Goal: Task Accomplishment & Management: Manage account settings

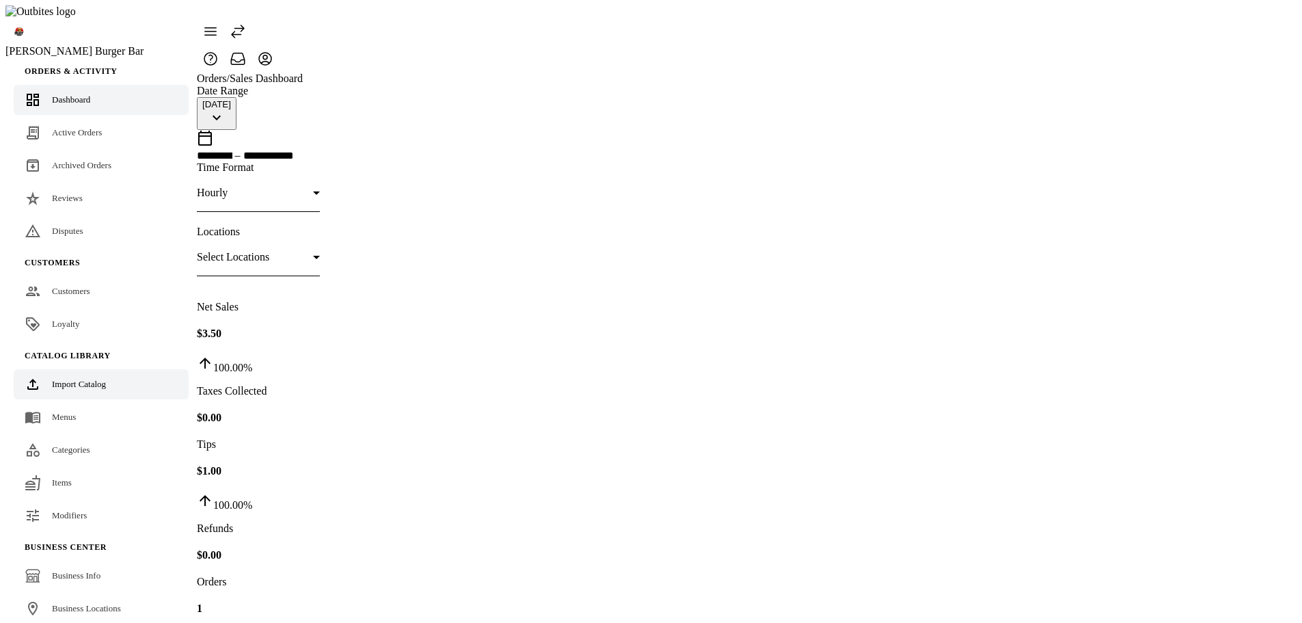
click at [79, 379] on span "Import Catalog" at bounding box center [79, 384] width 54 height 10
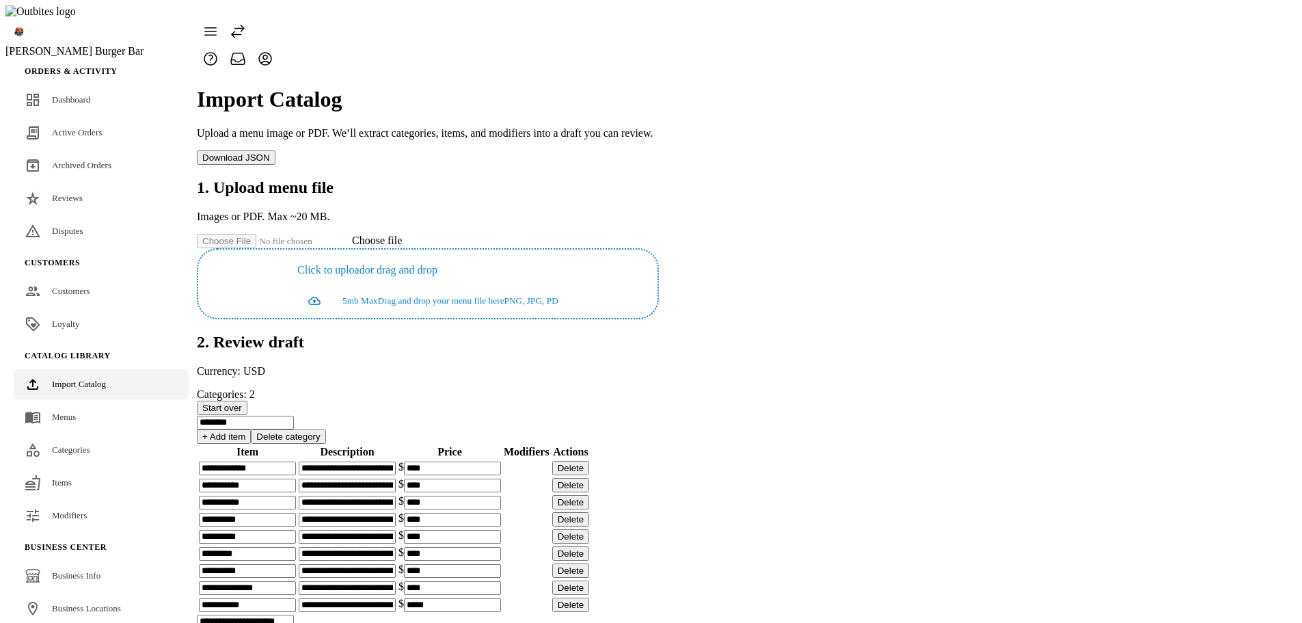
drag, startPoint x: 677, startPoint y: 167, endPoint x: 811, endPoint y: 169, distance: 134.0
click at [657, 249] on div "Click to upload or drag and drop 5mb Max Drag and drop your menu file here PNG,…" at bounding box center [427, 283] width 459 height 68
copy p "Click to upload or drag and drop"
click at [247, 401] on button "Start over" at bounding box center [222, 408] width 51 height 14
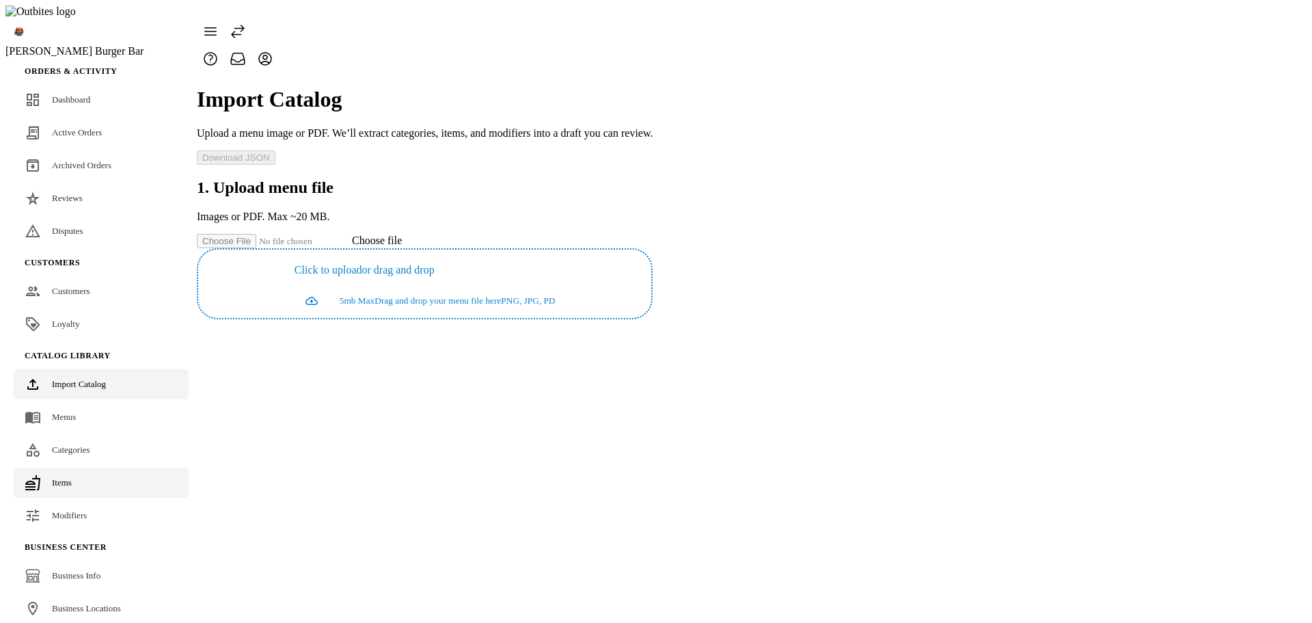
click at [60, 477] on span "Items" at bounding box center [62, 482] width 20 height 10
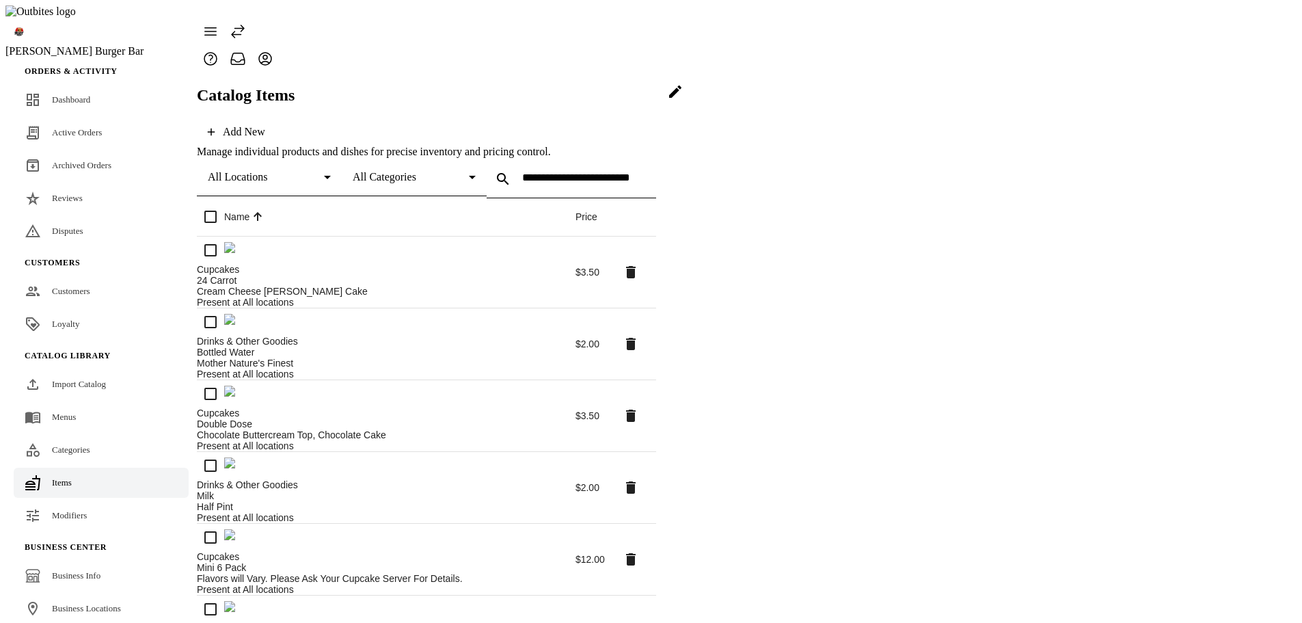
click at [681, 98] on icon at bounding box center [675, 91] width 12 height 12
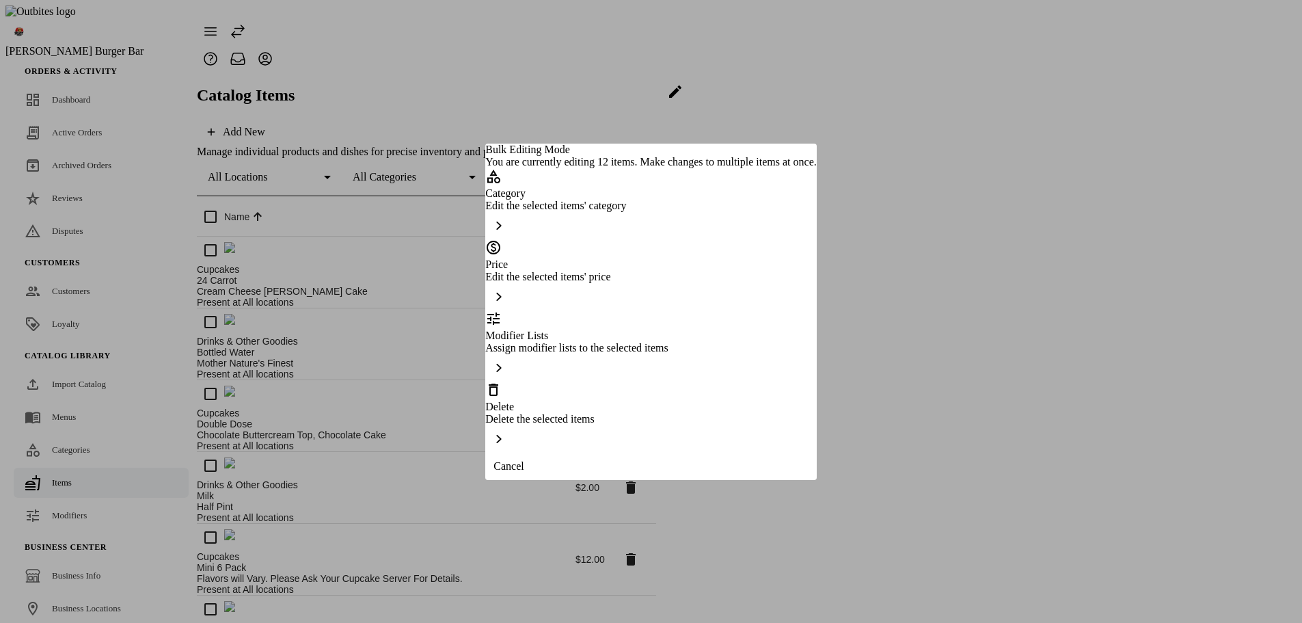
click at [703, 410] on div "Delete Delete the selected items" at bounding box center [650, 416] width 331 height 71
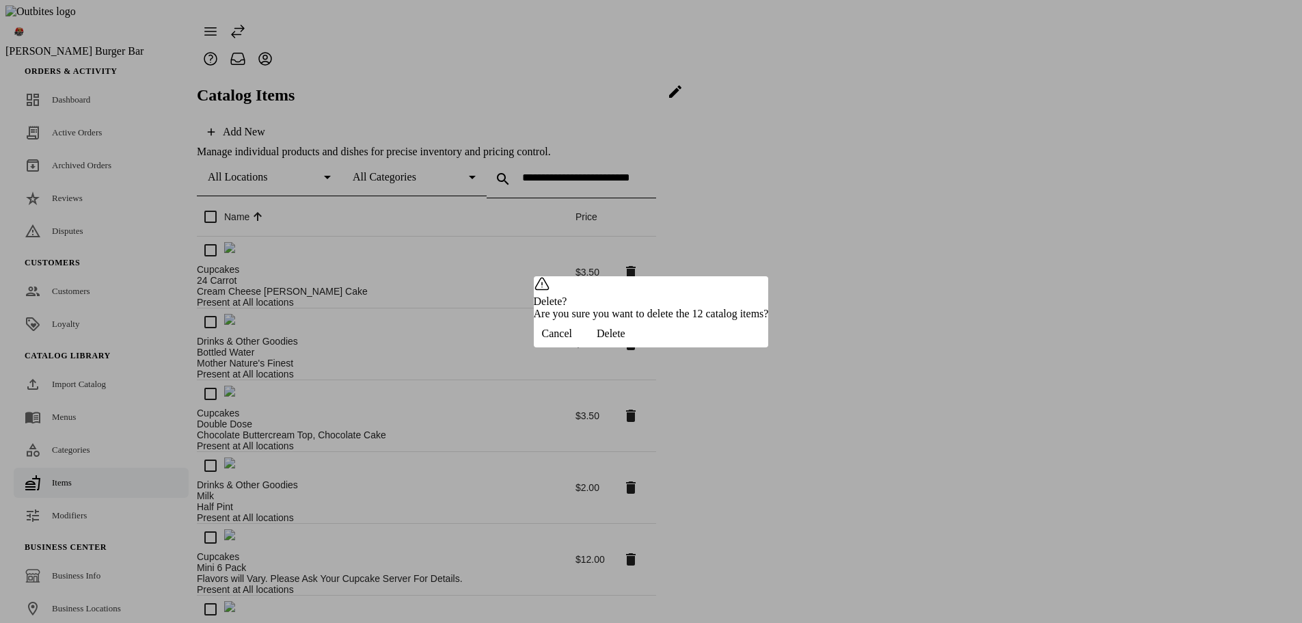
click at [642, 350] on span "button" at bounding box center [611, 333] width 62 height 33
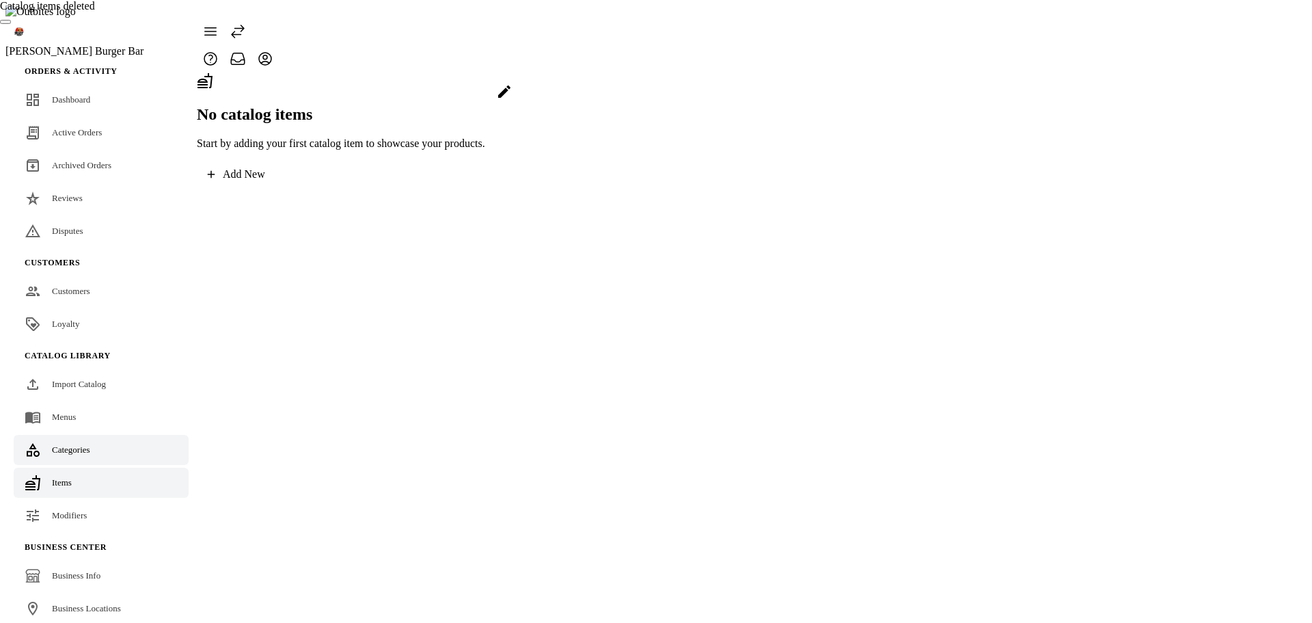
click at [65, 444] on span "Categories" at bounding box center [71, 449] width 38 height 10
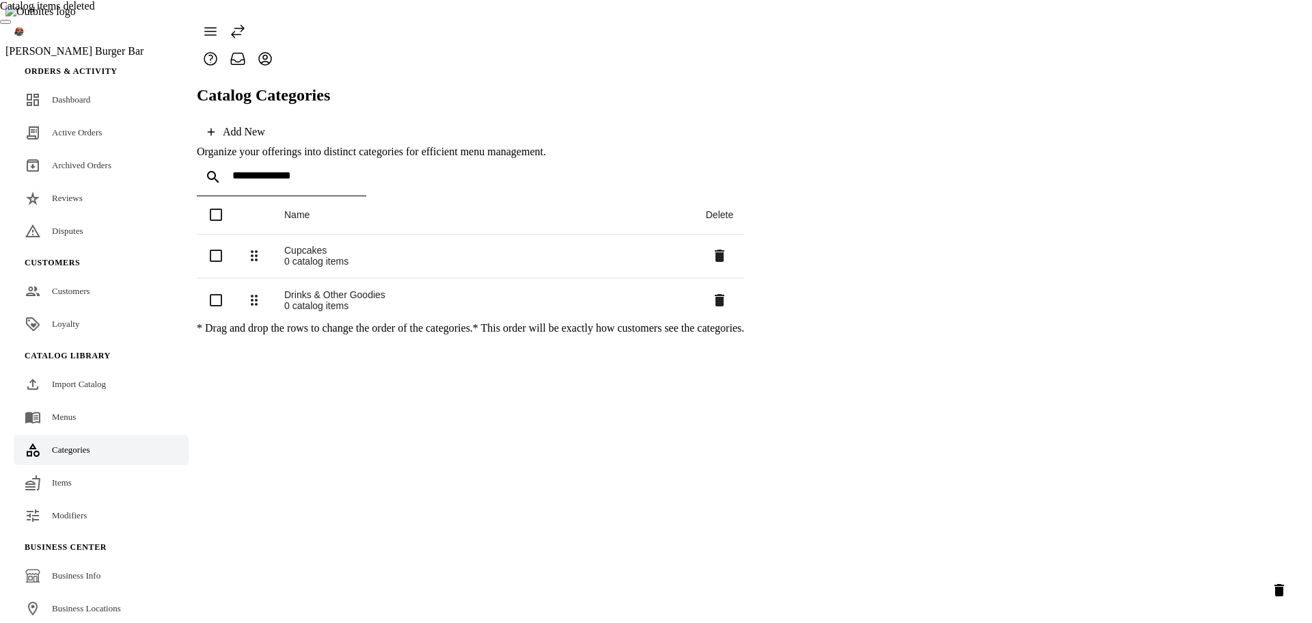
click at [1275, 587] on icon "Delete selected categories" at bounding box center [1280, 590] width 10 height 12
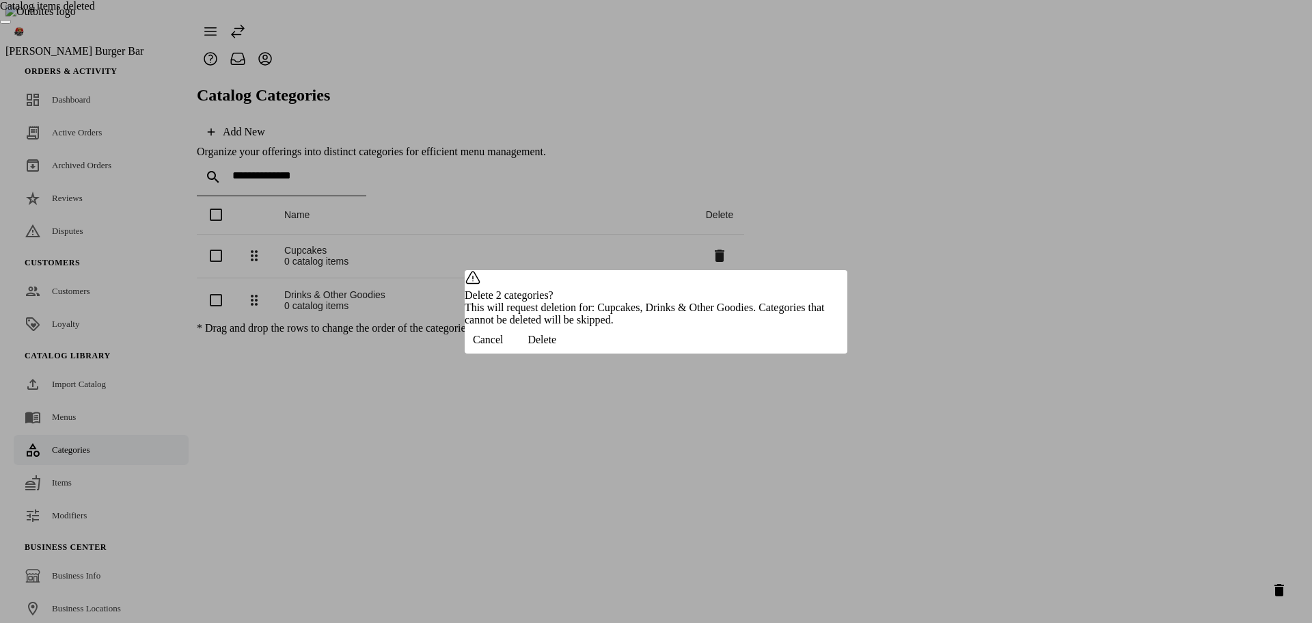
click at [556, 346] on span "Delete" at bounding box center [542, 340] width 29 height 12
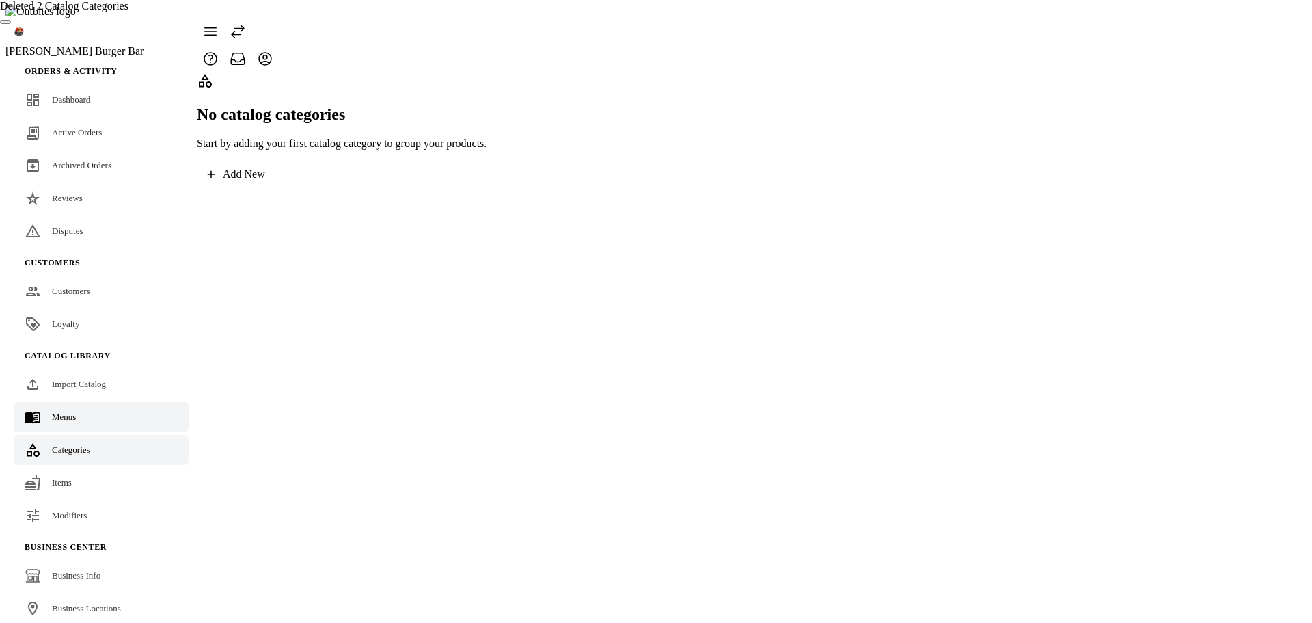
click at [74, 411] on span "Menus" at bounding box center [64, 416] width 24 height 10
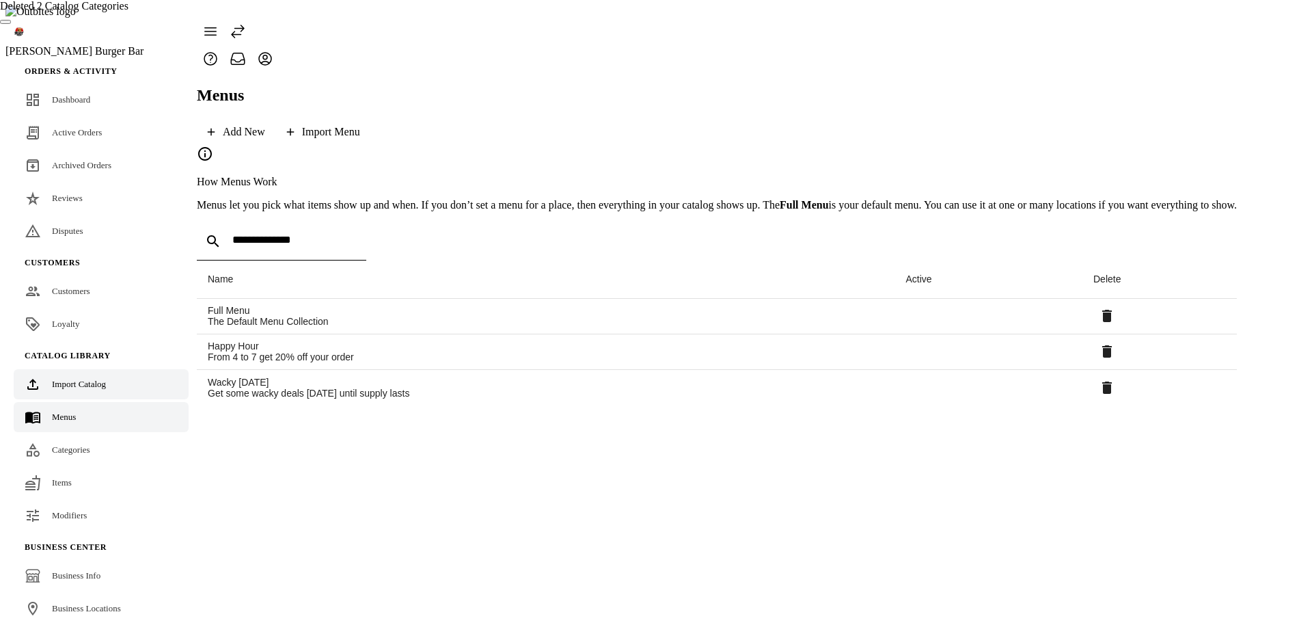
click at [97, 369] on link "Import Catalog" at bounding box center [101, 384] width 175 height 30
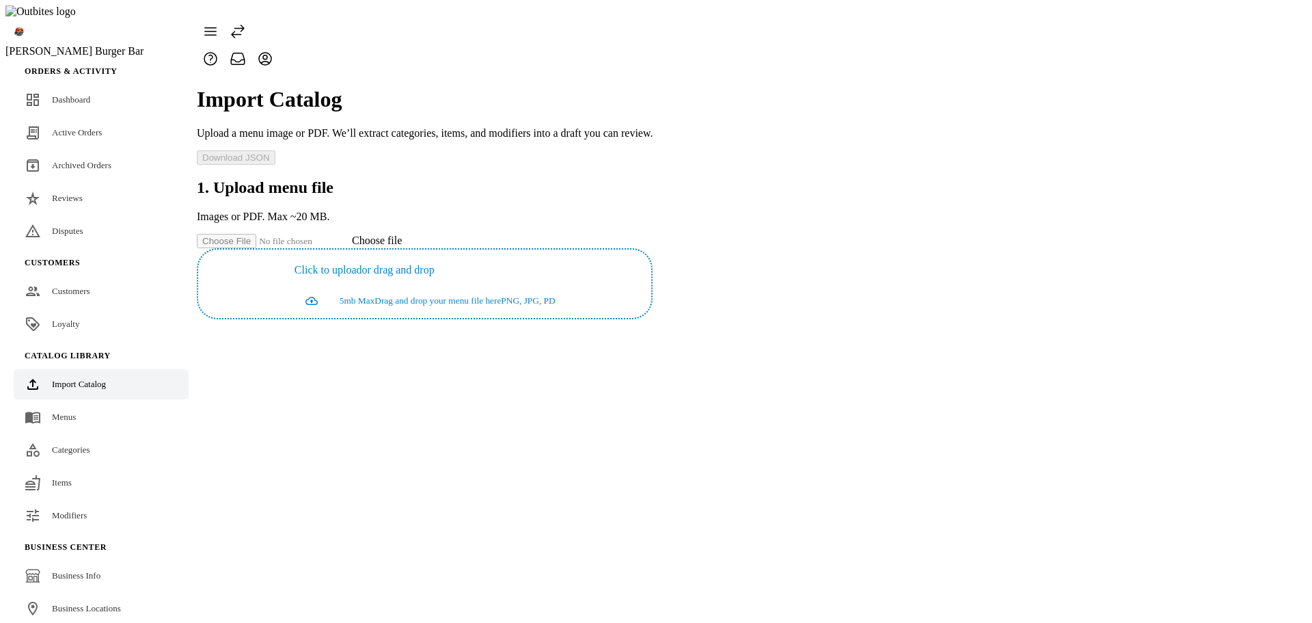
click at [653, 319] on app-catalog-import "Import Catalog Upload a menu image or PDF. We’ll extract categories, items, and…" at bounding box center [425, 195] width 456 height 247
click at [280, 316] on app-catalog-import "Import Catalog Upload a menu image or PDF. We’ll extract categories, items, and…" at bounding box center [425, 195] width 456 height 247
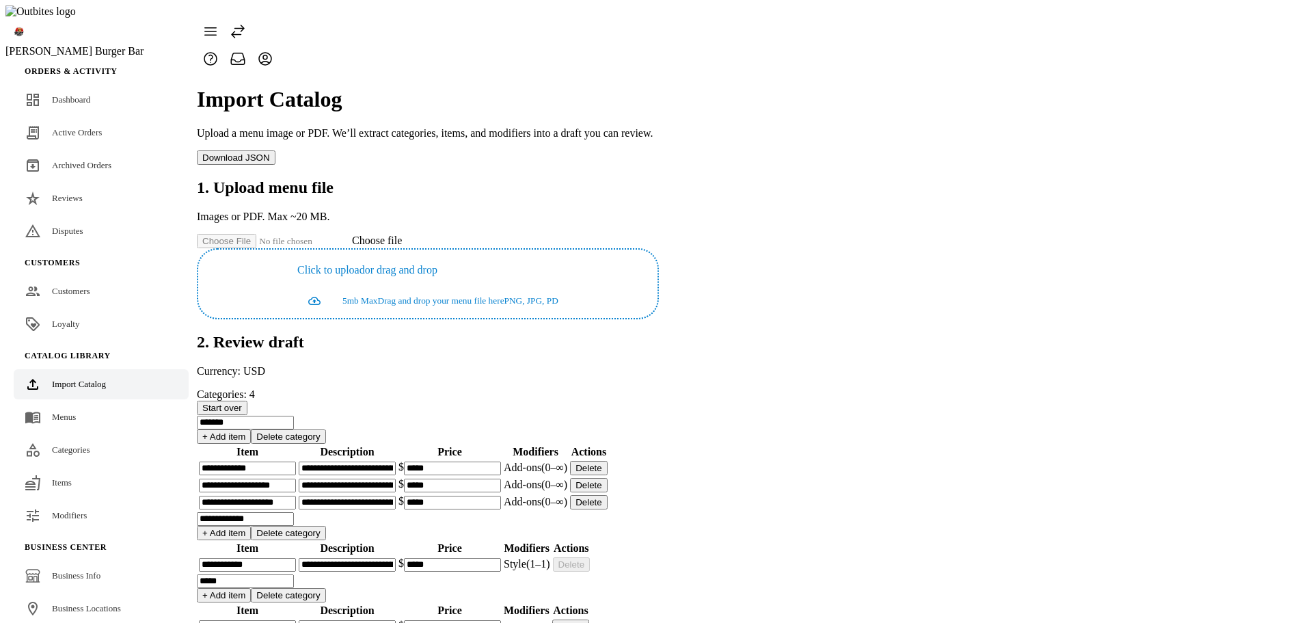
click at [280, 316] on app-catalog-import "**********" at bounding box center [428, 438] width 462 height 733
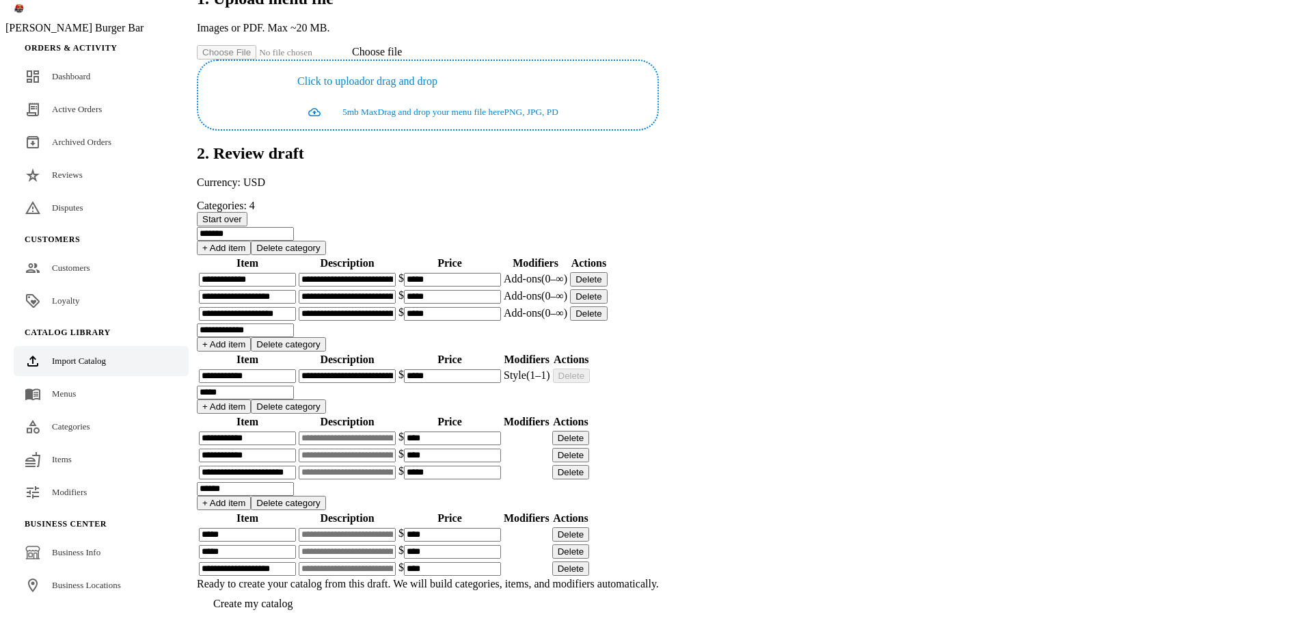
scroll to position [519, 0]
click at [550, 369] on span "(1–1)" at bounding box center [538, 375] width 24 height 12
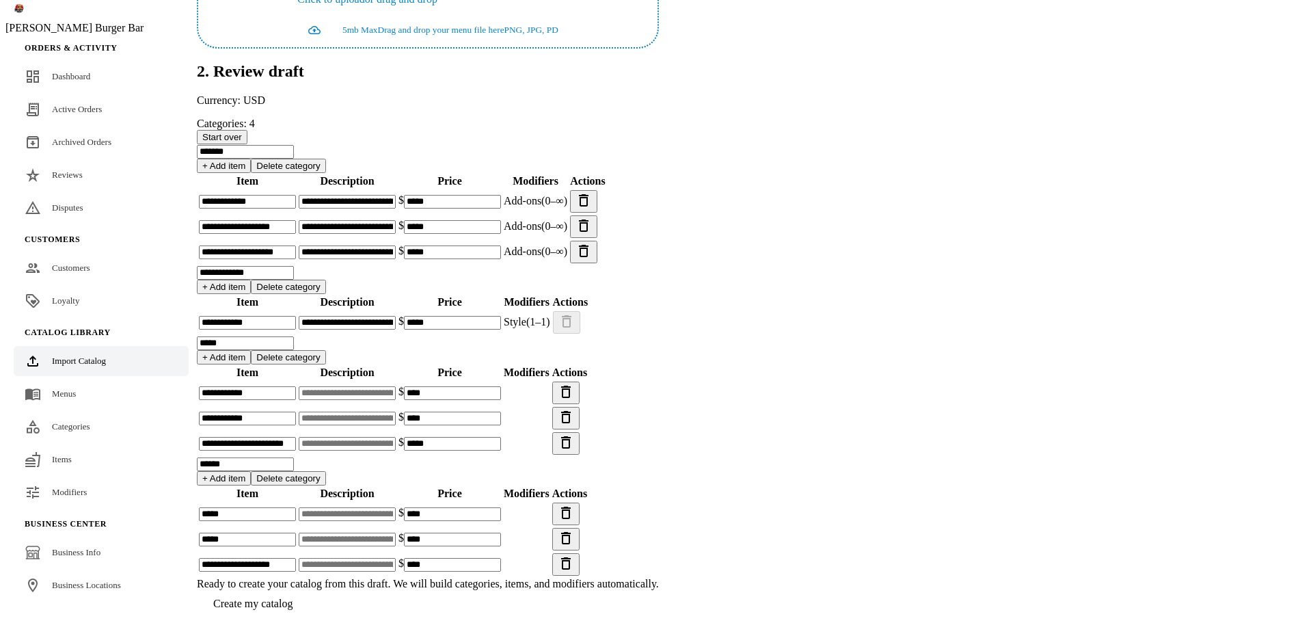
click at [293, 597] on span "Create my catalog" at bounding box center [252, 603] width 79 height 12
click at [44, 451] on link "Items" at bounding box center [101, 459] width 175 height 30
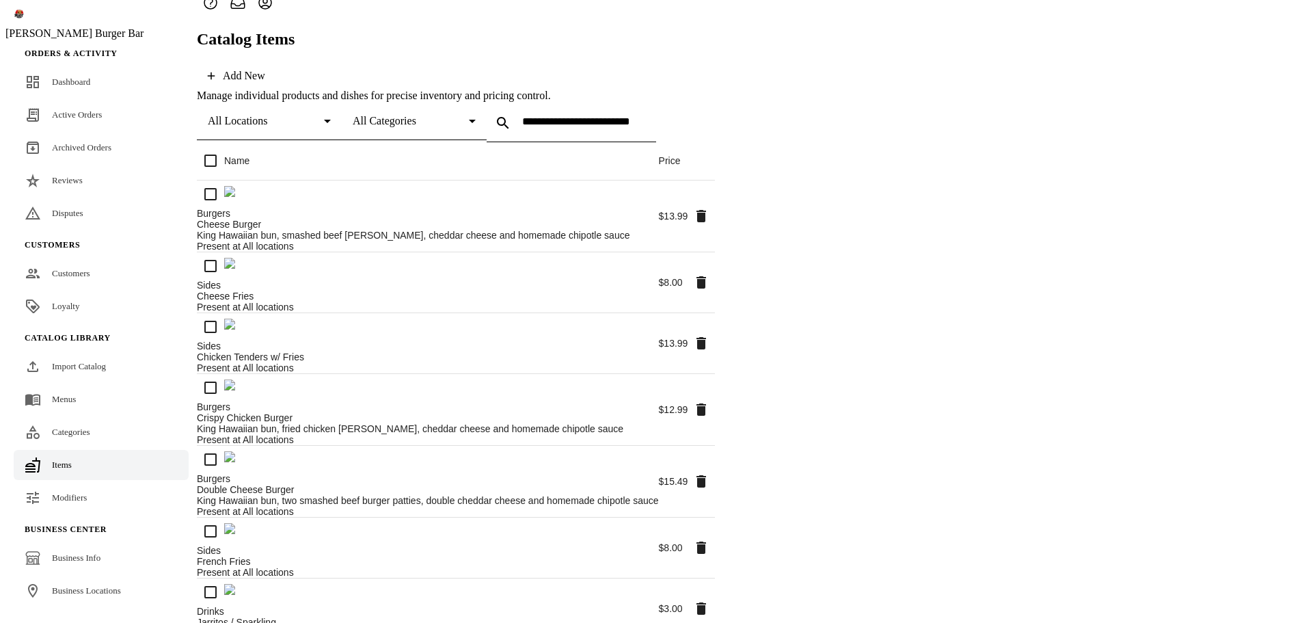
scroll to position [59, 0]
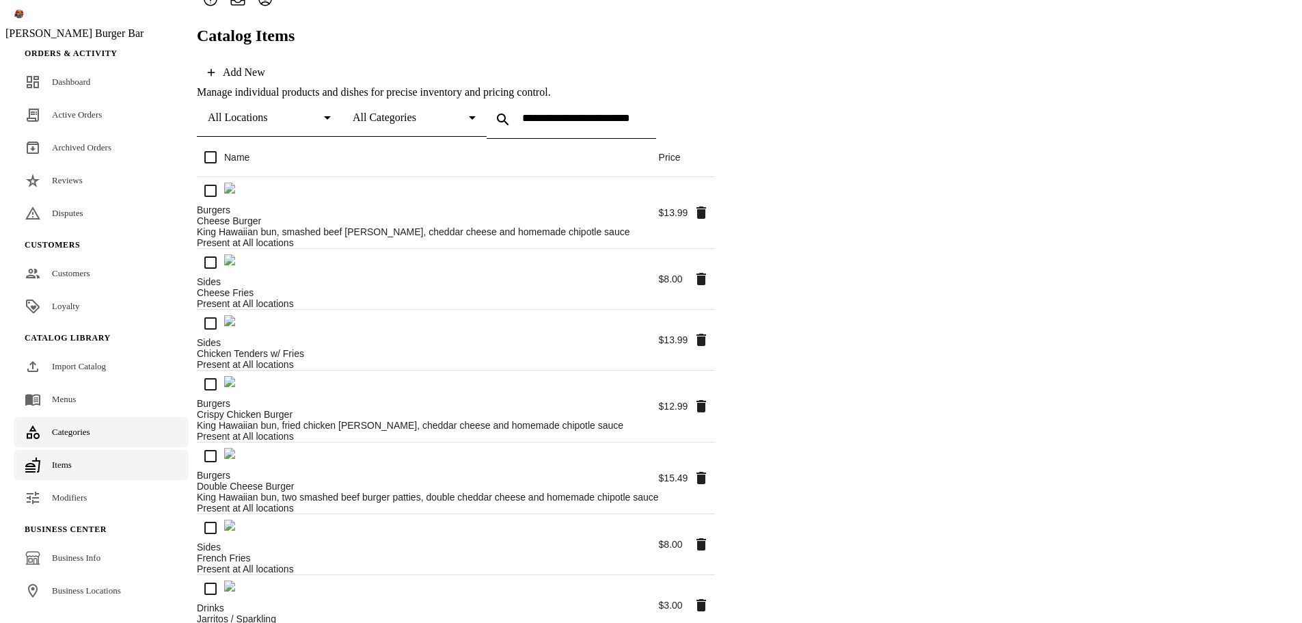
click at [57, 426] on span "Categories" at bounding box center [71, 431] width 38 height 10
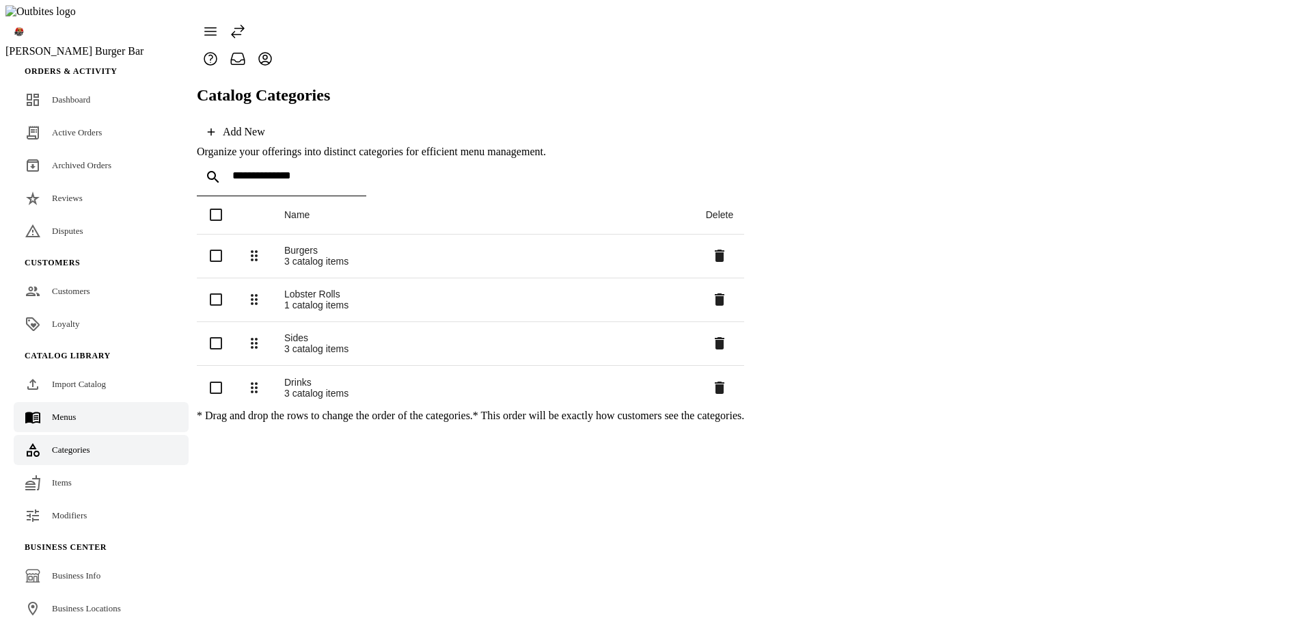
click at [81, 402] on link "Menus" at bounding box center [101, 417] width 175 height 30
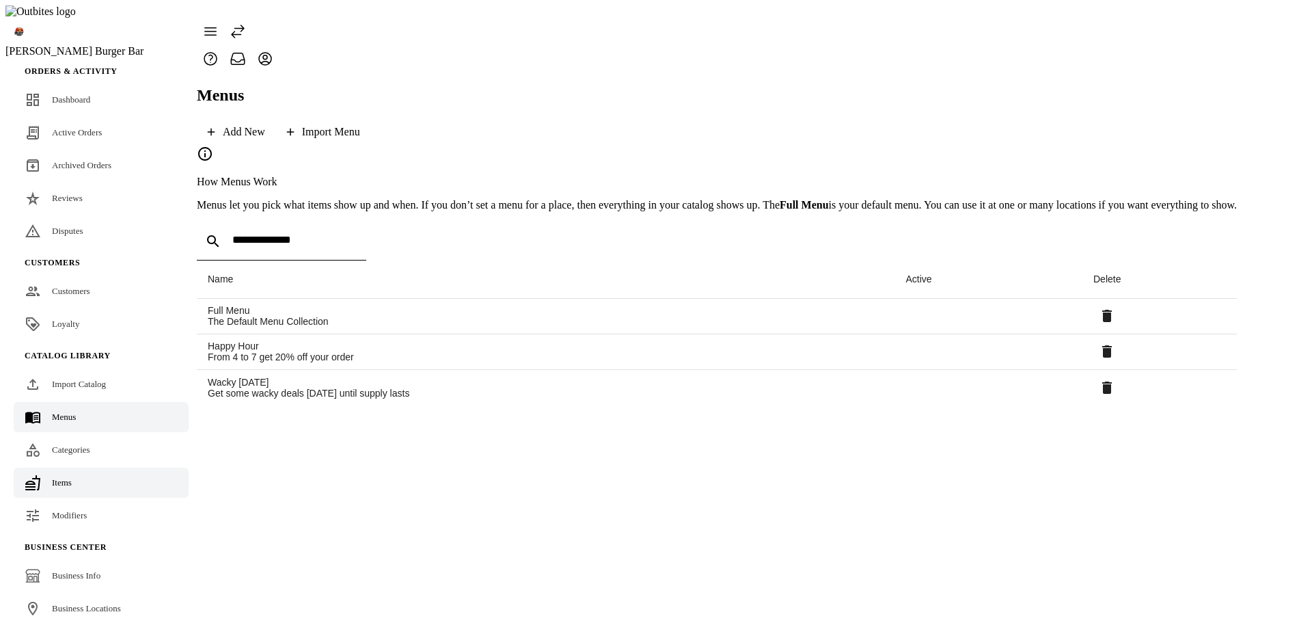
click at [84, 467] on link "Items" at bounding box center [101, 482] width 175 height 30
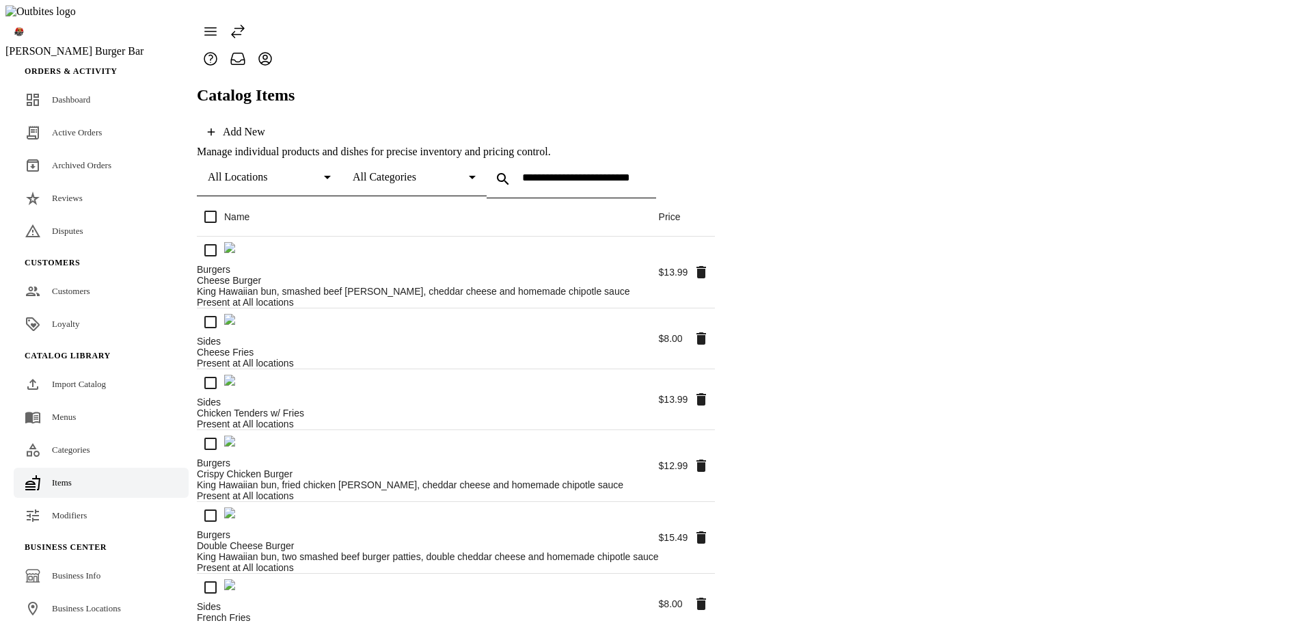
click at [100, 379] on span "Import Catalog" at bounding box center [79, 384] width 54 height 10
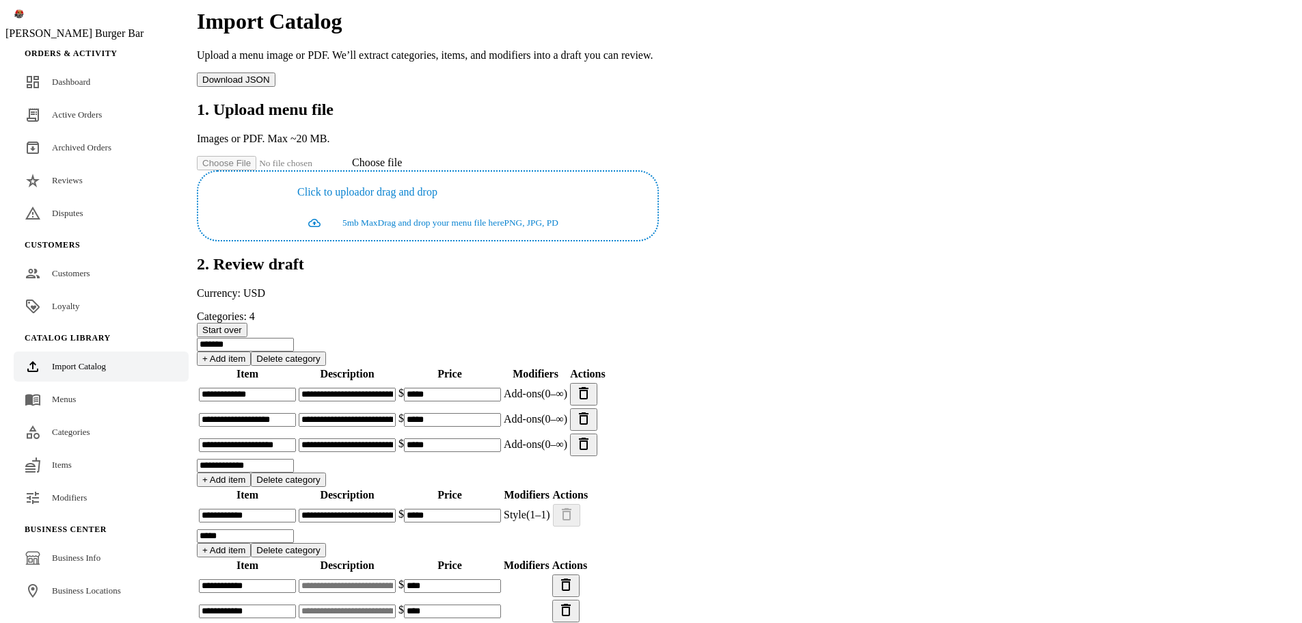
scroll to position [40, 0]
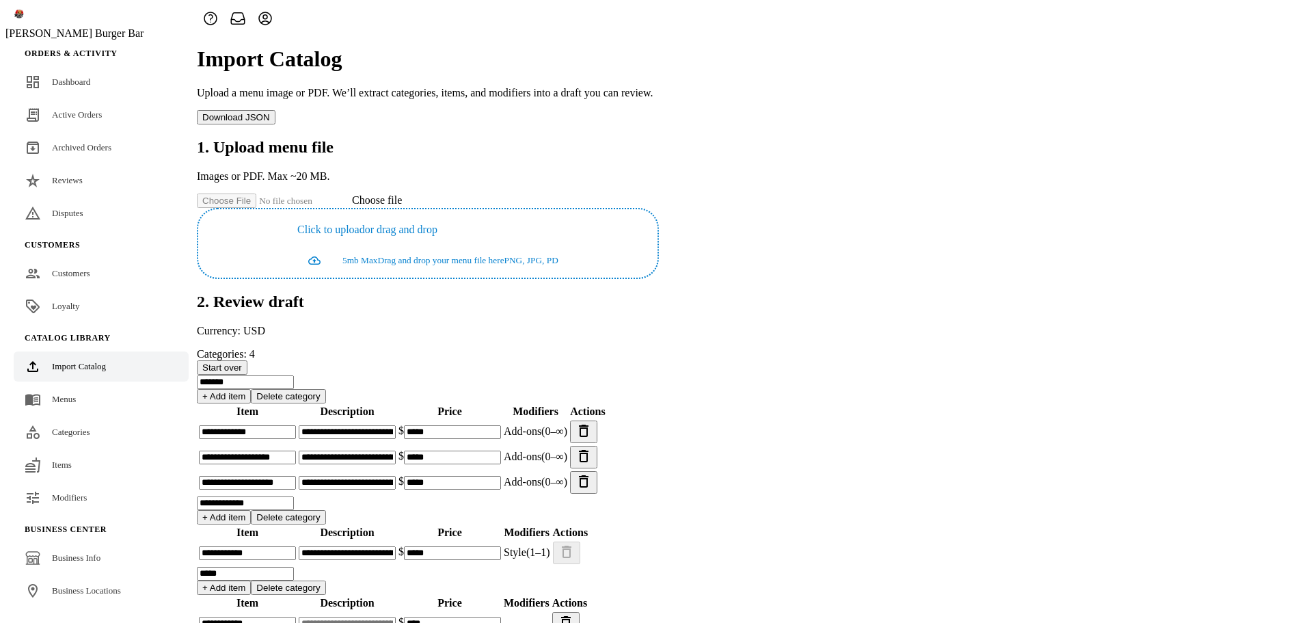
click at [242, 362] on span "Start over" at bounding box center [222, 367] width 40 height 10
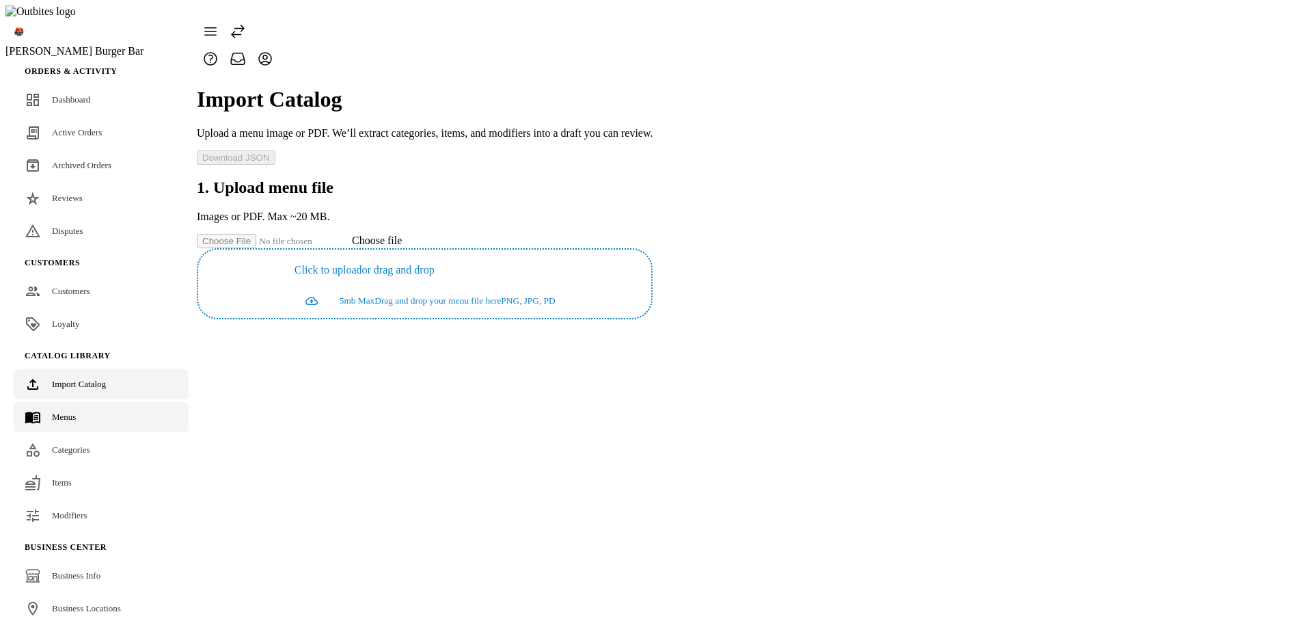
click at [83, 403] on link "Menus" at bounding box center [101, 417] width 175 height 30
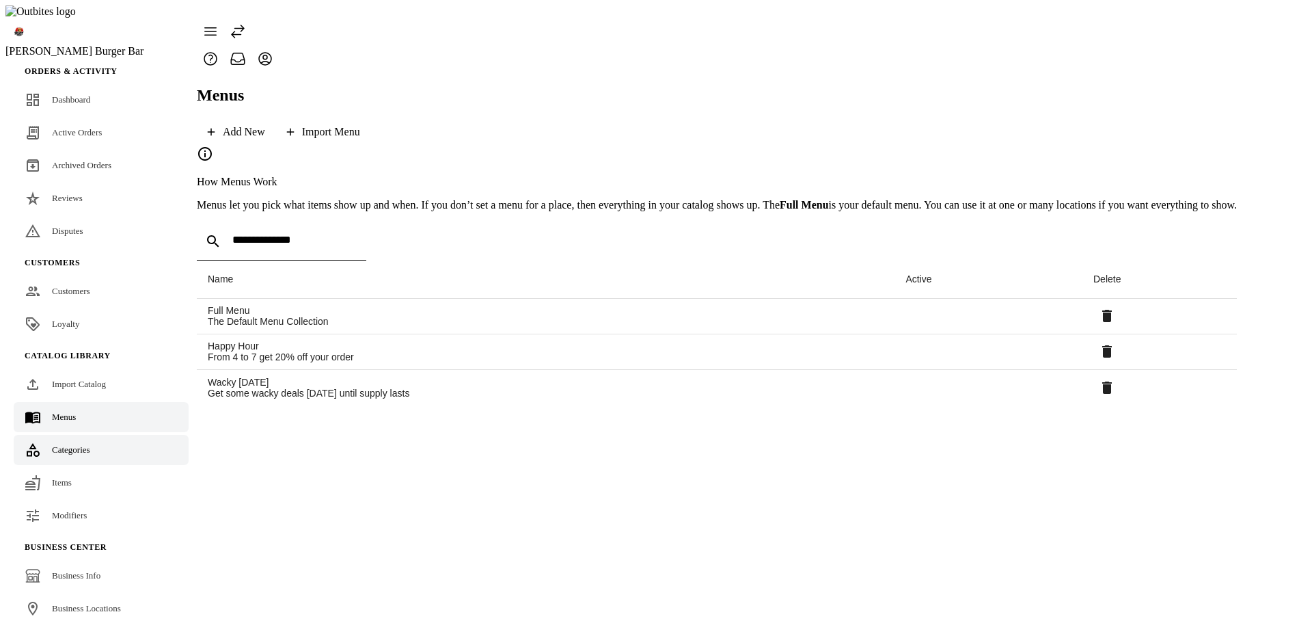
click at [83, 444] on span "Categories" at bounding box center [71, 449] width 38 height 10
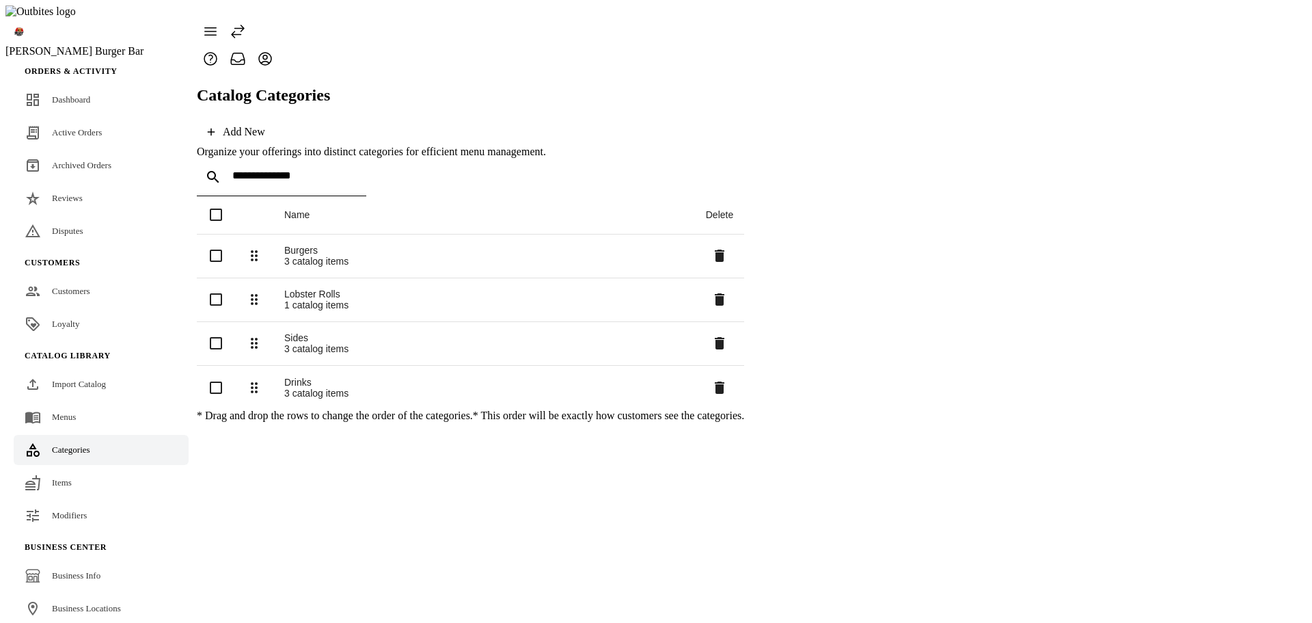
click at [258, 382] on icon at bounding box center [254, 387] width 7 height 11
click at [67, 379] on span "Import Catalog" at bounding box center [79, 384] width 54 height 10
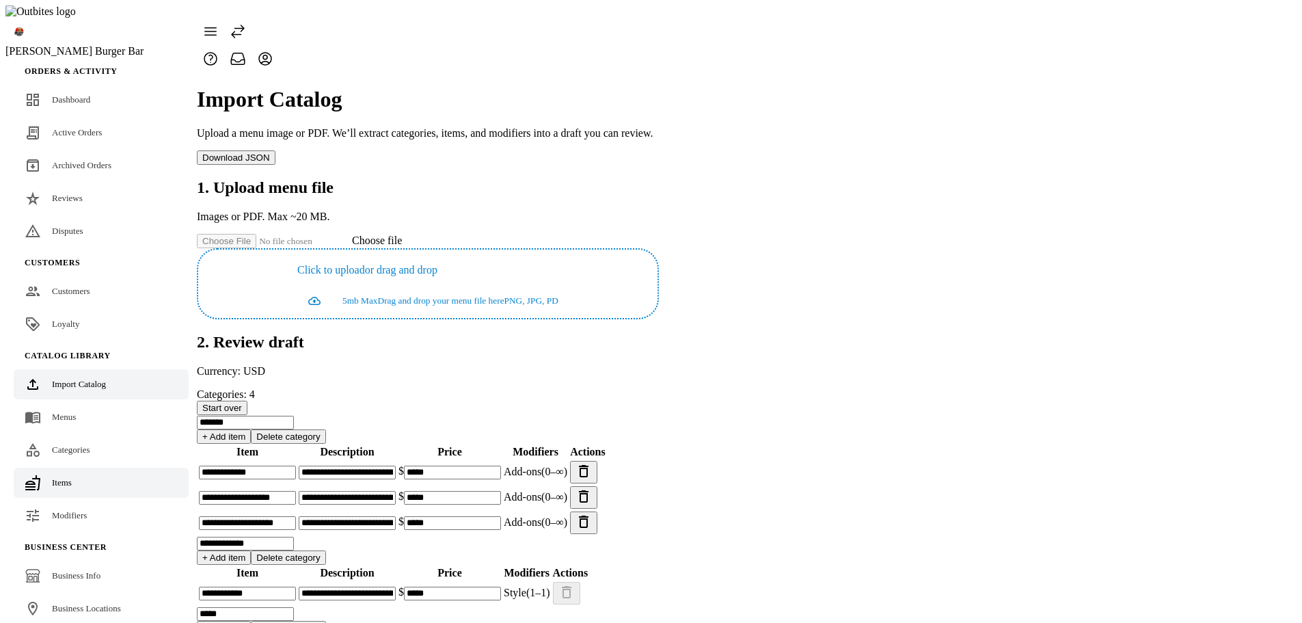
click at [64, 477] on span "Items" at bounding box center [62, 482] width 20 height 10
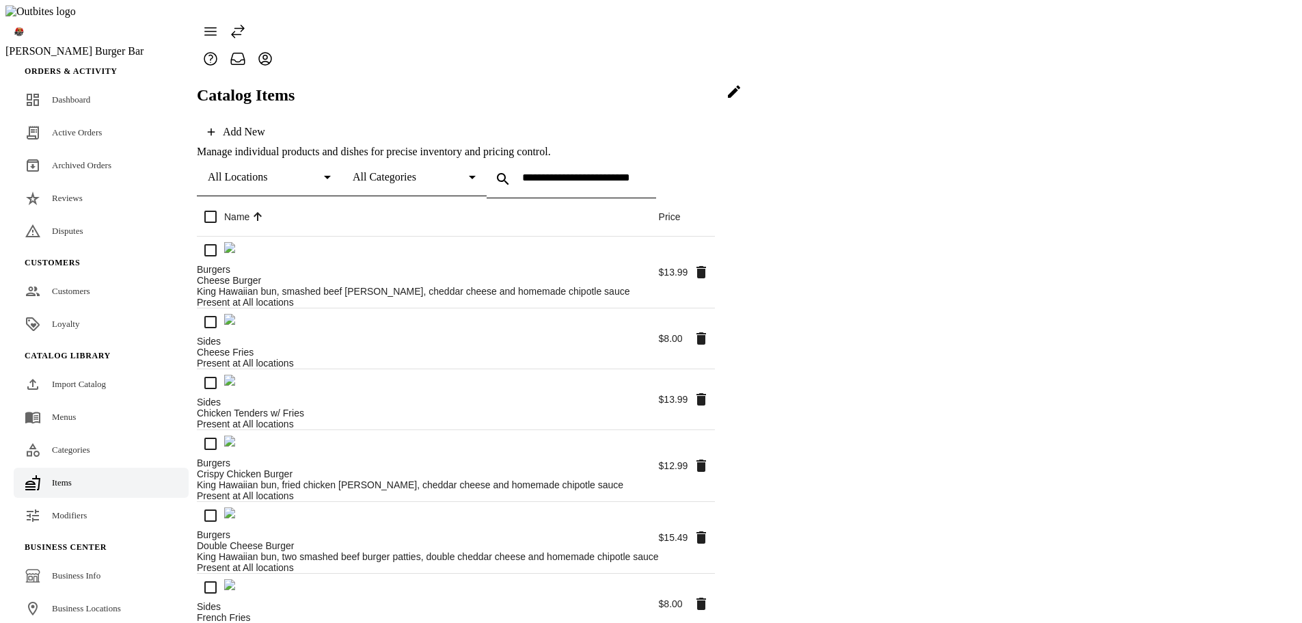
click at [742, 100] on icon at bounding box center [734, 91] width 16 height 16
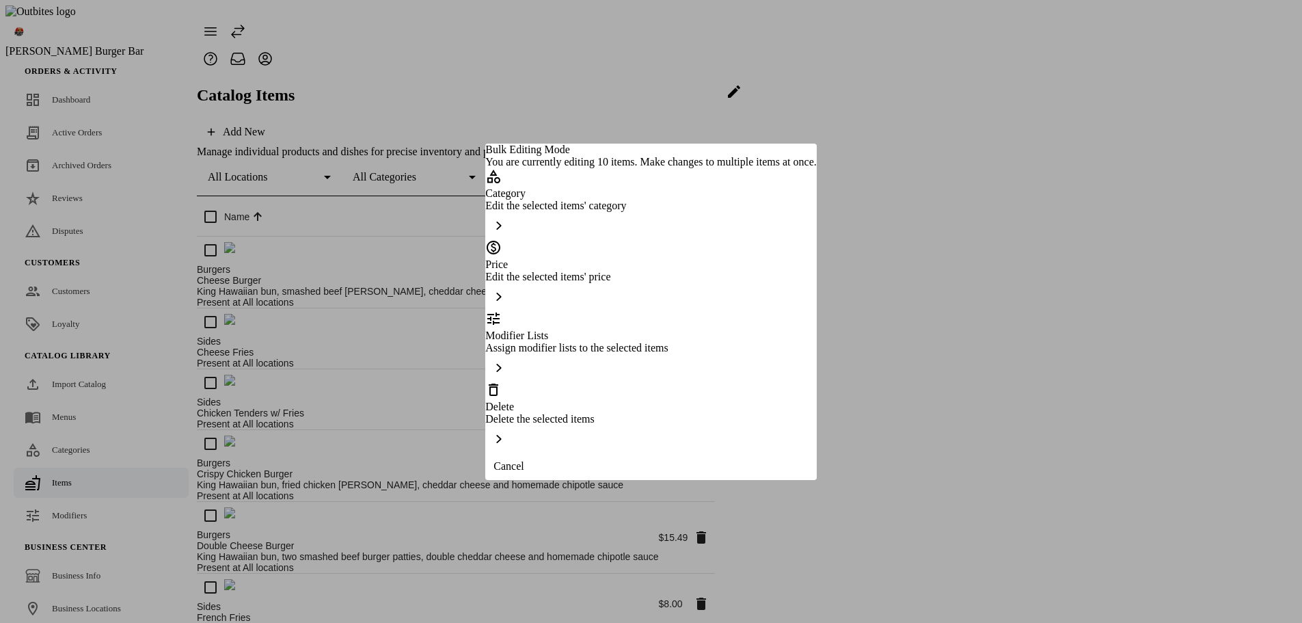
click at [524, 472] on span "Cancel" at bounding box center [508, 466] width 30 height 12
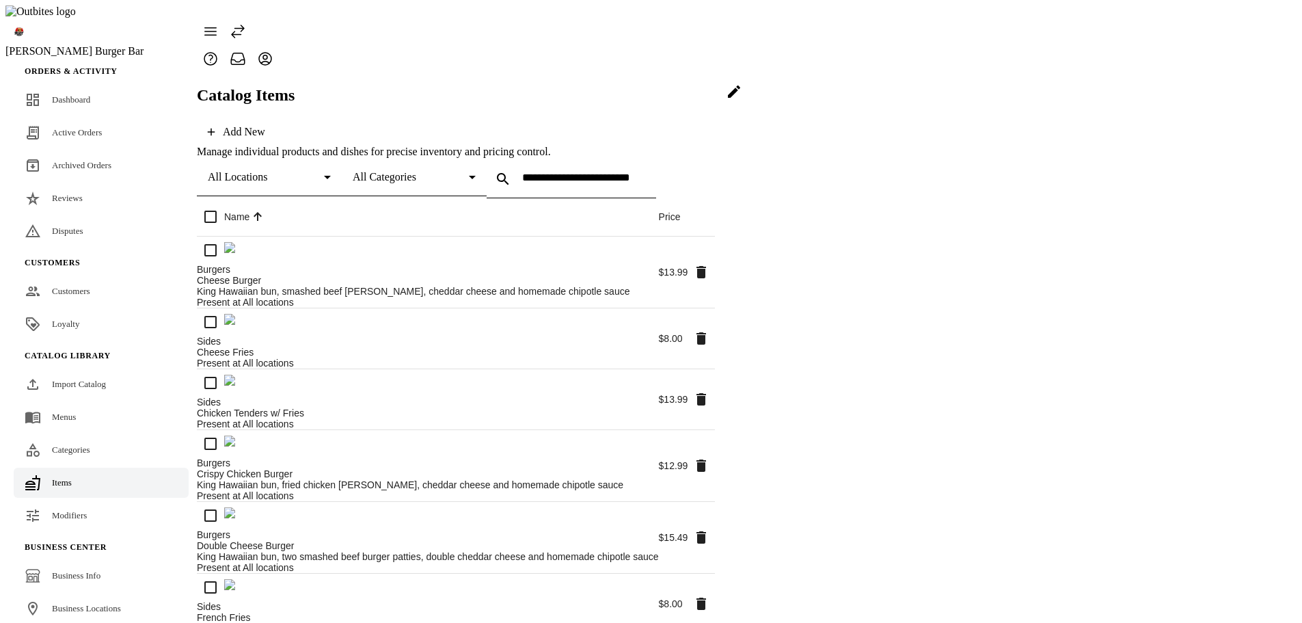
click at [750, 108] on span at bounding box center [734, 91] width 33 height 33
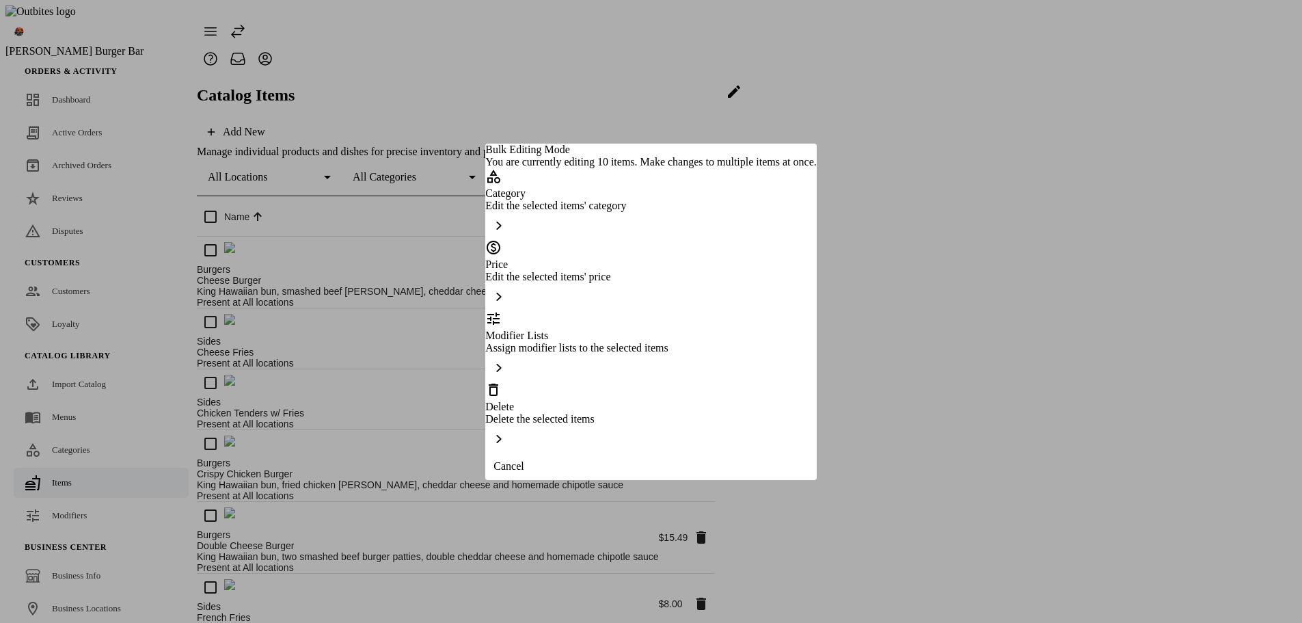
click at [599, 400] on div "Delete" at bounding box center [650, 396] width 331 height 31
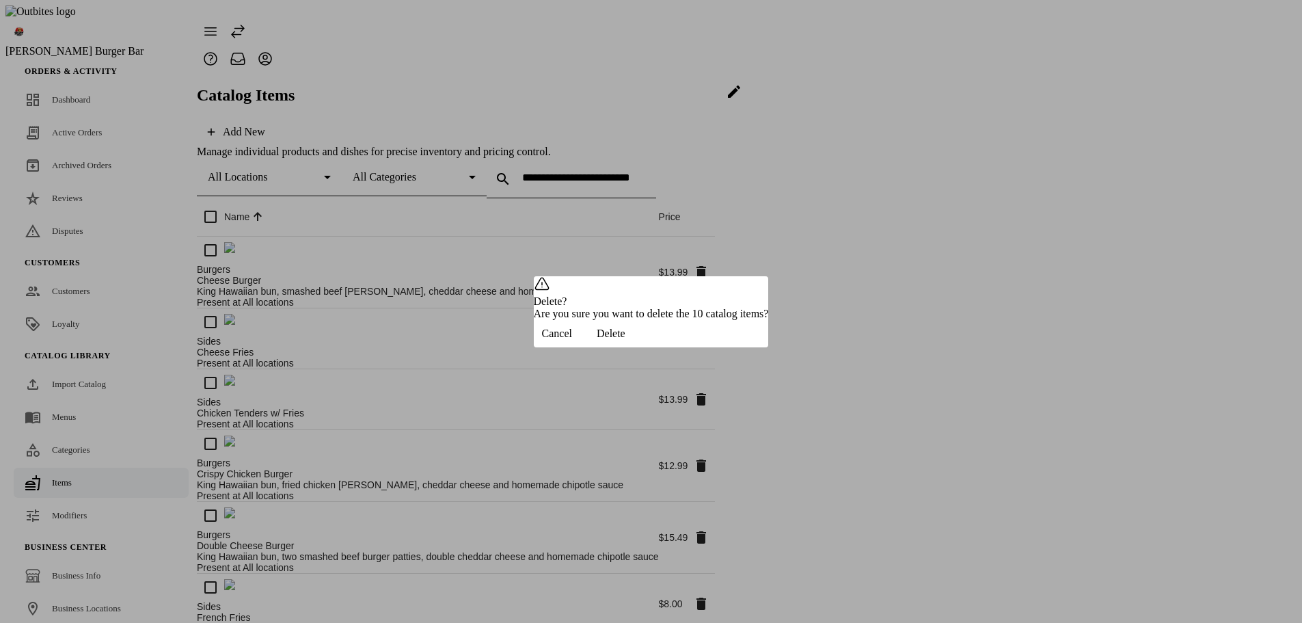
click at [642, 350] on span "button" at bounding box center [611, 333] width 62 height 33
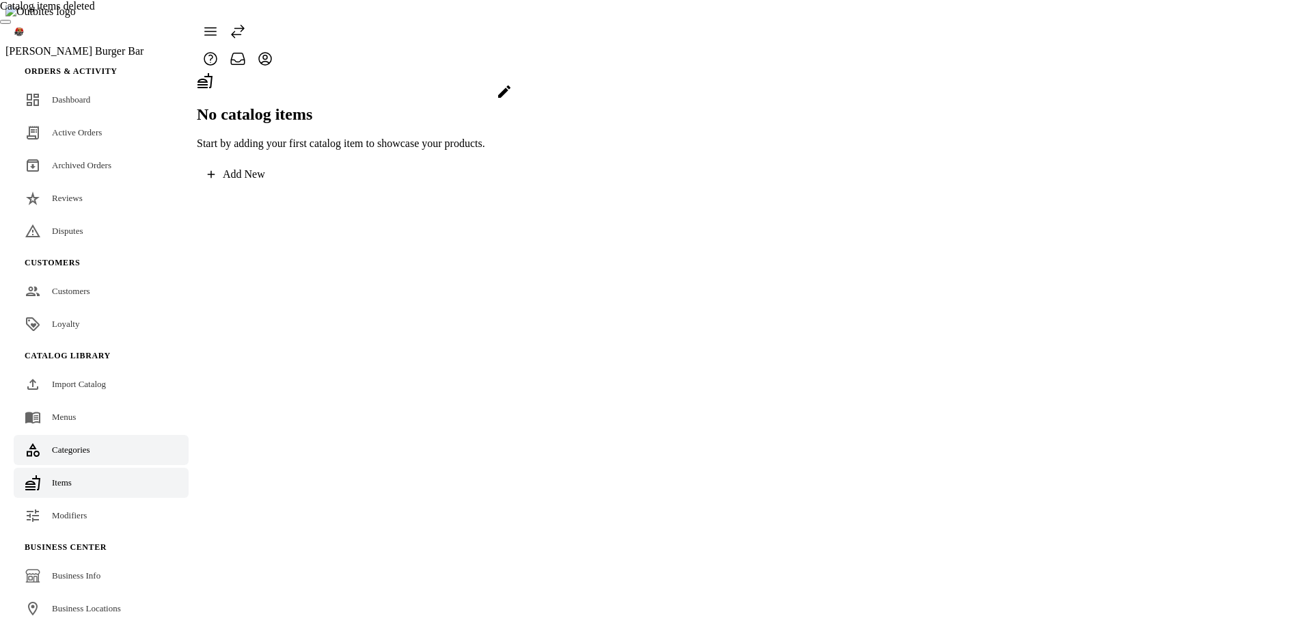
click at [66, 435] on link "Categories" at bounding box center [101, 450] width 175 height 30
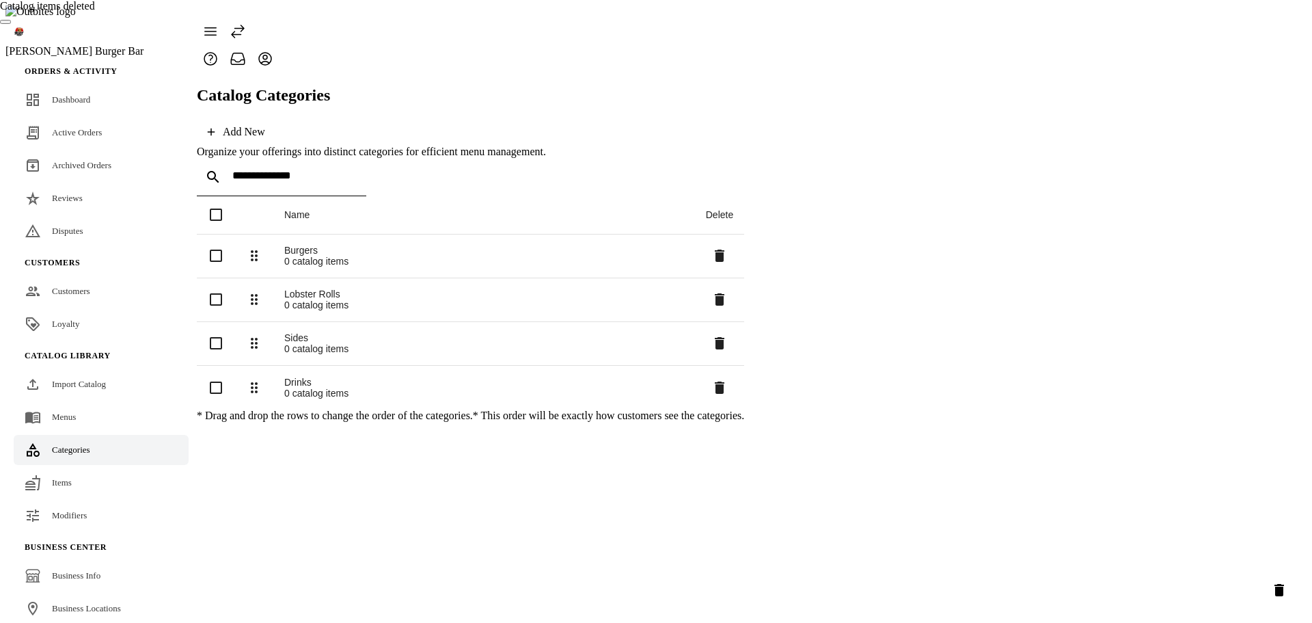
click at [1285, 593] on icon "Delete selected categories" at bounding box center [1279, 590] width 16 height 16
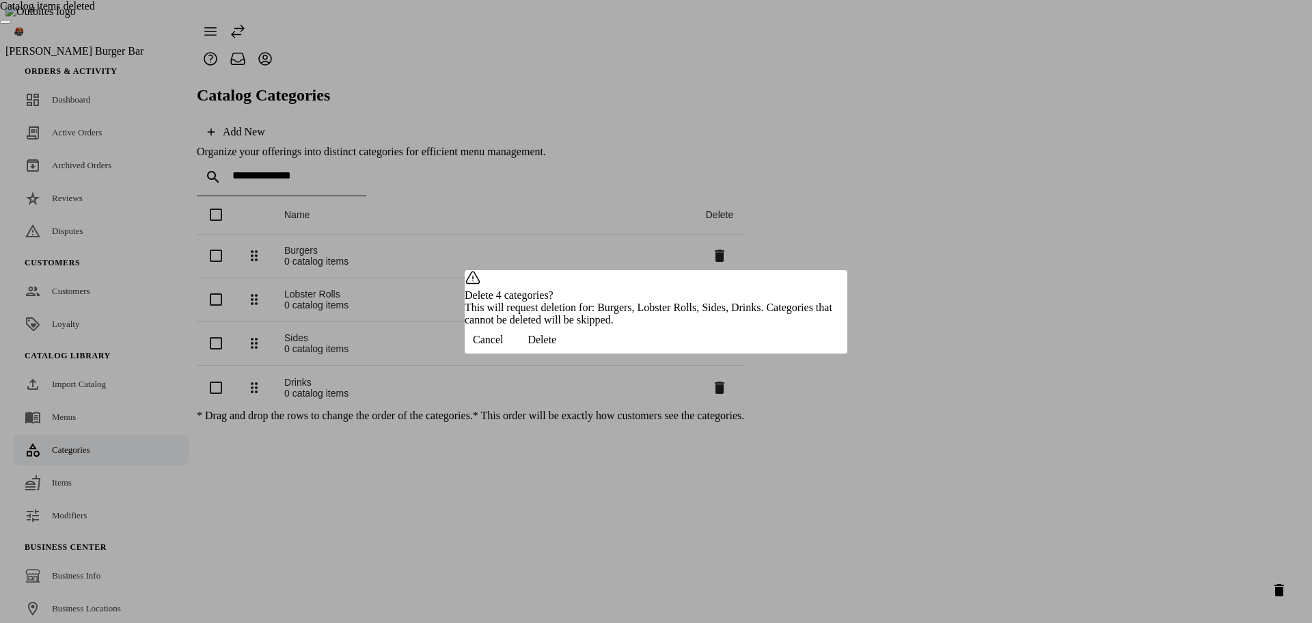
click at [556, 346] on span "Delete" at bounding box center [542, 340] width 29 height 12
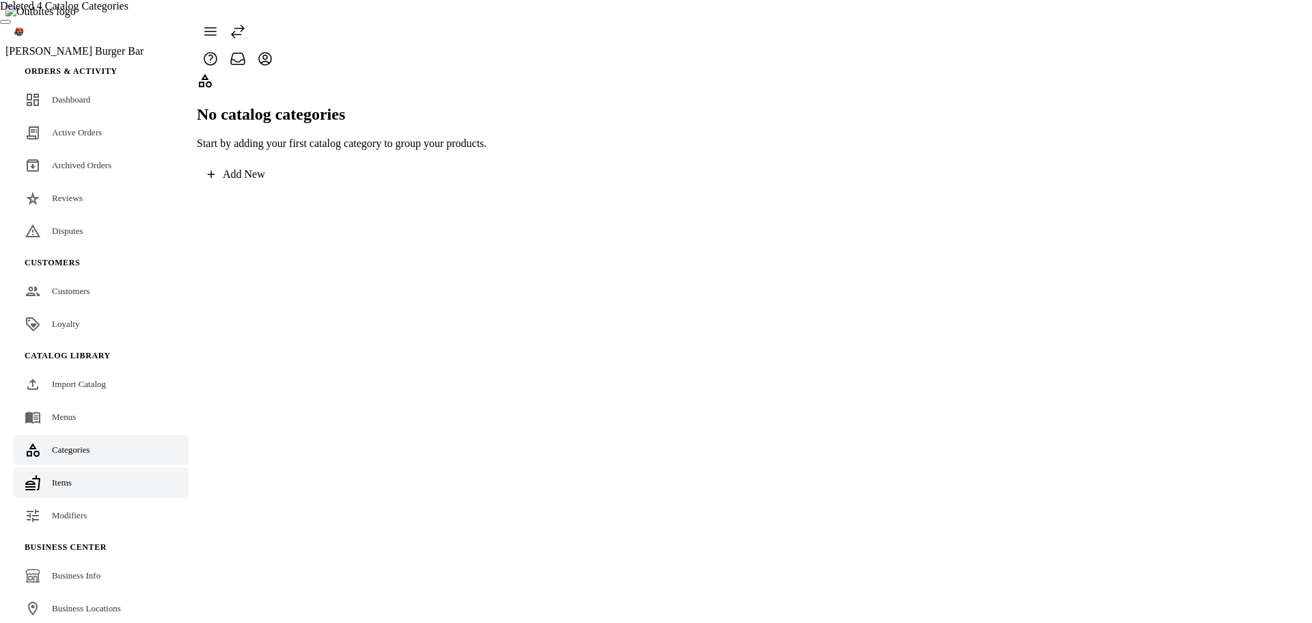
click at [65, 477] on span "Items" at bounding box center [62, 482] width 20 height 10
click at [81, 444] on span "Categories" at bounding box center [71, 449] width 38 height 10
click at [87, 402] on link "Menus" at bounding box center [101, 417] width 175 height 30
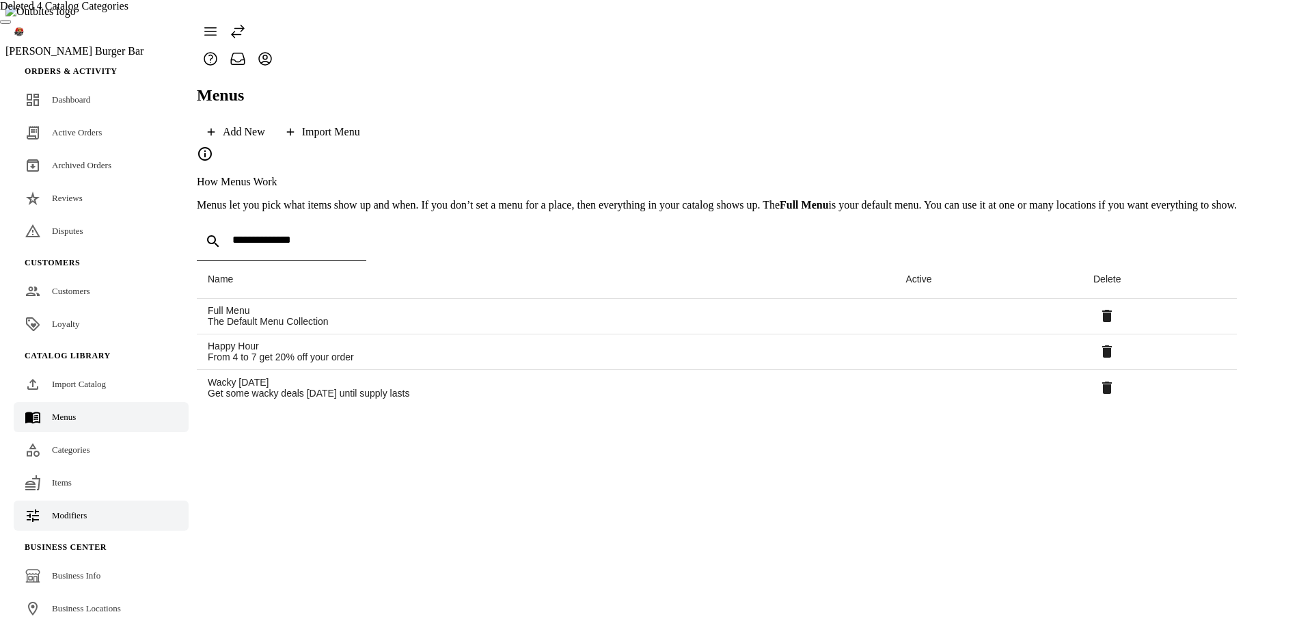
click at [74, 510] on span "Modifiers" at bounding box center [69, 515] width 35 height 10
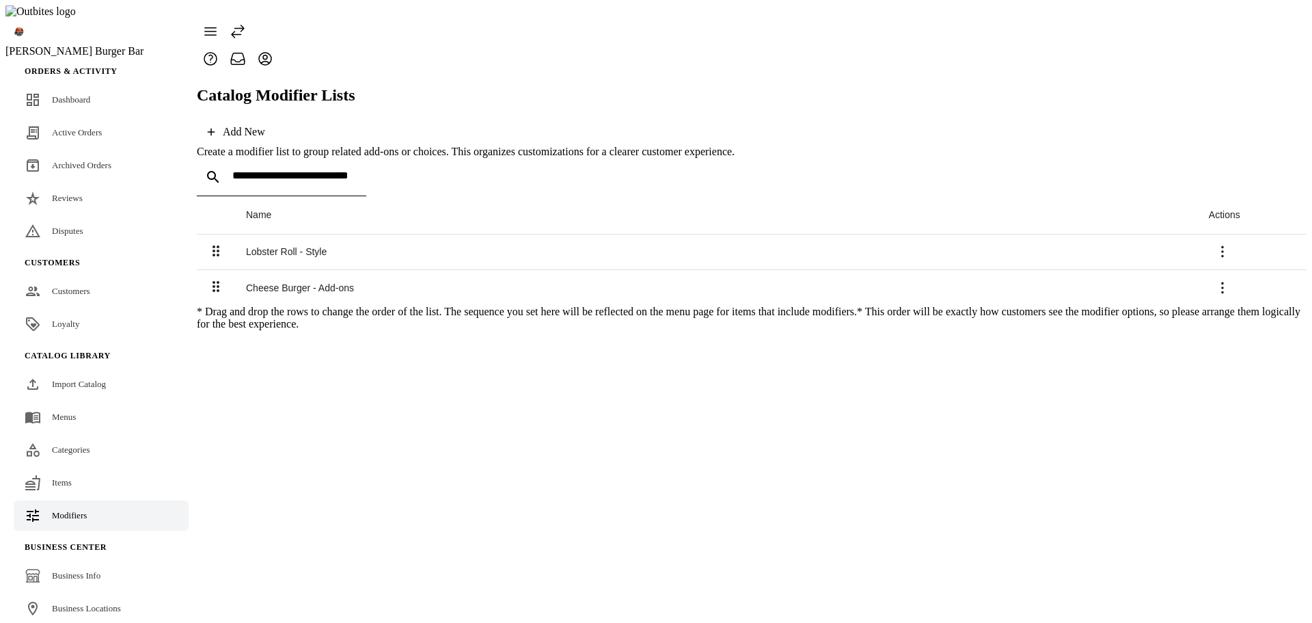
click at [1231, 280] on icon at bounding box center [1223, 288] width 16 height 16
click at [1247, 306] on span "Delete" at bounding box center [1262, 312] width 31 height 12
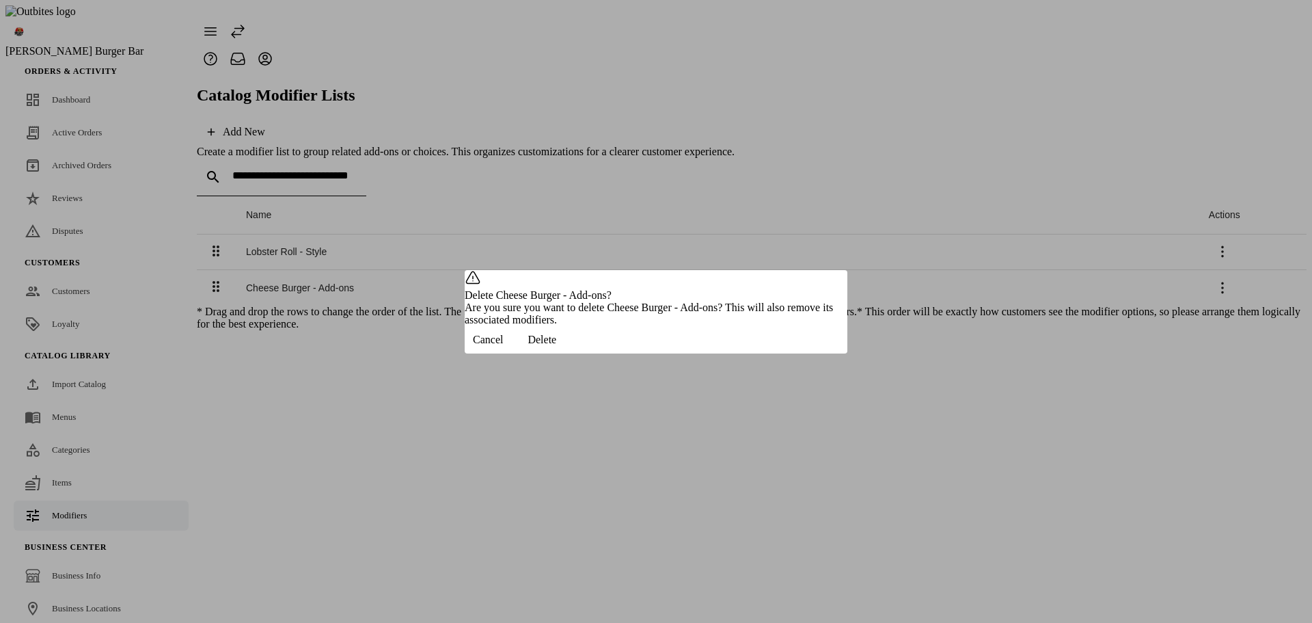
click at [573, 356] on span "button" at bounding box center [542, 339] width 62 height 33
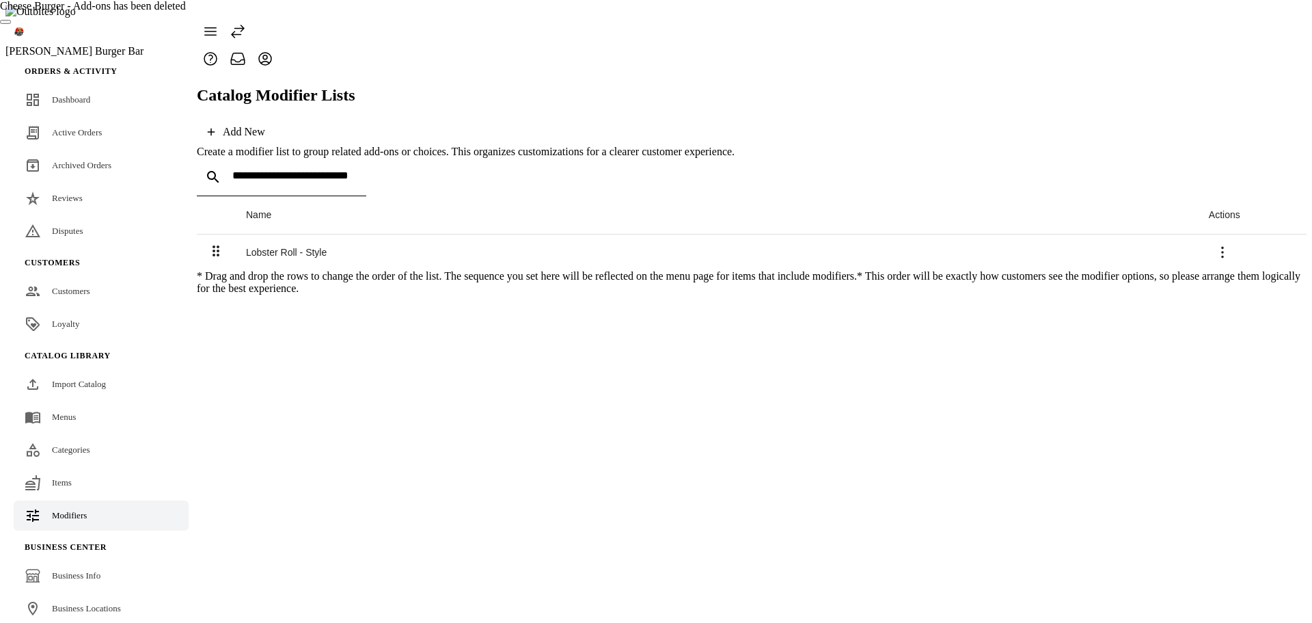
click at [1231, 244] on icon at bounding box center [1223, 252] width 16 height 16
click at [1247, 263] on span "Delete" at bounding box center [1262, 268] width 31 height 12
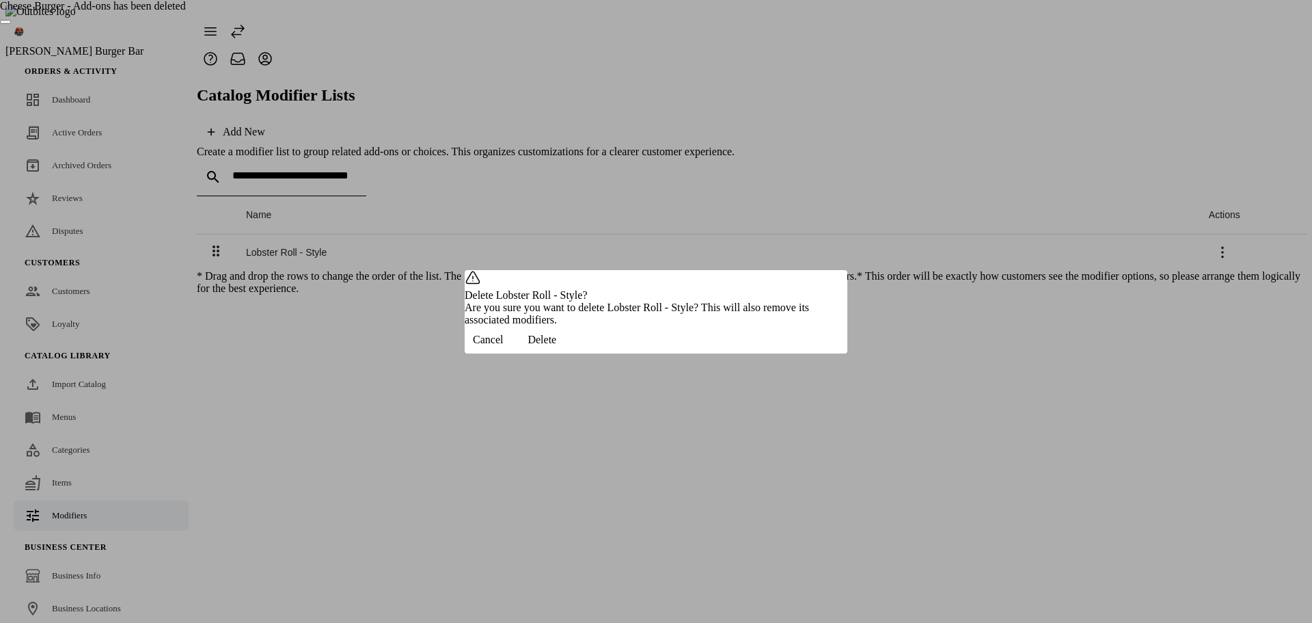
click at [556, 346] on span "Delete" at bounding box center [542, 340] width 29 height 12
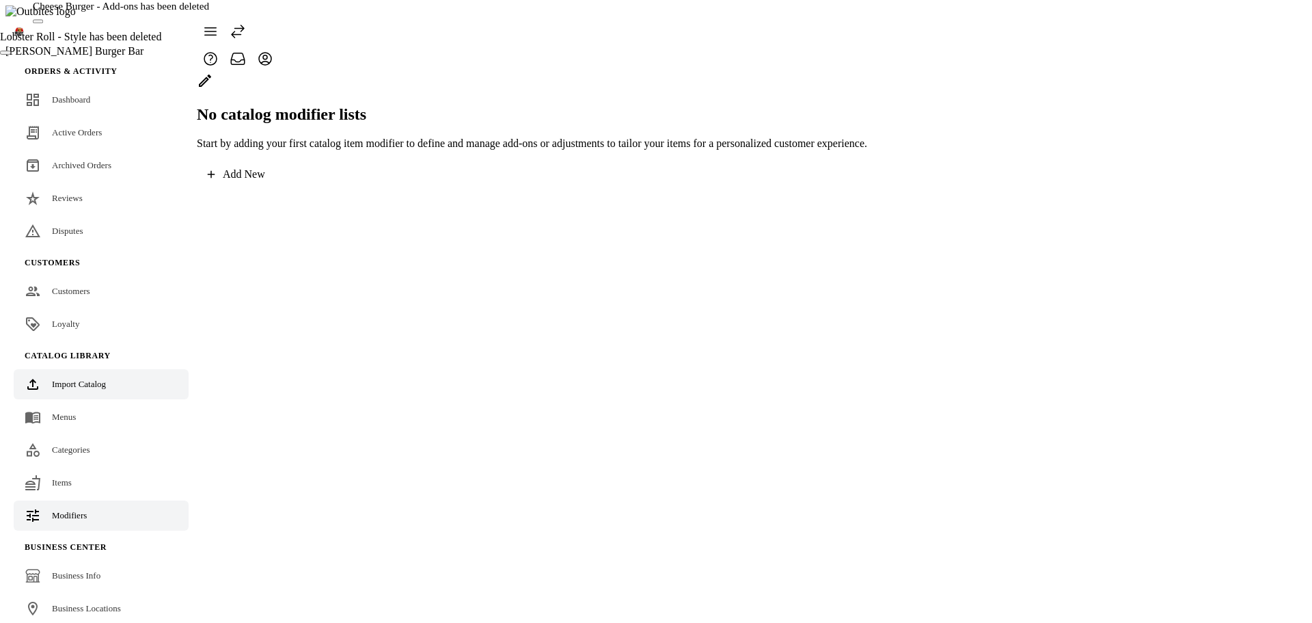
click at [62, 369] on link "Import Catalog" at bounding box center [101, 384] width 175 height 30
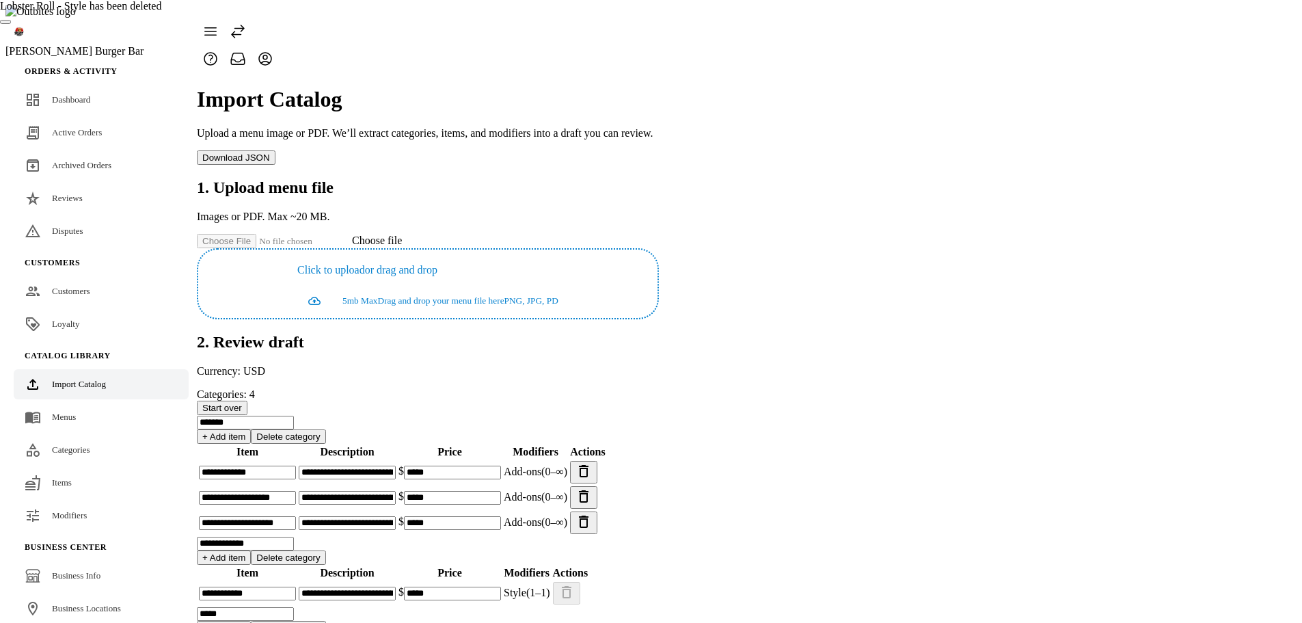
click at [242, 403] on span "Start over" at bounding box center [222, 408] width 40 height 10
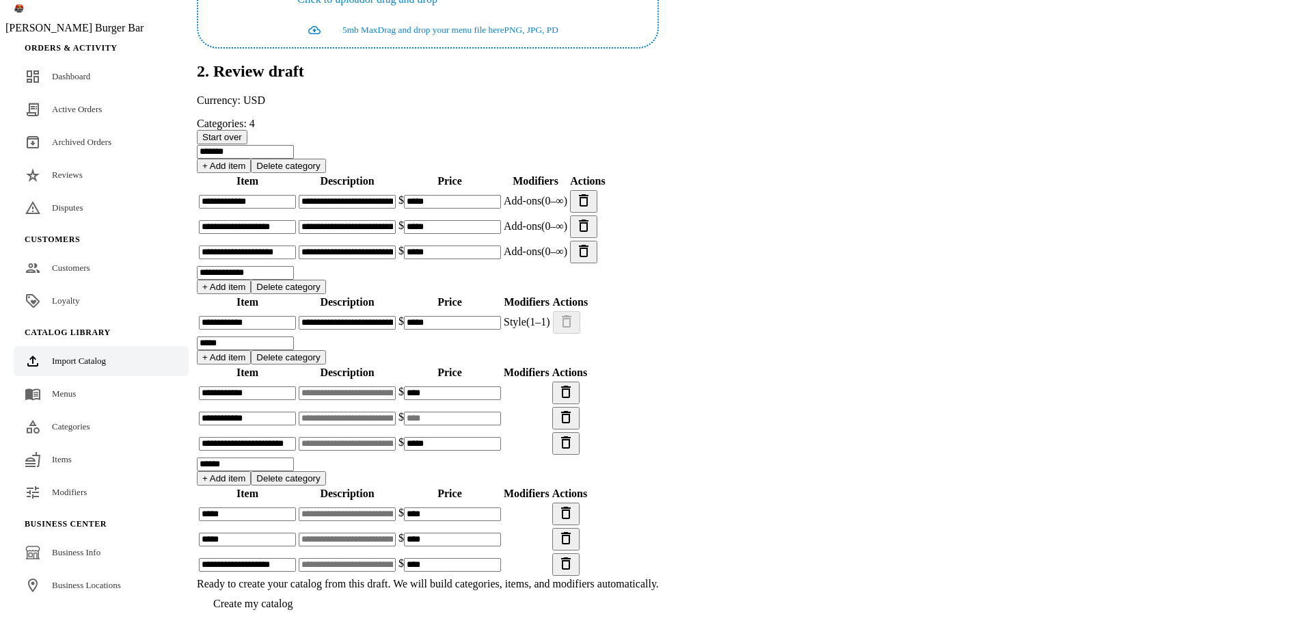
scroll to position [519, 0]
click at [309, 587] on span at bounding box center [253, 603] width 112 height 33
click at [70, 454] on span "Items" at bounding box center [62, 459] width 20 height 10
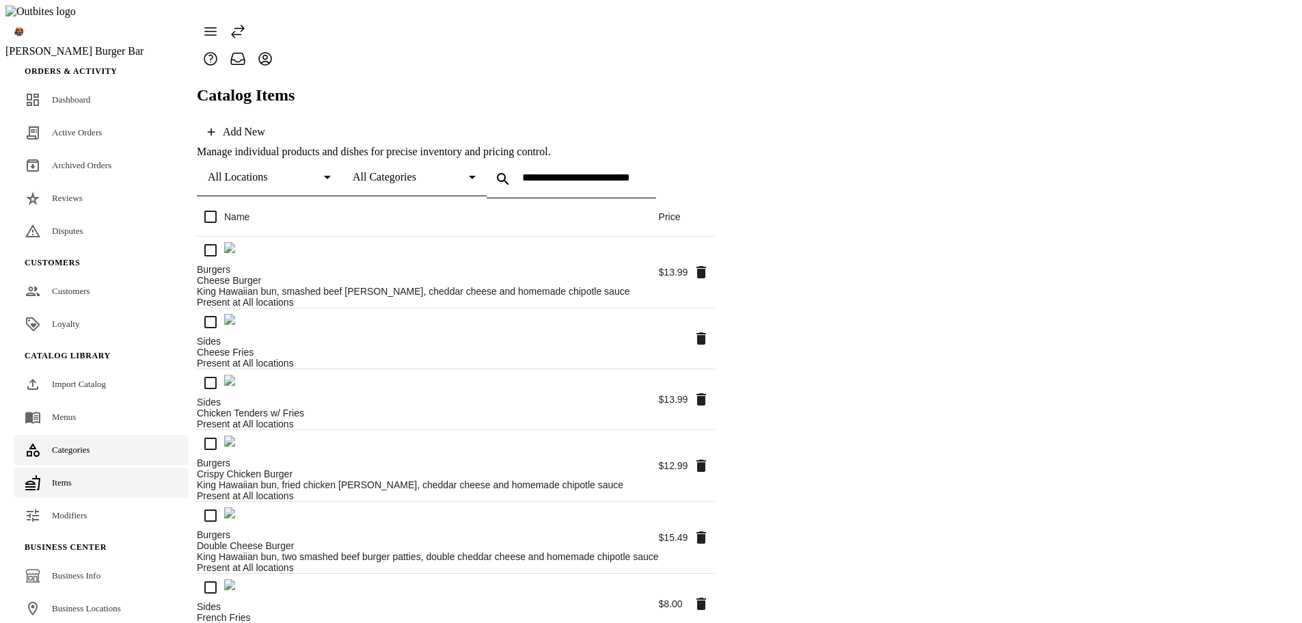
click at [98, 435] on link "Categories" at bounding box center [101, 450] width 175 height 30
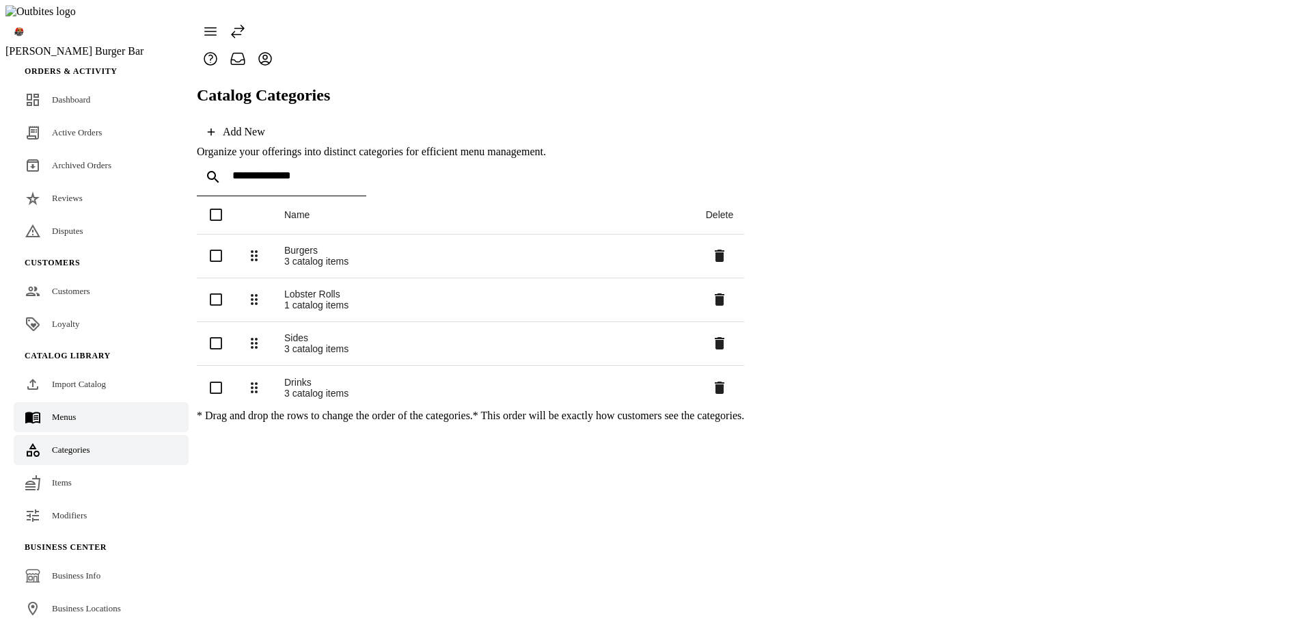
click at [81, 402] on link "Menus" at bounding box center [101, 417] width 175 height 30
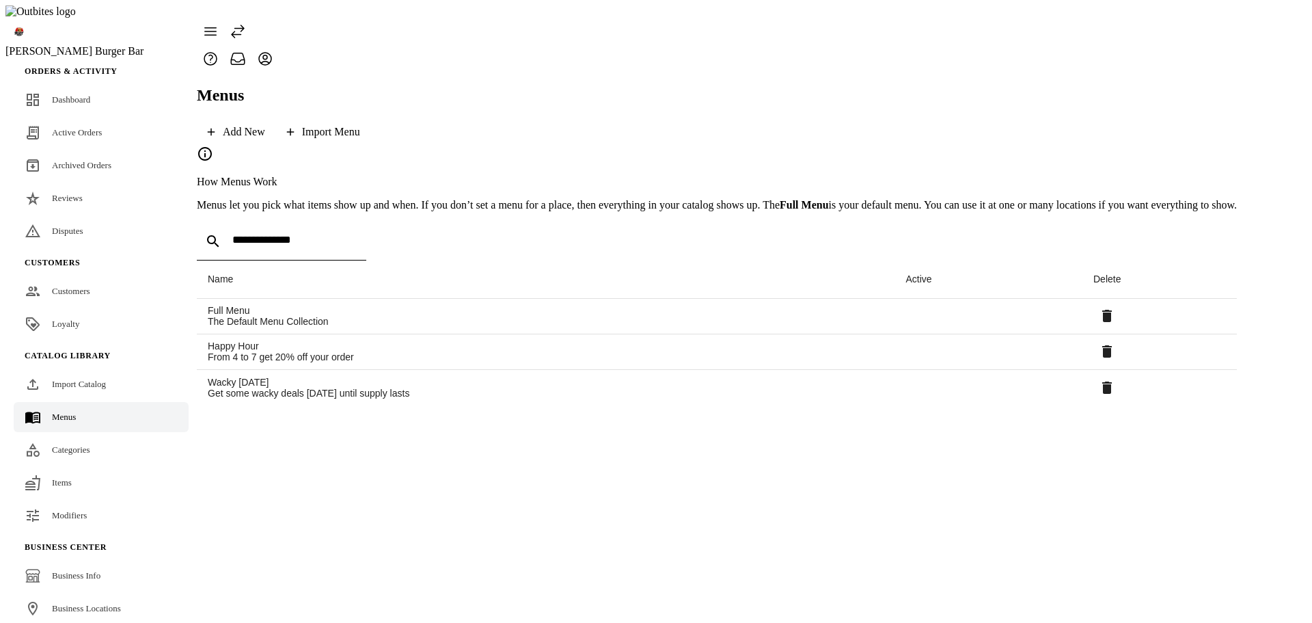
click at [96, 379] on span "Import Catalog" at bounding box center [79, 384] width 54 height 10
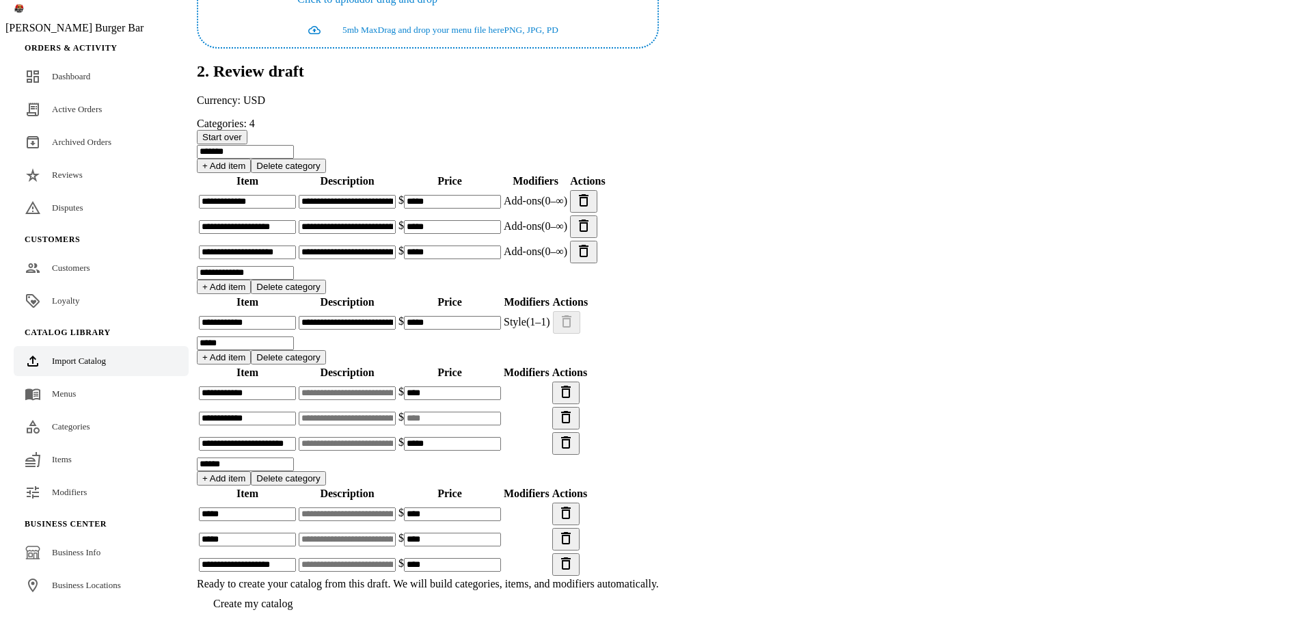
scroll to position [519, 0]
click at [293, 597] on span "Create my catalog" at bounding box center [252, 603] width 79 height 12
click at [659, 422] on app-catalog-import "**********" at bounding box center [428, 209] width 462 height 815
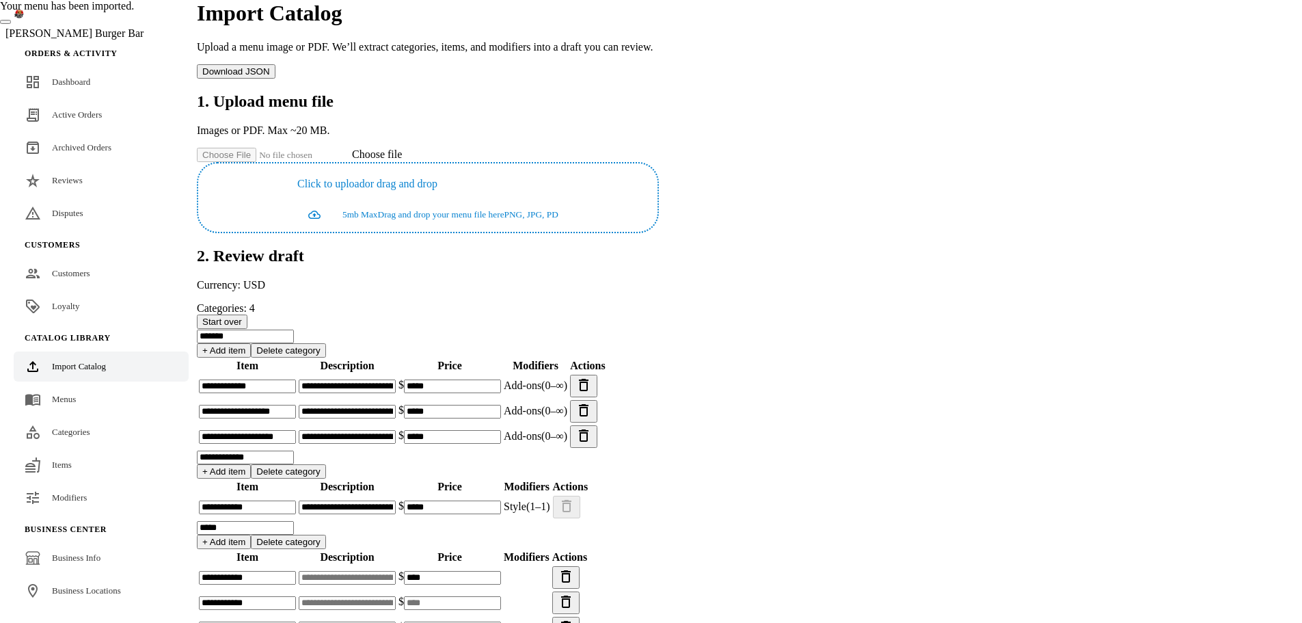
scroll to position [40, 0]
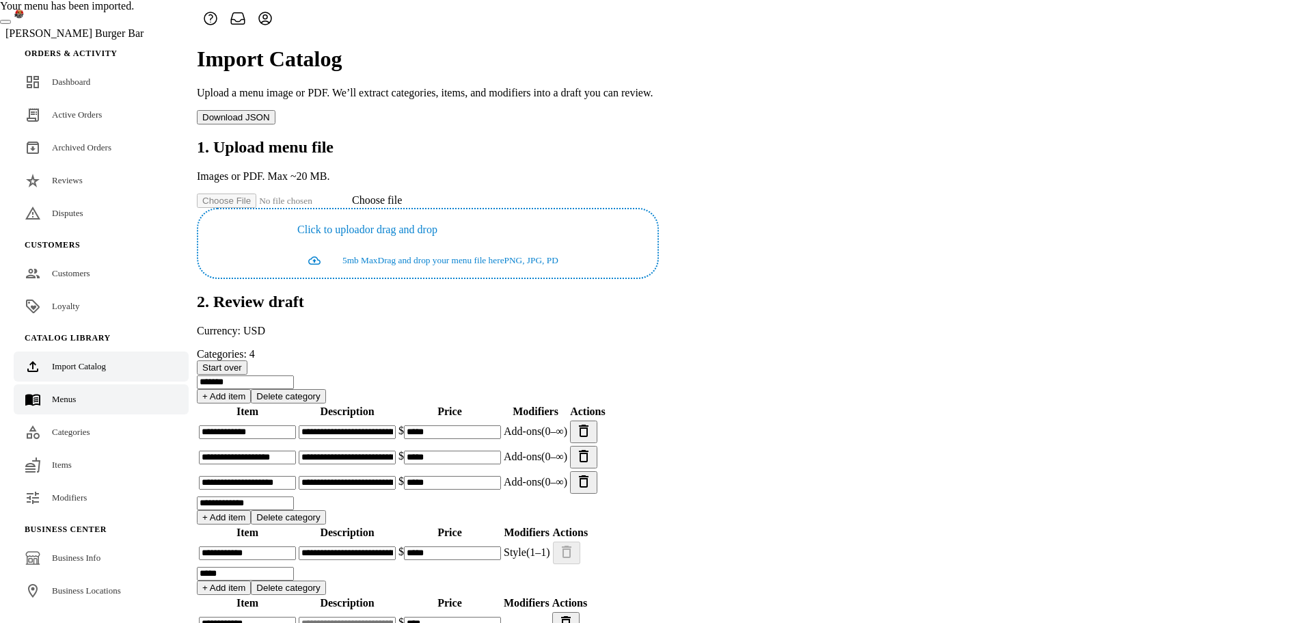
click at [88, 391] on link "Menus" at bounding box center [101, 399] width 175 height 30
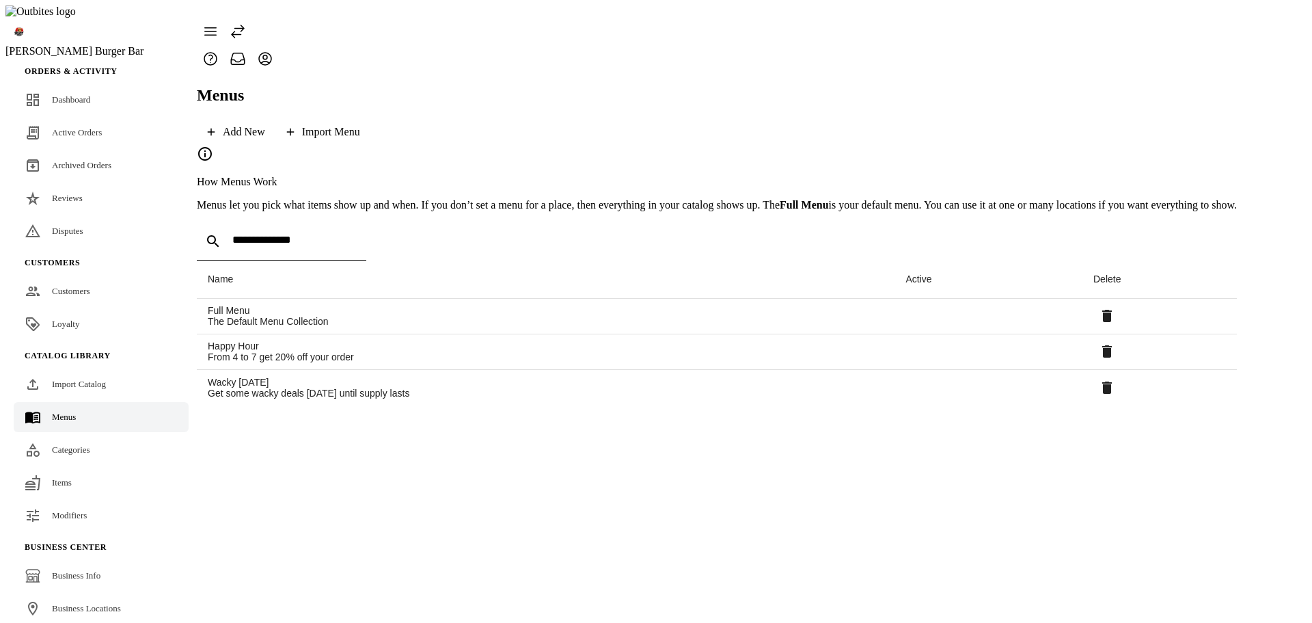
click at [106, 379] on span "Import Catalog" at bounding box center [79, 384] width 54 height 10
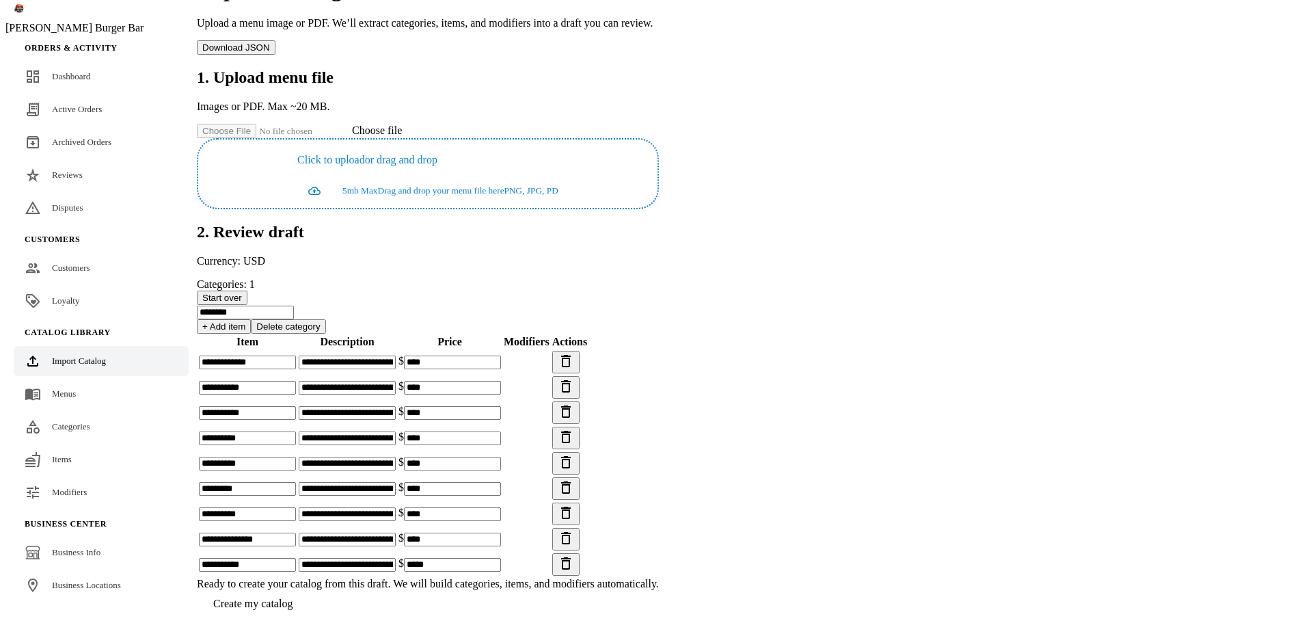
scroll to position [206, 0]
click at [309, 587] on span at bounding box center [253, 603] width 112 height 33
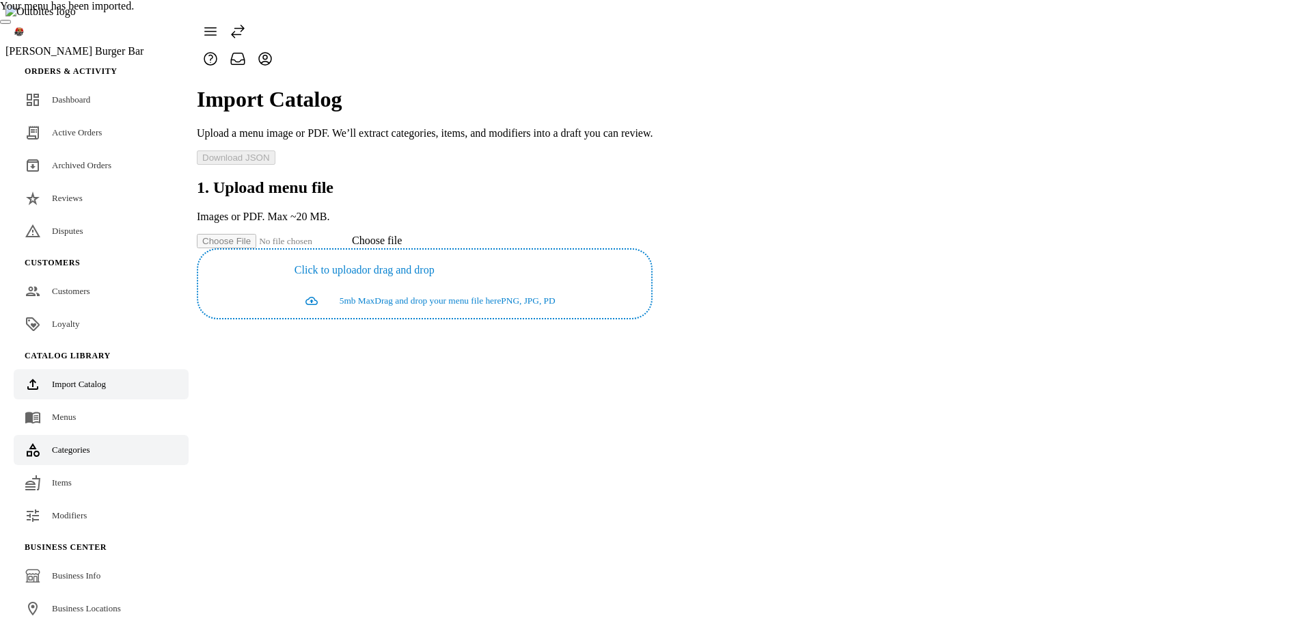
click at [94, 435] on link "Categories" at bounding box center [101, 450] width 175 height 30
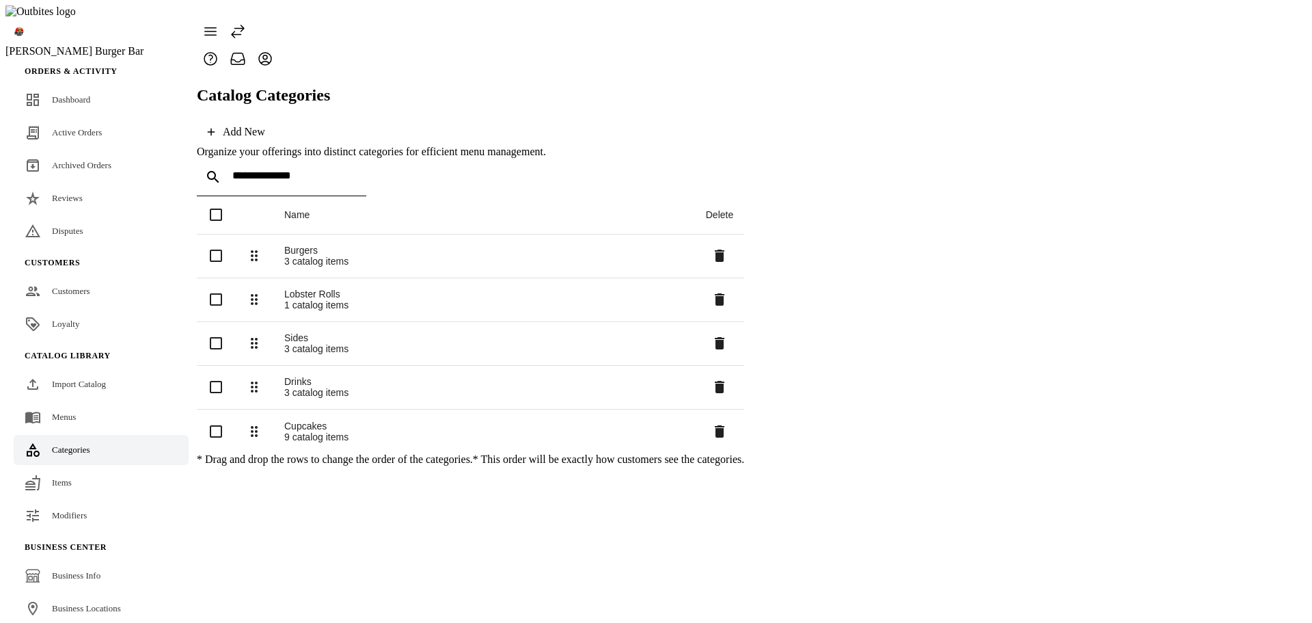
click at [321, 420] on div "Cupcakes" at bounding box center [484, 425] width 400 height 11
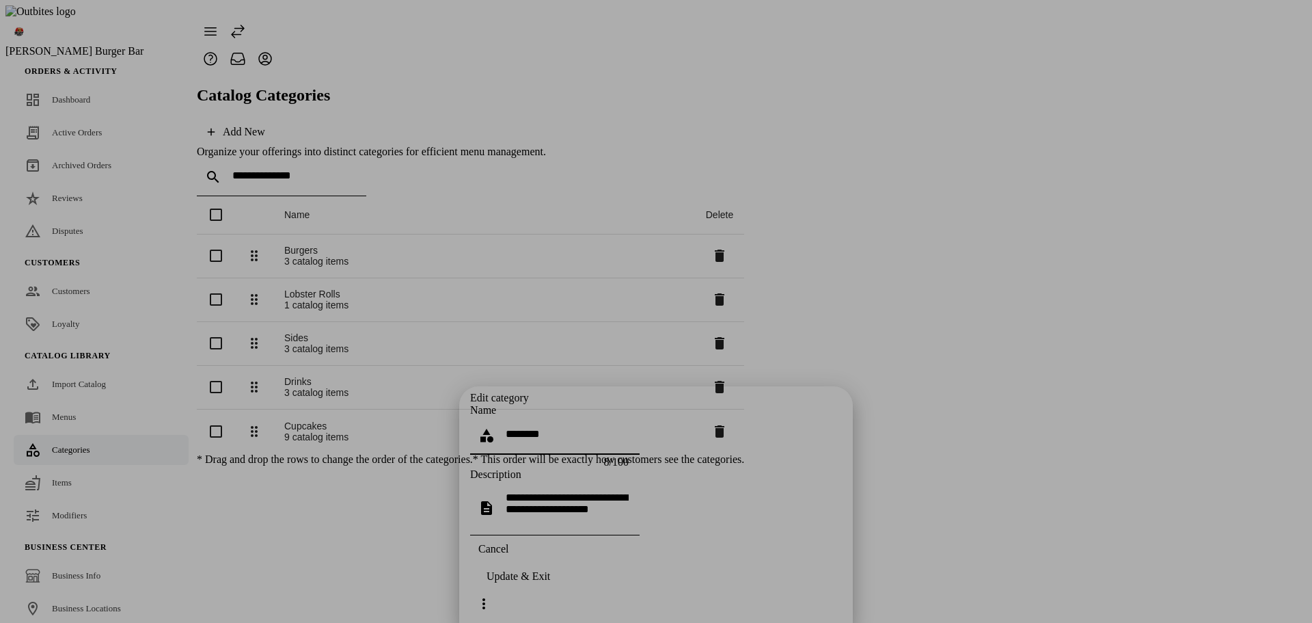
click at [508, 555] on span "Cancel" at bounding box center [493, 549] width 30 height 12
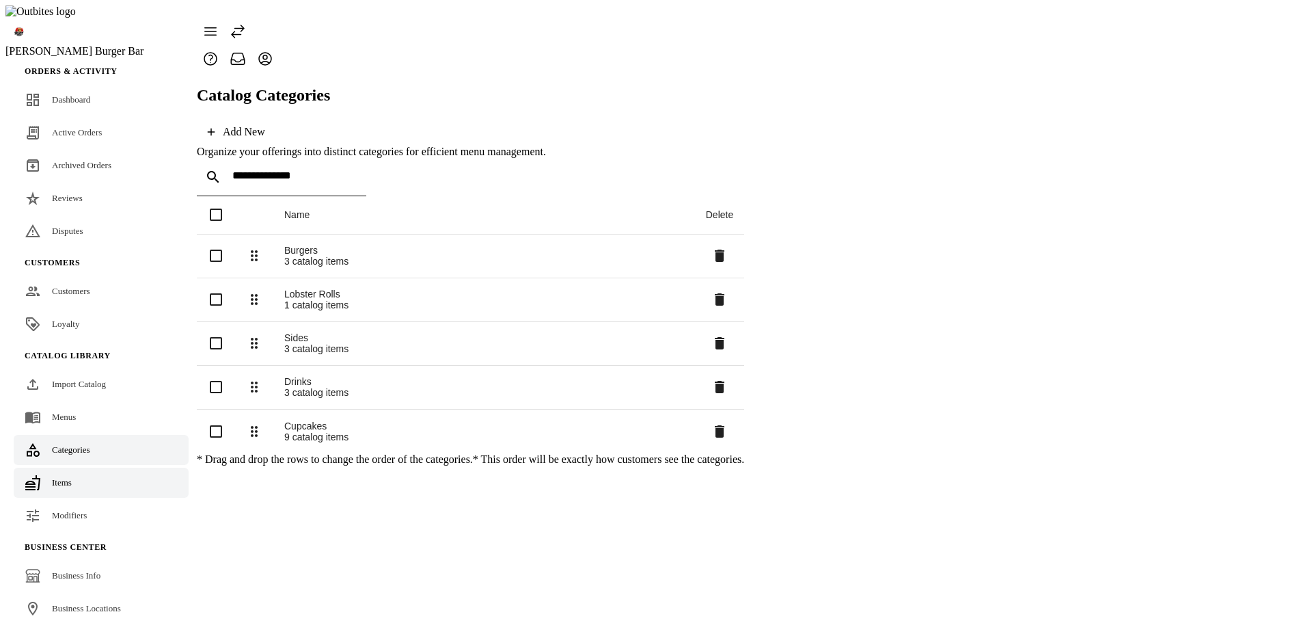
click at [55, 477] on span "Items" at bounding box center [62, 482] width 20 height 10
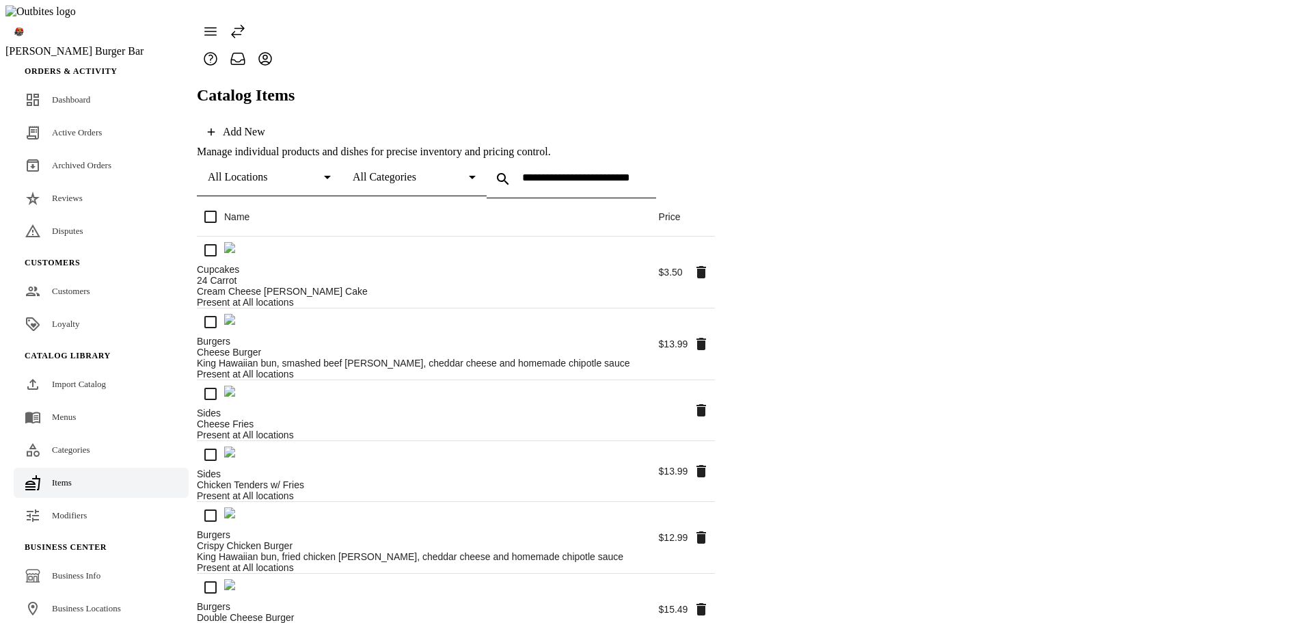
click at [476, 158] on div "All Categories" at bounding box center [414, 177] width 123 height 38
click at [544, 224] on mat-option "Cupcakes" at bounding box center [613, 224] width 267 height 33
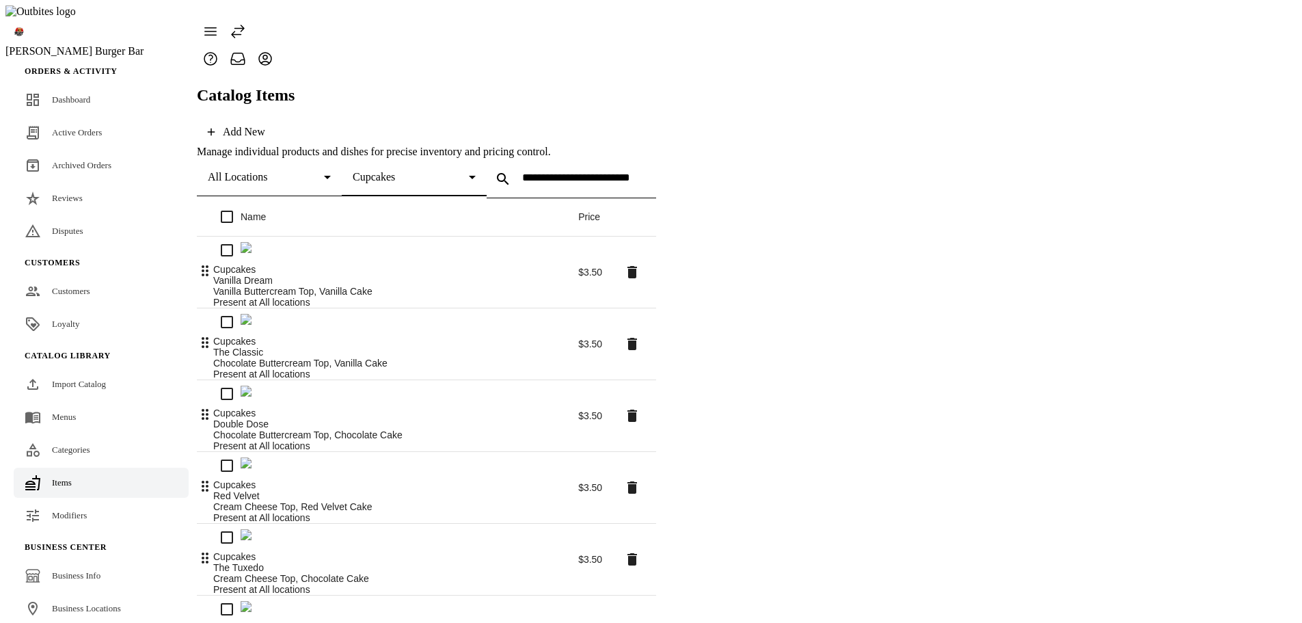
click at [476, 158] on div "Cupcakes" at bounding box center [414, 177] width 123 height 38
click at [562, 161] on mat-option "All Categories" at bounding box center [613, 158] width 267 height 33
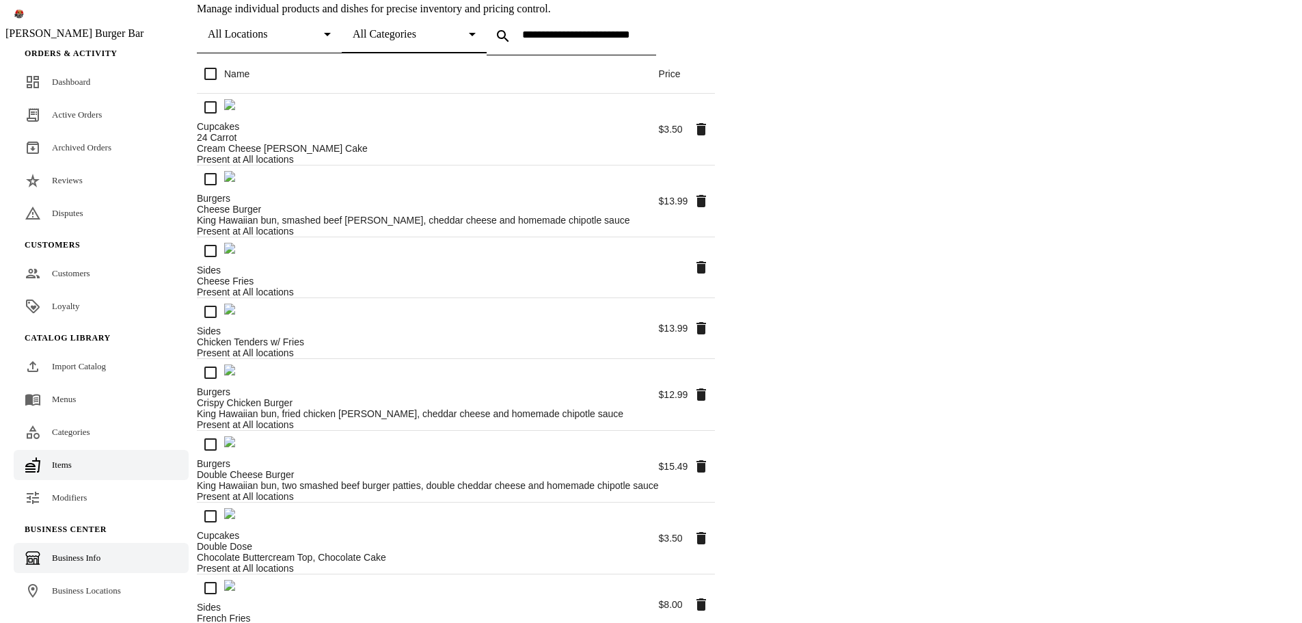
scroll to position [167, 0]
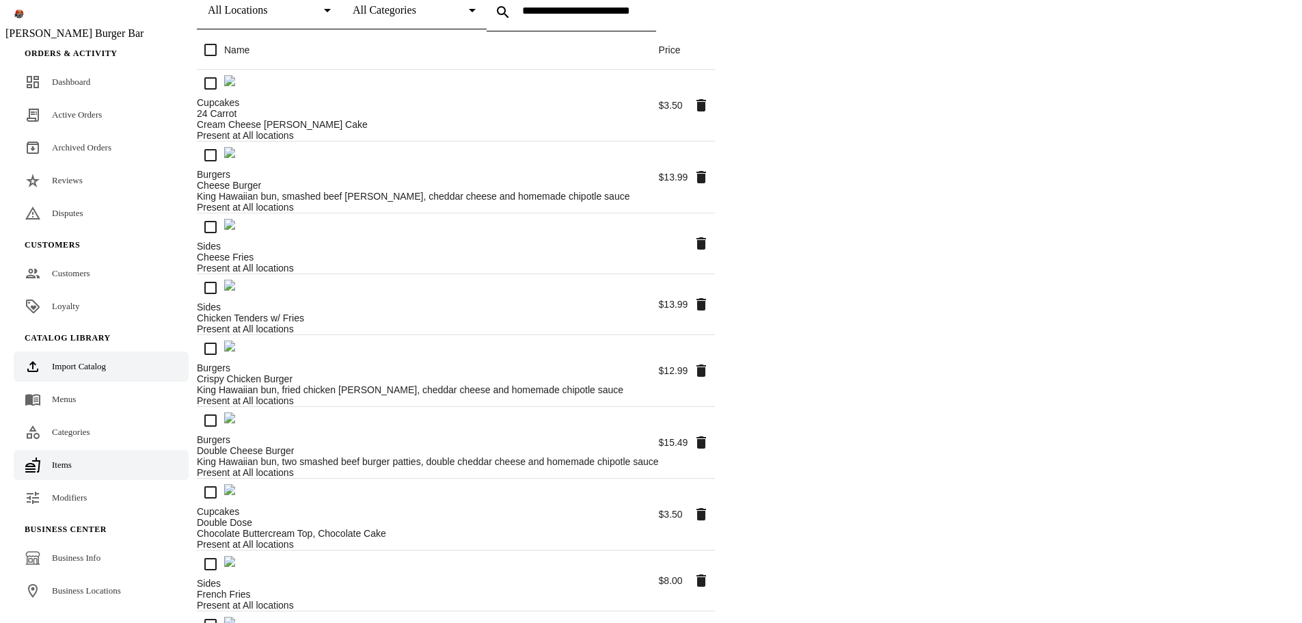
click at [46, 351] on link "Import Catalog" at bounding box center [101, 366] width 175 height 30
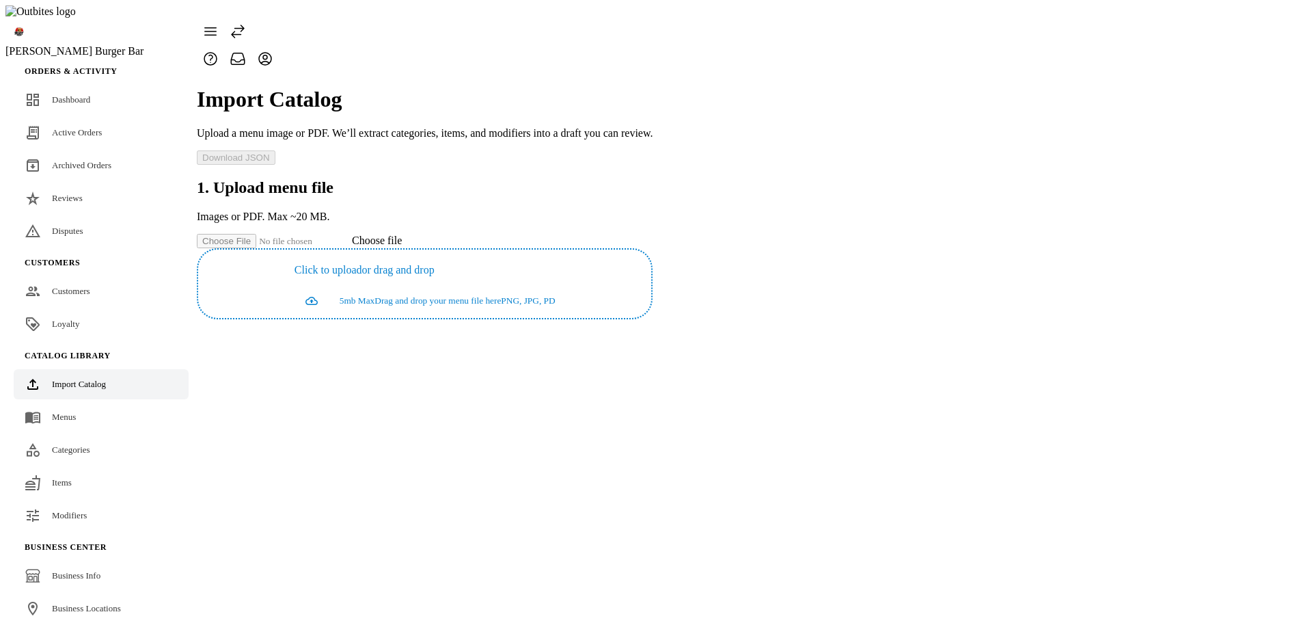
click at [587, 319] on div "Import Catalog Upload a menu image or PDF. We’ll extract categories, items, and…" at bounding box center [425, 195] width 456 height 247
click at [62, 444] on span "Categories" at bounding box center [71, 449] width 38 height 10
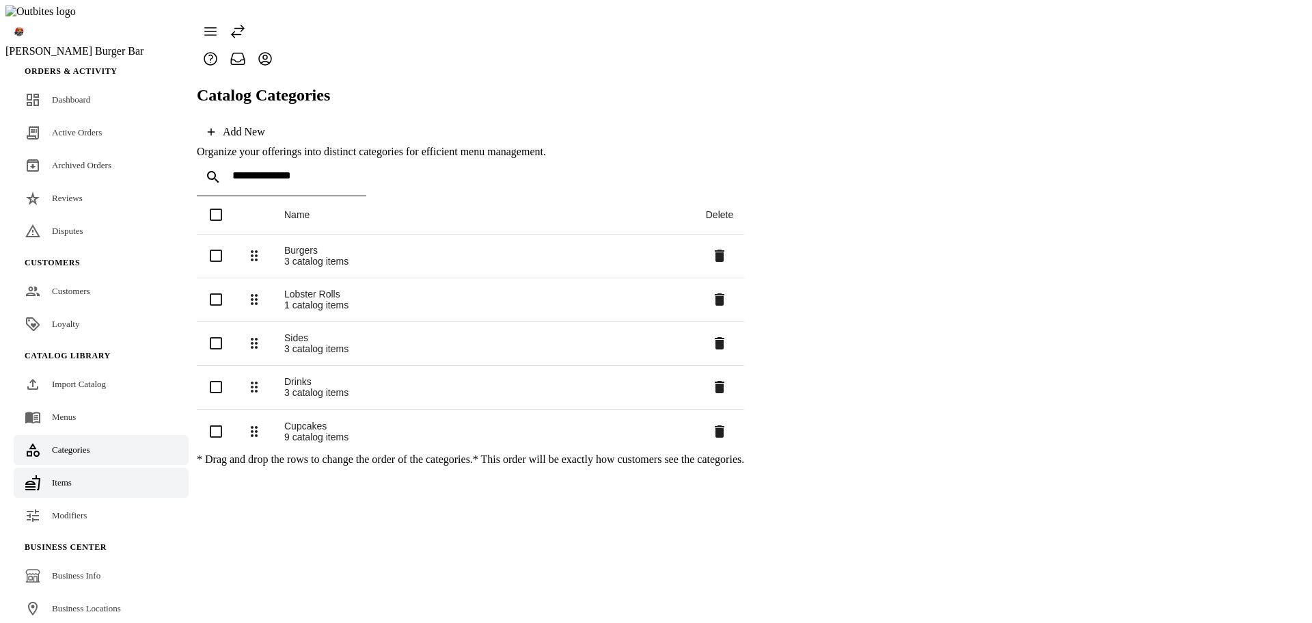
click at [64, 467] on link "Items" at bounding box center [101, 482] width 175 height 30
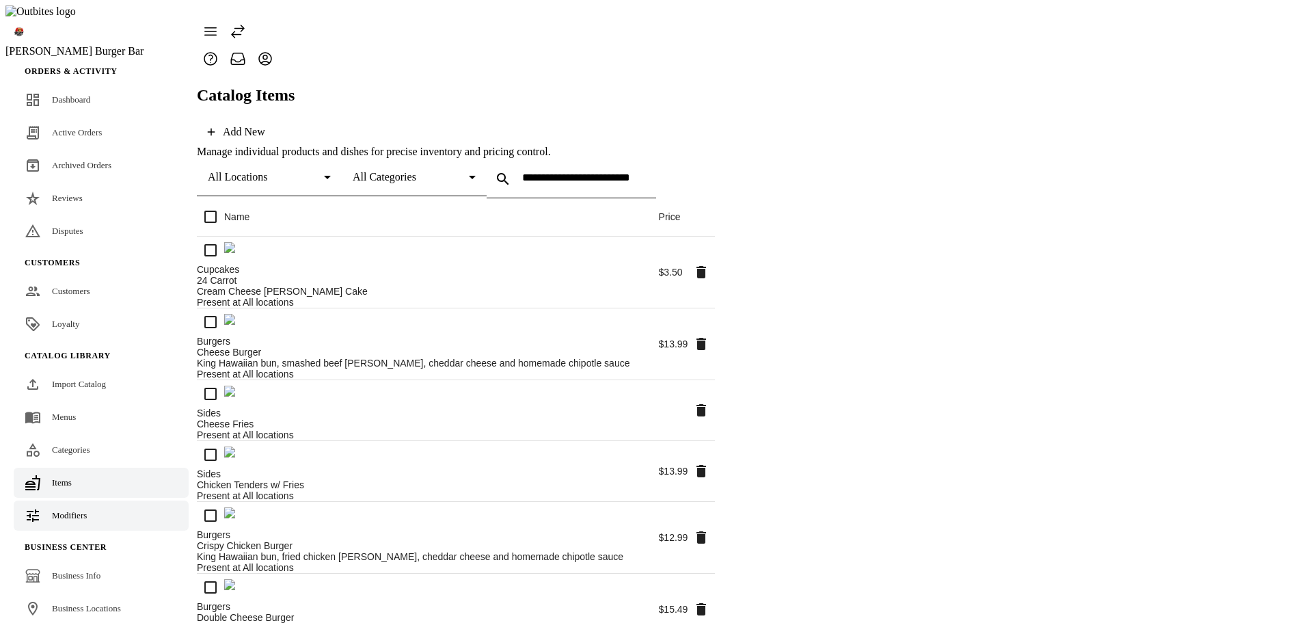
click at [72, 510] on span "Modifiers" at bounding box center [69, 515] width 35 height 10
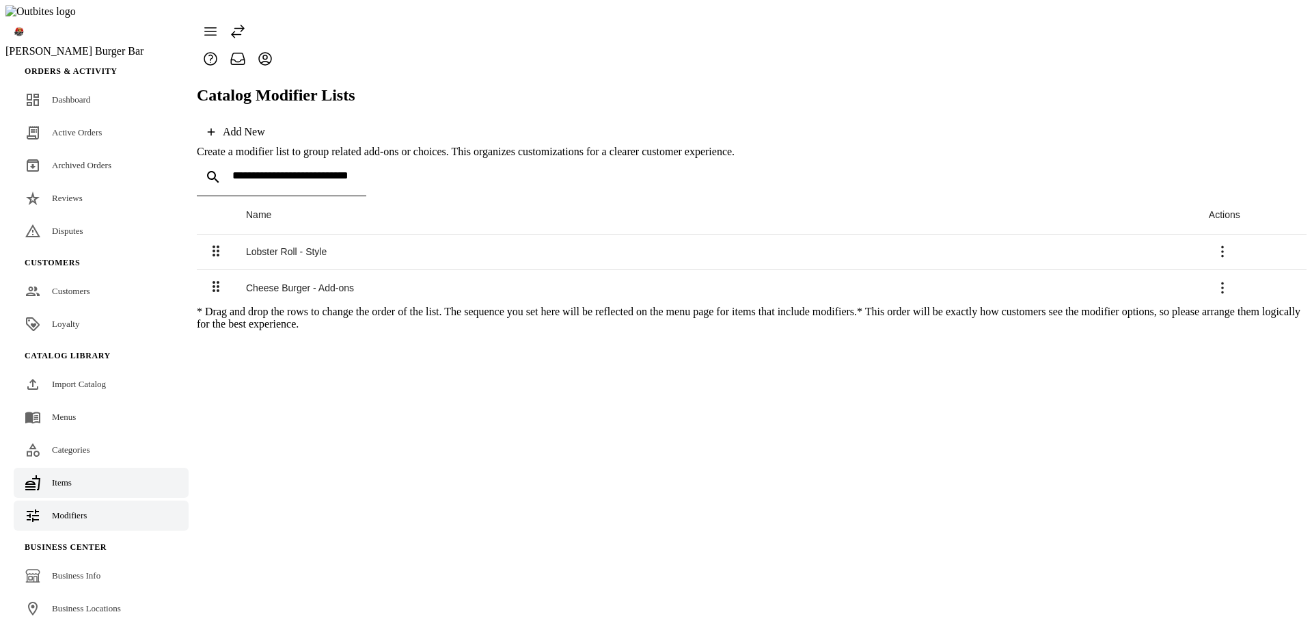
click at [77, 467] on link "Items" at bounding box center [101, 482] width 175 height 30
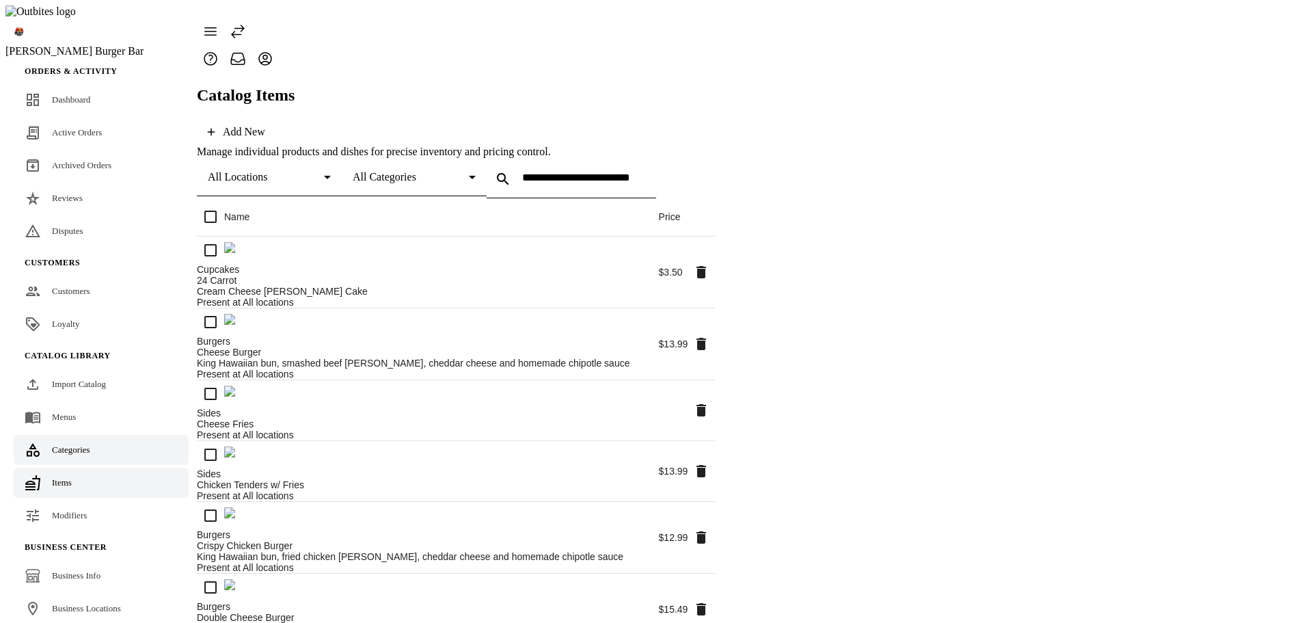
click at [79, 443] on div "Categories" at bounding box center [71, 450] width 38 height 14
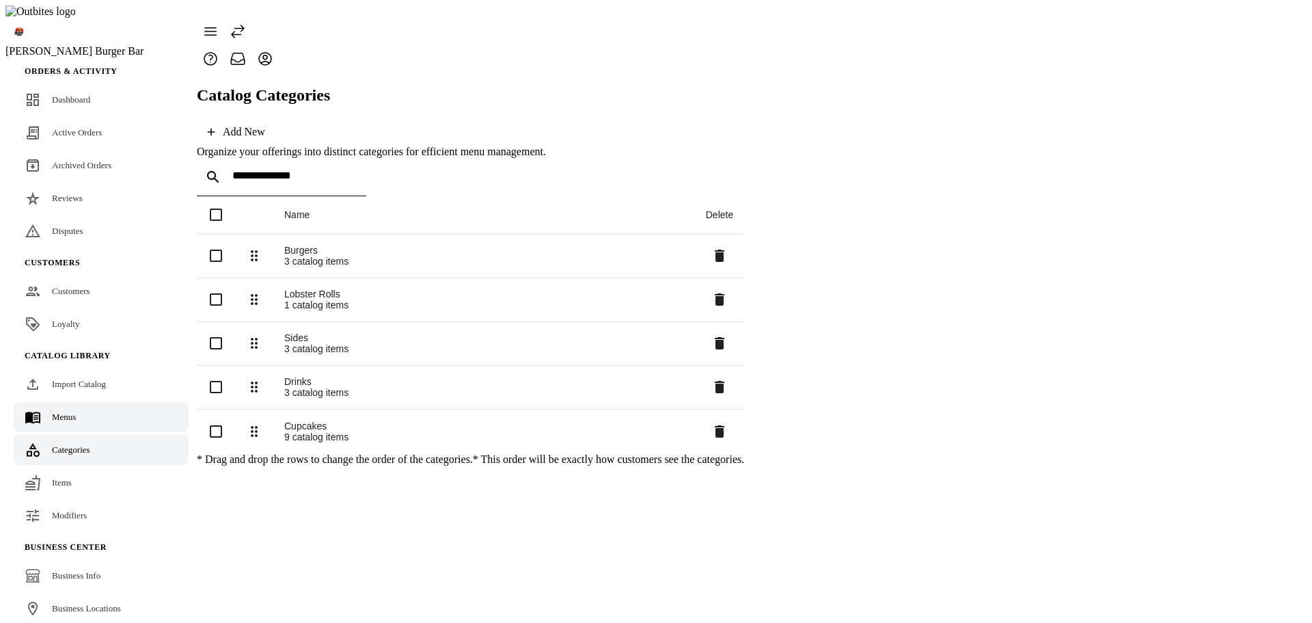
click at [77, 402] on link "Menus" at bounding box center [101, 417] width 175 height 30
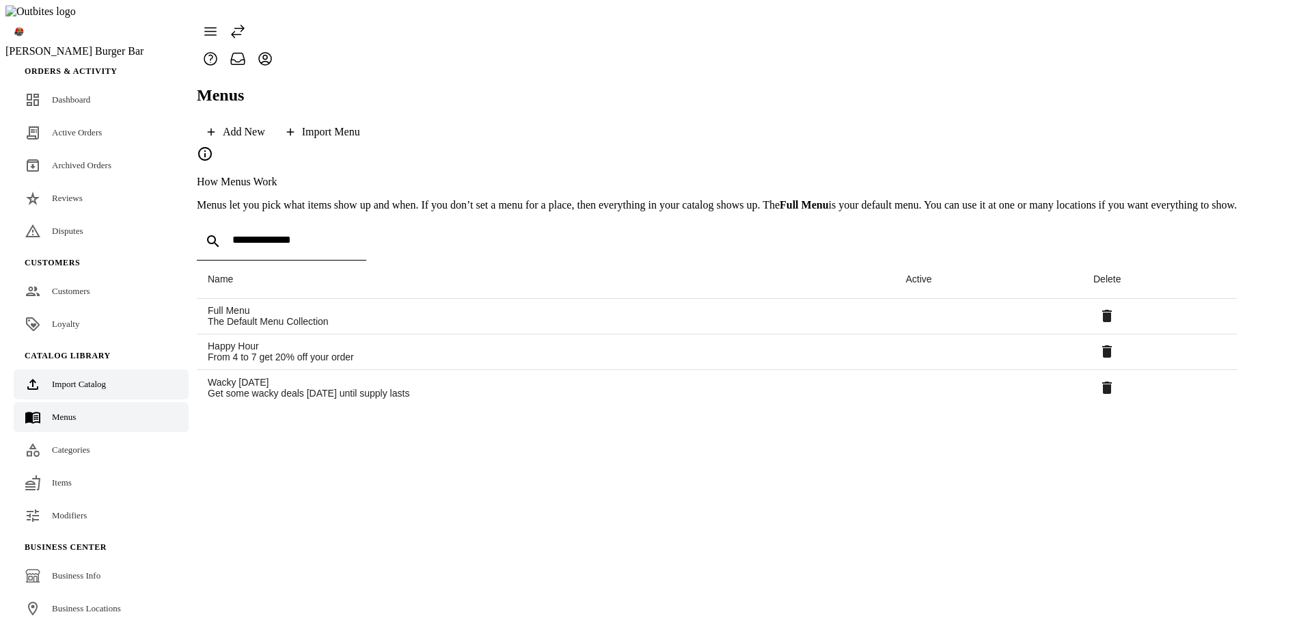
click at [87, 369] on link "Import Catalog" at bounding box center [101, 384] width 175 height 30
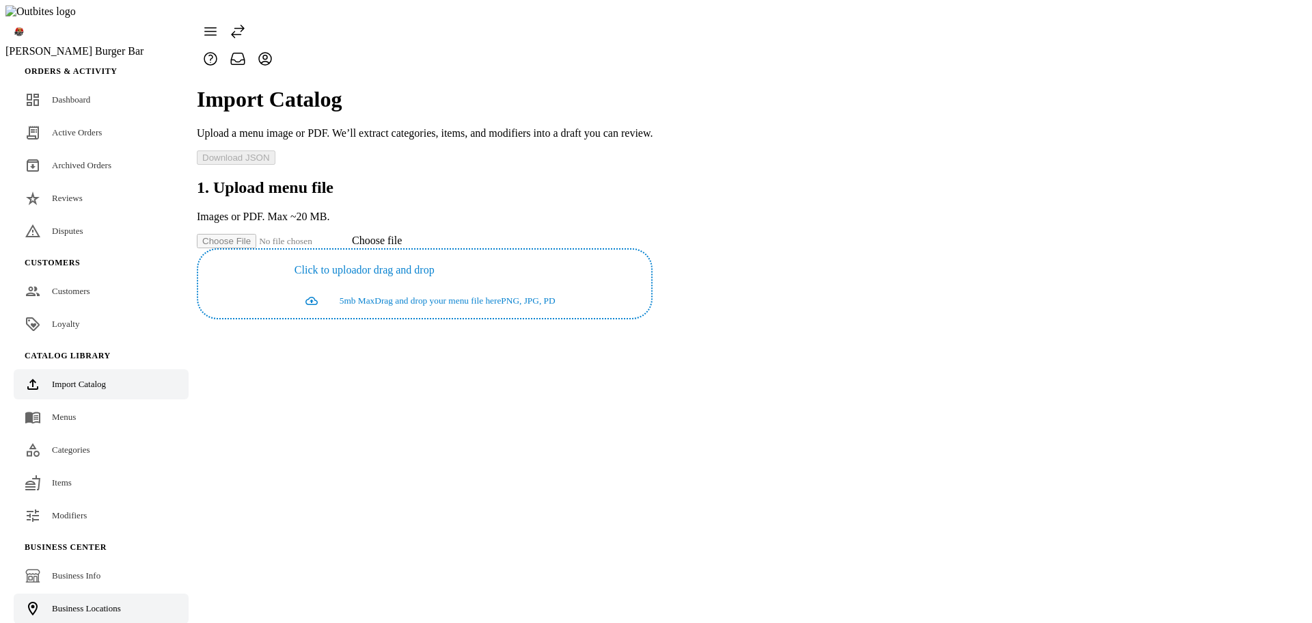
click at [84, 603] on span "Business Locations" at bounding box center [86, 608] width 69 height 10
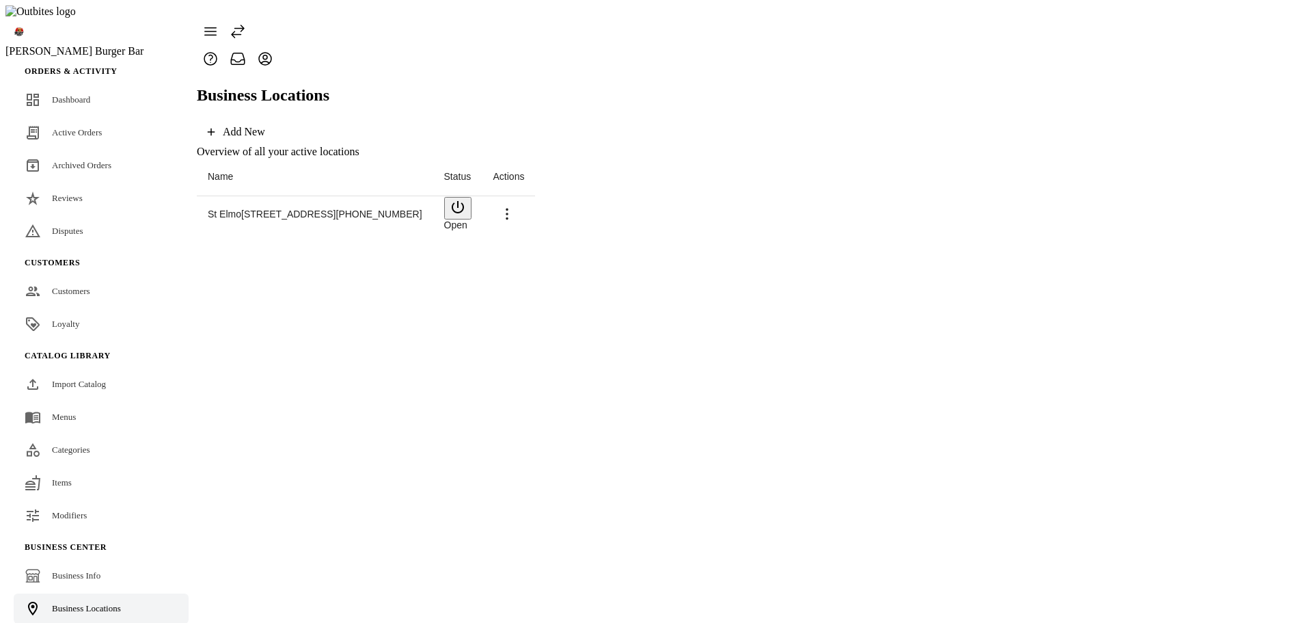
click at [524, 198] on span at bounding box center [507, 214] width 33 height 33
click at [1247, 232] on span "Copy" at bounding box center [1259, 234] width 25 height 12
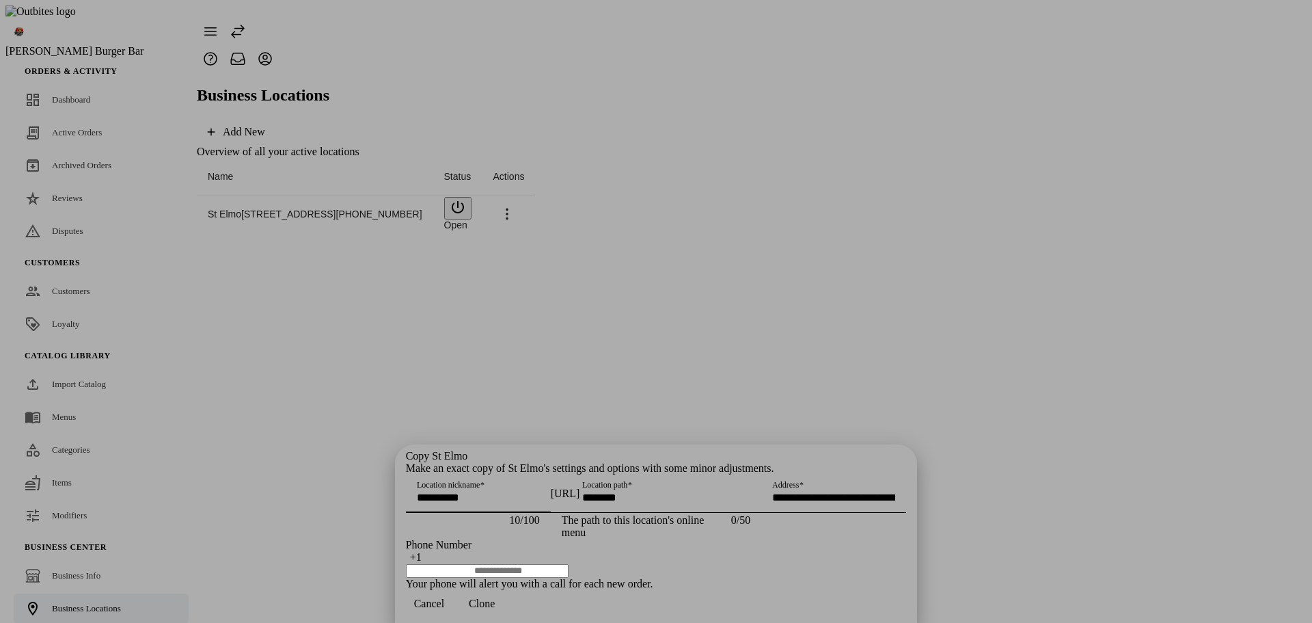
type input "**********"
click at [674, 491] on input "Location path" at bounding box center [666, 497] width 168 height 12
type input "******"
click at [772, 474] on div "Address" at bounding box center [833, 493] width 123 height 38
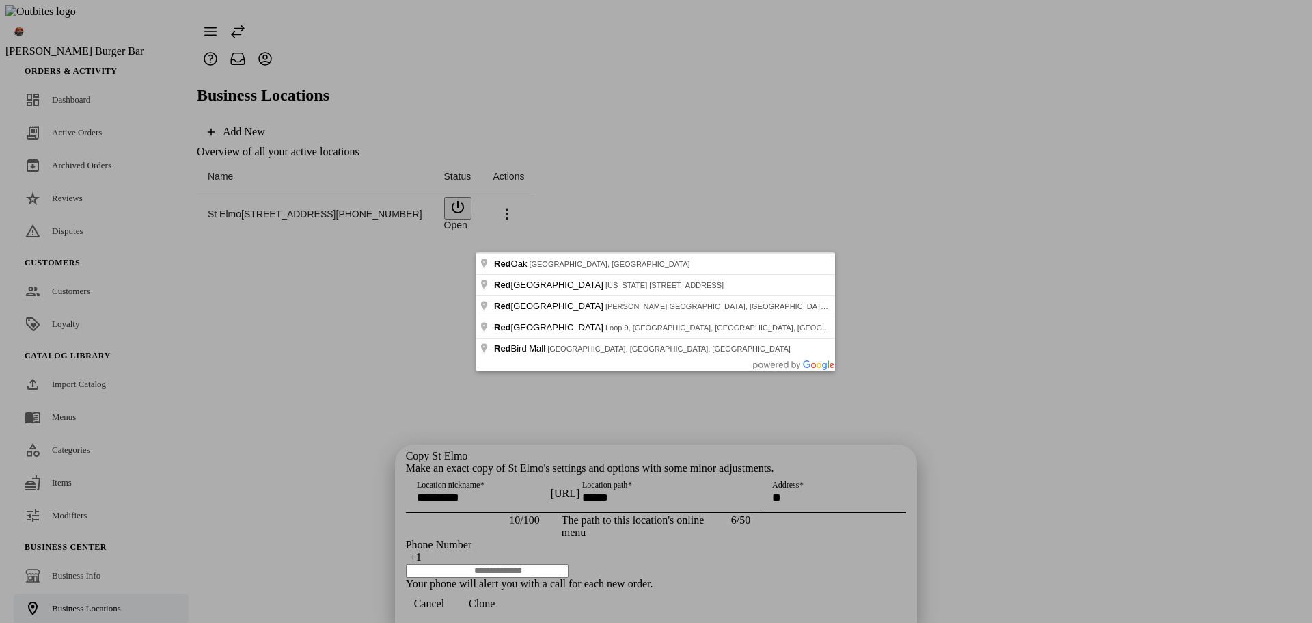
type input "*"
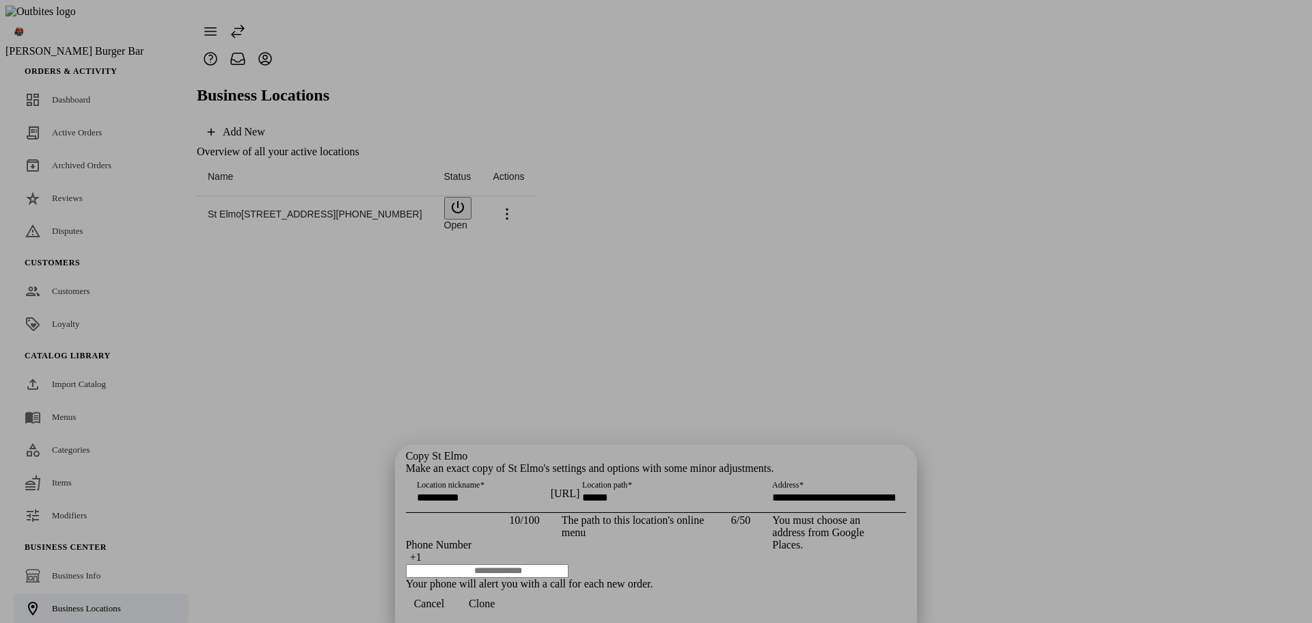
type input "**********"
click at [495, 599] on span "Clone" at bounding box center [482, 603] width 26 height 12
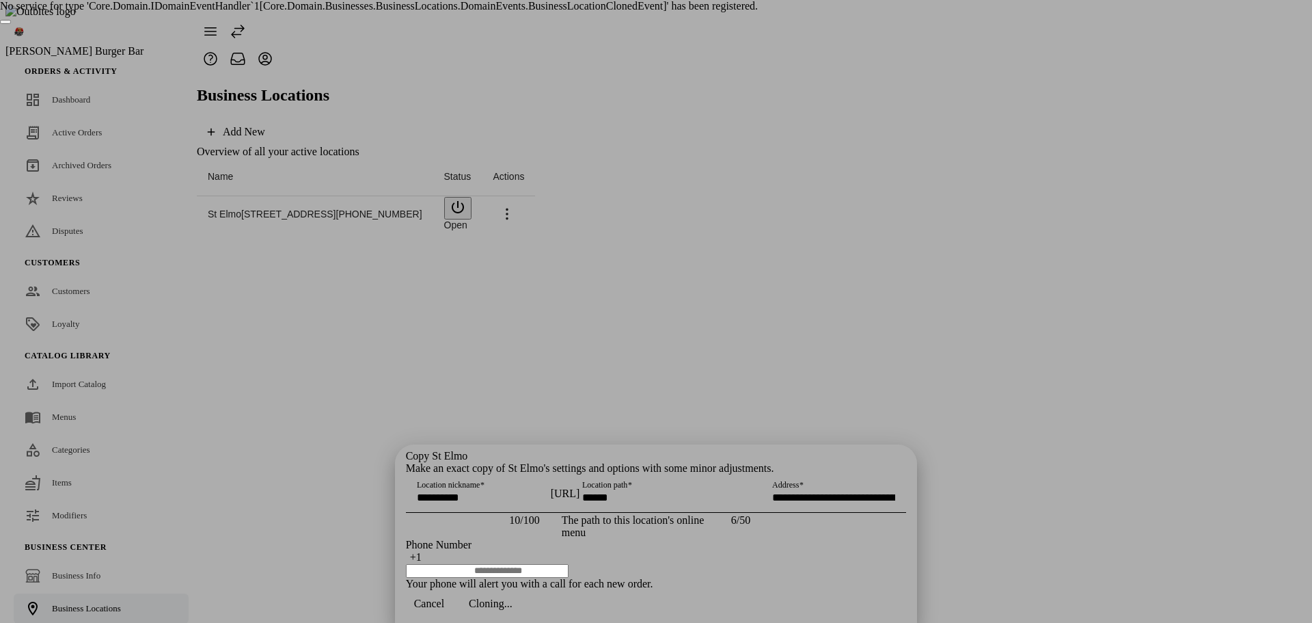
click at [452, 605] on span "button" at bounding box center [429, 603] width 46 height 33
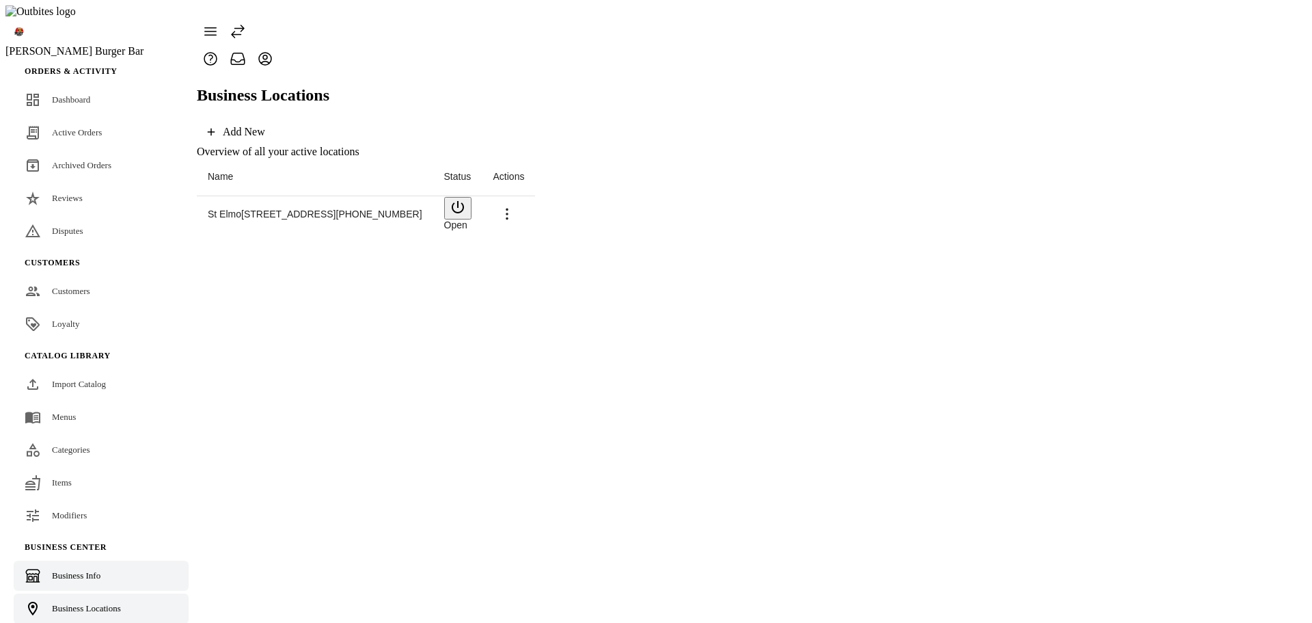
click at [70, 560] on link "Business Info" at bounding box center [101, 575] width 175 height 30
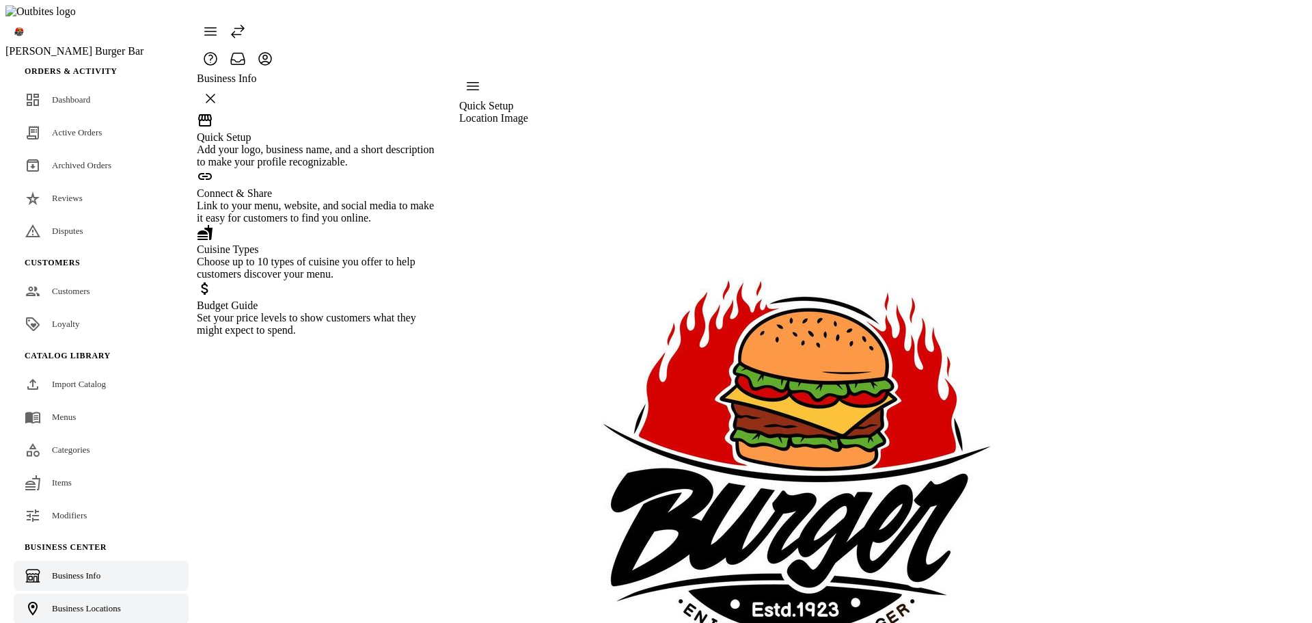
click at [101, 601] on div "Business Locations" at bounding box center [86, 608] width 69 height 14
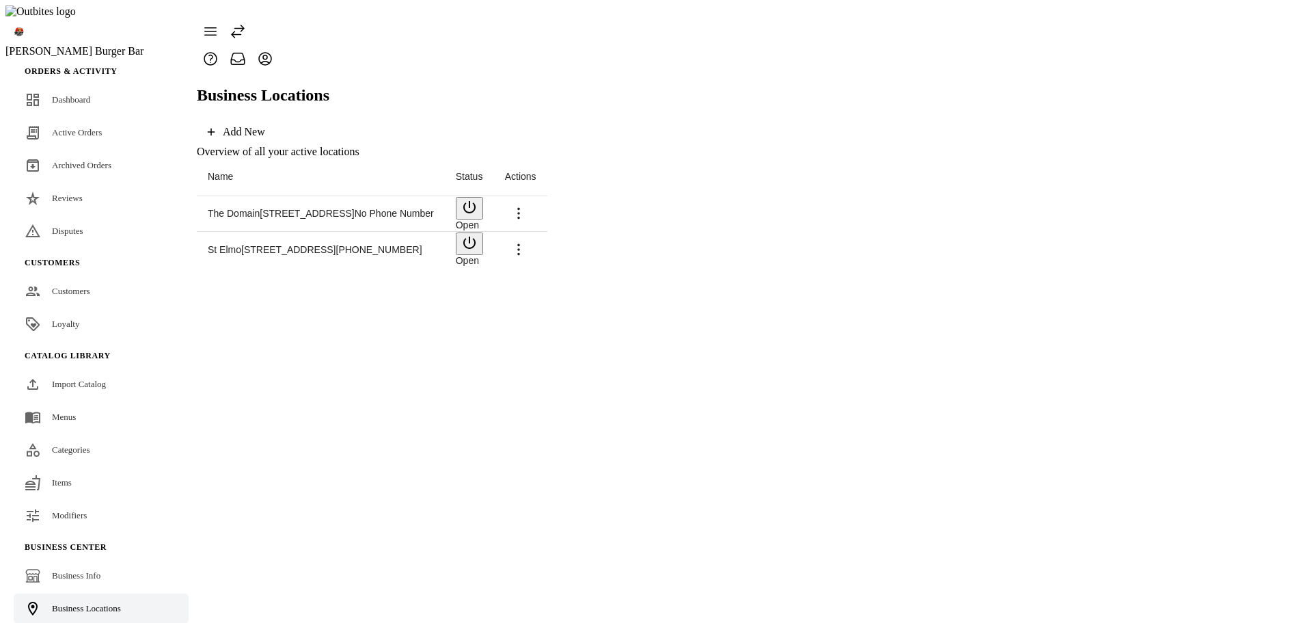
click at [245, 208] on span "The Domain" at bounding box center [234, 213] width 52 height 11
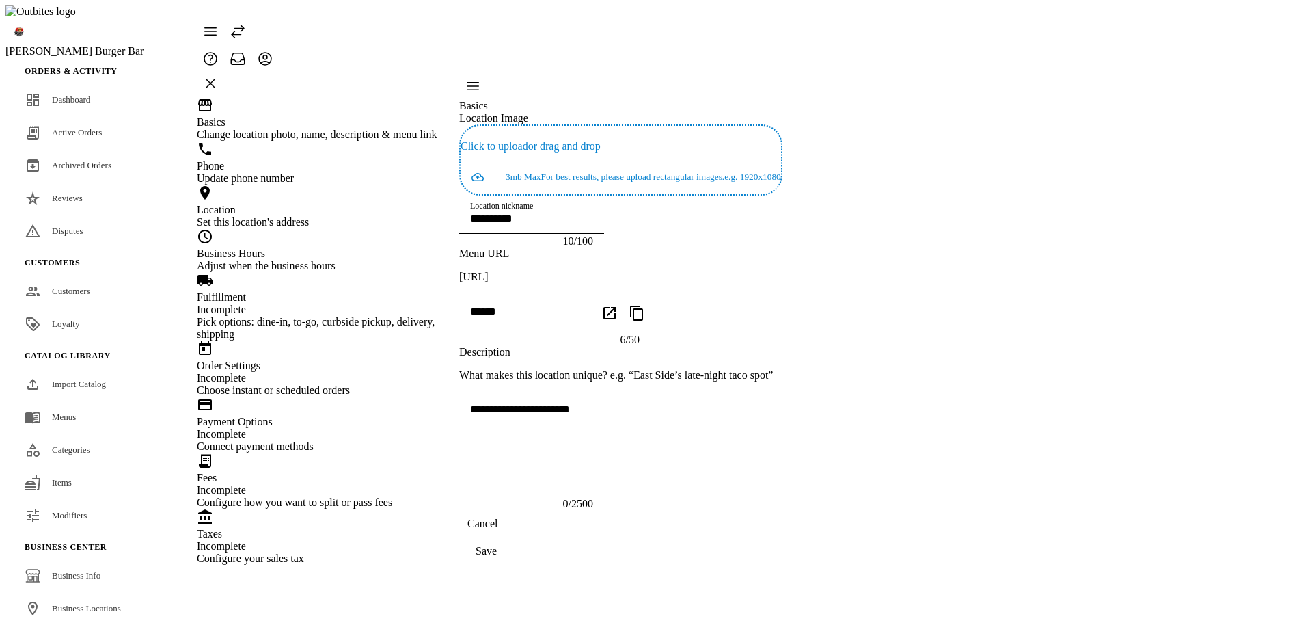
scroll to position [106, 0]
click at [354, 316] on div "Fulfillment Incomplete" at bounding box center [319, 303] width 245 height 25
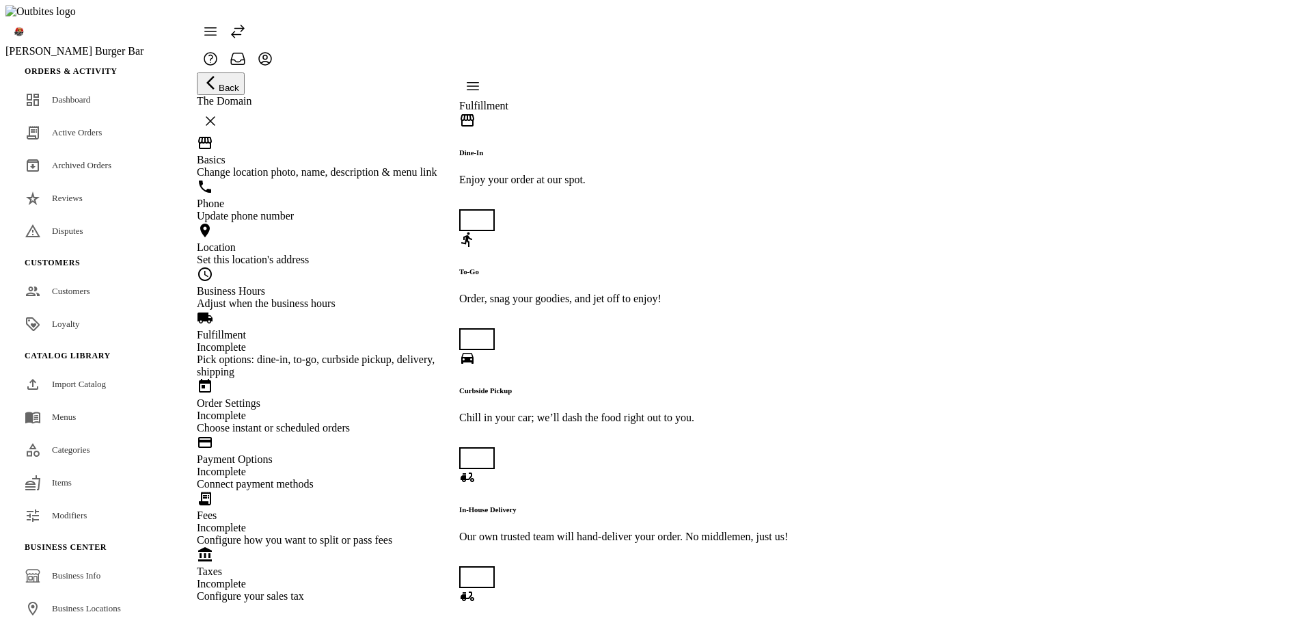
click at [287, 422] on div "Choose instant or scheduled orders" at bounding box center [319, 428] width 245 height 12
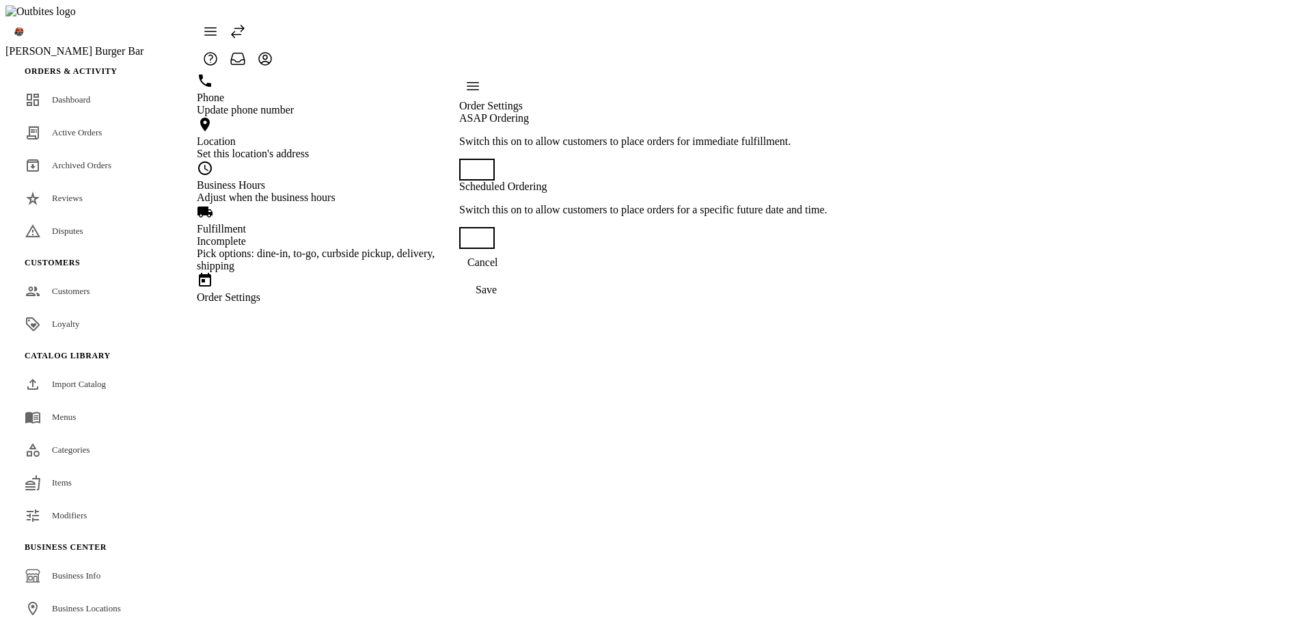
click at [293, 359] on div "Payment Options" at bounding box center [319, 353] width 245 height 12
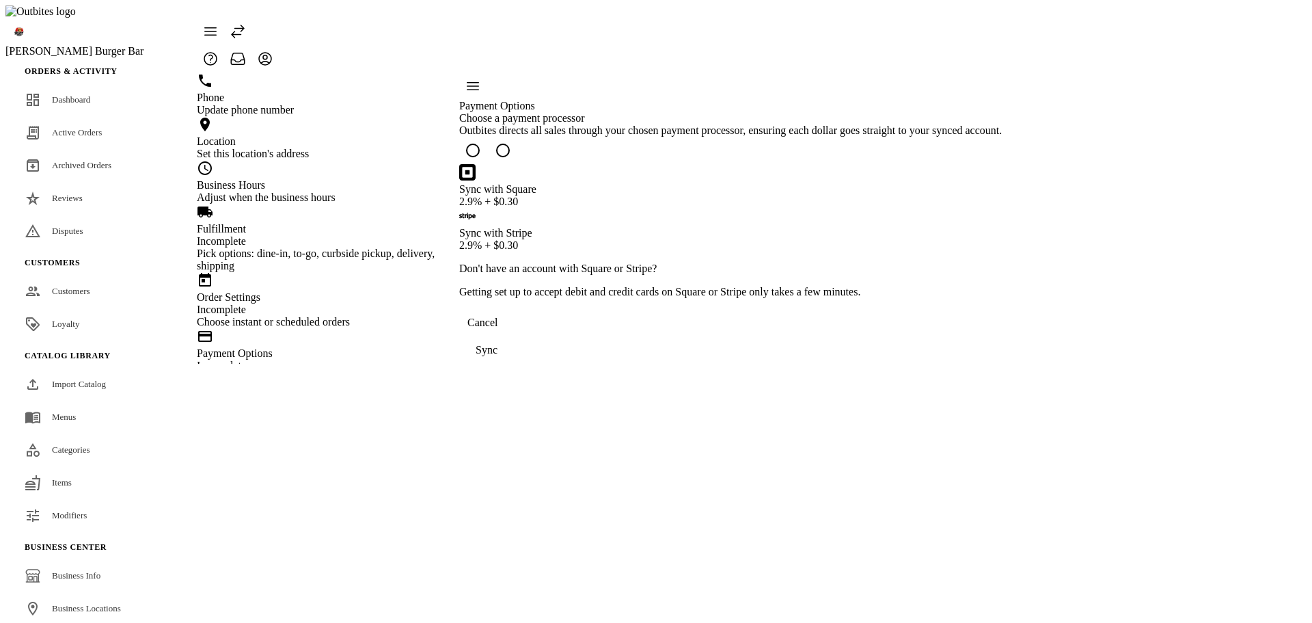
drag, startPoint x: 367, startPoint y: 507, endPoint x: 356, endPoint y: 549, distance: 43.1
click at [367, 428] on div "Fees Incomplete" at bounding box center [319, 415] width 245 height 25
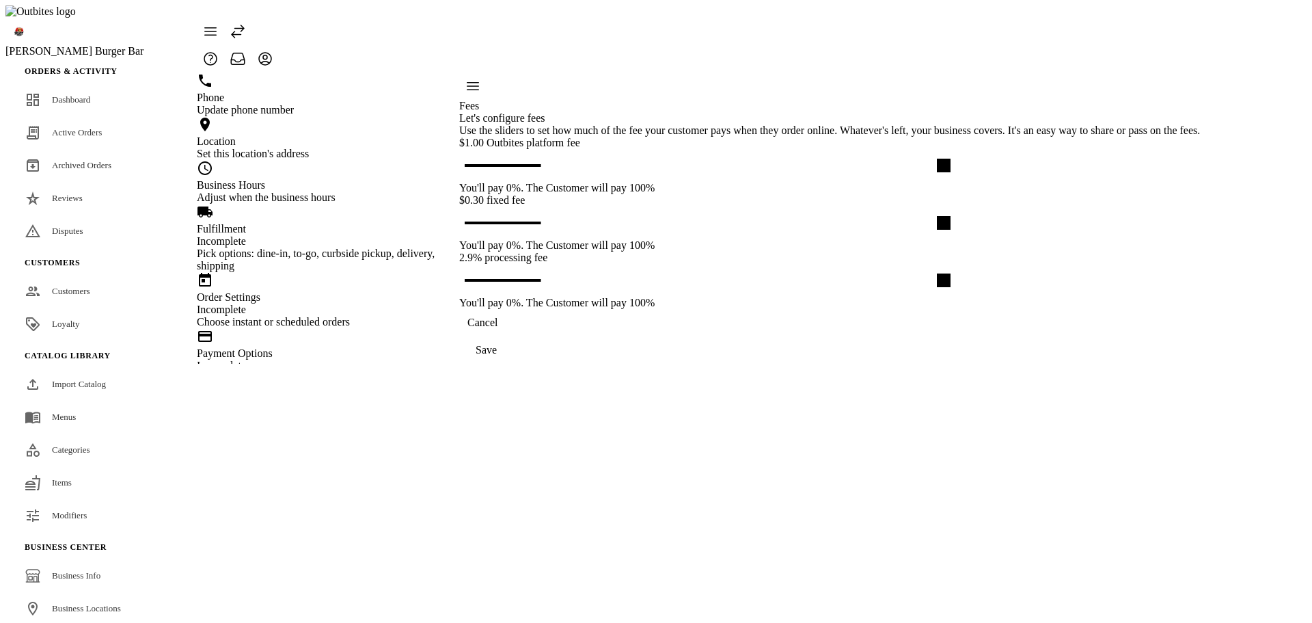
click at [351, 496] on div "Taxes Incomplete Configure your sales tax" at bounding box center [319, 468] width 245 height 56
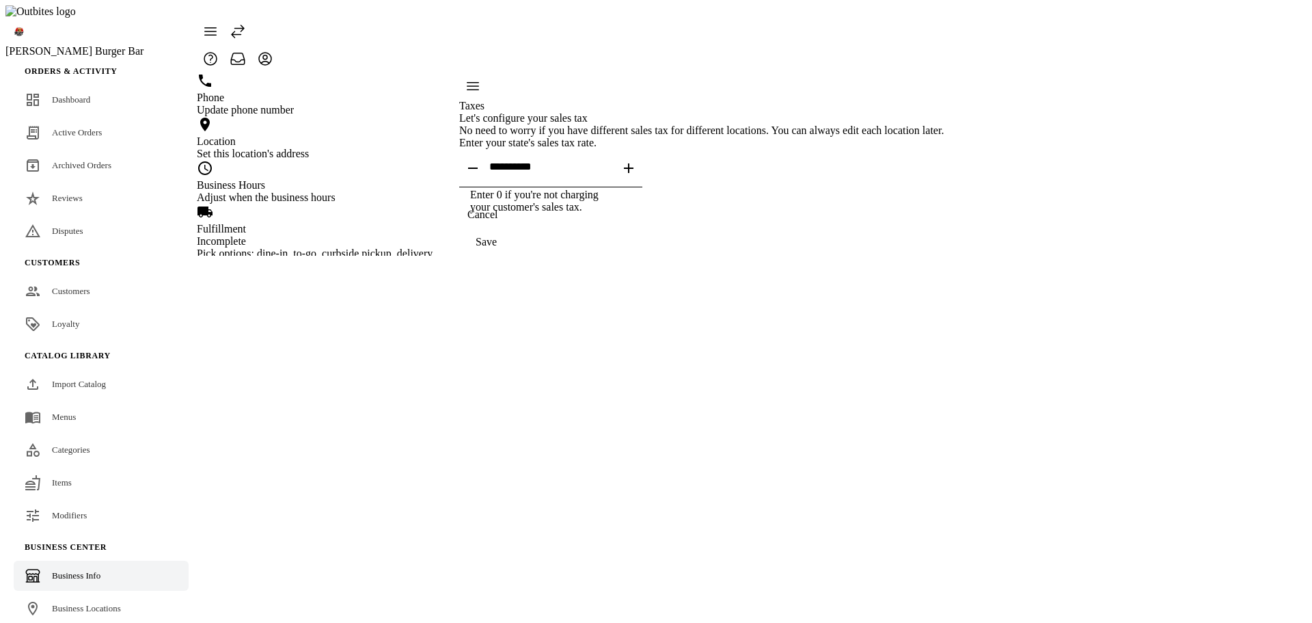
click at [94, 570] on span "Business Info" at bounding box center [76, 575] width 49 height 10
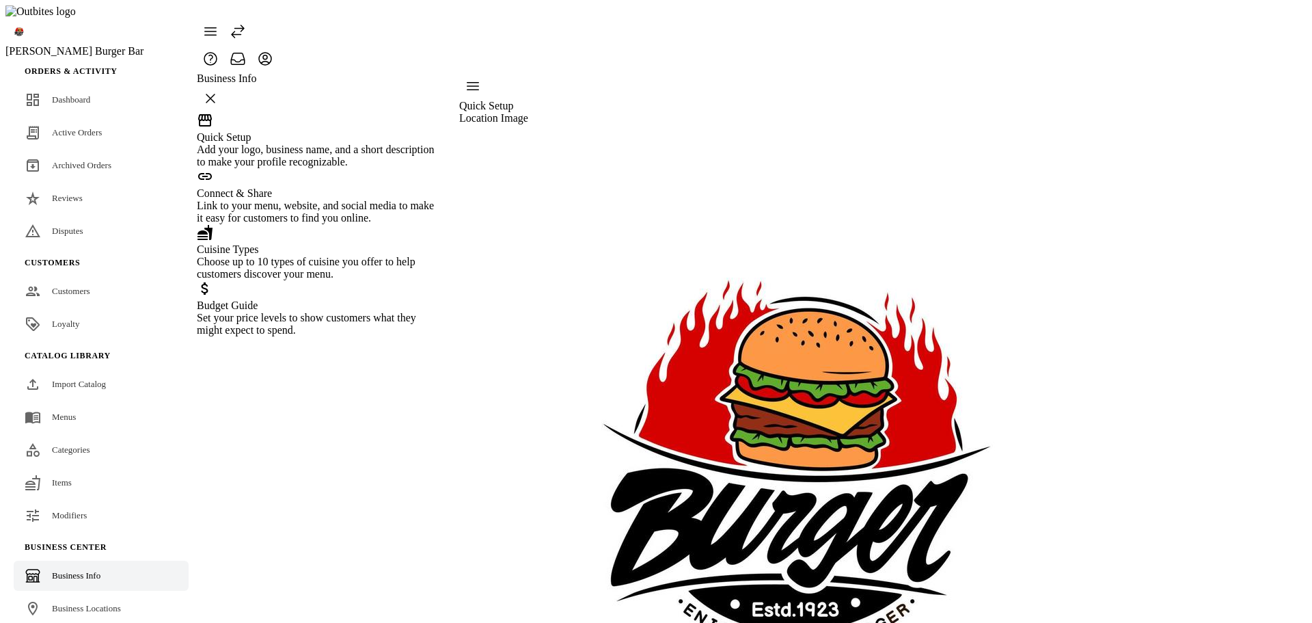
click at [98, 568] on fuse-vertical-navigation-group-item "Business Center Business Info Business Locations" at bounding box center [100, 579] width 191 height 93
click at [98, 603] on span "Business Locations" at bounding box center [86, 608] width 69 height 10
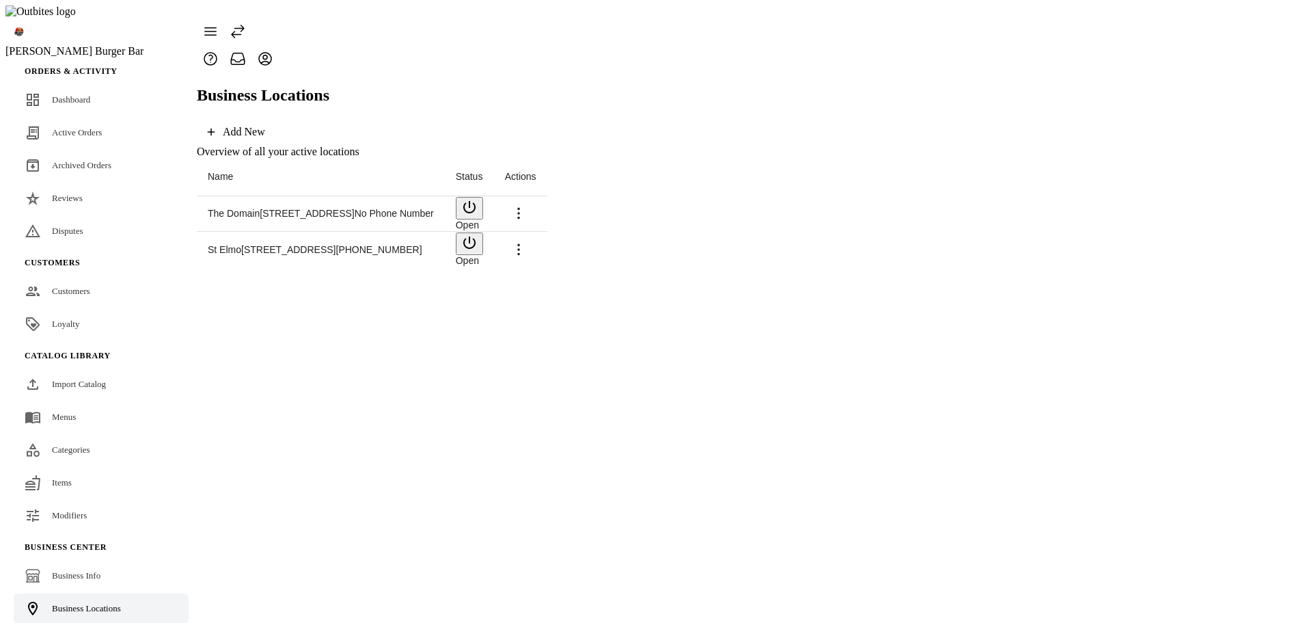
click at [535, 197] on span at bounding box center [518, 213] width 33 height 33
click at [1247, 300] on span "Delete" at bounding box center [1262, 300] width 31 height 12
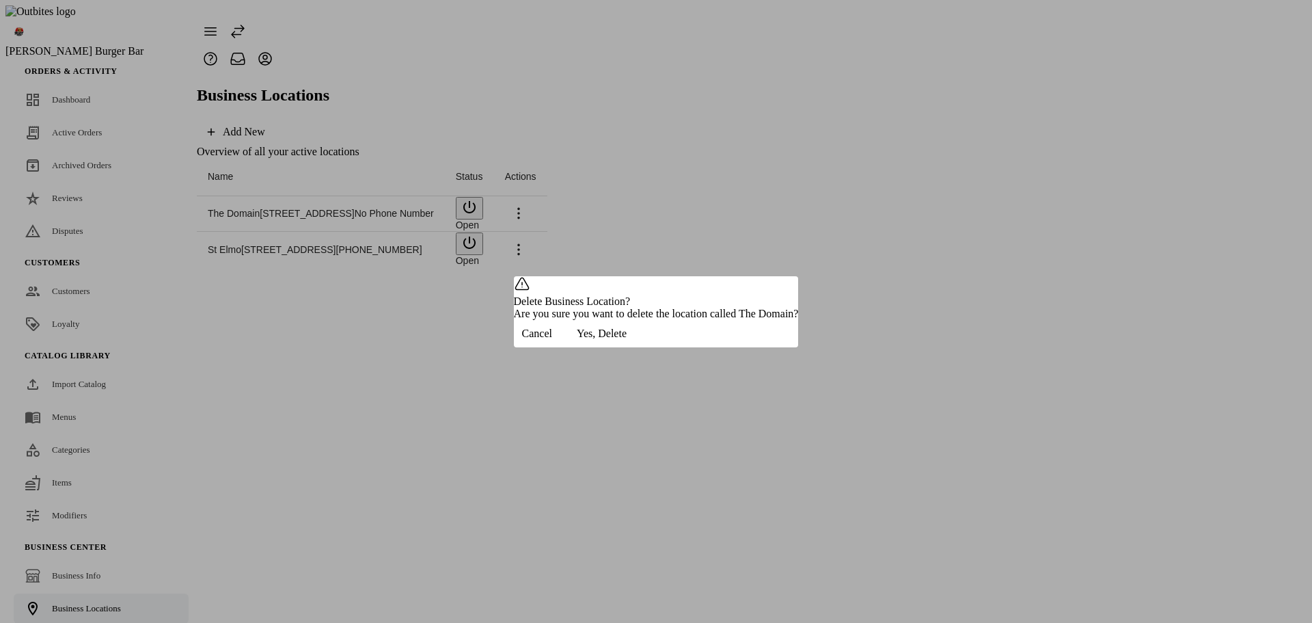
click at [552, 340] on span "Cancel" at bounding box center [537, 333] width 30 height 12
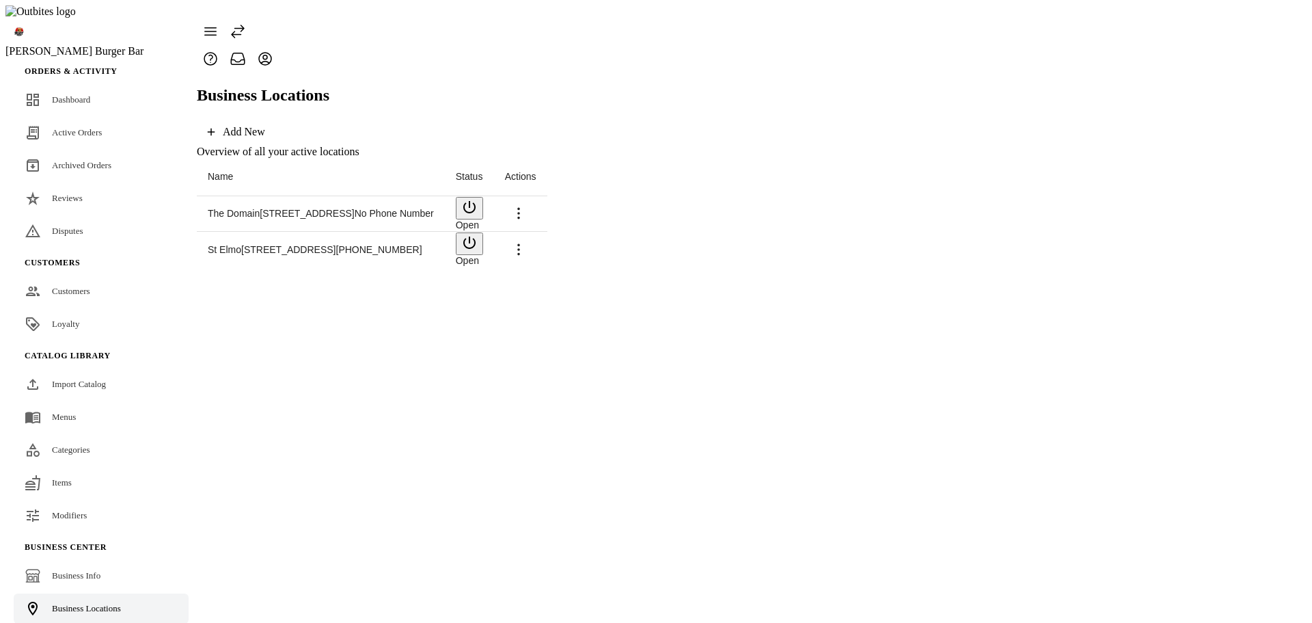
click at [527, 205] on icon at bounding box center [519, 213] width 16 height 16
click at [1247, 299] on span "Delete" at bounding box center [1262, 300] width 31 height 12
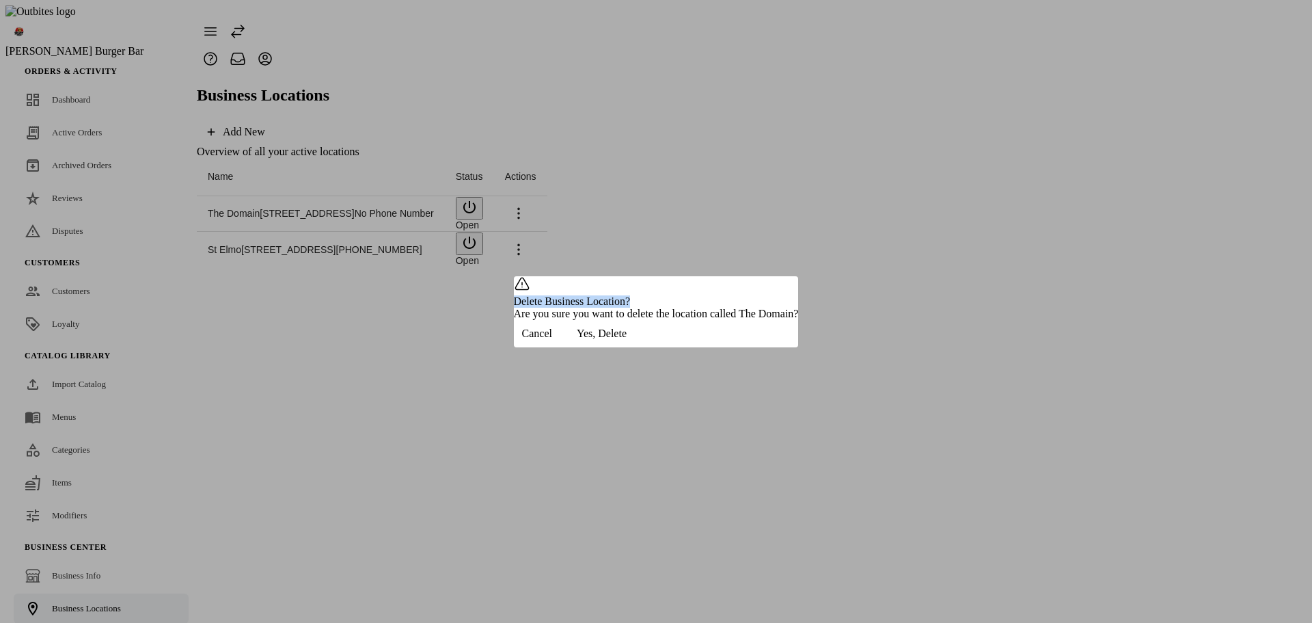
drag, startPoint x: 545, startPoint y: 266, endPoint x: 701, endPoint y: 271, distance: 155.9
click at [701, 295] on div "Delete Business Location? Are you sure you want to delete the location called T…" at bounding box center [656, 307] width 285 height 25
copy div "Delete Business Location?"
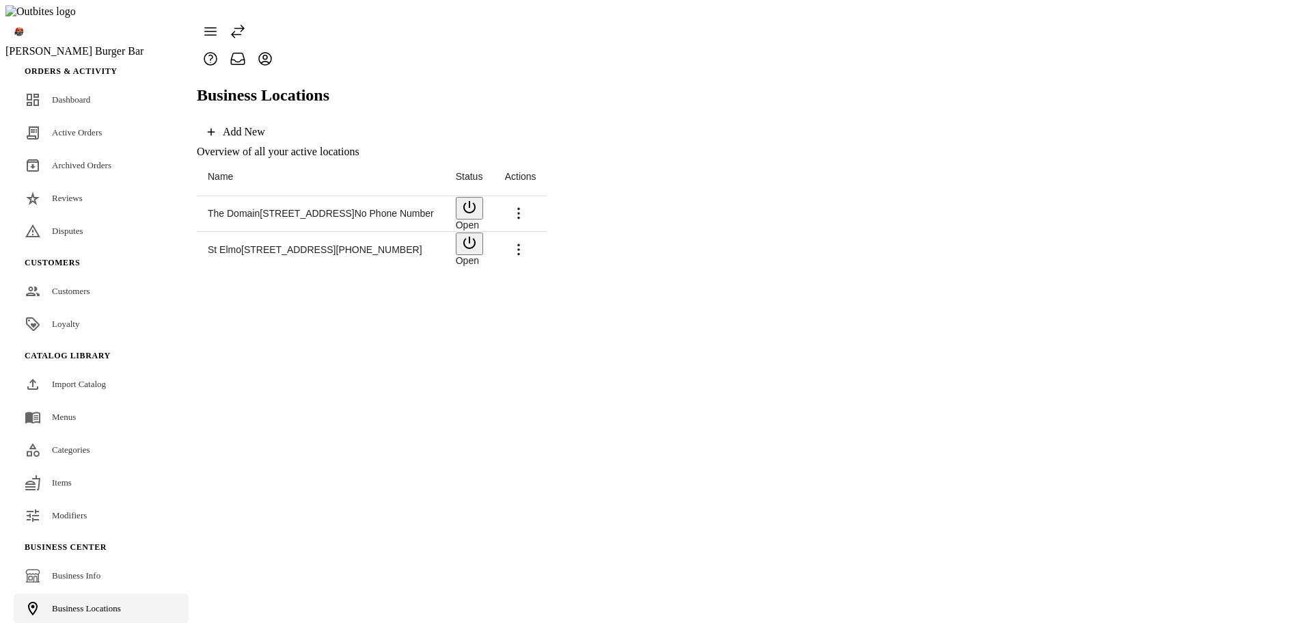
click at [535, 197] on span at bounding box center [518, 213] width 33 height 33
click at [1247, 295] on span "Delete" at bounding box center [1262, 300] width 31 height 12
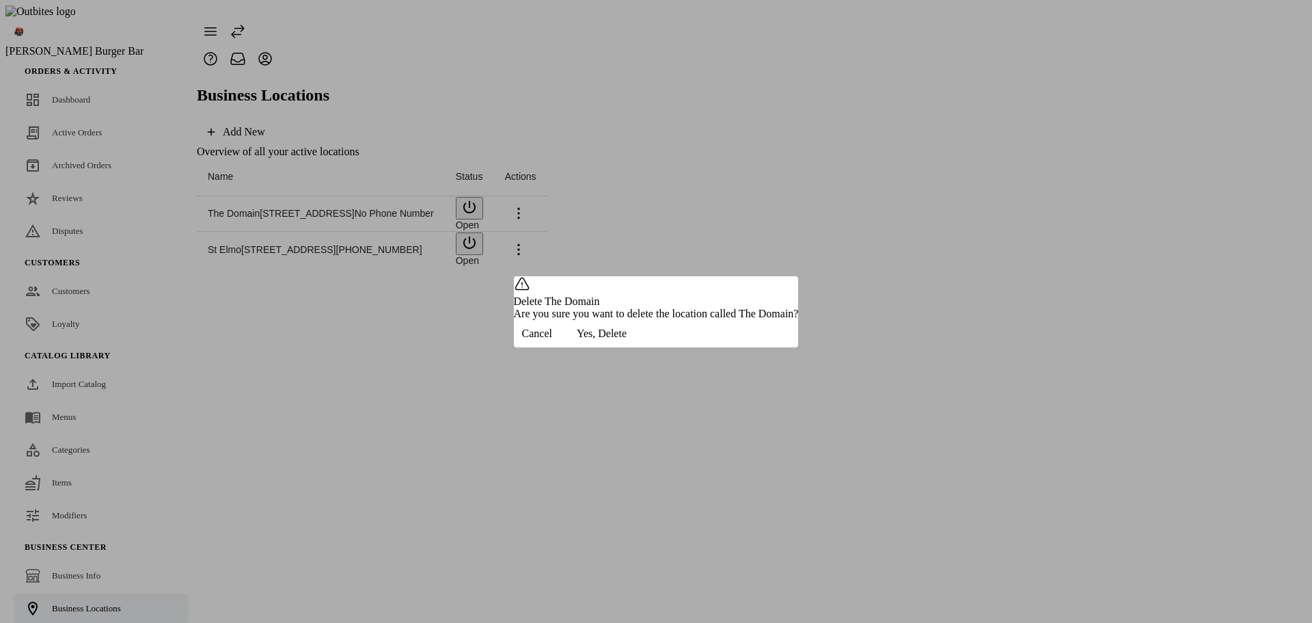
click at [552, 340] on span "Cancel" at bounding box center [537, 333] width 30 height 12
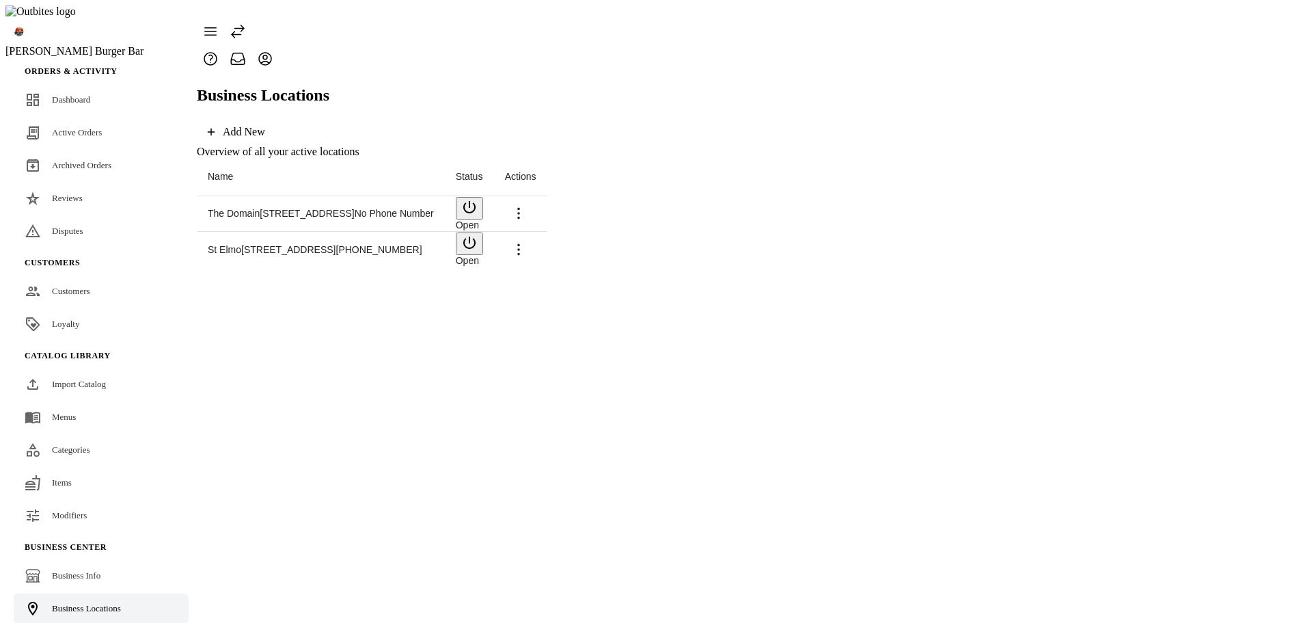
click at [527, 205] on icon at bounding box center [519, 213] width 16 height 16
click at [1247, 299] on span "Delete" at bounding box center [1262, 300] width 31 height 12
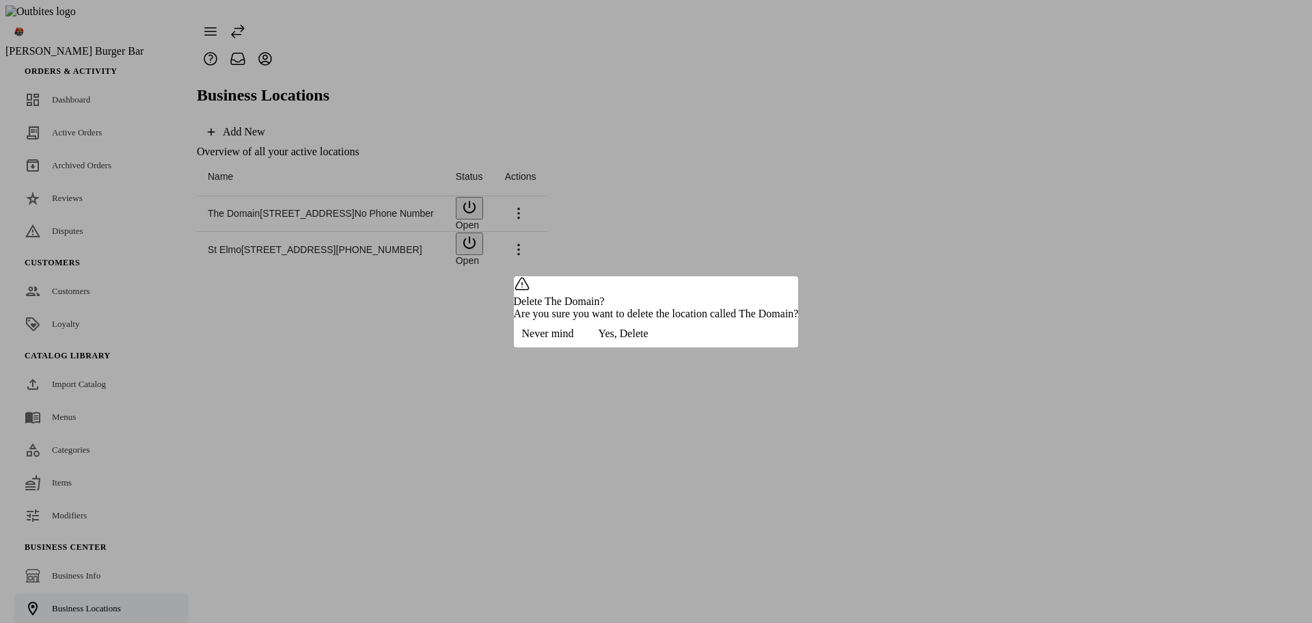
click at [582, 350] on span "button" at bounding box center [548, 333] width 68 height 33
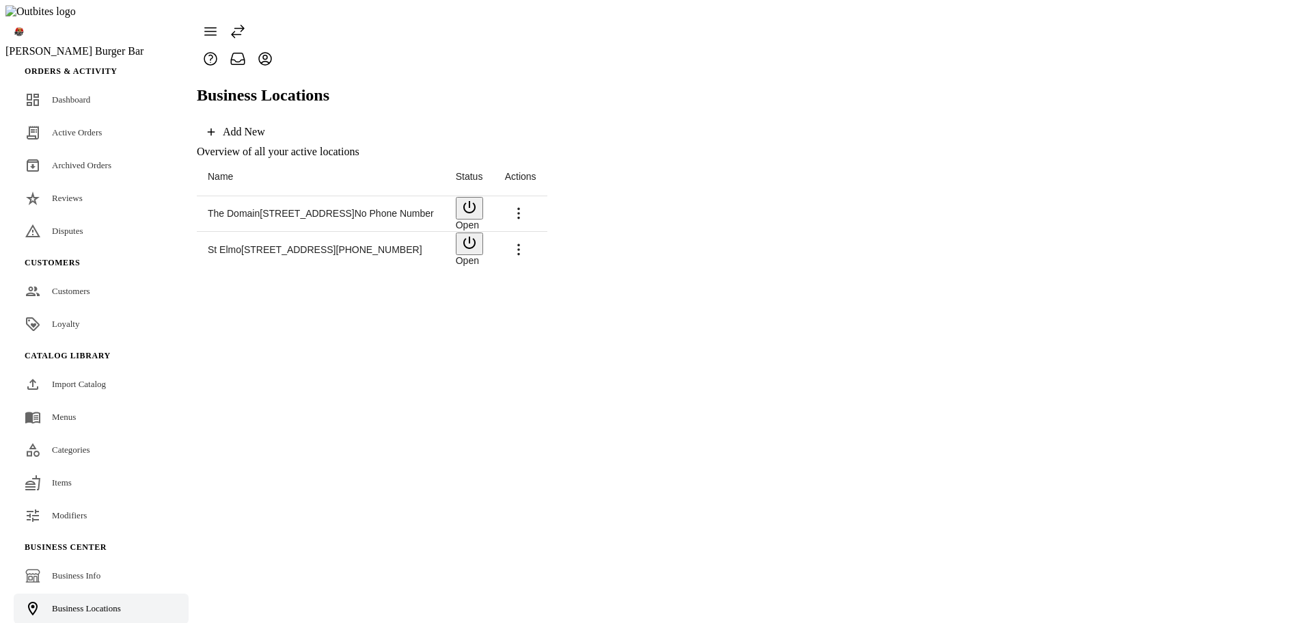
click at [527, 241] on icon at bounding box center [519, 249] width 16 height 16
click at [1247, 348] on span "Delete" at bounding box center [1262, 354] width 31 height 12
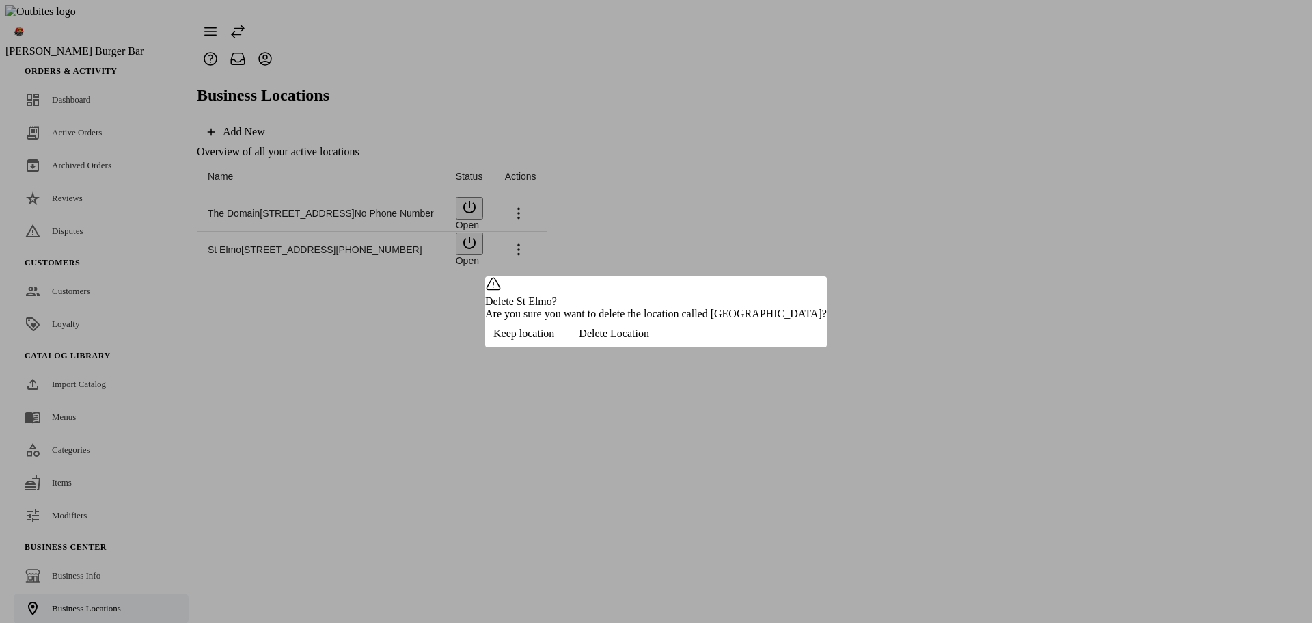
click at [554, 340] on span "Keep location" at bounding box center [523, 333] width 61 height 12
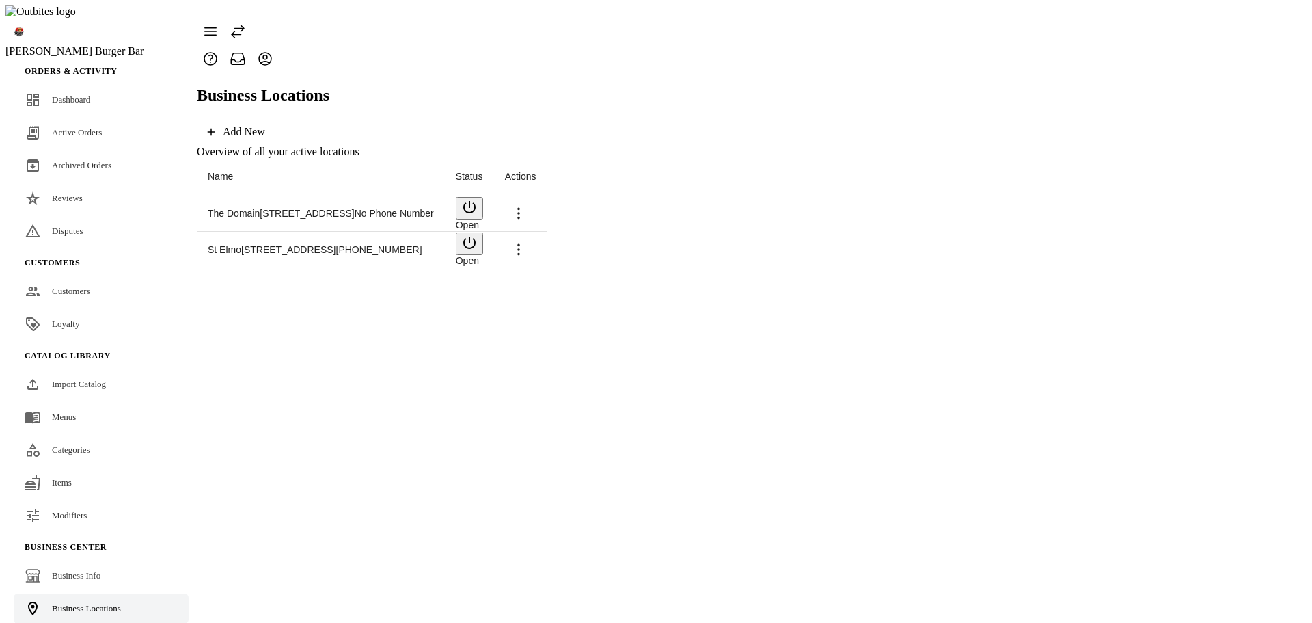
click at [535, 233] on span at bounding box center [518, 249] width 33 height 33
click at [1247, 352] on span "Delete" at bounding box center [1262, 354] width 31 height 12
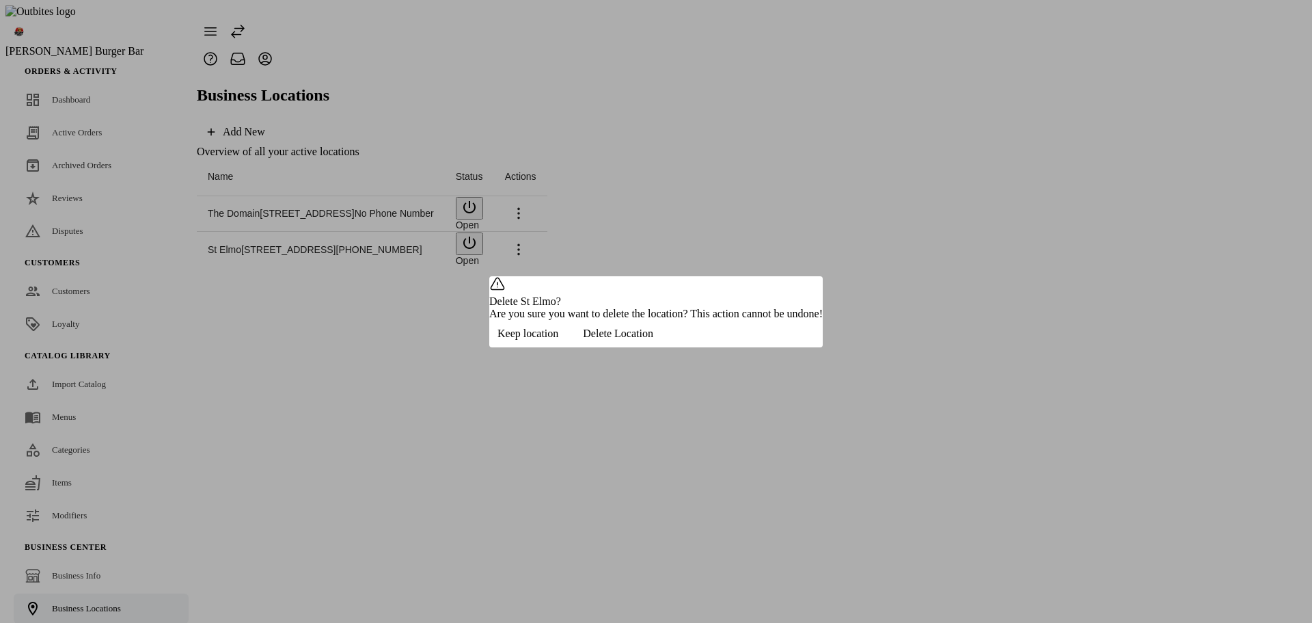
click at [558, 340] on span "Keep location" at bounding box center [528, 333] width 61 height 12
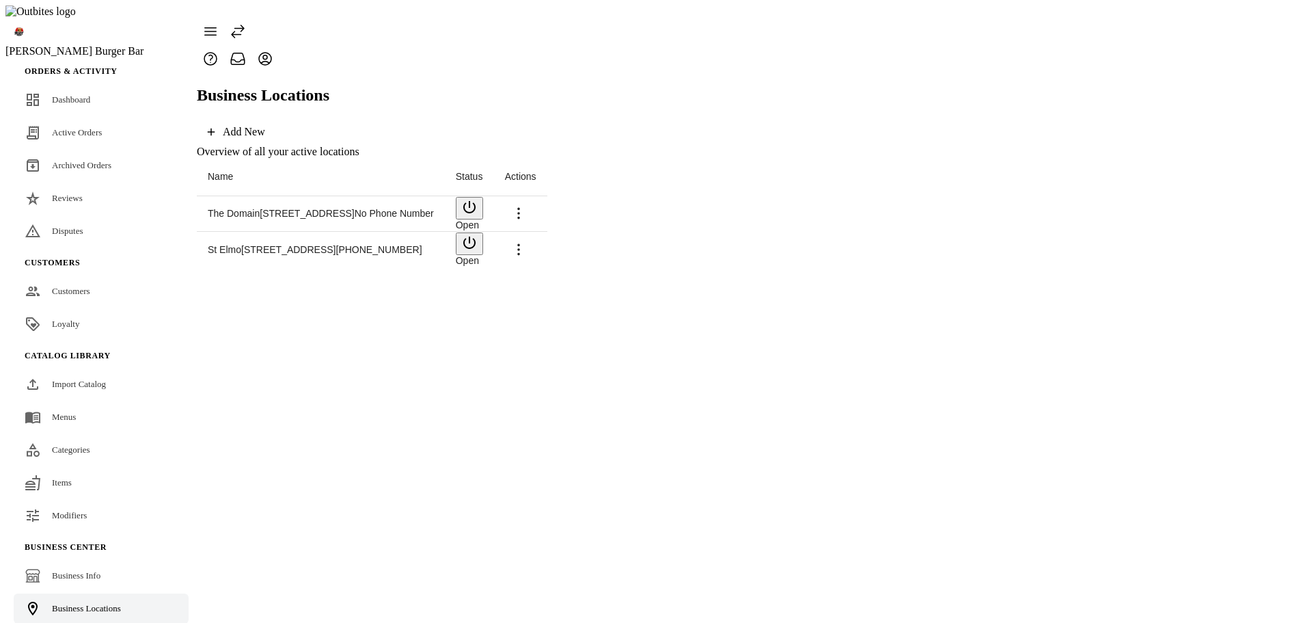
click at [527, 205] on icon at bounding box center [519, 213] width 16 height 16
click at [1247, 297] on span "Delete" at bounding box center [1262, 300] width 31 height 12
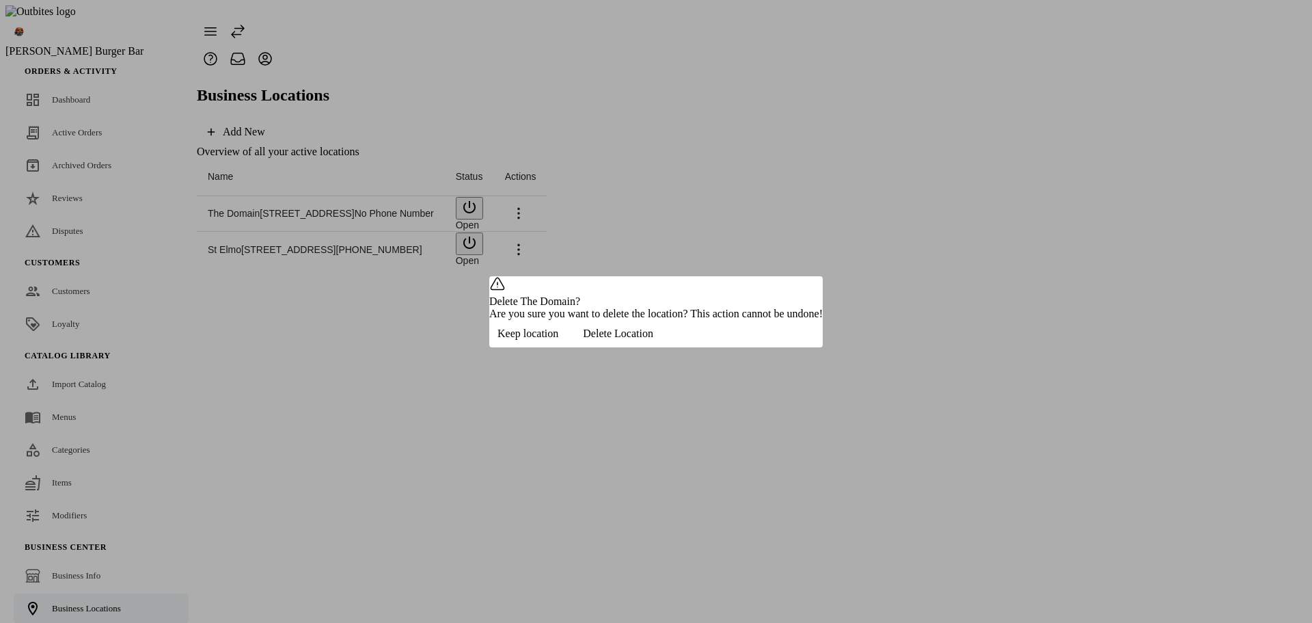
click at [670, 350] on span "button" at bounding box center [618, 333] width 103 height 33
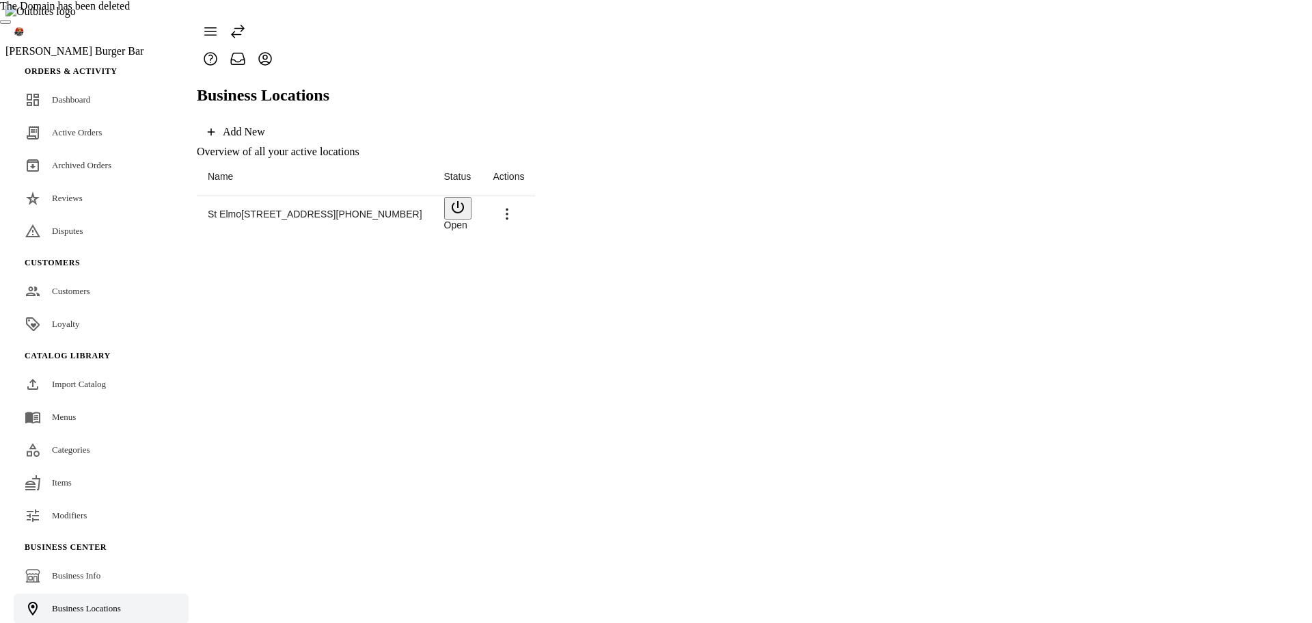
click at [535, 232] on div "Business Locations Add New Overview of all your active locations Name Status Ac…" at bounding box center [366, 151] width 338 height 159
click at [75, 444] on span "Categories" at bounding box center [71, 449] width 38 height 10
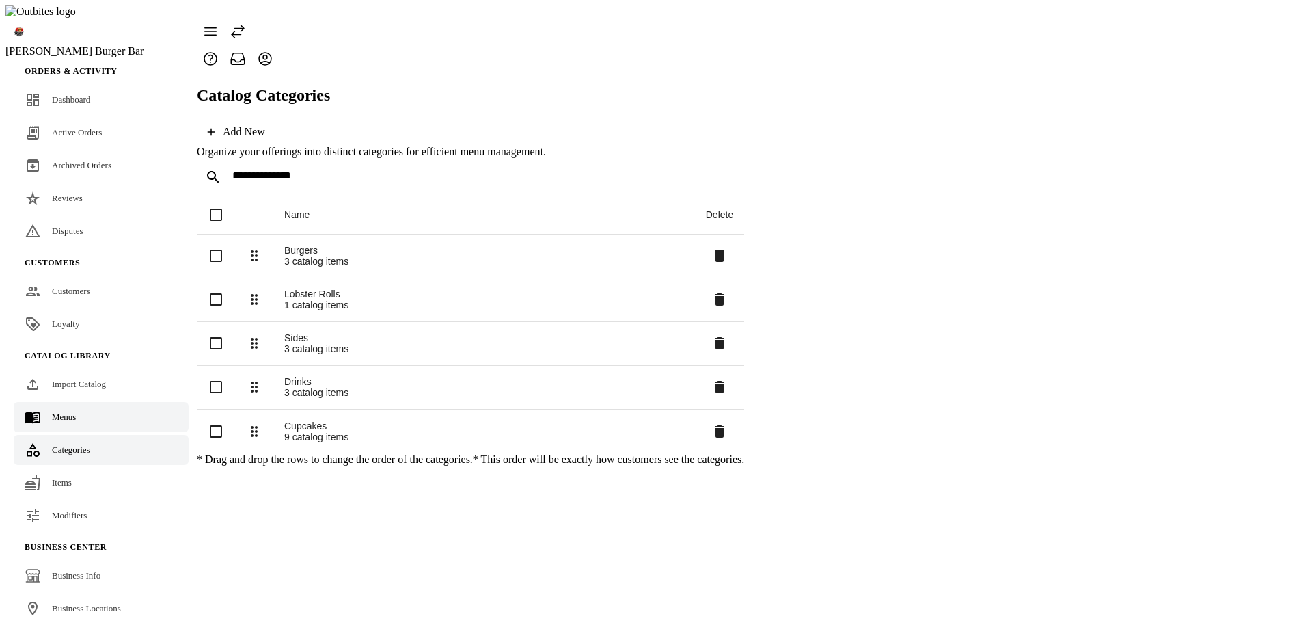
click at [57, 411] on span "Menus" at bounding box center [64, 416] width 24 height 10
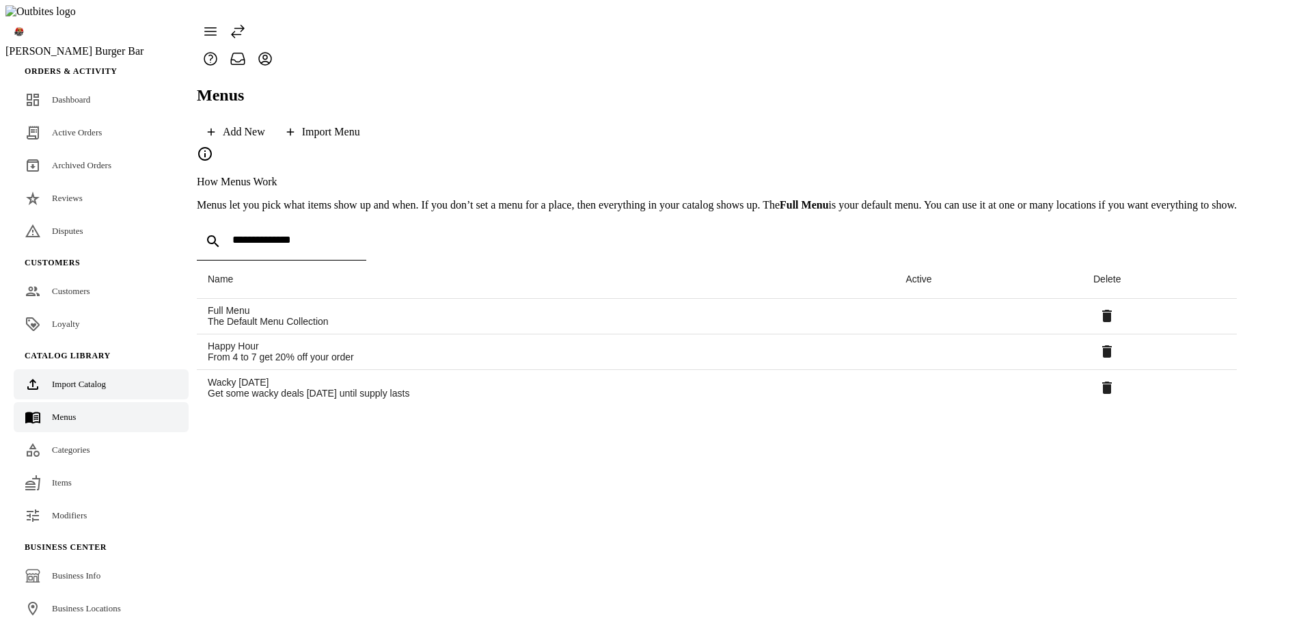
click at [89, 379] on span "Import Catalog" at bounding box center [79, 384] width 54 height 10
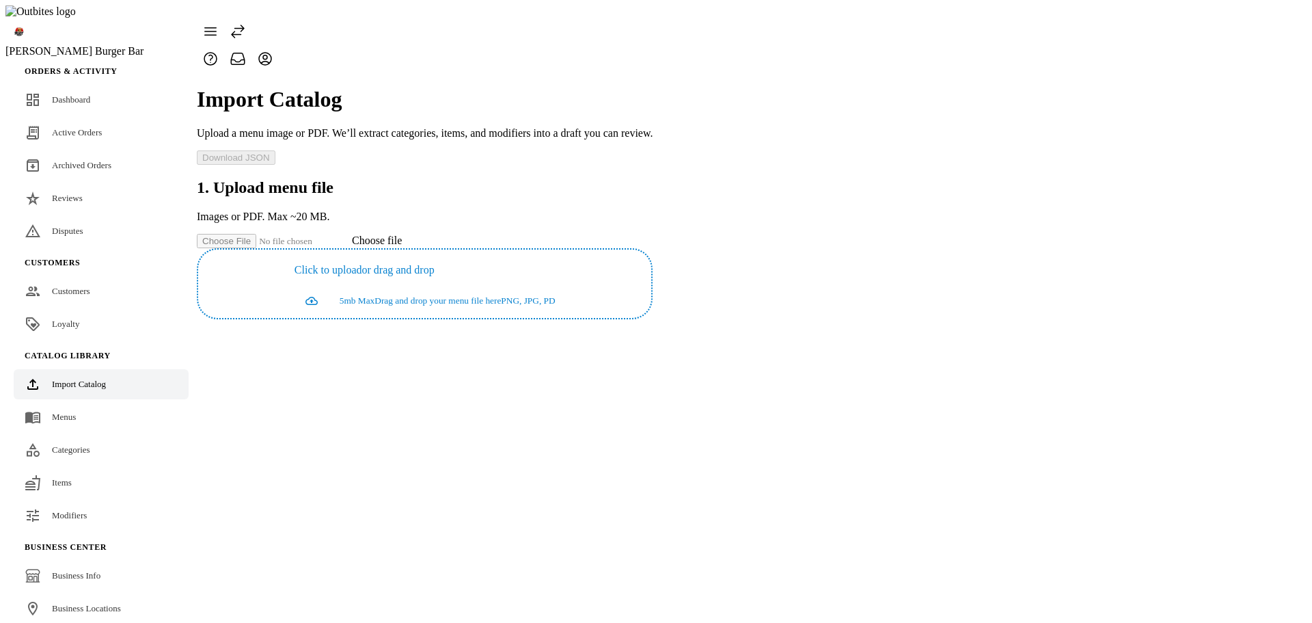
click at [340, 284] on span "continue" at bounding box center [317, 300] width 45 height 33
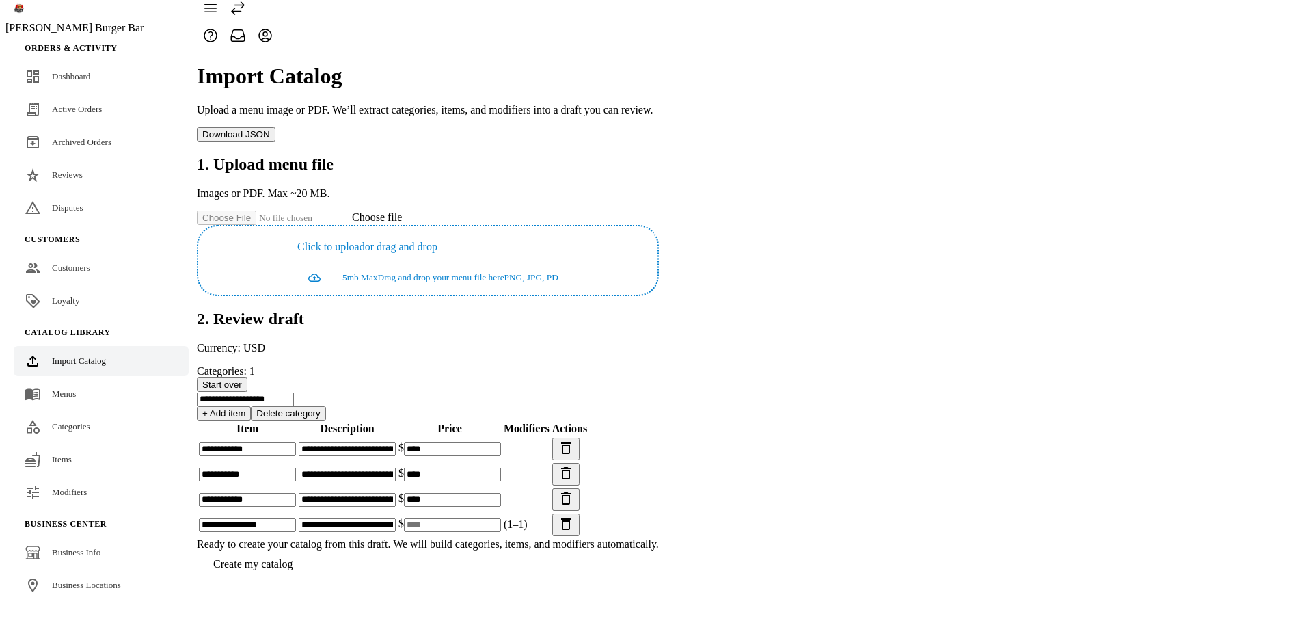
scroll to position [25, 0]
click at [293, 569] on span "Create my catalog" at bounding box center [252, 564] width 79 height 12
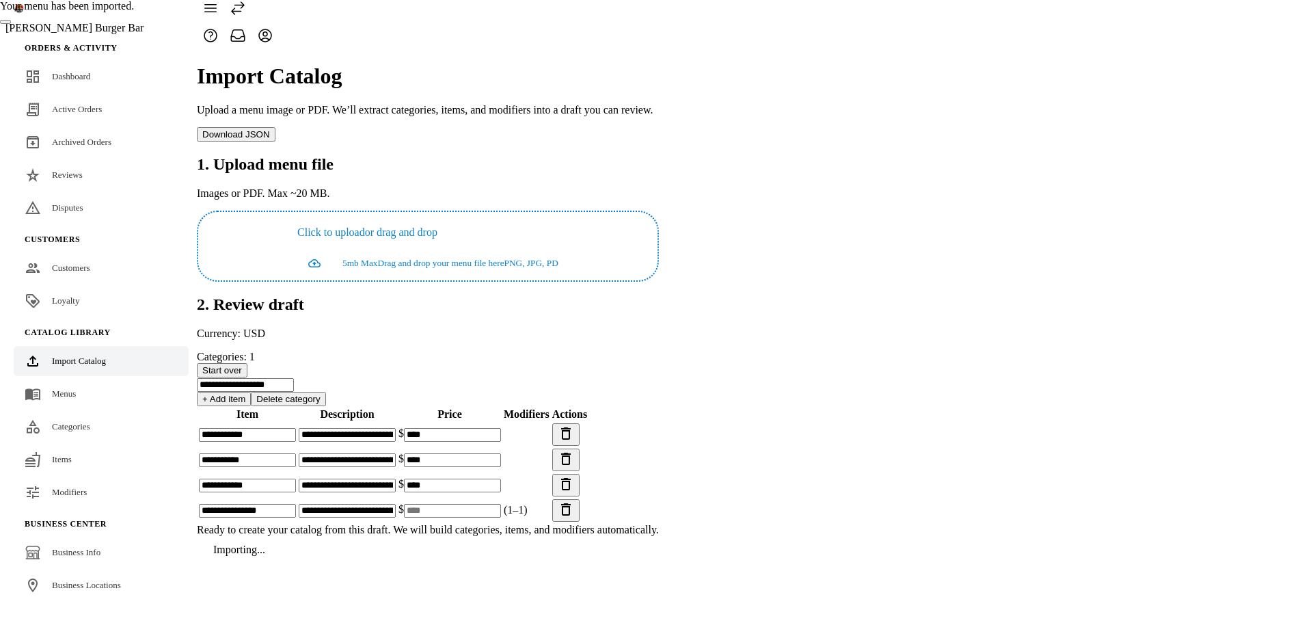
click at [659, 515] on app-catalog-import "**********" at bounding box center [428, 306] width 462 height 514
click at [659, 277] on app-catalog-import "**********" at bounding box center [428, 306] width 462 height 514
click at [659, 276] on app-catalog-import "**********" at bounding box center [428, 306] width 462 height 514
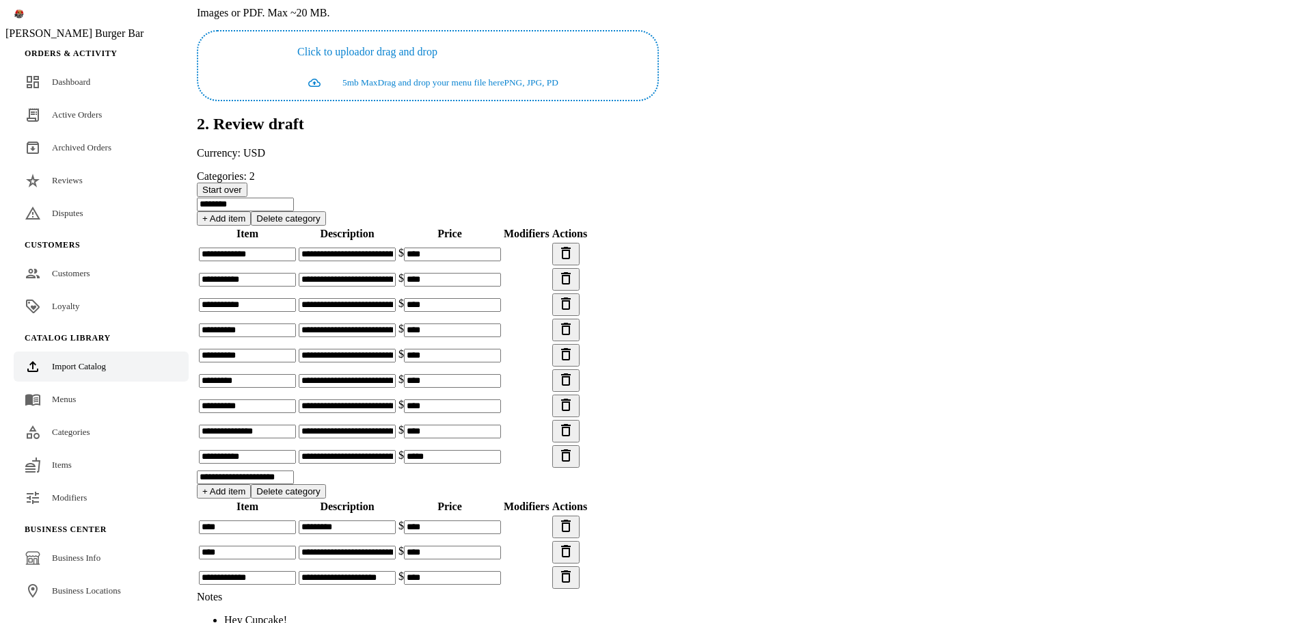
scroll to position [468, 0]
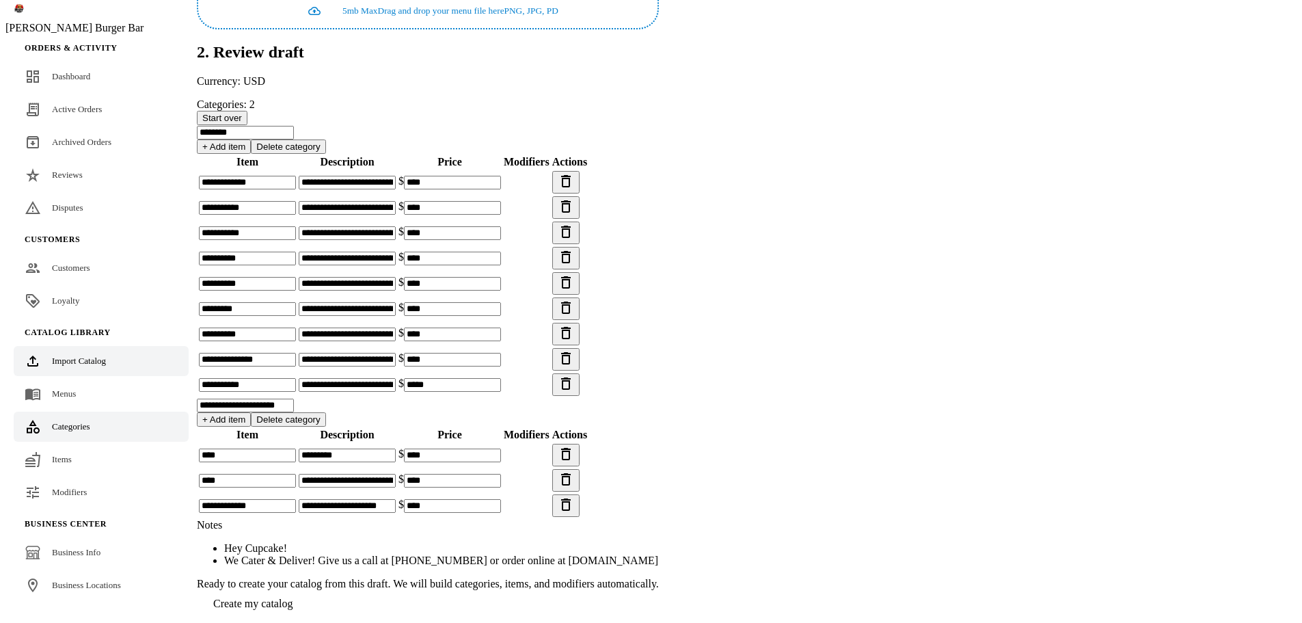
click at [72, 435] on link "Categories" at bounding box center [101, 426] width 175 height 30
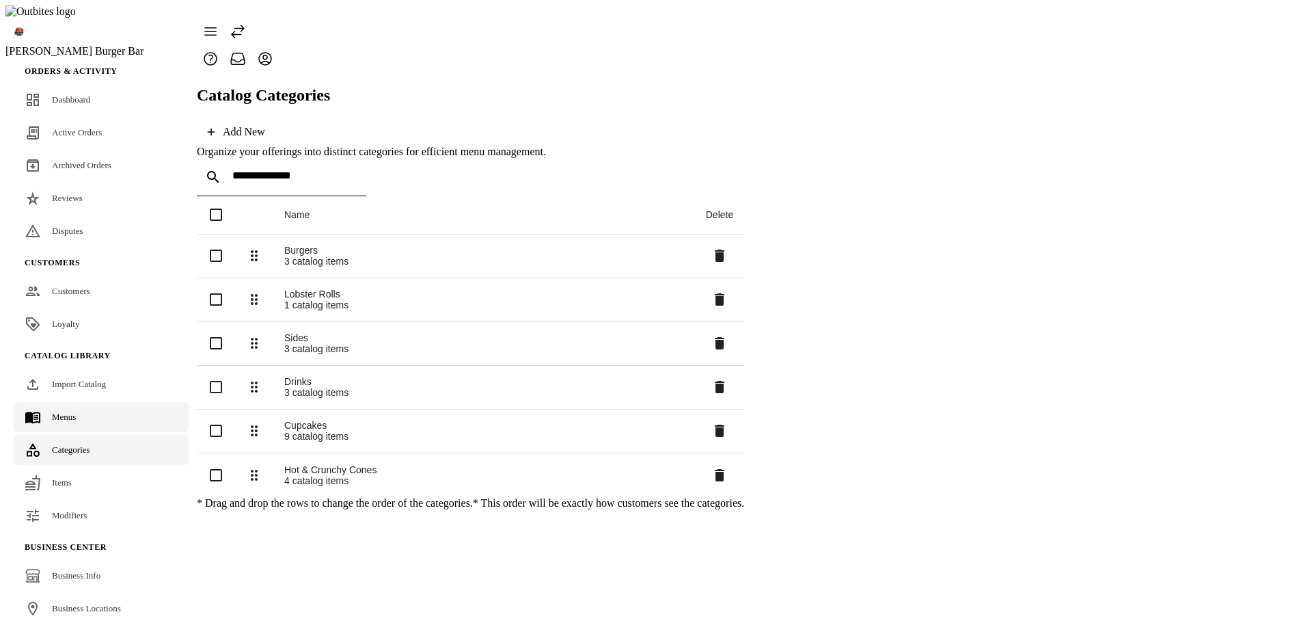
click at [73, 402] on link "Menus" at bounding box center [101, 417] width 175 height 30
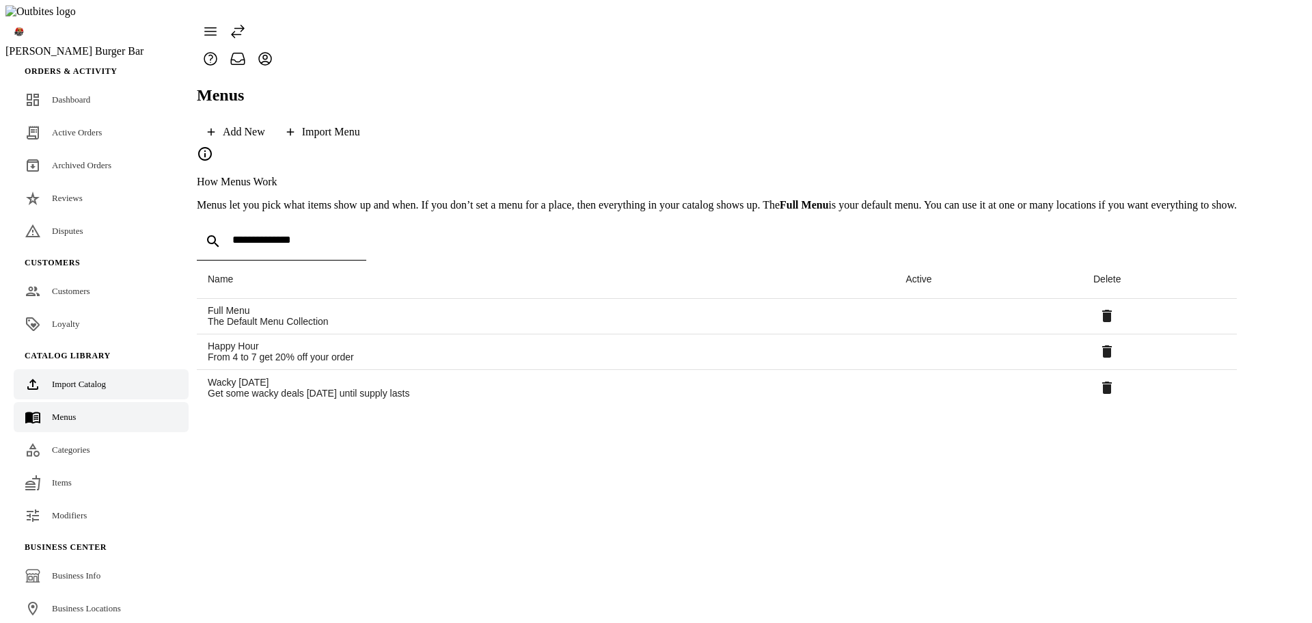
click at [86, 377] on div "Import Catalog" at bounding box center [79, 384] width 54 height 14
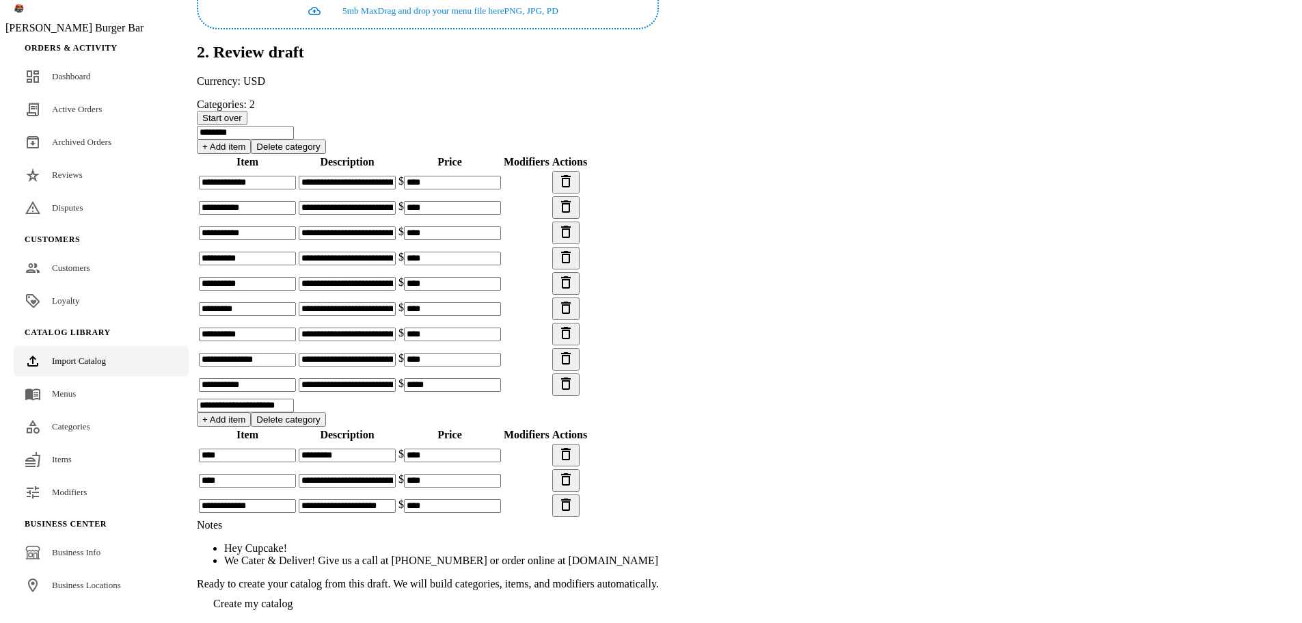
scroll to position [410, 0]
click at [79, 421] on span "Categories" at bounding box center [71, 426] width 38 height 10
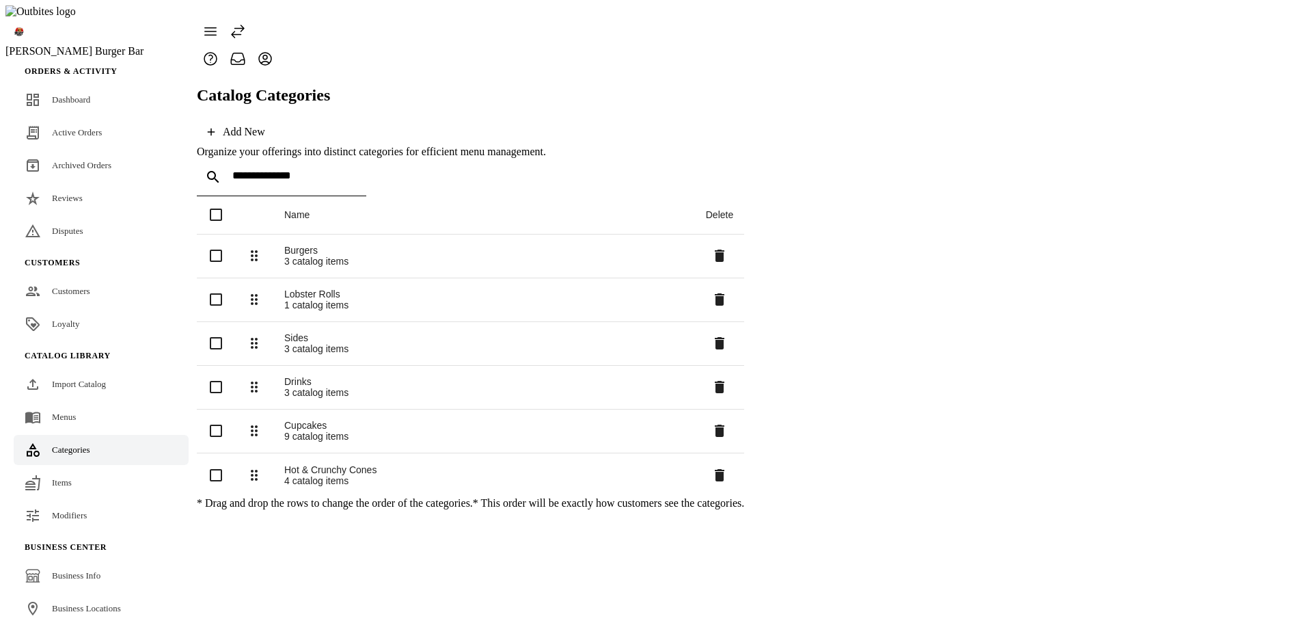
click at [310, 376] on div "Drinks" at bounding box center [484, 381] width 400 height 11
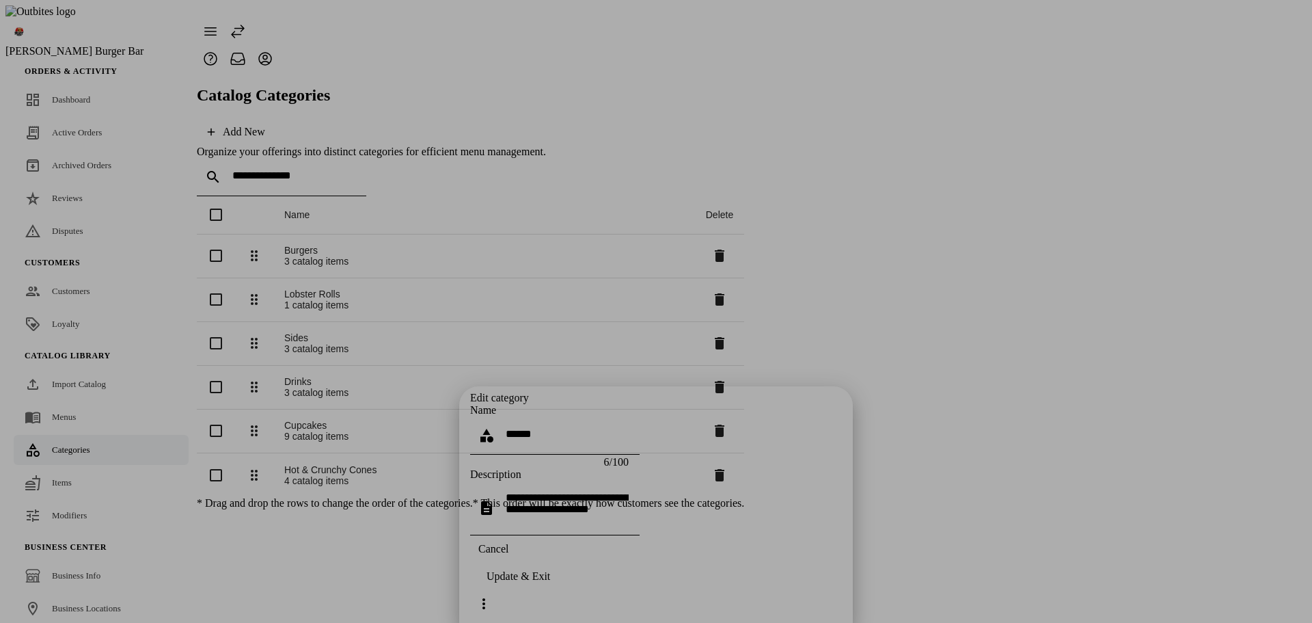
click at [265, 523] on div at bounding box center [656, 311] width 1312 height 623
click at [94, 403] on div at bounding box center [656, 311] width 1312 height 623
drag, startPoint x: 661, startPoint y: 601, endPoint x: 649, endPoint y: 580, distance: 24.2
click at [517, 565] on span "button" at bounding box center [493, 548] width 46 height 33
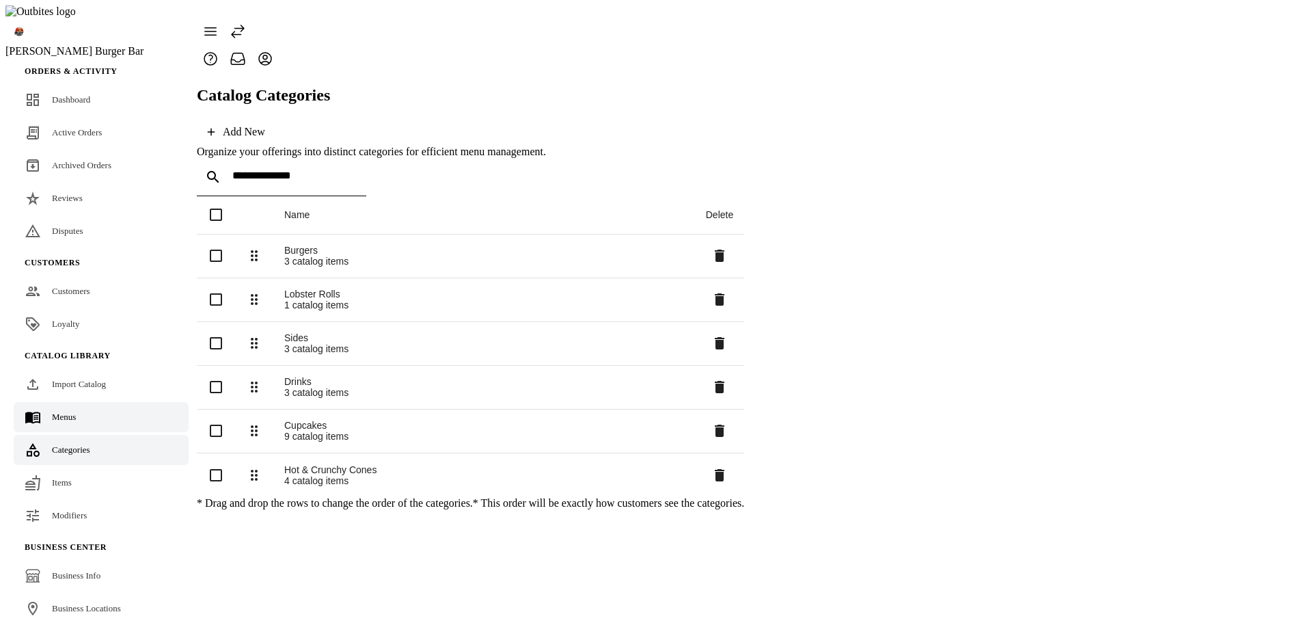
click at [68, 410] on div "Menus" at bounding box center [64, 417] width 24 height 14
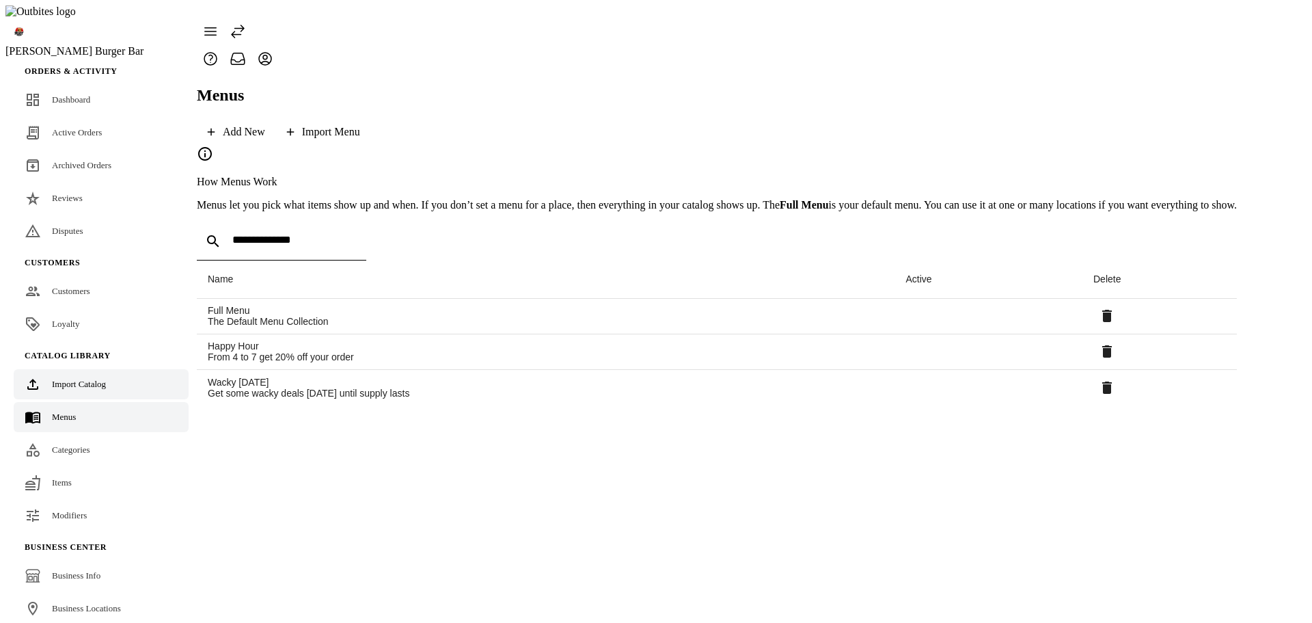
click at [100, 369] on link "Import Catalog" at bounding box center [101, 384] width 175 height 30
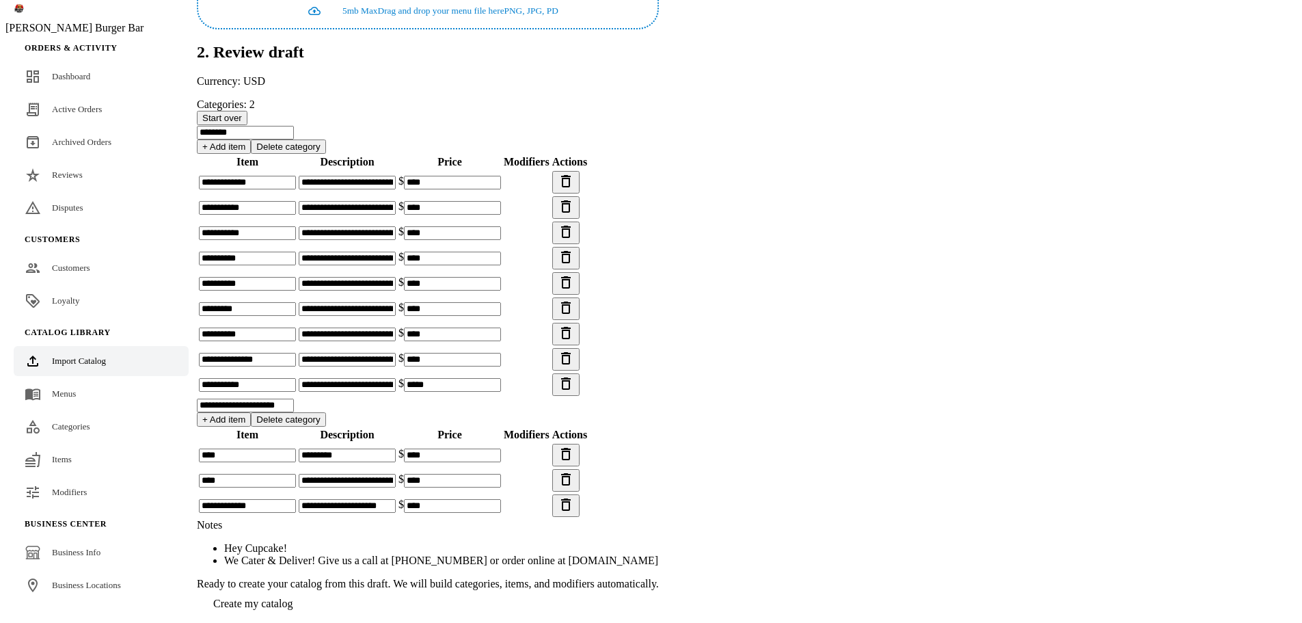
scroll to position [468, 0]
click at [293, 597] on span "Create my catalog" at bounding box center [252, 603] width 79 height 12
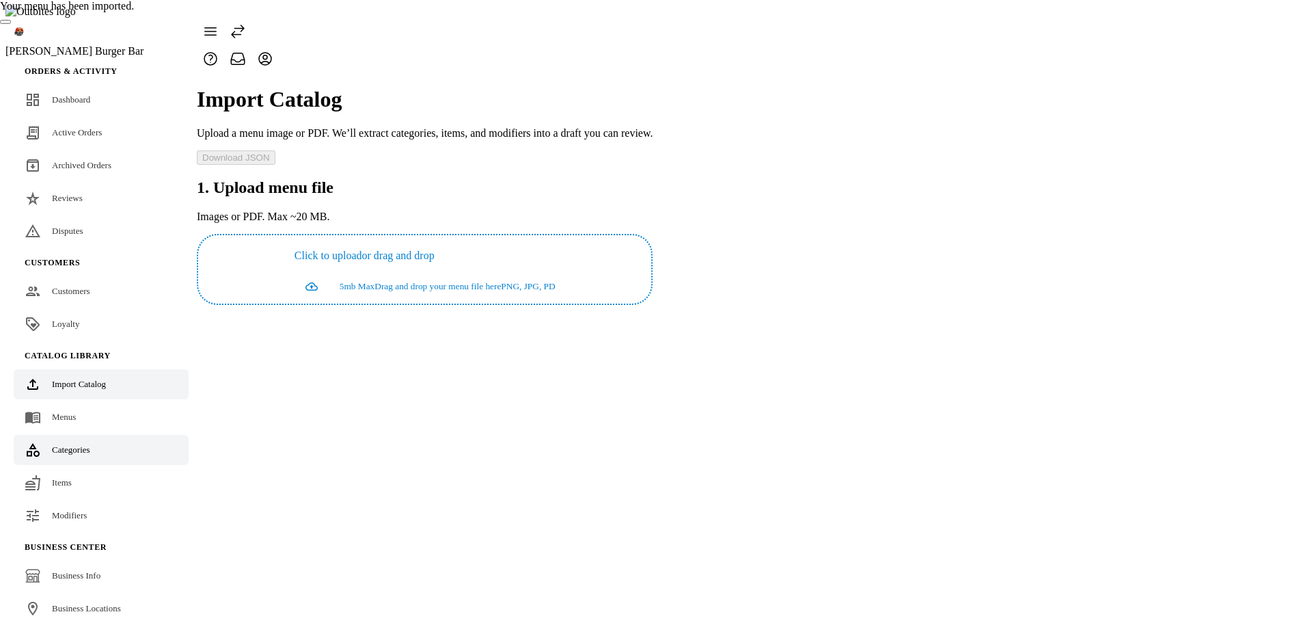
click at [79, 444] on span "Categories" at bounding box center [71, 449] width 38 height 10
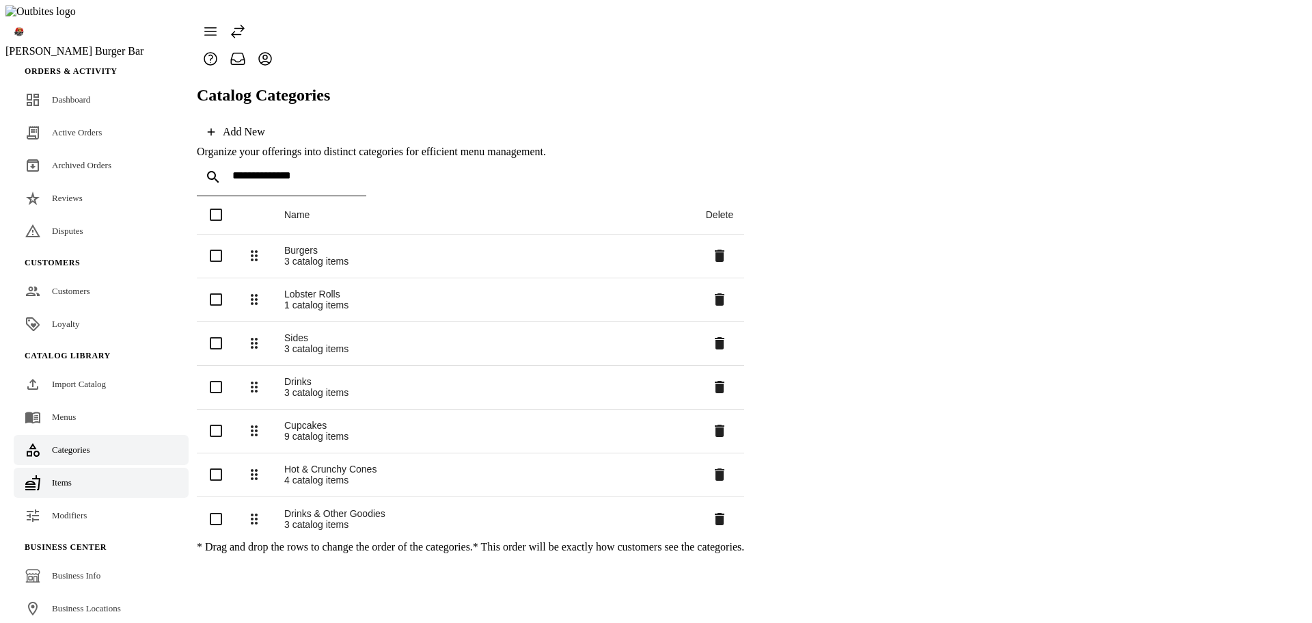
click at [71, 467] on link "Items" at bounding box center [101, 482] width 175 height 30
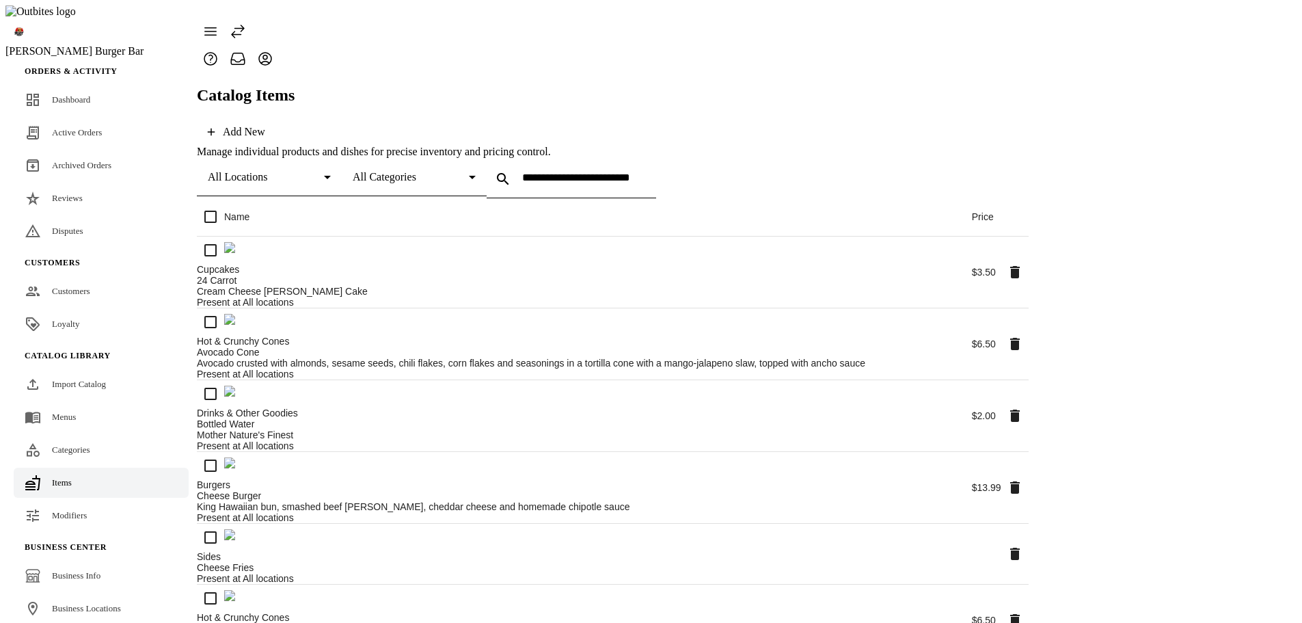
click at [476, 158] on div "All Categories" at bounding box center [414, 177] width 123 height 38
click at [577, 256] on mat-option "Drinks" at bounding box center [613, 257] width 267 height 33
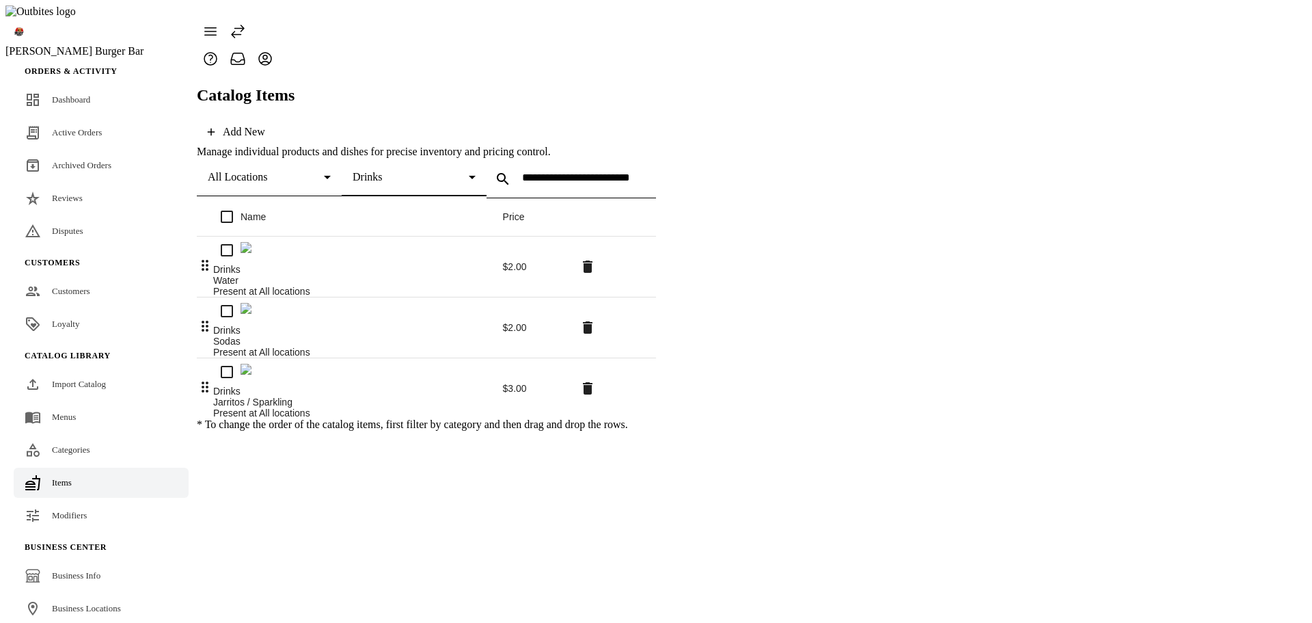
click at [469, 171] on div "Drinks" at bounding box center [411, 177] width 116 height 12
click at [570, 290] on span "Drinks & Other Goodies" at bounding box center [547, 290] width 108 height 12
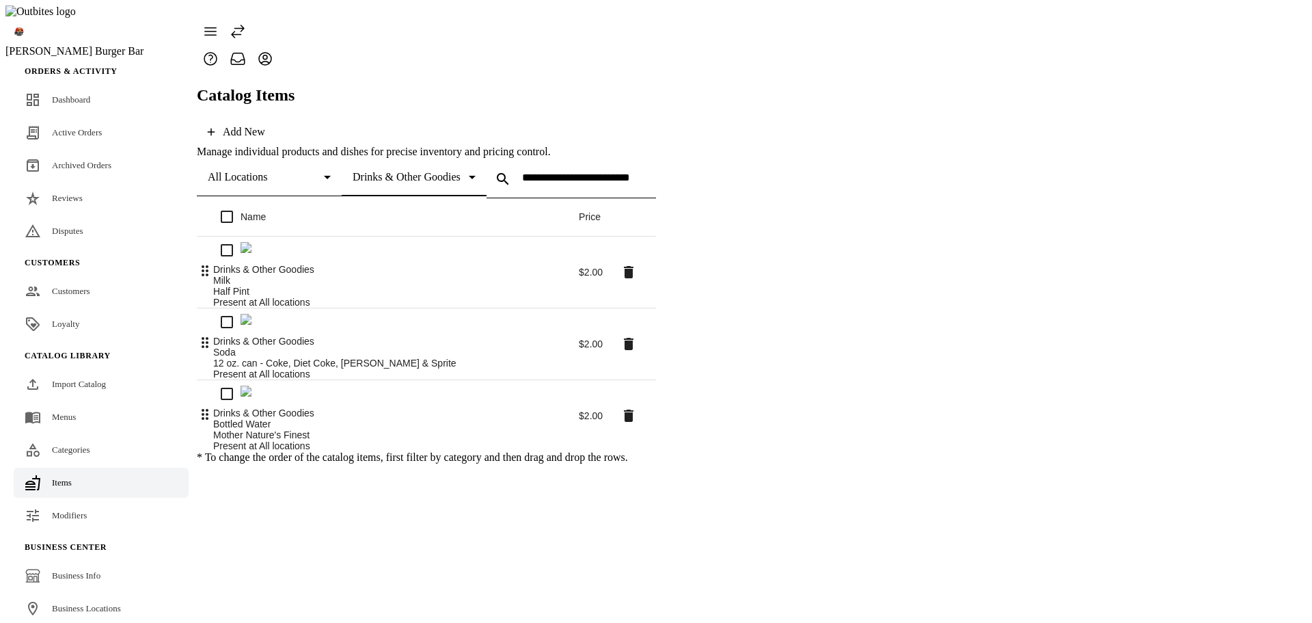
click at [461, 171] on span "Drinks & Other Goodies" at bounding box center [407, 177] width 108 height 12
click at [576, 155] on mat-option "All Categories" at bounding box center [617, 158] width 269 height 33
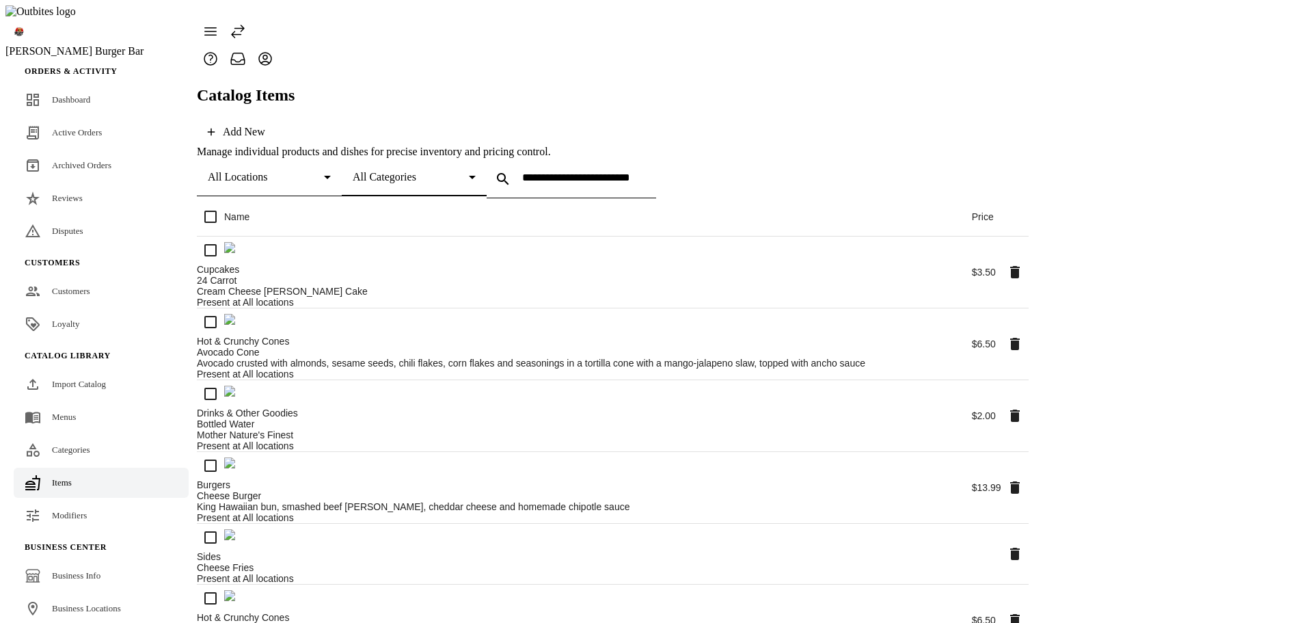
click at [469, 171] on div "All Categories" at bounding box center [411, 177] width 116 height 12
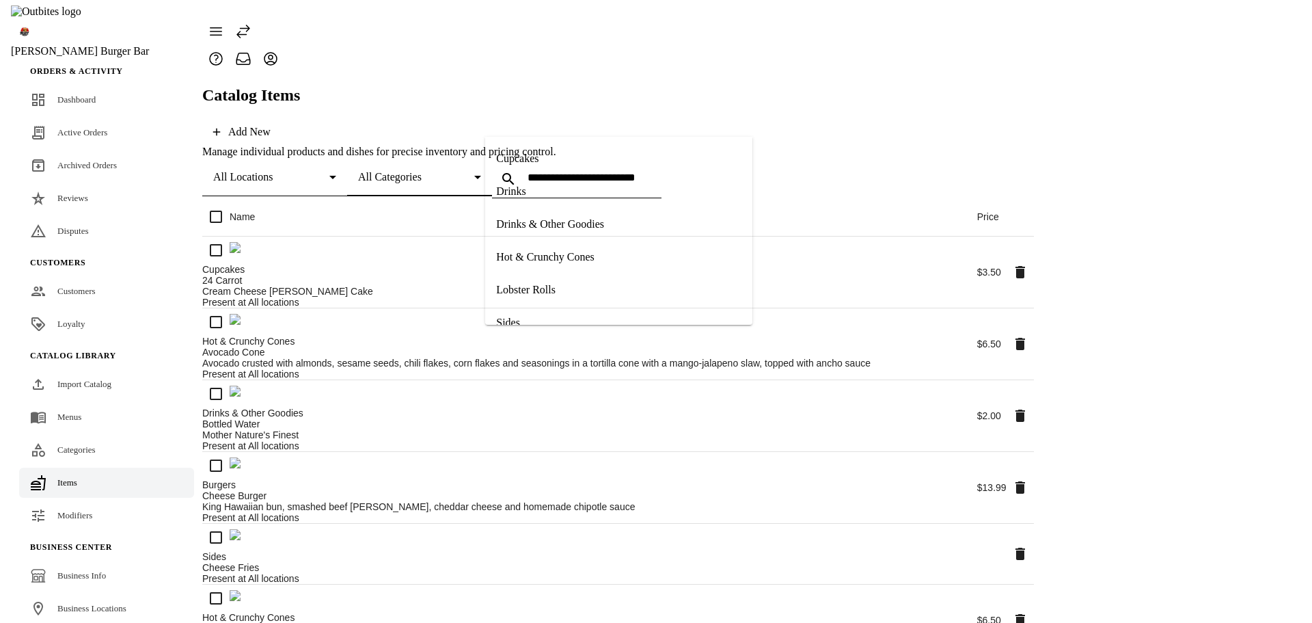
scroll to position [68, 0]
click at [568, 219] on span "Drinks & Other Goodies" at bounding box center [545, 221] width 108 height 12
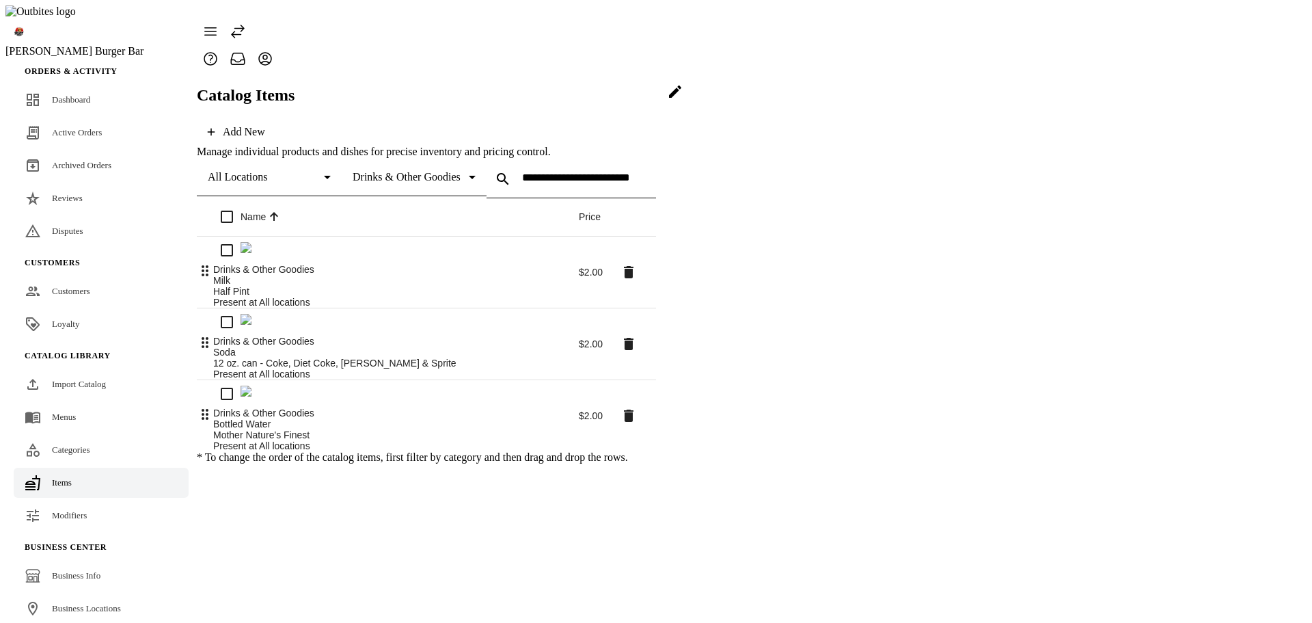
click at [692, 108] on span at bounding box center [675, 91] width 33 height 33
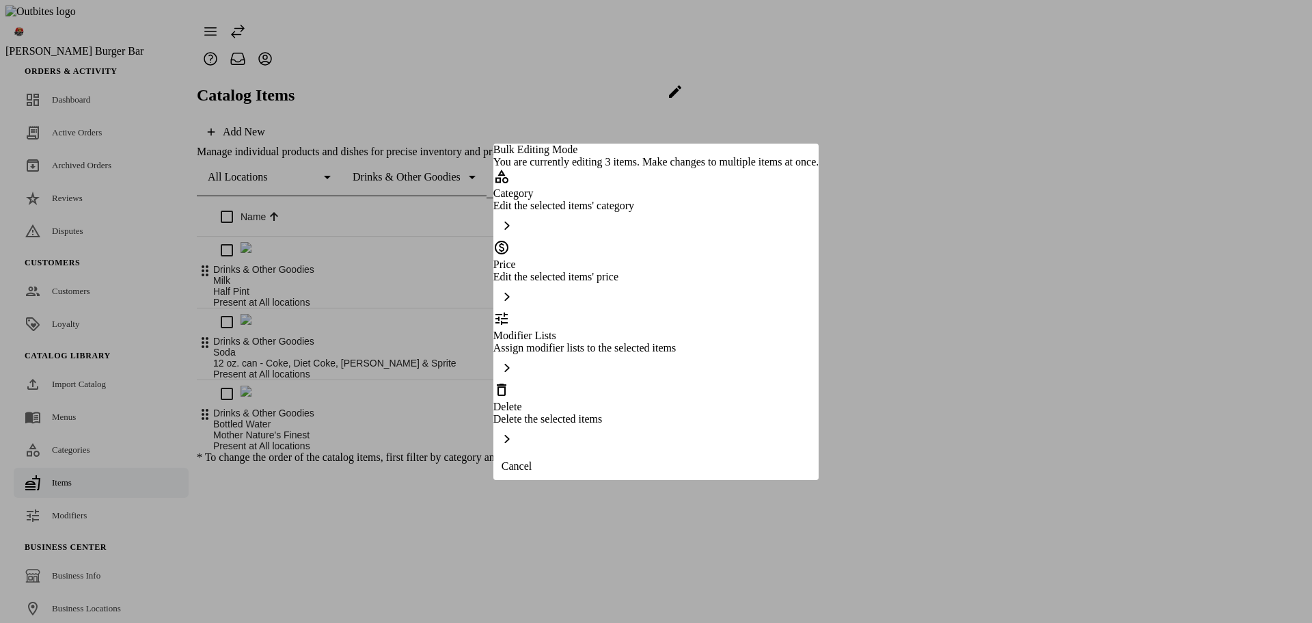
click at [599, 212] on div "Edit the selected items' category" at bounding box center [655, 206] width 325 height 12
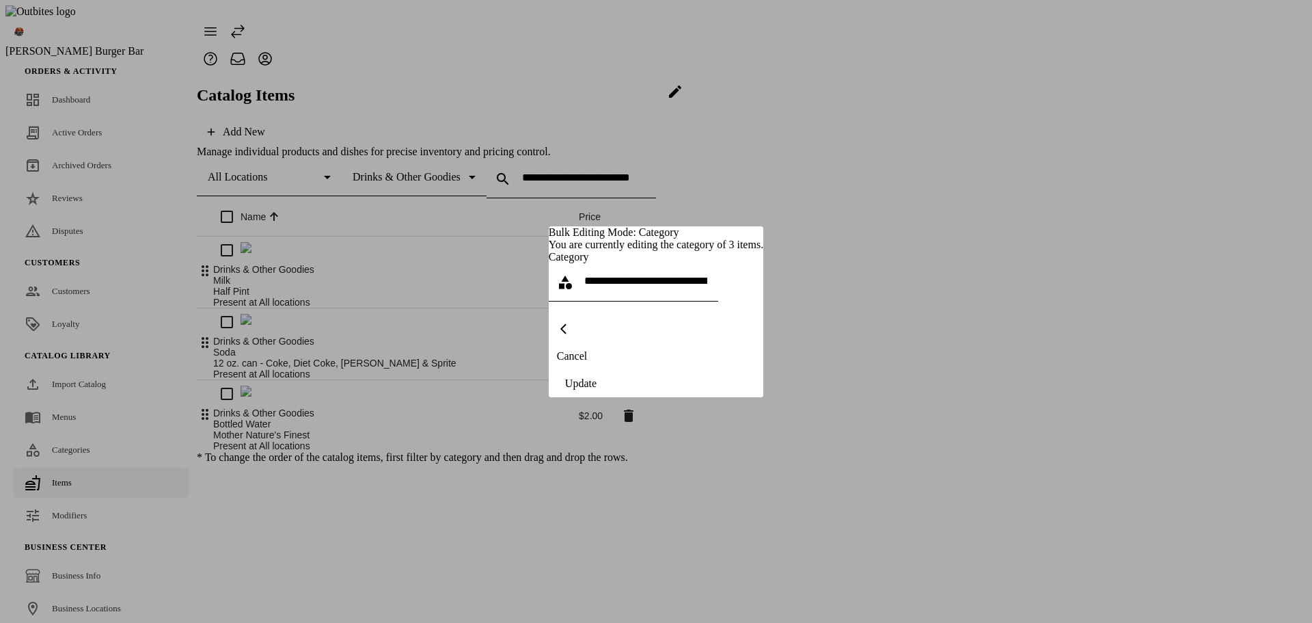
click at [599, 286] on input "text" at bounding box center [645, 281] width 123 height 12
click at [577, 449] on mat-option "Drinks" at bounding box center [656, 449] width 306 height 33
type input "******"
click at [597, 389] on div "Update" at bounding box center [580, 383] width 31 height 12
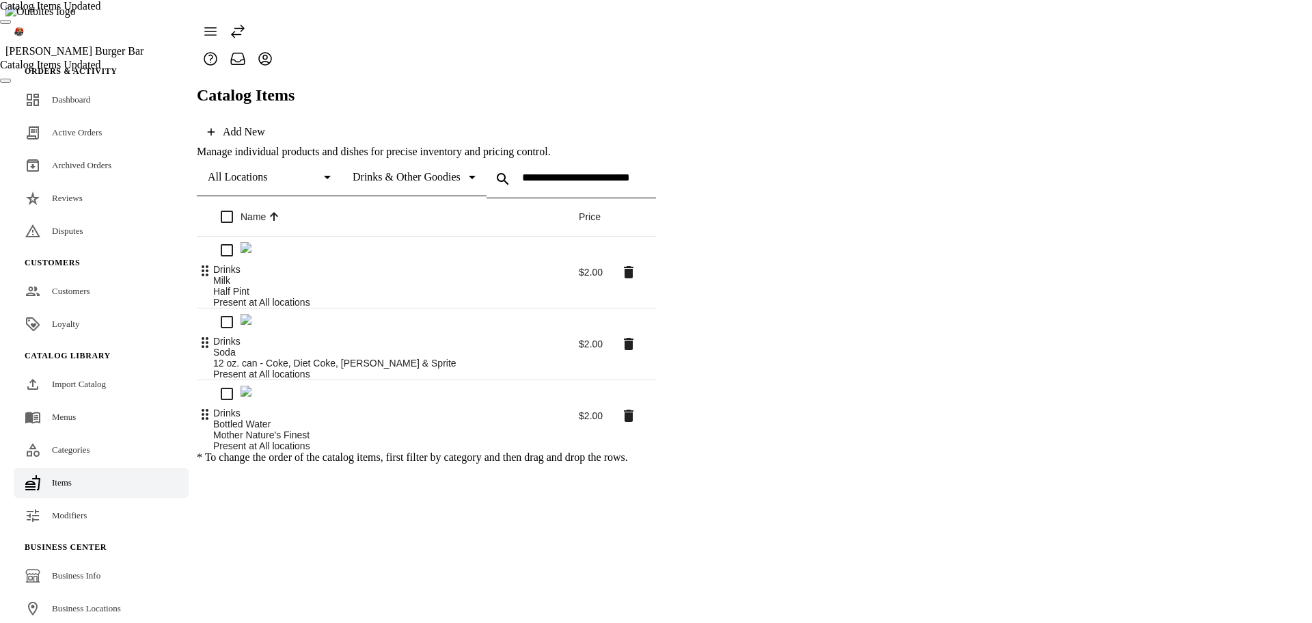
click at [11, 24] on button "Close" at bounding box center [5, 22] width 11 height 4
click at [476, 158] on div "Drinks & Other Goodies" at bounding box center [414, 177] width 123 height 38
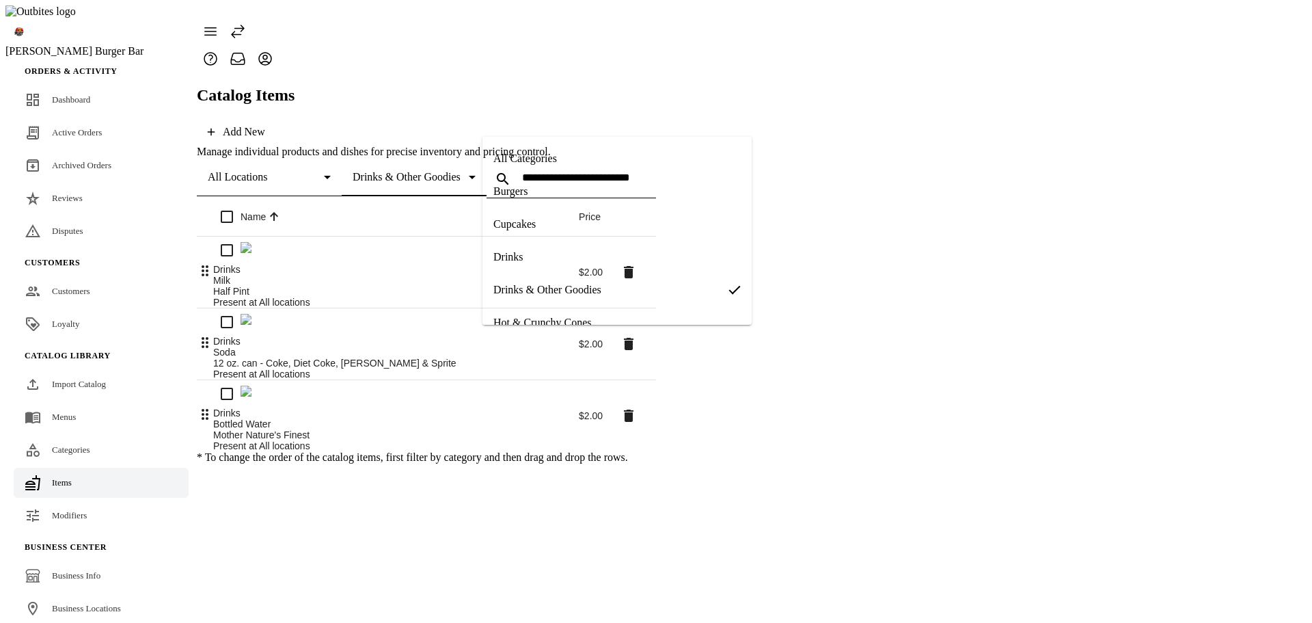
click at [526, 258] on mat-option "Drinks" at bounding box center [617, 257] width 269 height 33
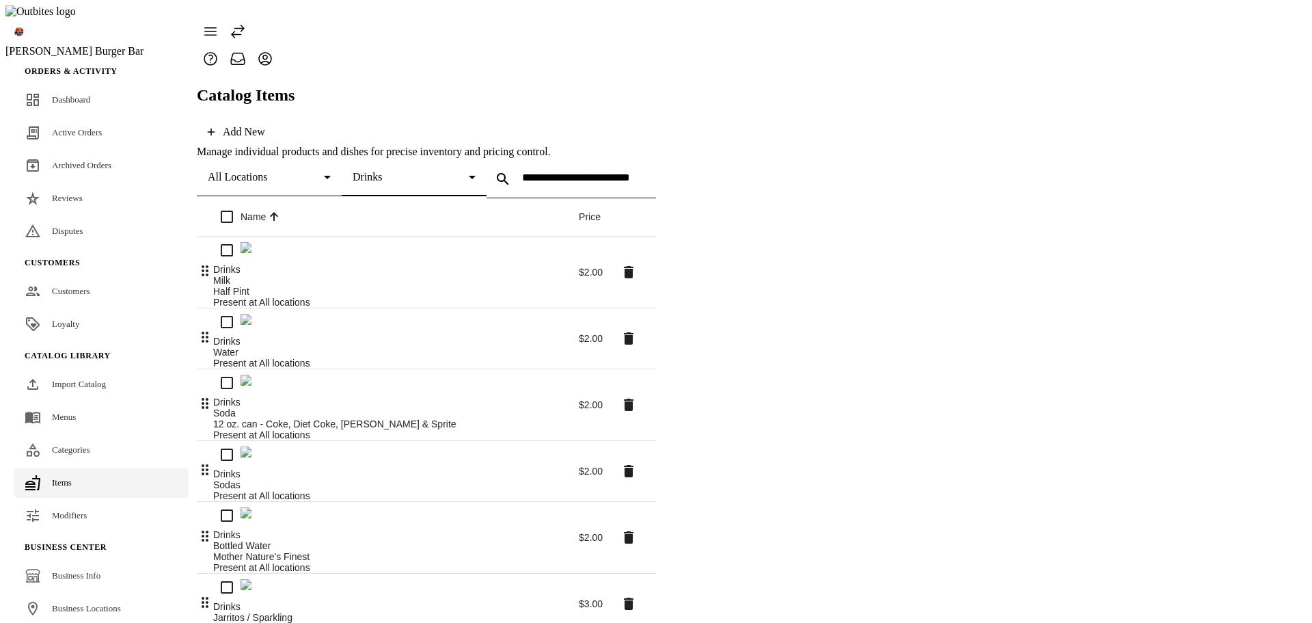
click at [469, 171] on div "Drinks" at bounding box center [411, 177] width 116 height 12
click at [544, 291] on span "Drinks & Other Goodies" at bounding box center [547, 290] width 108 height 12
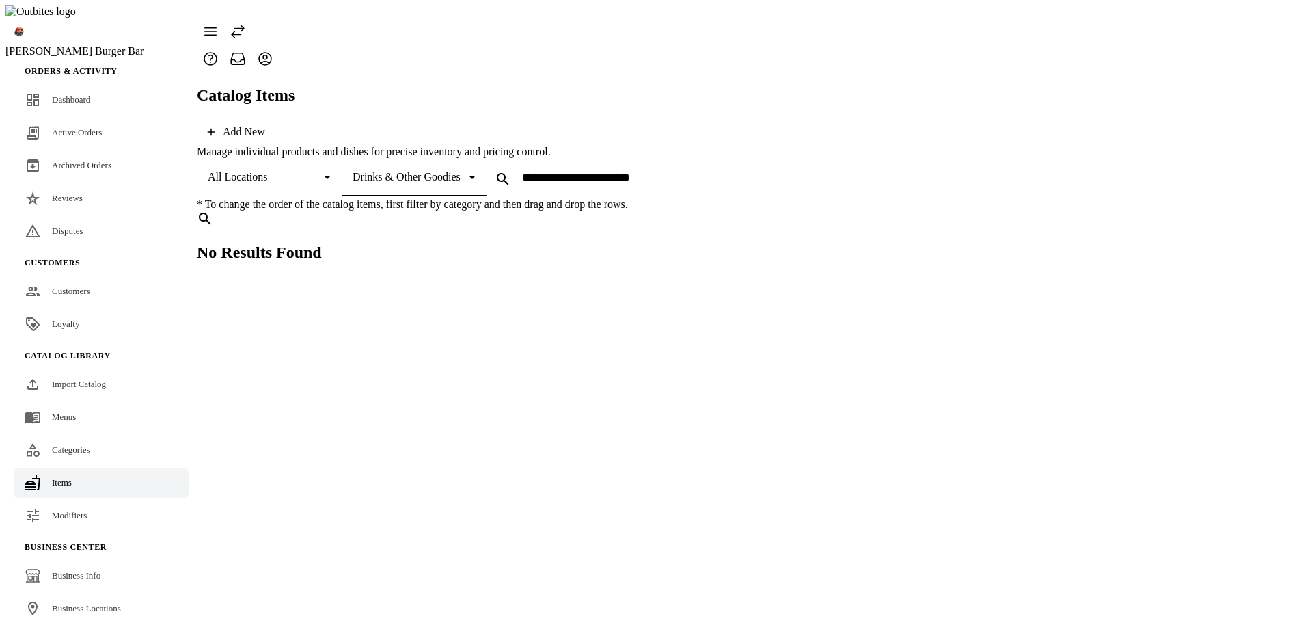
click at [461, 171] on span "Drinks & Other Goodies" at bounding box center [407, 177] width 108 height 12
click at [560, 164] on mat-option "All Categories" at bounding box center [617, 158] width 269 height 33
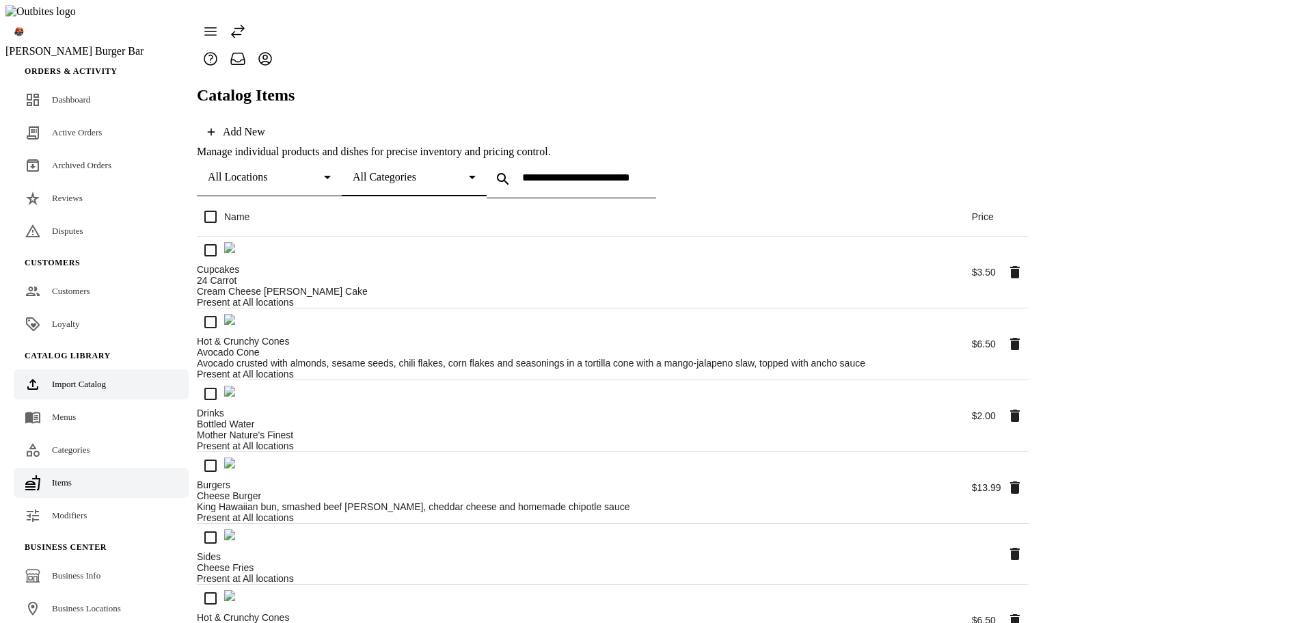
click at [101, 379] on span "Import Catalog" at bounding box center [79, 384] width 54 height 10
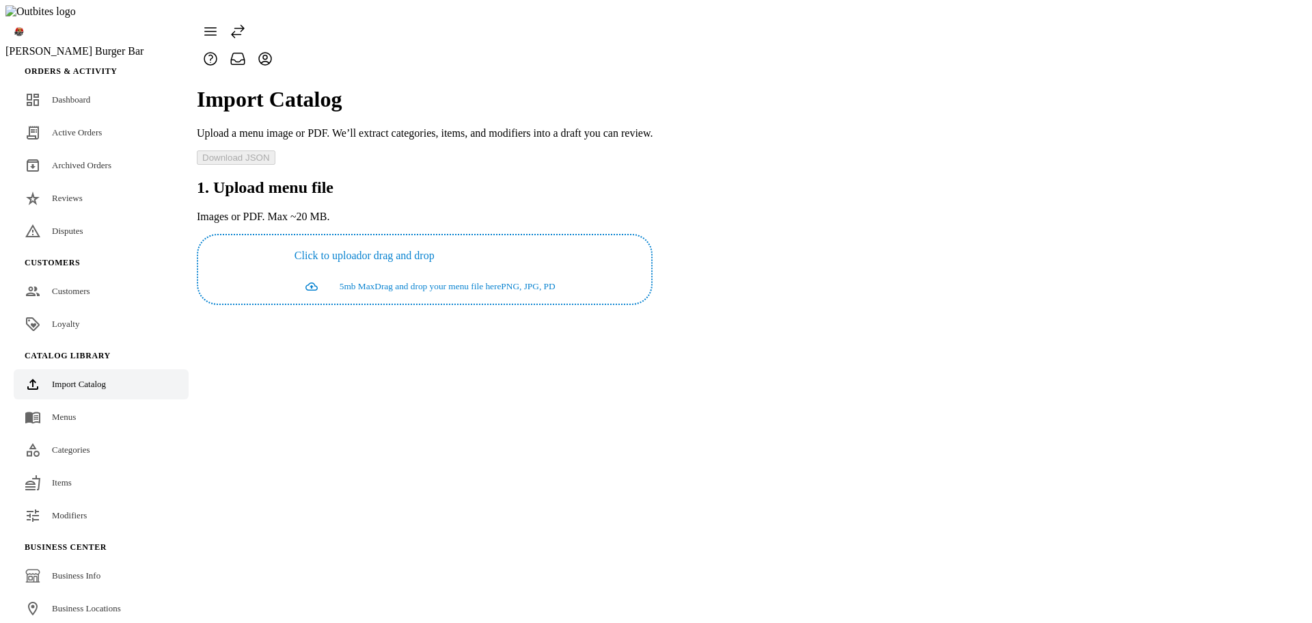
click at [653, 305] on div "Import Catalog Upload a menu image or PDF. We’ll extract categories, items, and…" at bounding box center [425, 188] width 456 height 232
click at [68, 444] on span "Categories" at bounding box center [71, 449] width 38 height 10
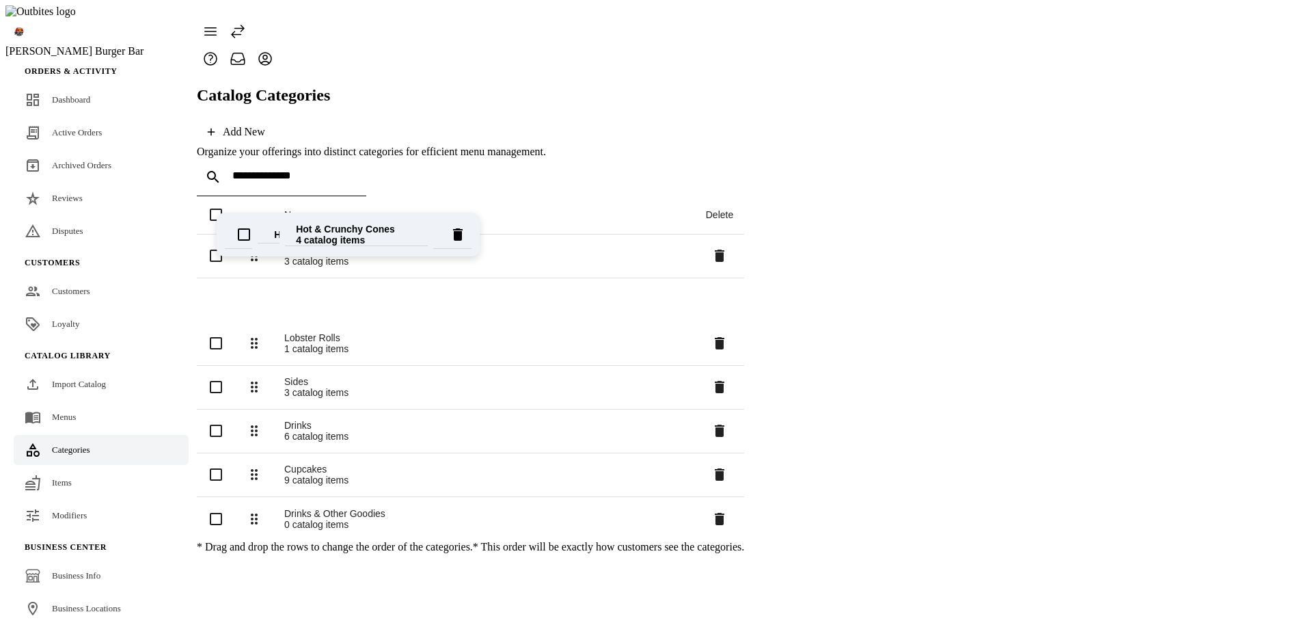
drag, startPoint x: 260, startPoint y: 418, endPoint x: 275, endPoint y: 236, distance: 182.4
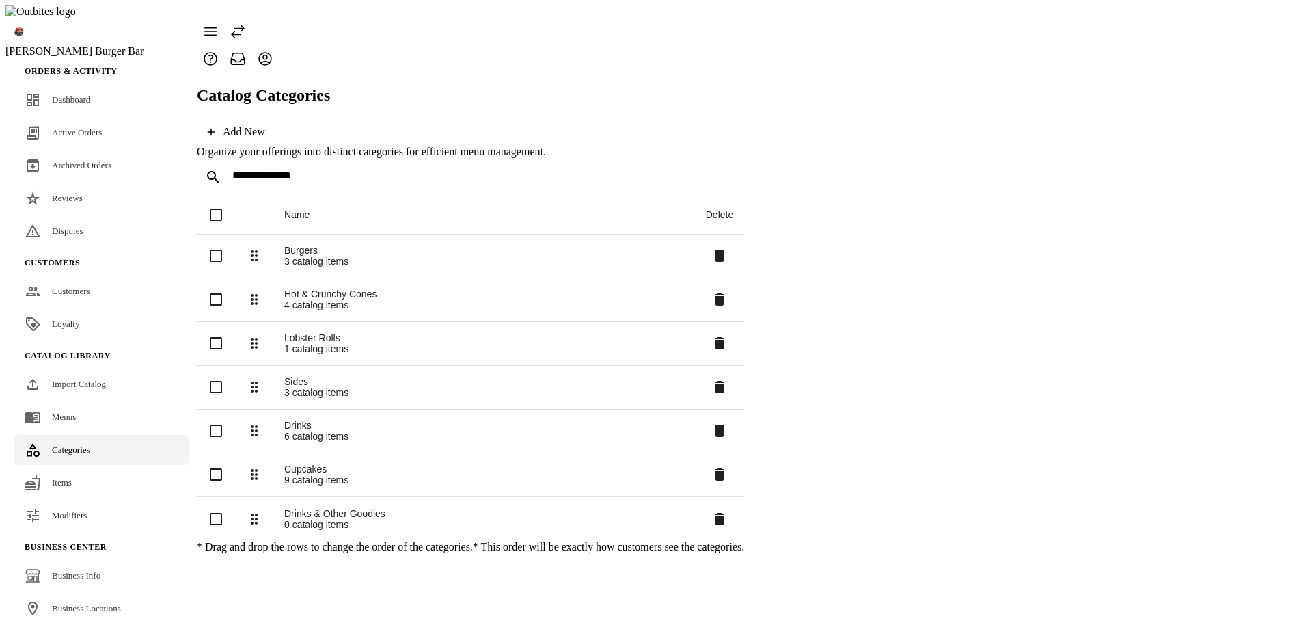
click at [724, 513] on icon at bounding box center [720, 519] width 10 height 12
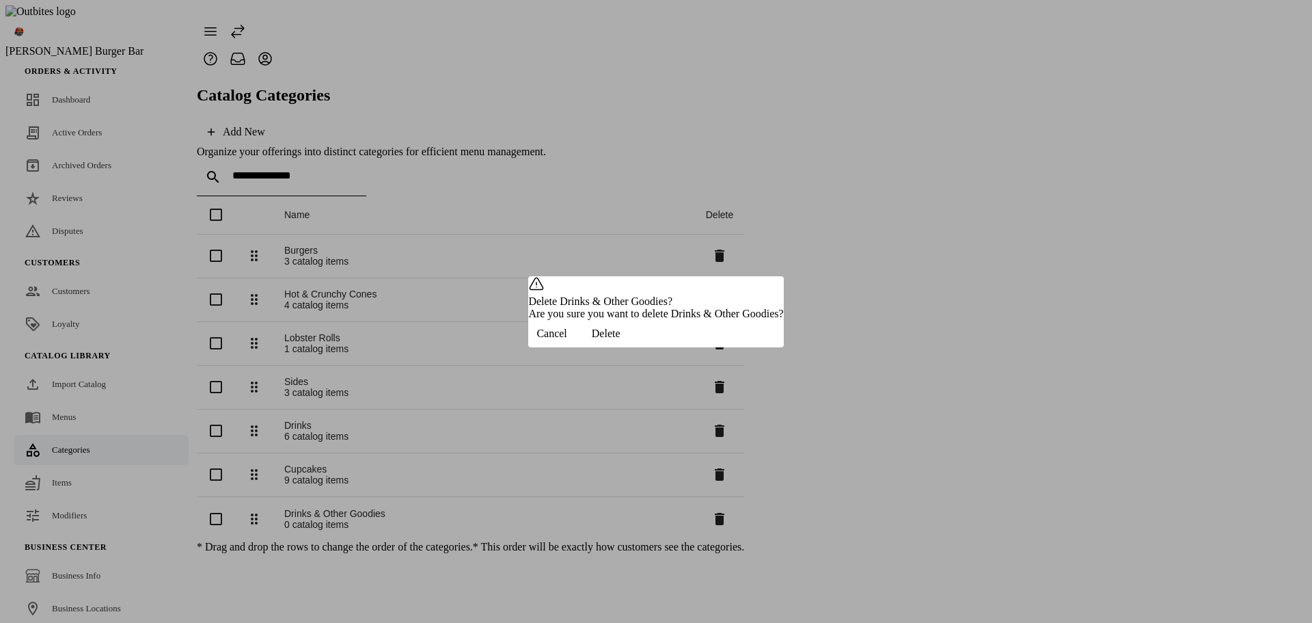
click at [621, 340] on span "Delete" at bounding box center [606, 333] width 29 height 12
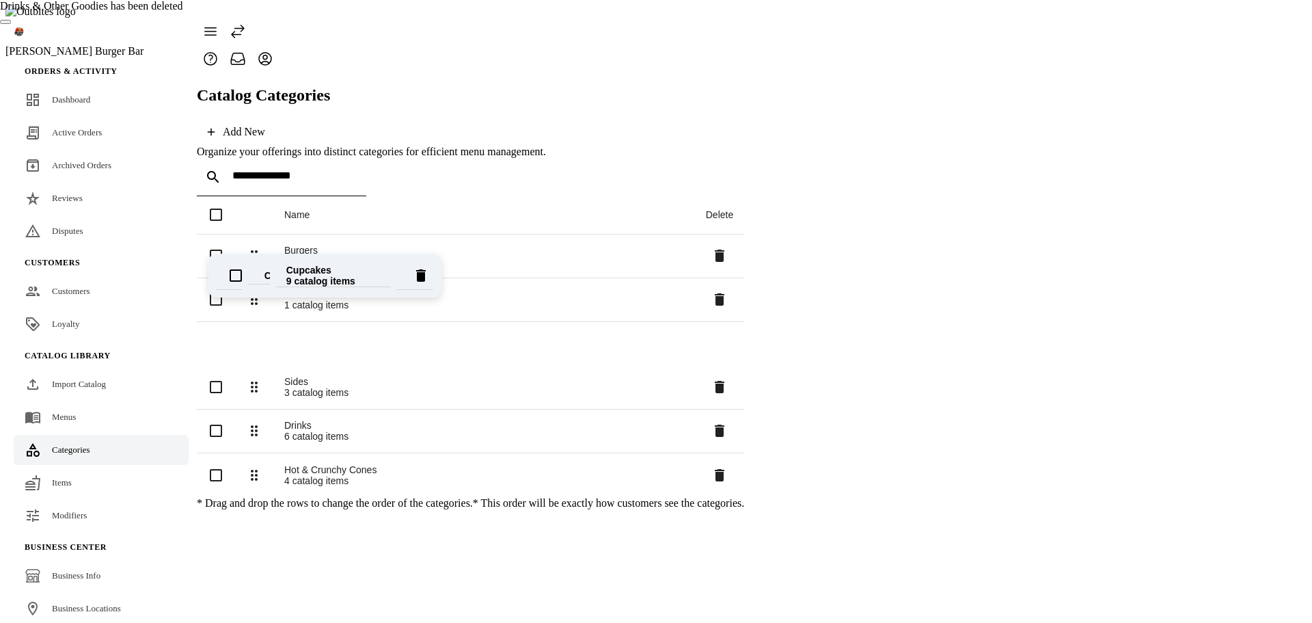
drag, startPoint x: 261, startPoint y: 370, endPoint x: 267, endPoint y: 274, distance: 96.6
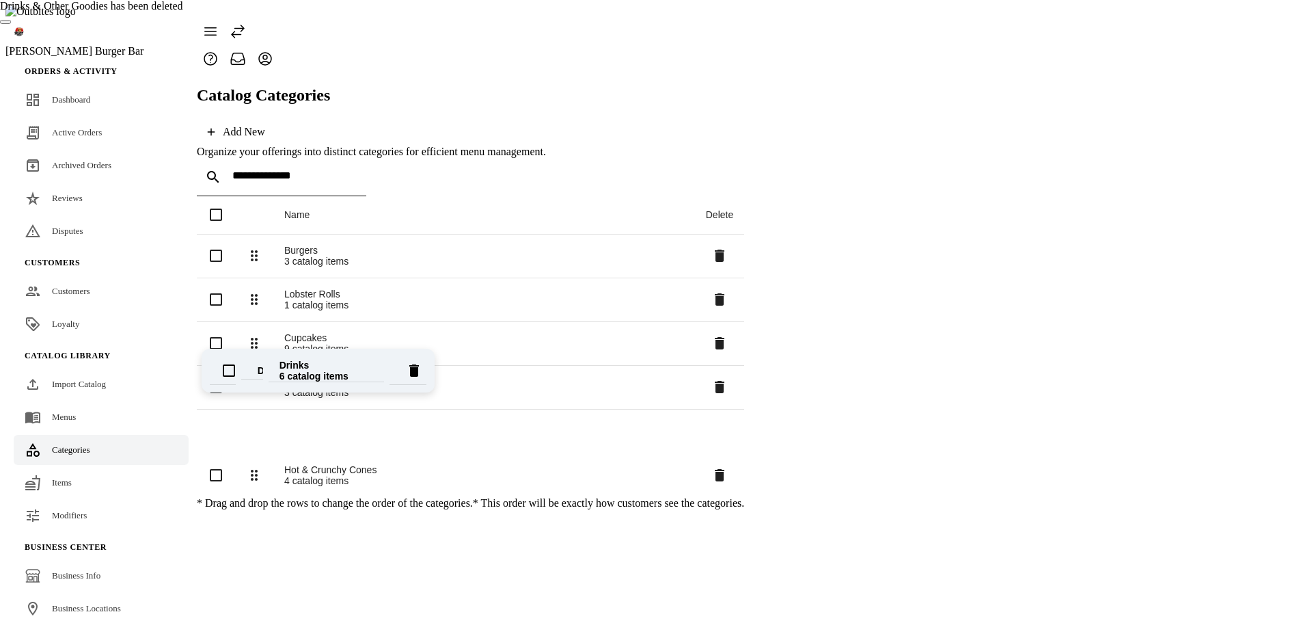
drag, startPoint x: 268, startPoint y: 355, endPoint x: 267, endPoint y: 370, distance: 15.8
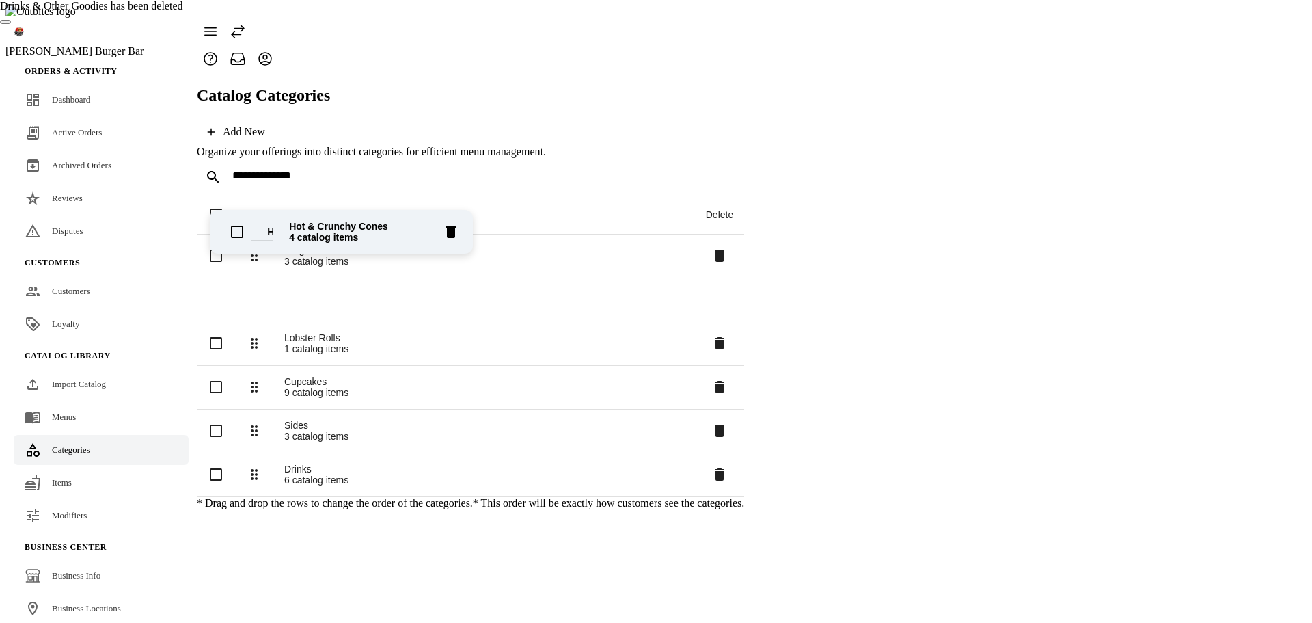
drag, startPoint x: 267, startPoint y: 418, endPoint x: 275, endPoint y: 234, distance: 184.0
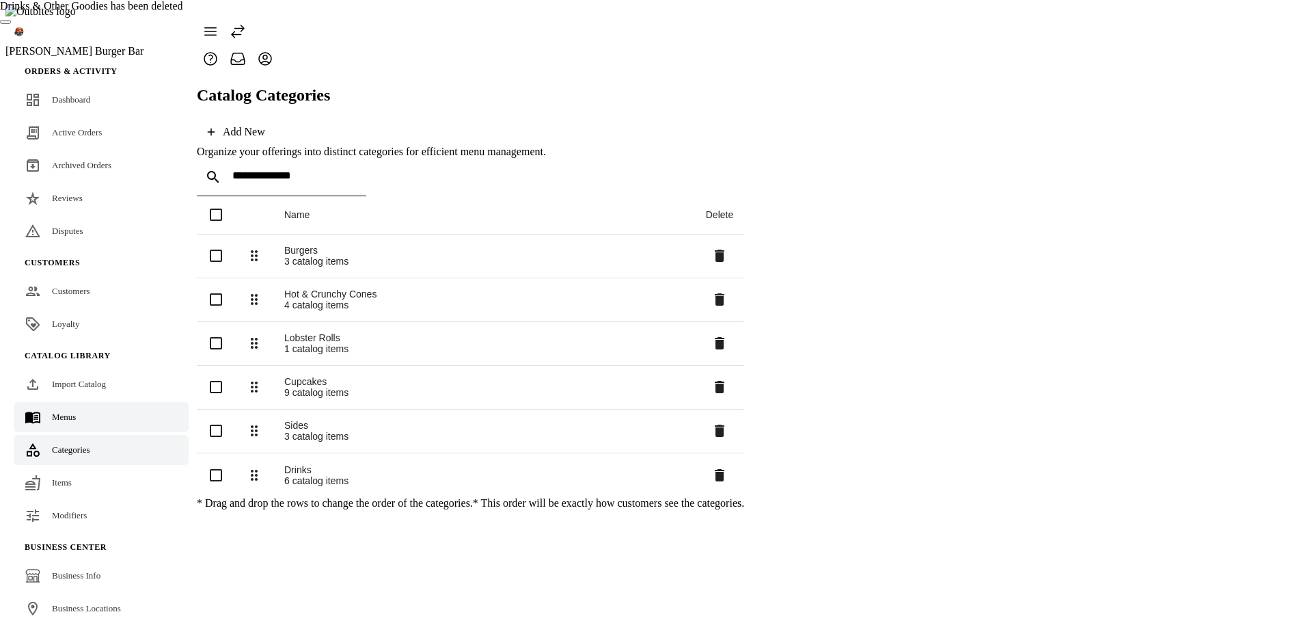
click at [74, 411] on span "Menus" at bounding box center [64, 416] width 24 height 10
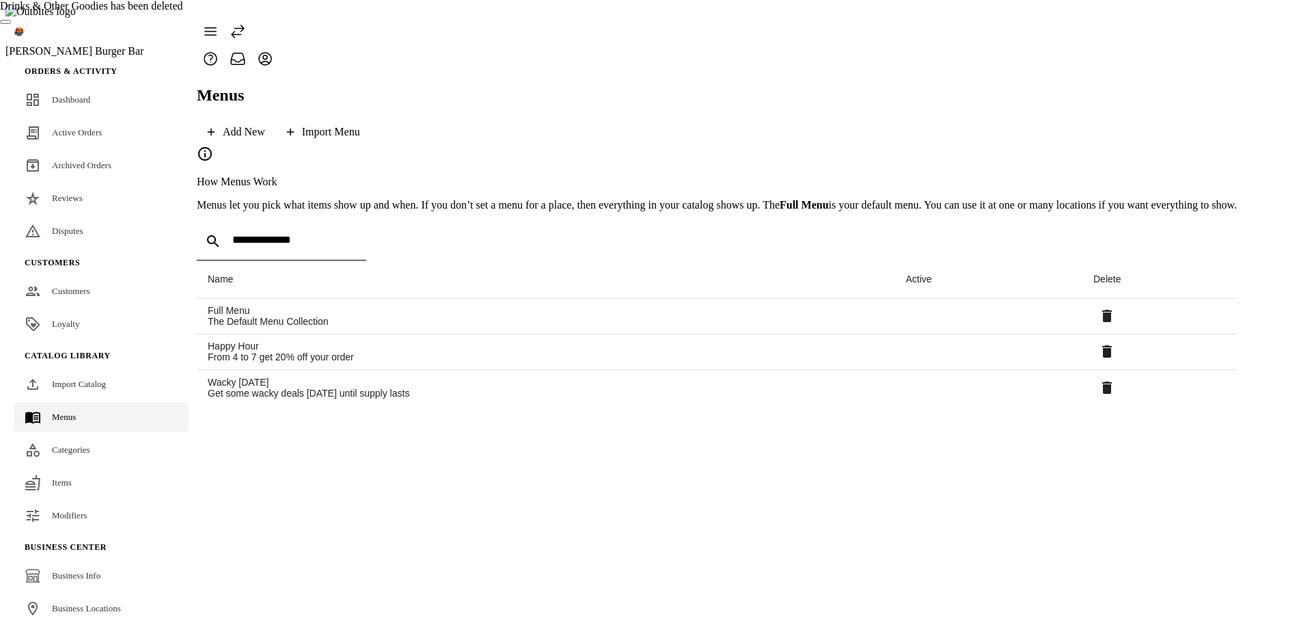
click at [60, 444] on span "Categories" at bounding box center [71, 449] width 38 height 10
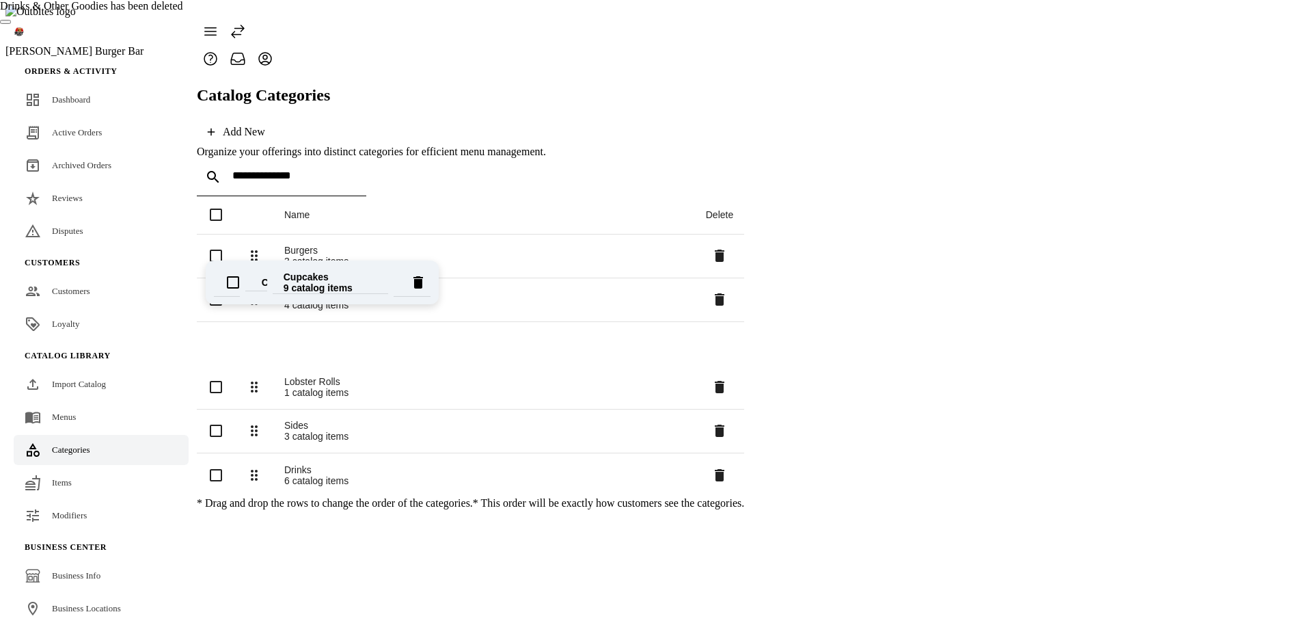
drag, startPoint x: 266, startPoint y: 328, endPoint x: 269, endPoint y: 282, distance: 45.9
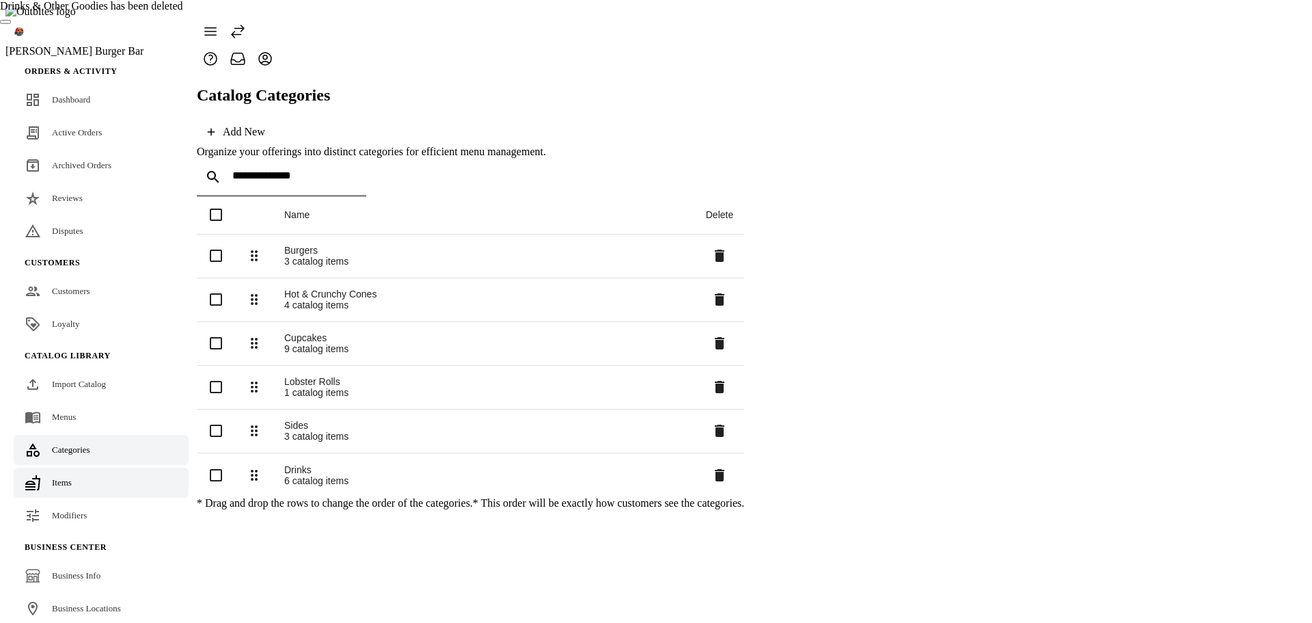
click at [82, 467] on link "Items" at bounding box center [101, 482] width 175 height 30
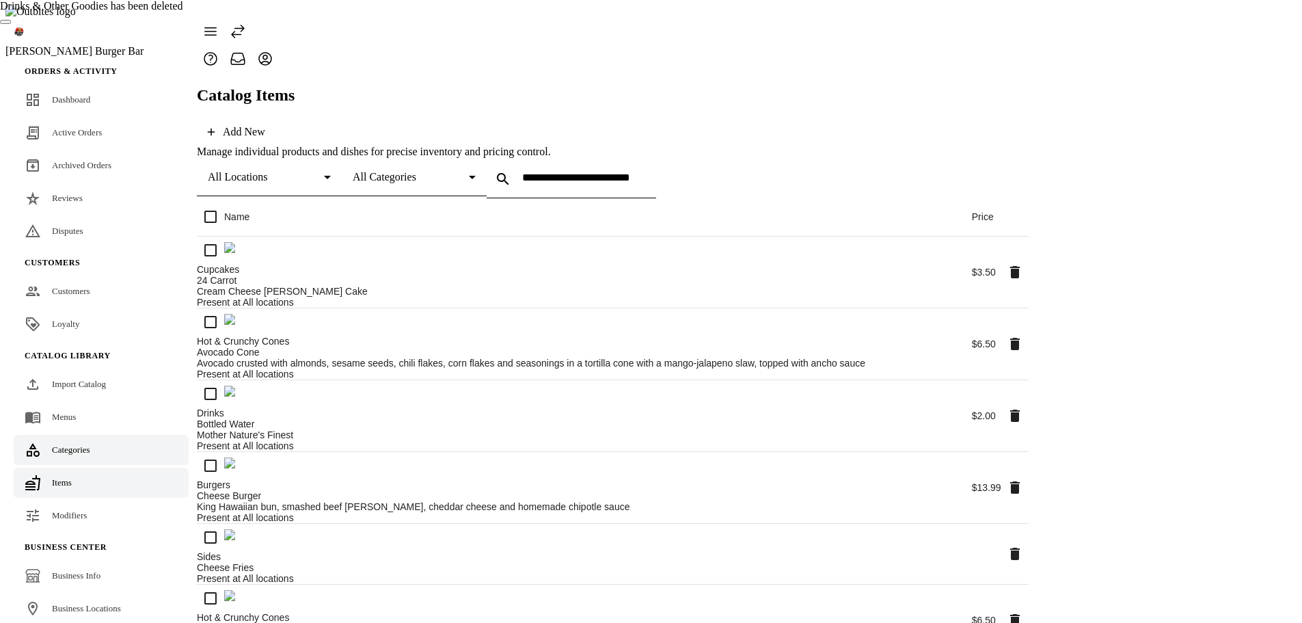
click at [90, 444] on span "Categories" at bounding box center [71, 449] width 38 height 10
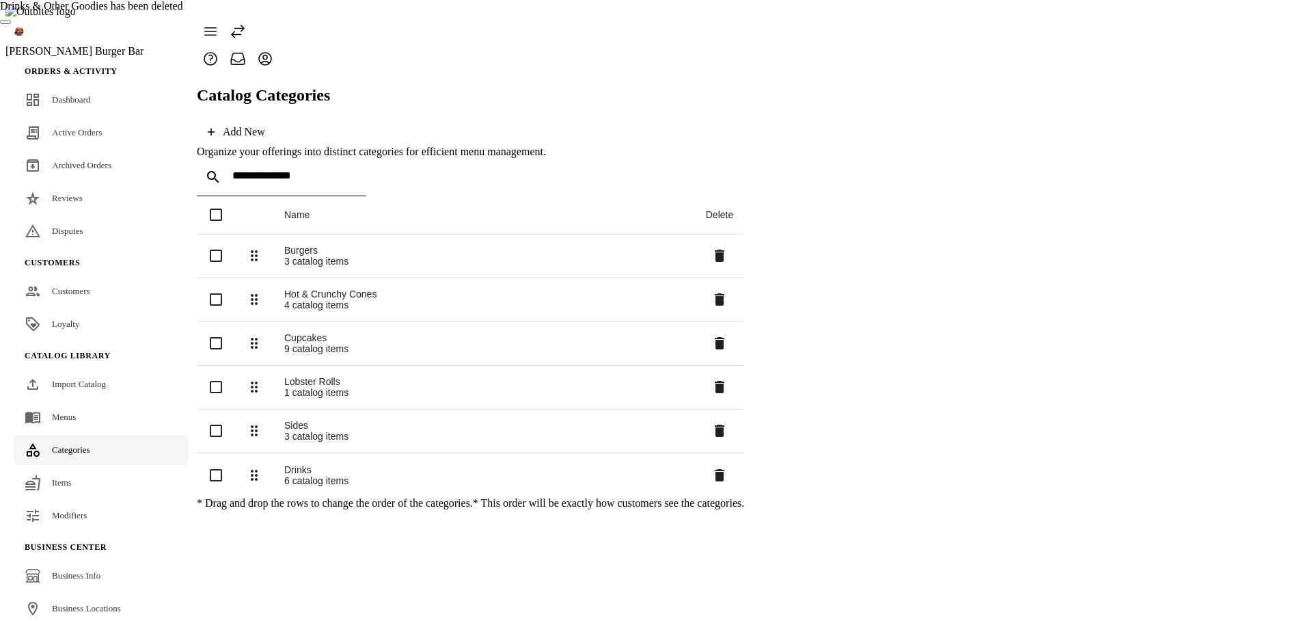
click at [11, 24] on button "Close" at bounding box center [5, 22] width 11 height 4
drag, startPoint x: 61, startPoint y: 362, endPoint x: 105, endPoint y: 338, distance: 50.8
click at [61, 379] on span "Import Catalog" at bounding box center [79, 384] width 54 height 10
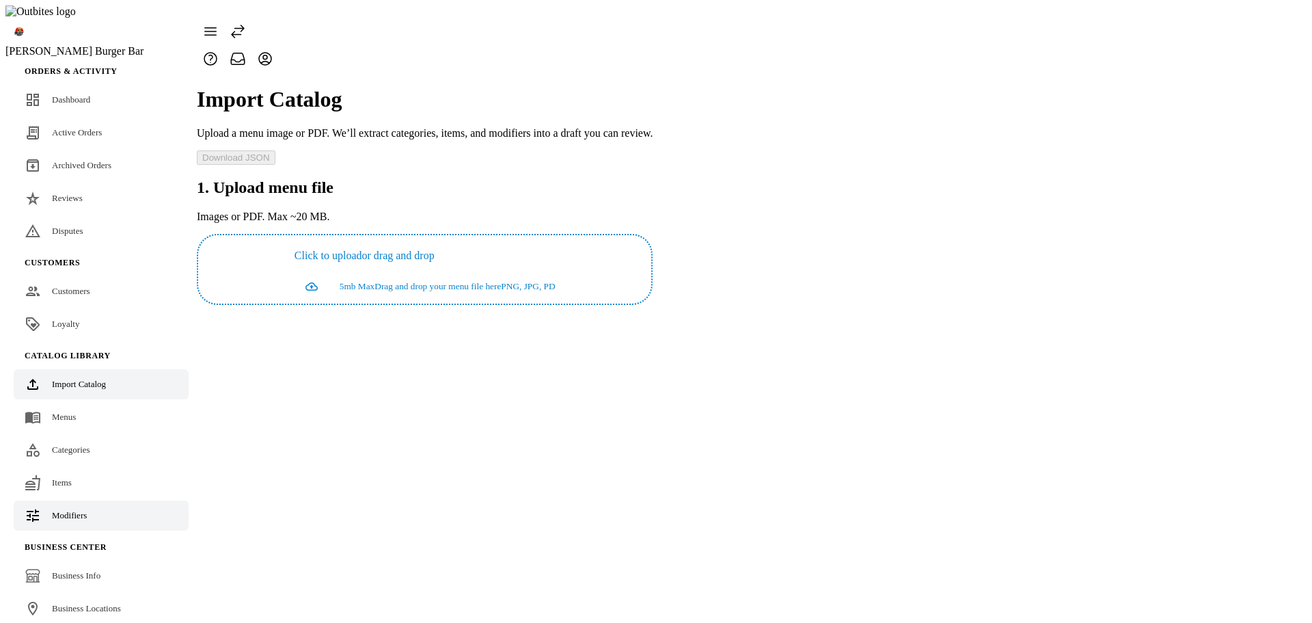
click at [74, 510] on span "Modifiers" at bounding box center [69, 515] width 35 height 10
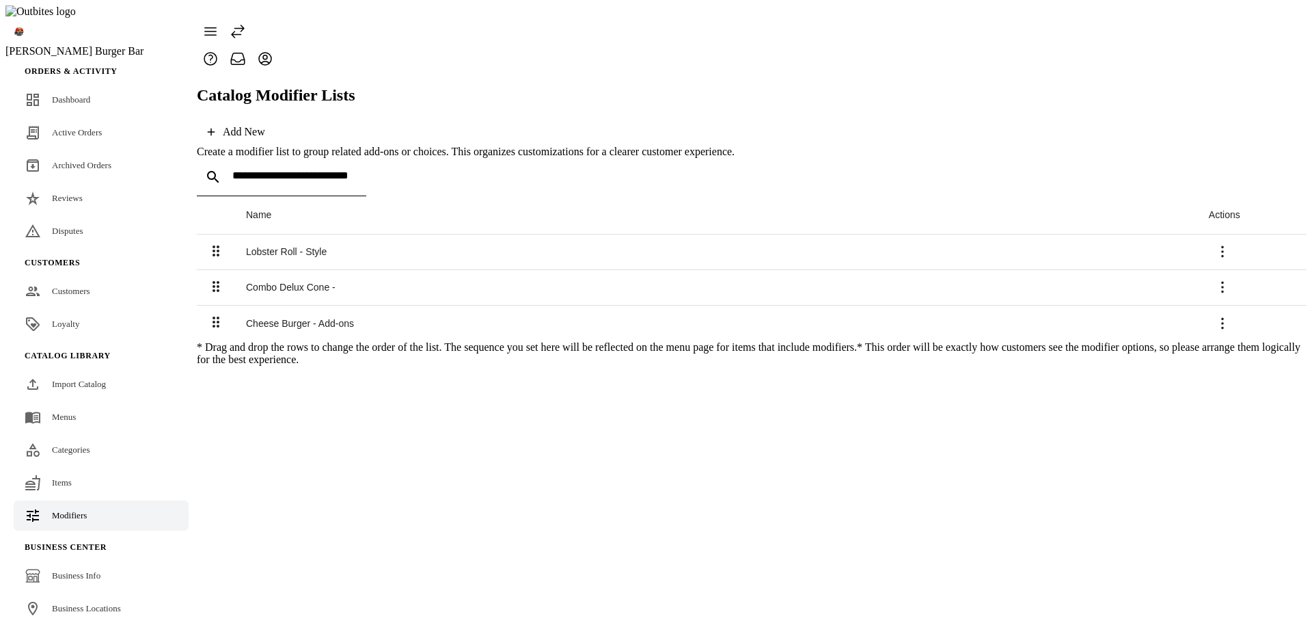
click at [308, 246] on div "Lobster Roll - Style" at bounding box center [716, 251] width 941 height 11
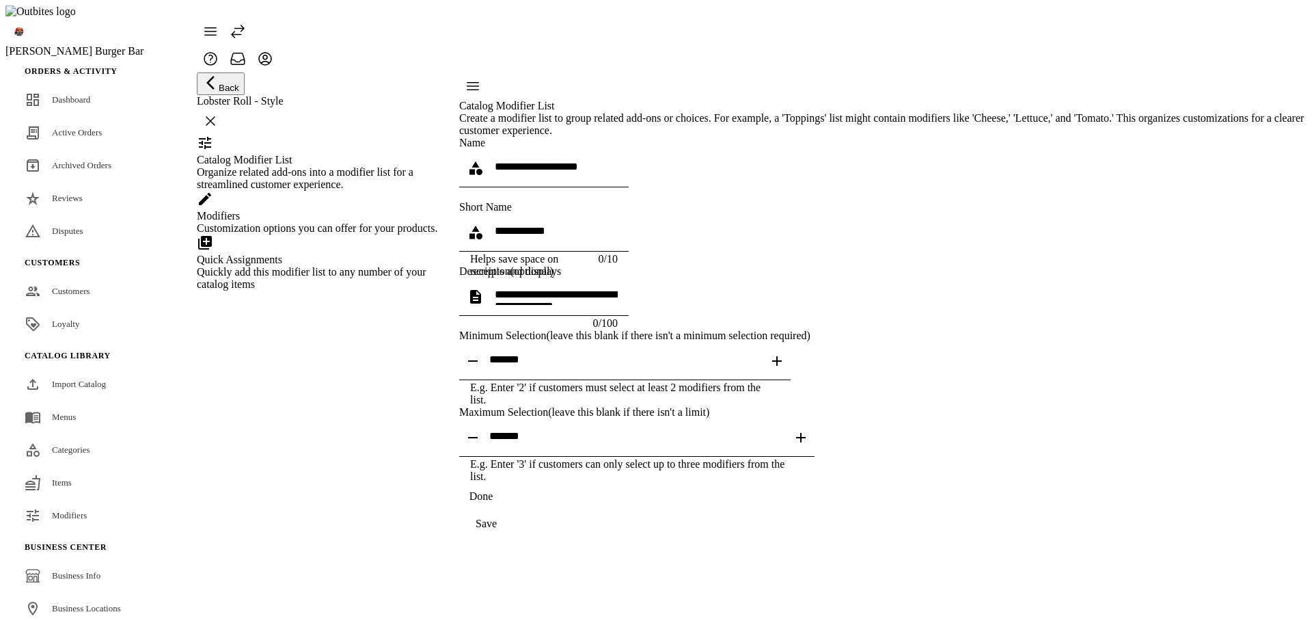
click at [785, 369] on icon "button" at bounding box center [777, 361] width 16 height 16
type input "*"
click at [817, 454] on span "button" at bounding box center [801, 437] width 33 height 33
type input "*"
click at [497, 530] on div "Save" at bounding box center [486, 523] width 21 height 12
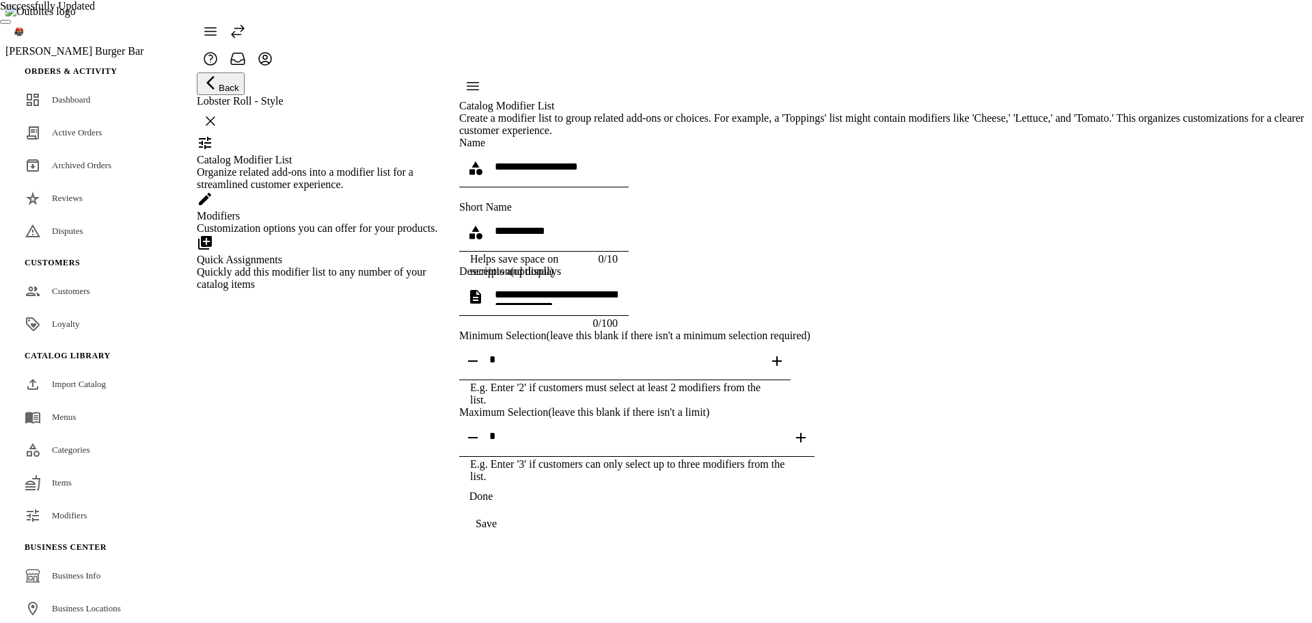
click at [304, 234] on div "Modifiers Customization options you can offer for your products." at bounding box center [319, 222] width 245 height 25
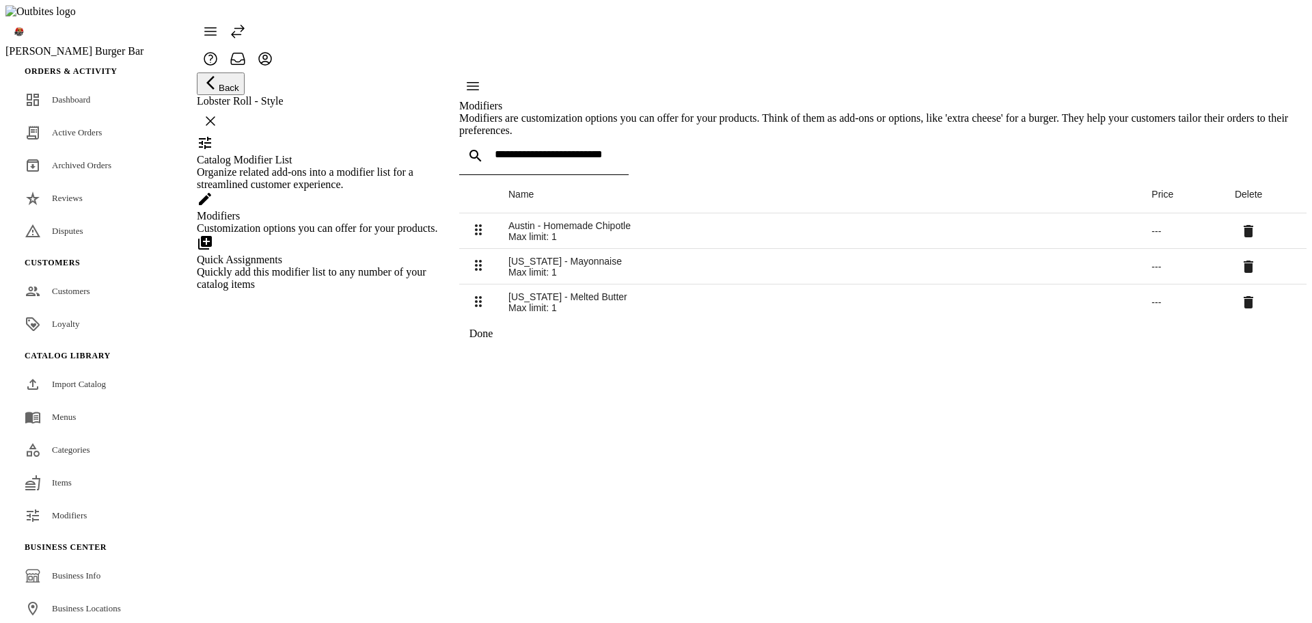
click at [318, 290] on div "Quickly add this modifier list to any number of your catalog items" at bounding box center [319, 278] width 245 height 25
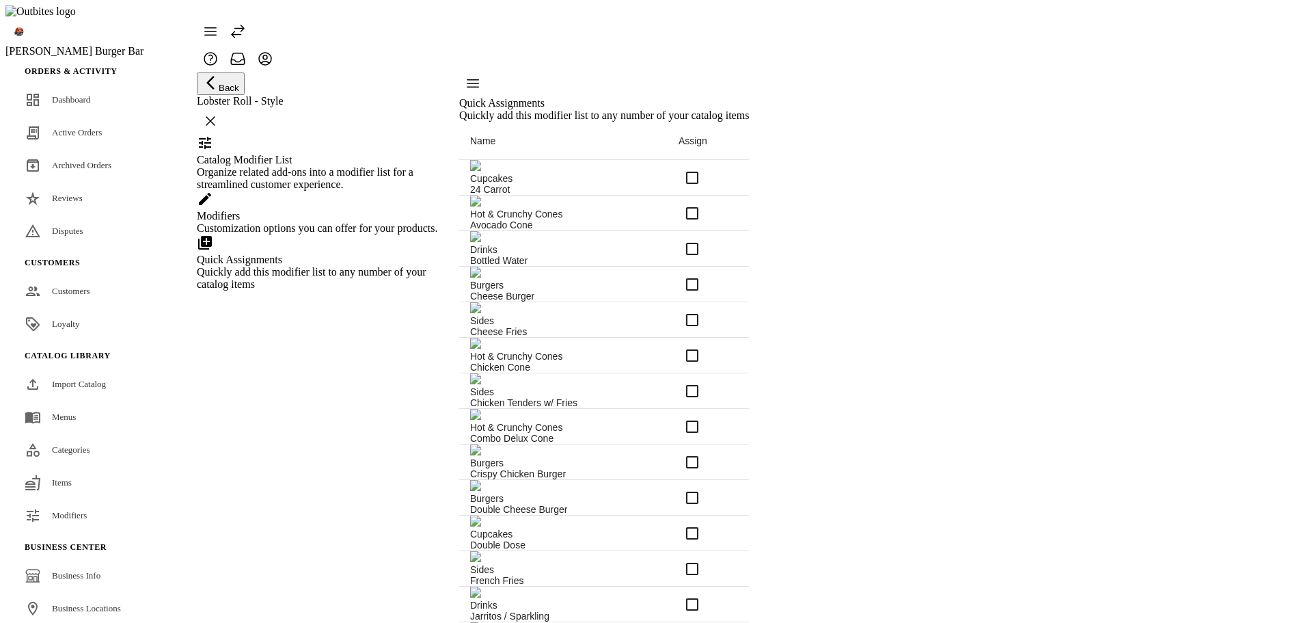
scroll to position [478, 0]
click at [80, 510] on span "Modifiers" at bounding box center [69, 515] width 35 height 10
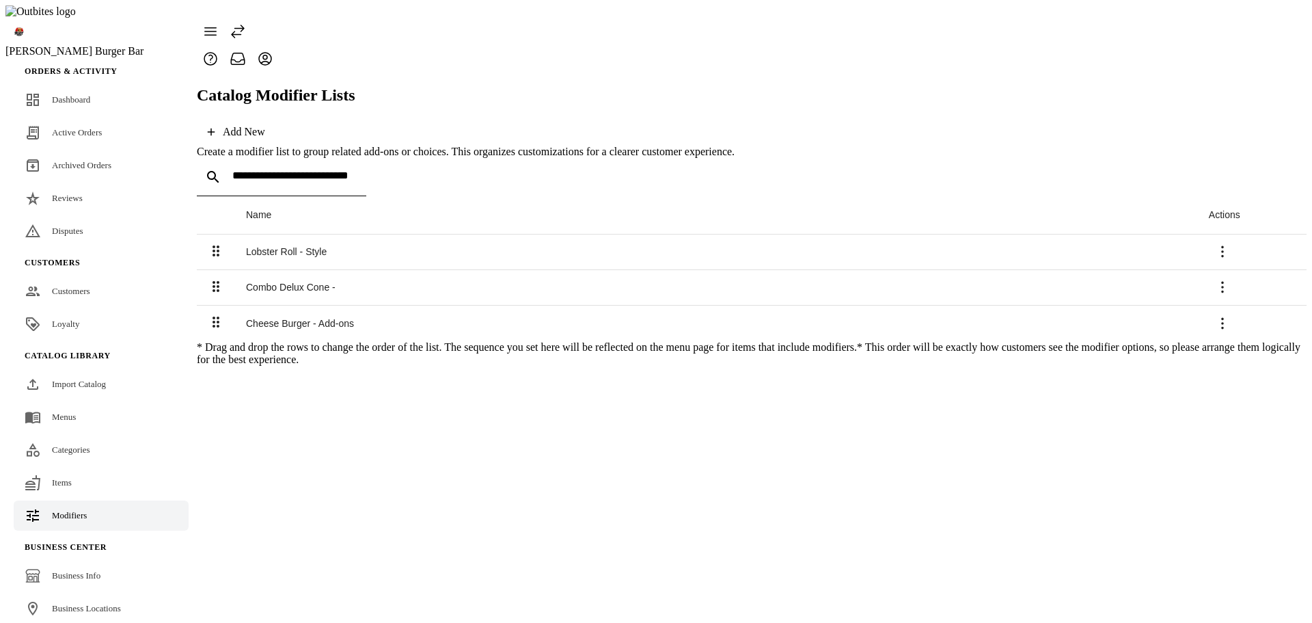
click at [1239, 307] on span at bounding box center [1222, 323] width 33 height 33
click at [1221, 362] on button "Delete" at bounding box center [1252, 352] width 77 height 33
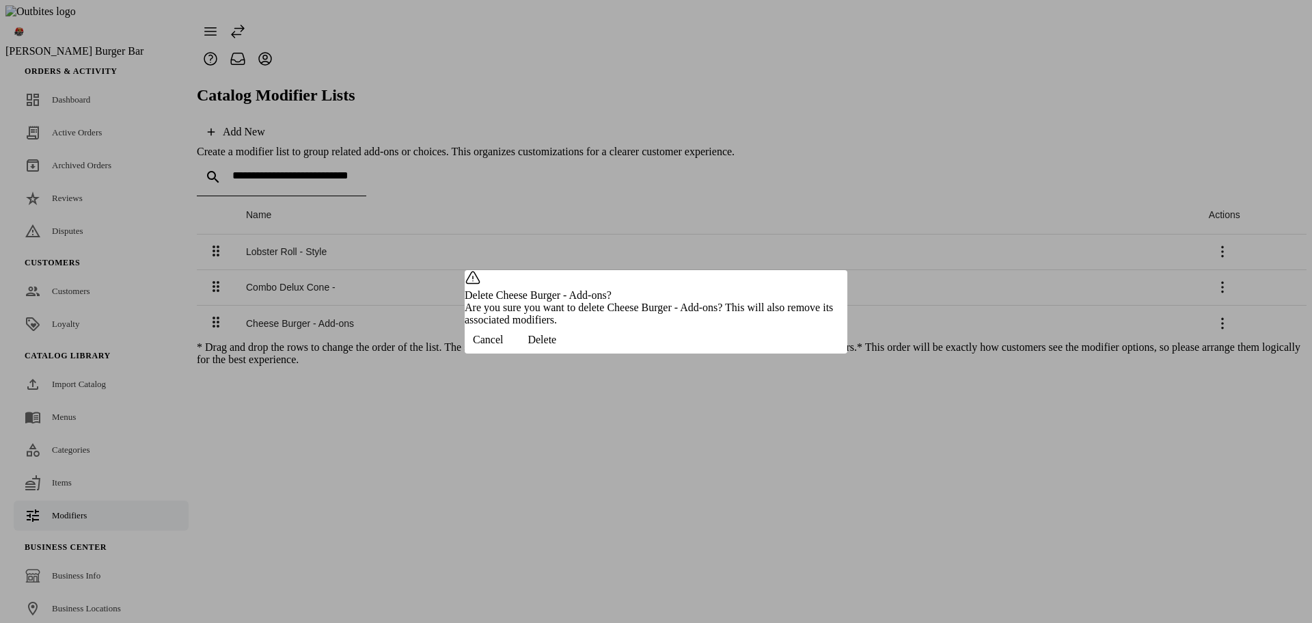
drag, startPoint x: 781, startPoint y: 365, endPoint x: 1088, endPoint y: 319, distance: 310.9
click at [556, 346] on span "Delete" at bounding box center [542, 340] width 29 height 12
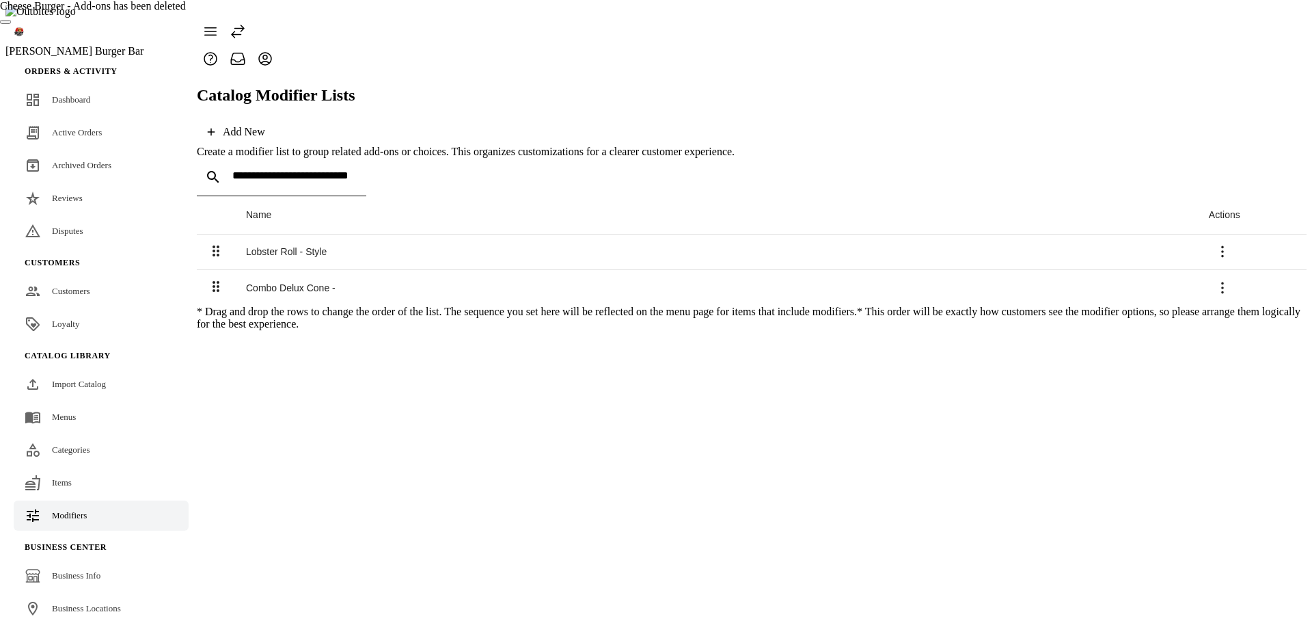
click at [1231, 280] on icon at bounding box center [1223, 288] width 16 height 16
click at [1247, 311] on span "Delete" at bounding box center [1262, 312] width 31 height 12
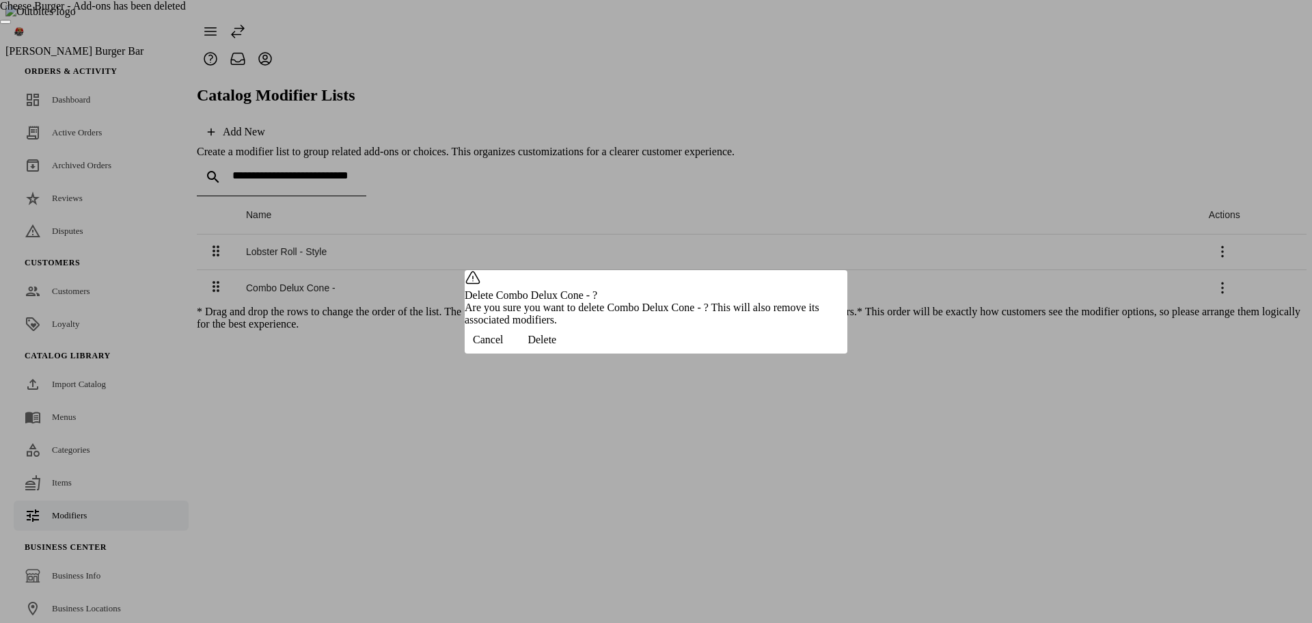
drag, startPoint x: 791, startPoint y: 356, endPoint x: 1104, endPoint y: 263, distance: 327.2
click at [556, 346] on span "Delete" at bounding box center [542, 340] width 29 height 12
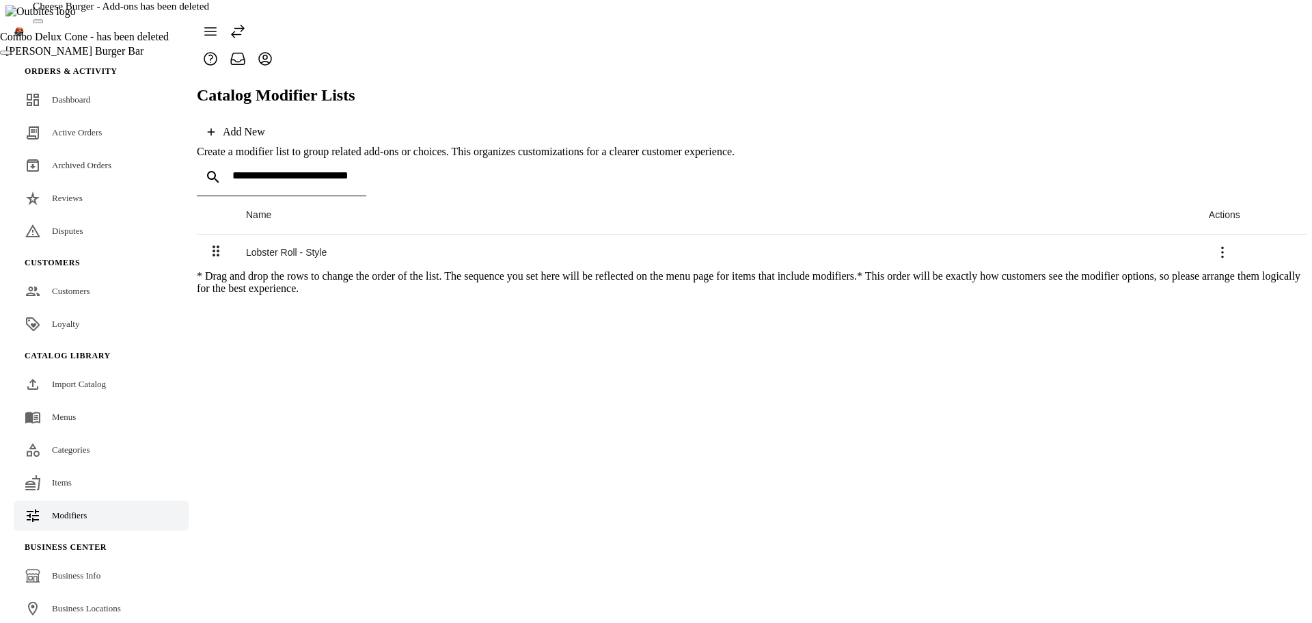
click at [1231, 244] on icon at bounding box center [1223, 252] width 16 height 16
click at [1247, 262] on span "Delete" at bounding box center [1262, 268] width 31 height 12
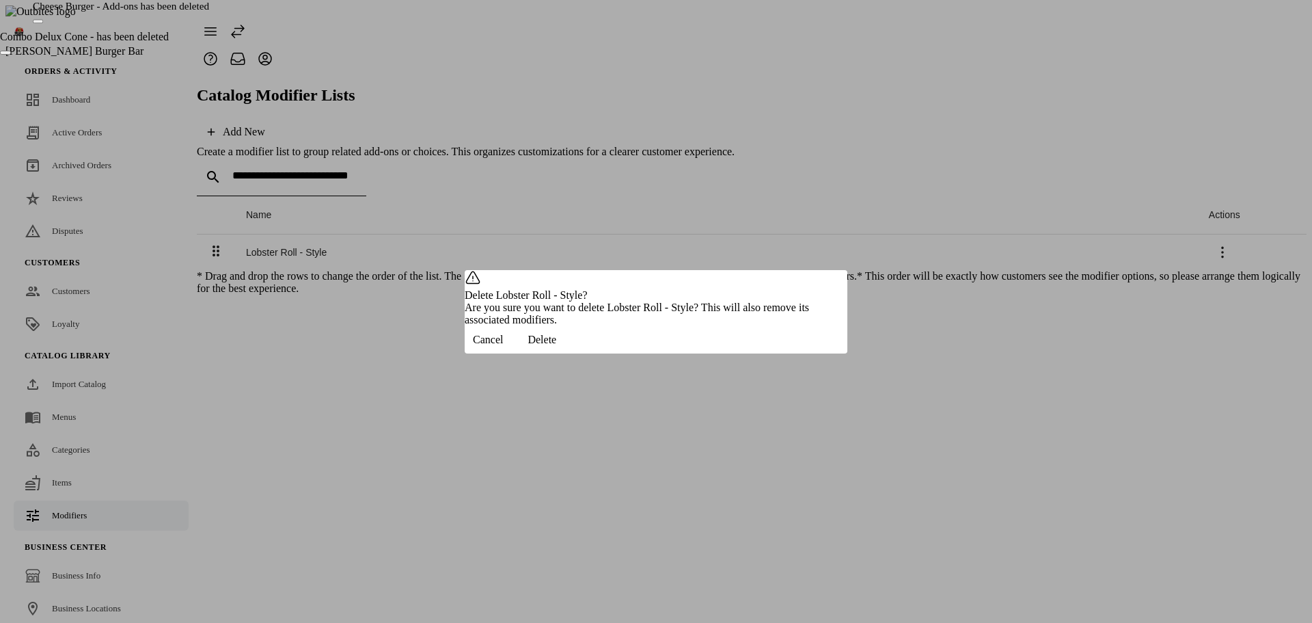
click at [573, 353] on span "button" at bounding box center [542, 339] width 62 height 33
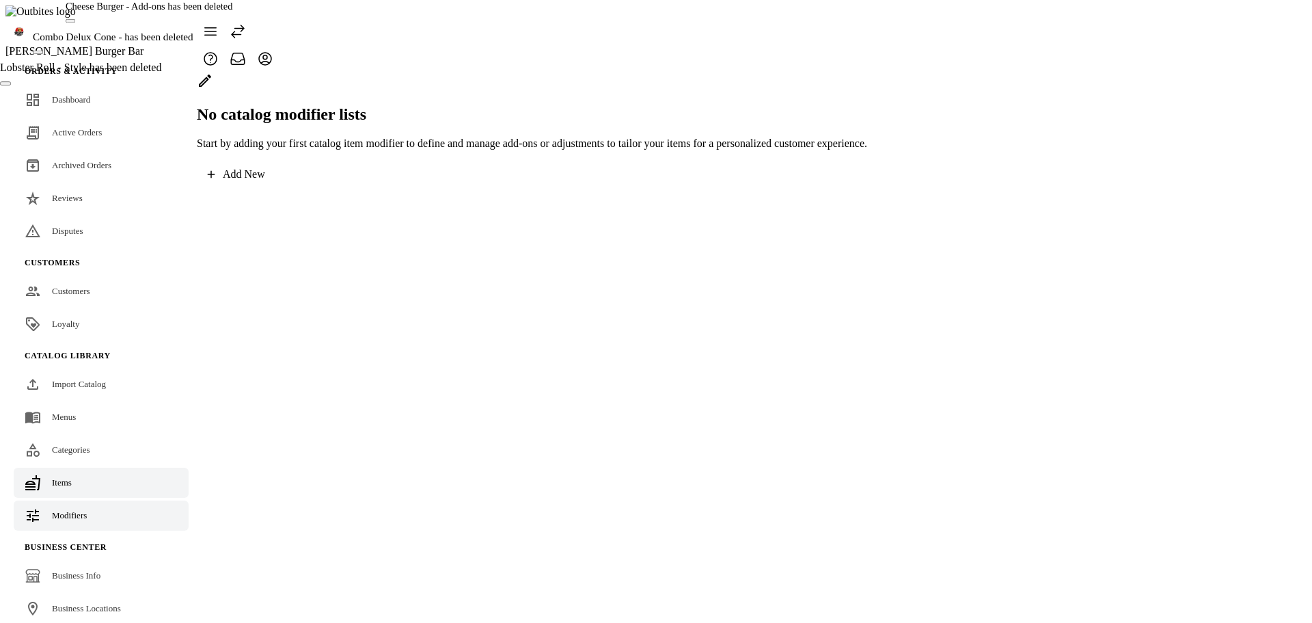
click at [96, 467] on link "Items" at bounding box center [101, 482] width 175 height 30
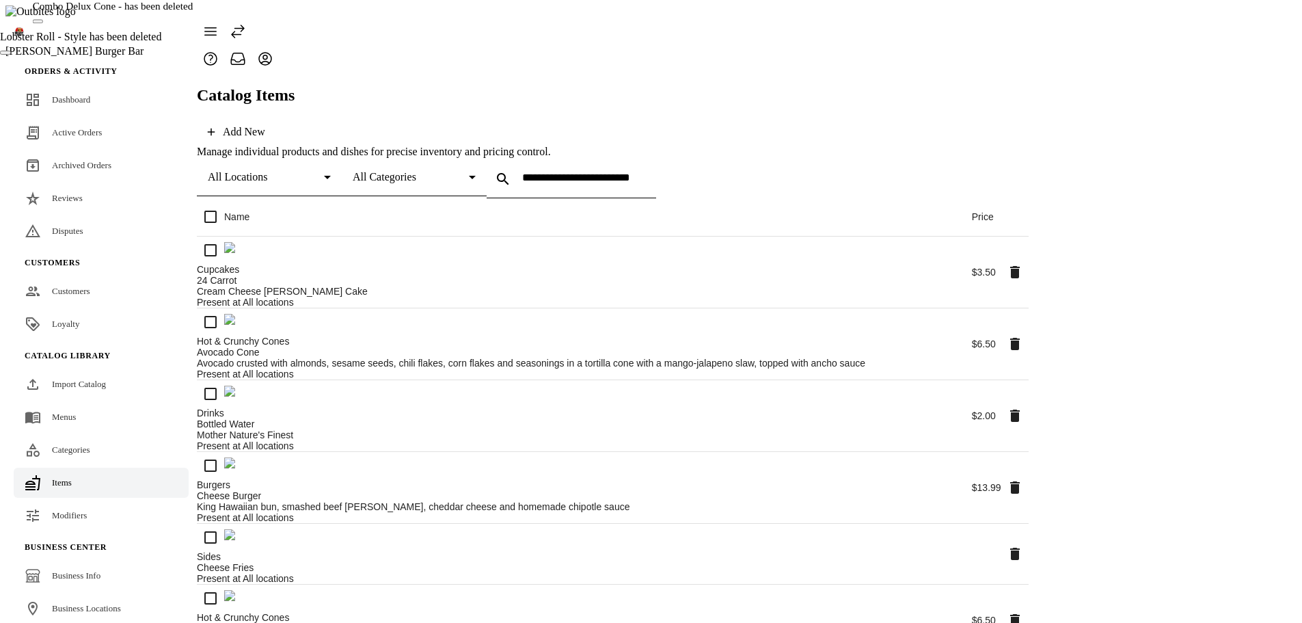
drag, startPoint x: 193, startPoint y: 160, endPoint x: 201, endPoint y: 158, distance: 8.5
click at [1056, 100] on icon at bounding box center [1048, 91] width 16 height 16
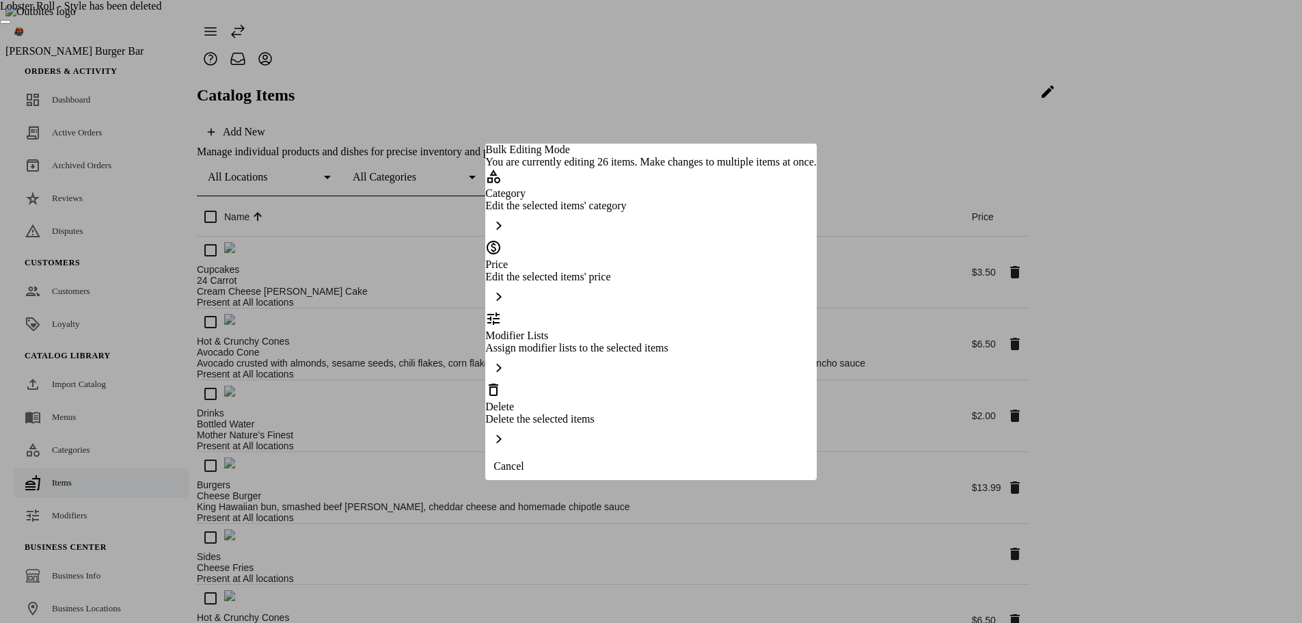
click at [561, 390] on div "Delete" at bounding box center [650, 396] width 331 height 31
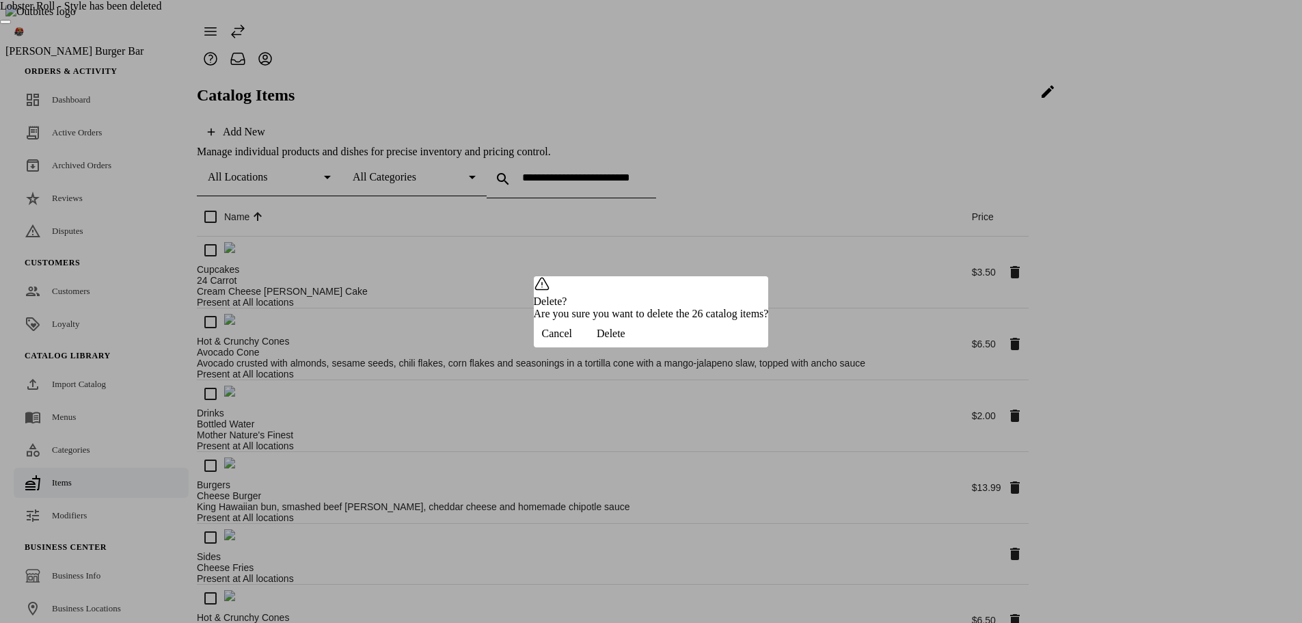
click at [625, 340] on span "Delete" at bounding box center [611, 333] width 29 height 12
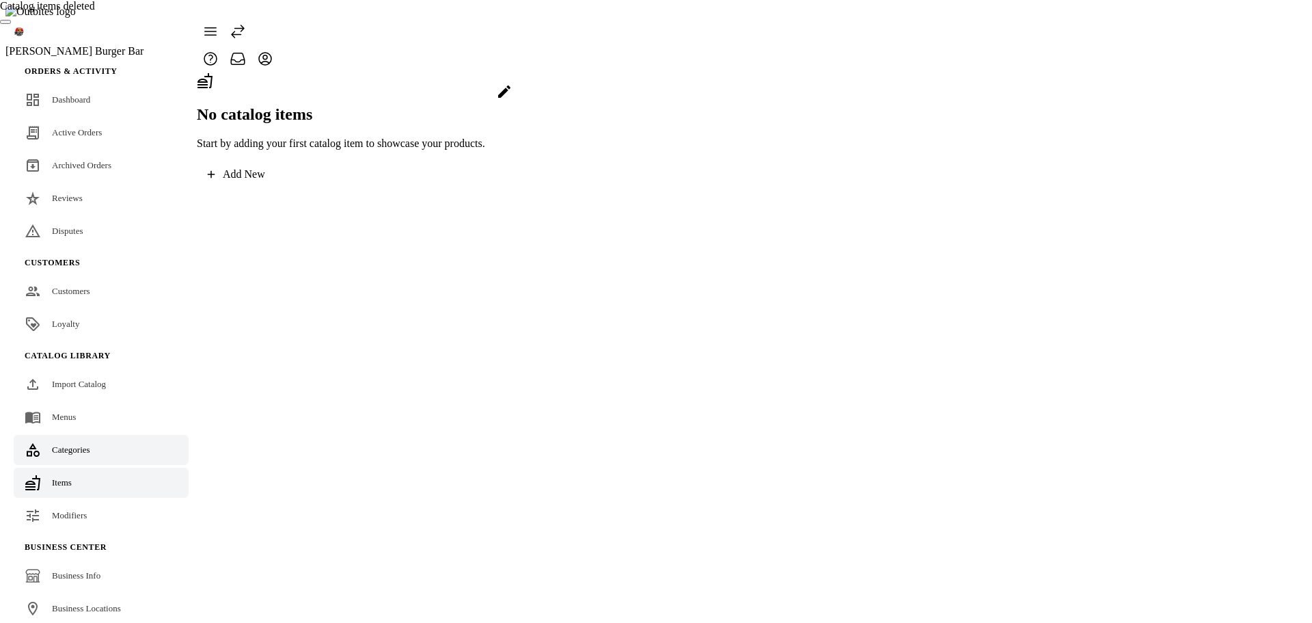
click at [70, 435] on link "Categories" at bounding box center [101, 450] width 175 height 30
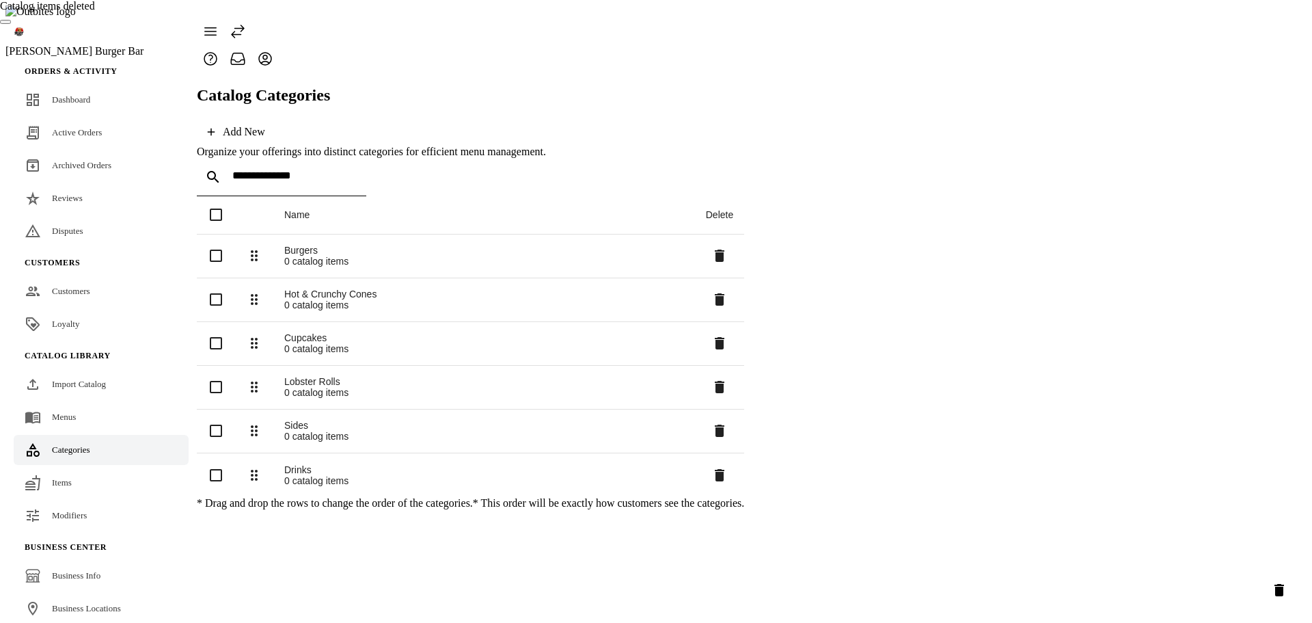
click at [1281, 591] on icon "Delete selected categories" at bounding box center [1280, 590] width 10 height 12
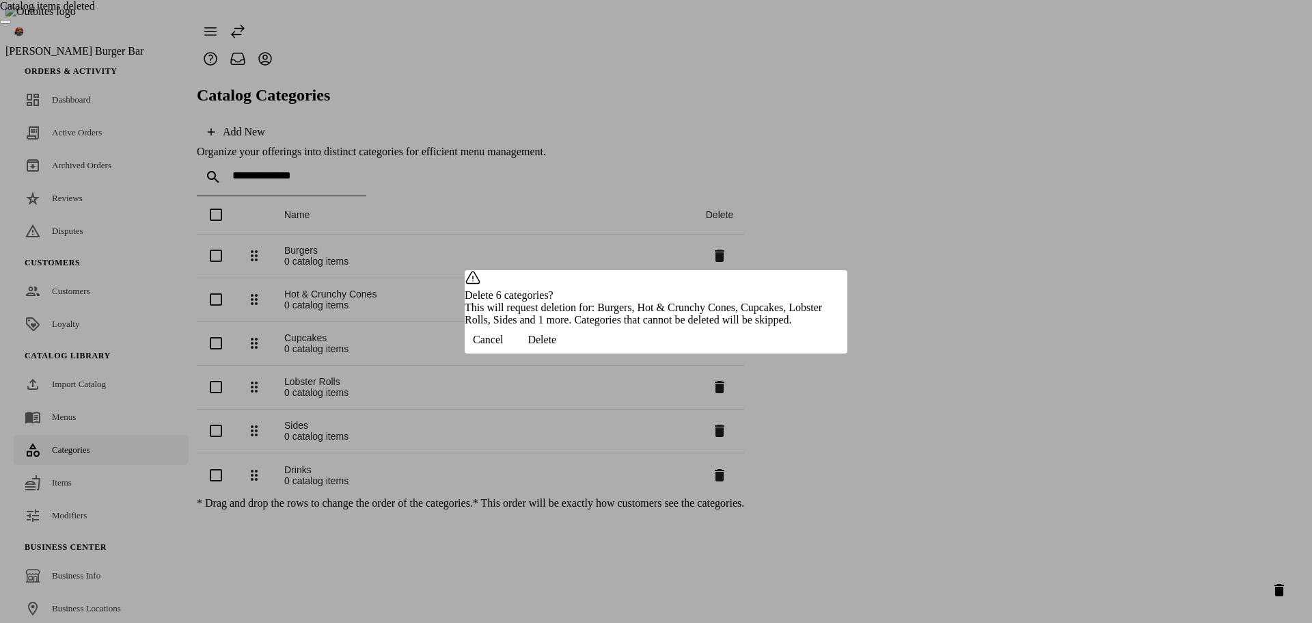
click at [556, 346] on span "Delete" at bounding box center [542, 340] width 29 height 12
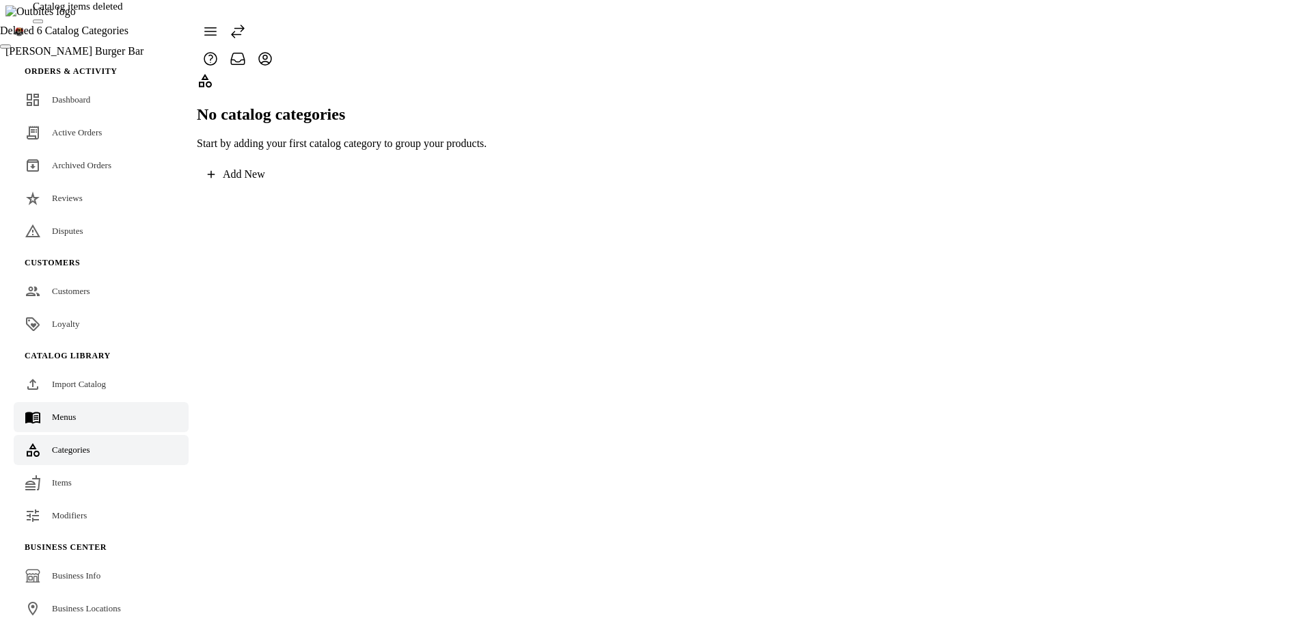
click at [94, 402] on link "Menus" at bounding box center [101, 417] width 175 height 30
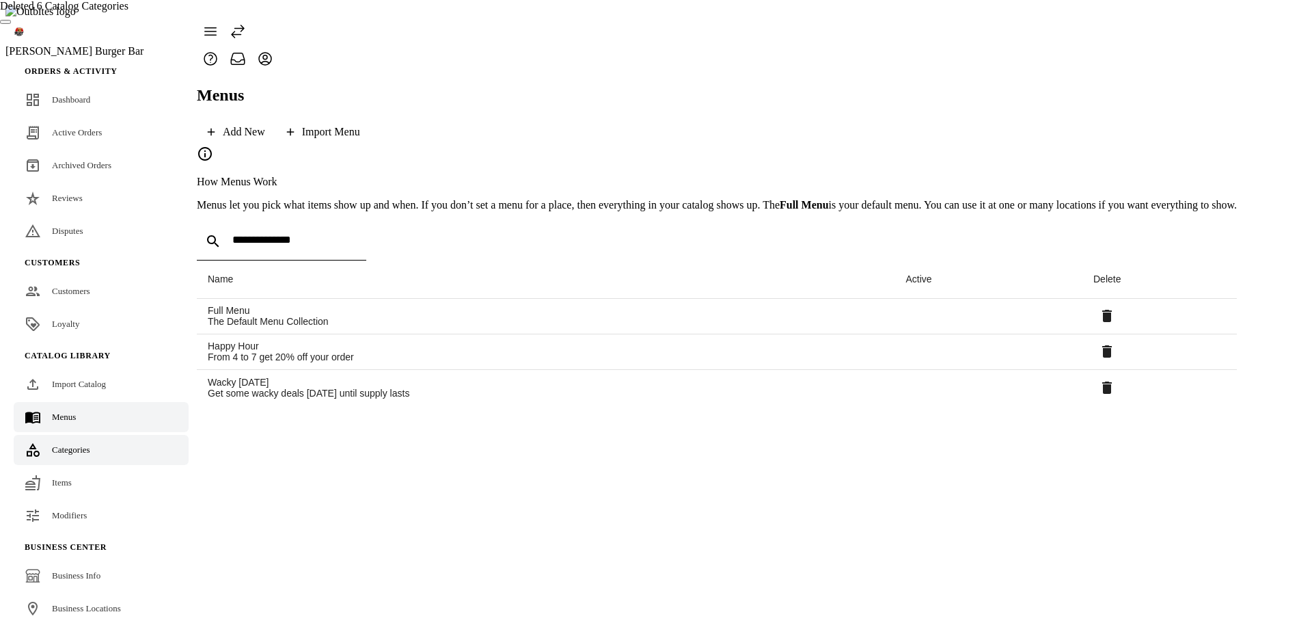
click at [81, 444] on span "Categories" at bounding box center [71, 449] width 38 height 10
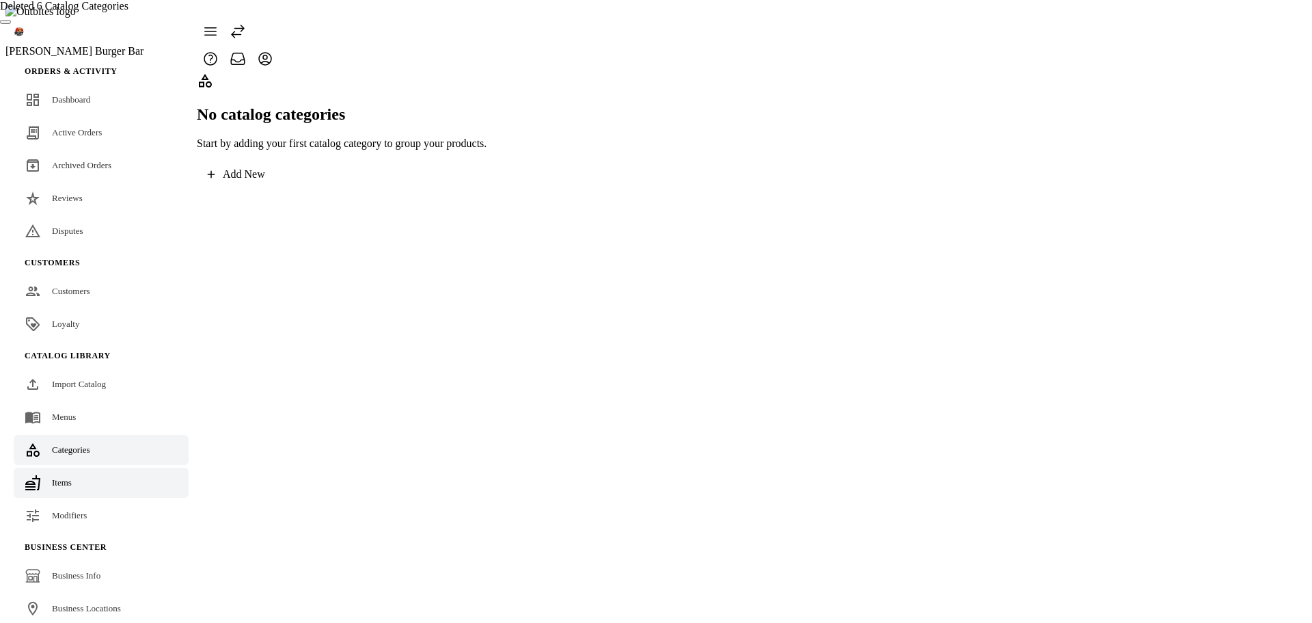
click at [70, 477] on span "Items" at bounding box center [62, 482] width 20 height 10
click at [68, 508] on div "Modifiers" at bounding box center [69, 515] width 35 height 14
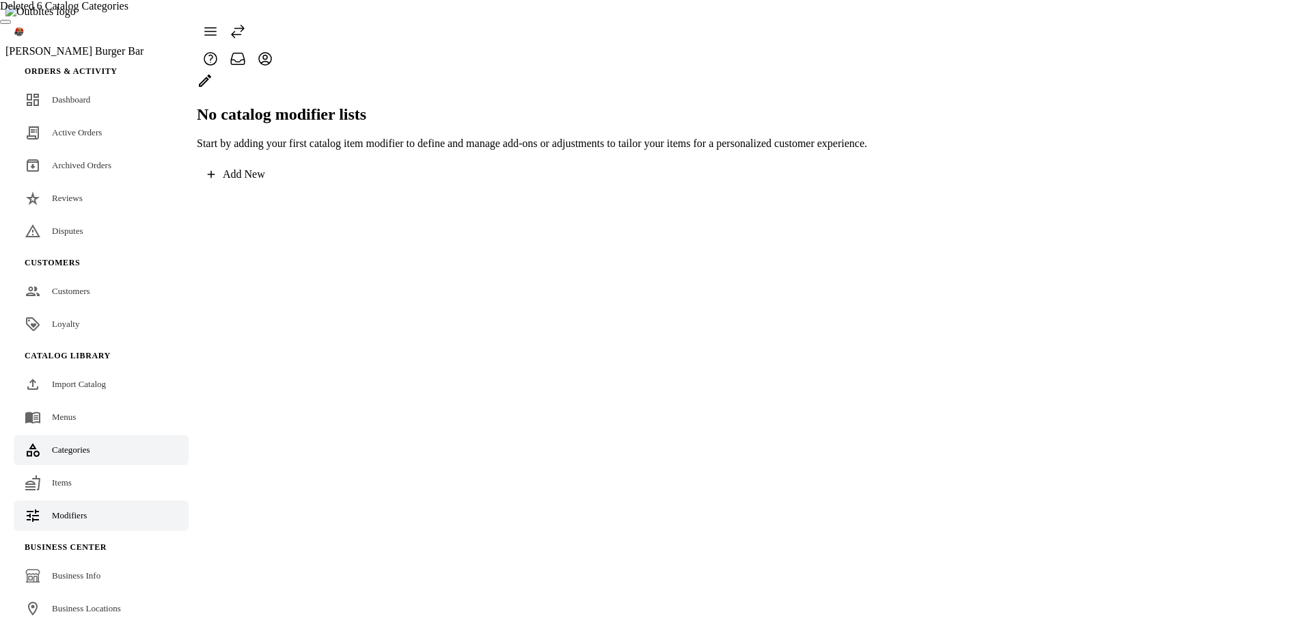
click at [65, 443] on div "Categories" at bounding box center [71, 450] width 38 height 14
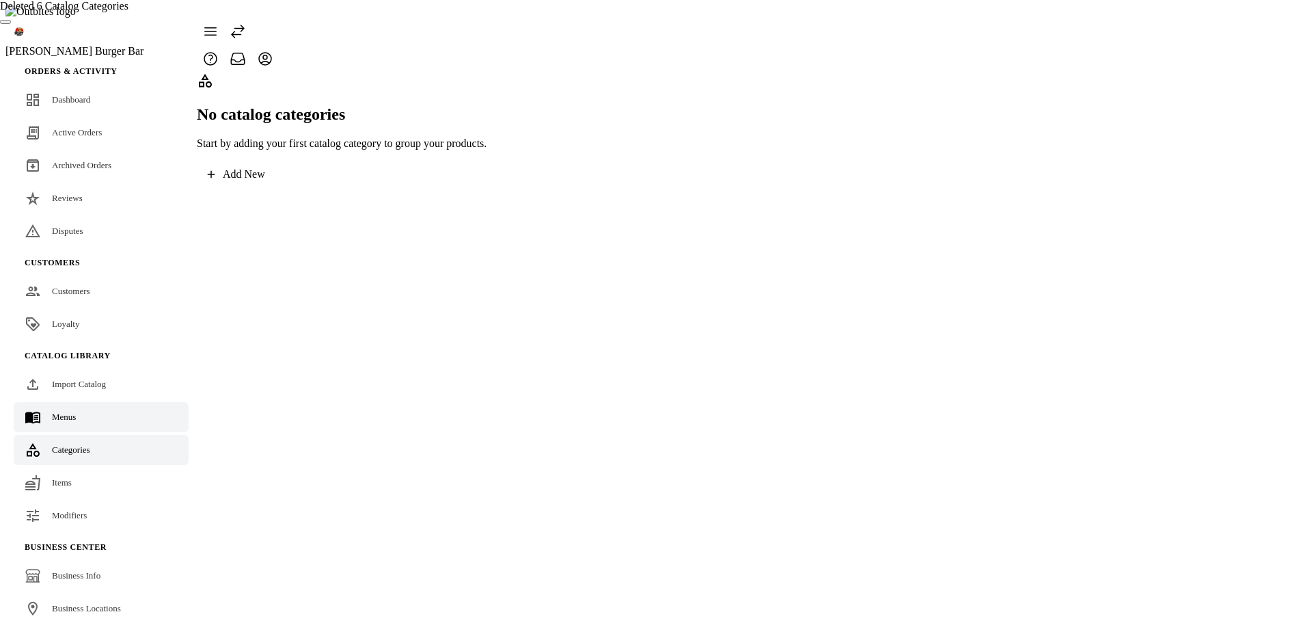
click at [71, 411] on span "Menus" at bounding box center [64, 416] width 24 height 10
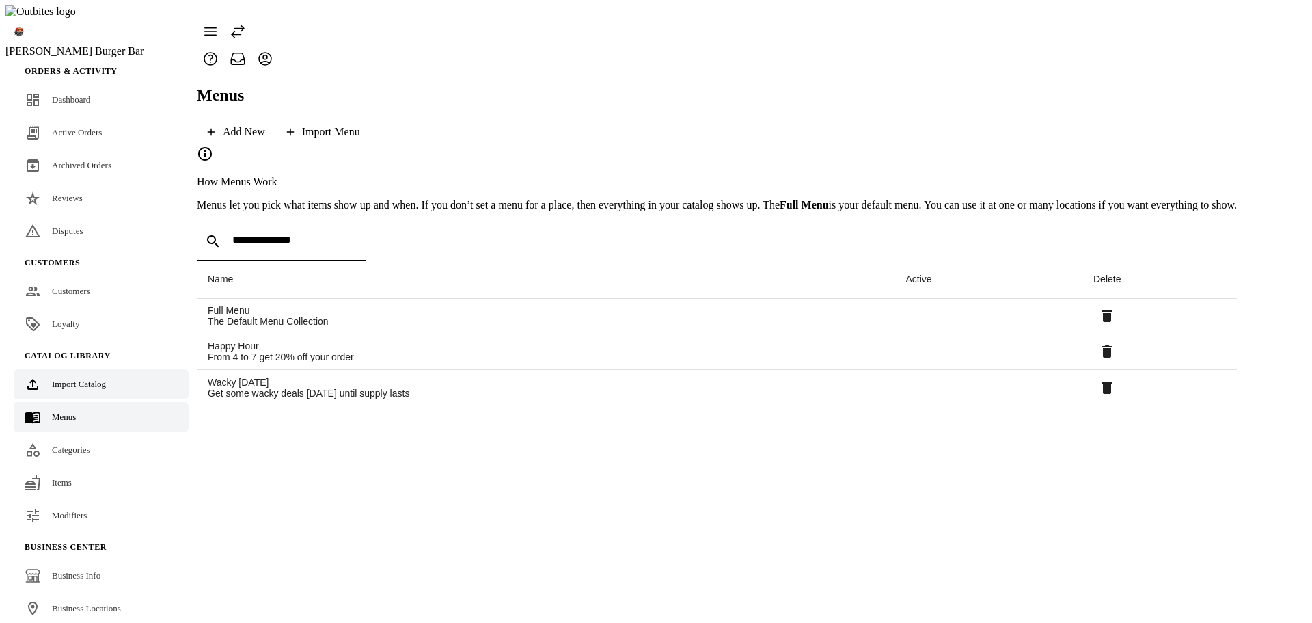
click at [70, 379] on span "Import Catalog" at bounding box center [79, 384] width 54 height 10
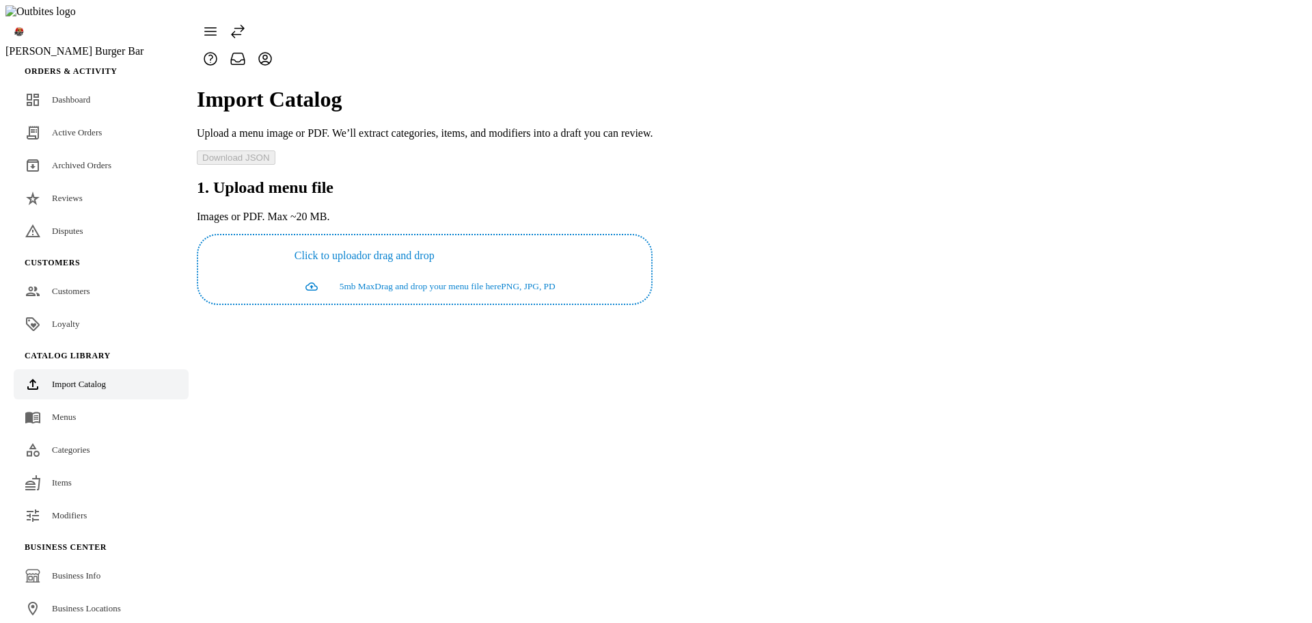
click at [273, 51] on icon at bounding box center [265, 59] width 16 height 16
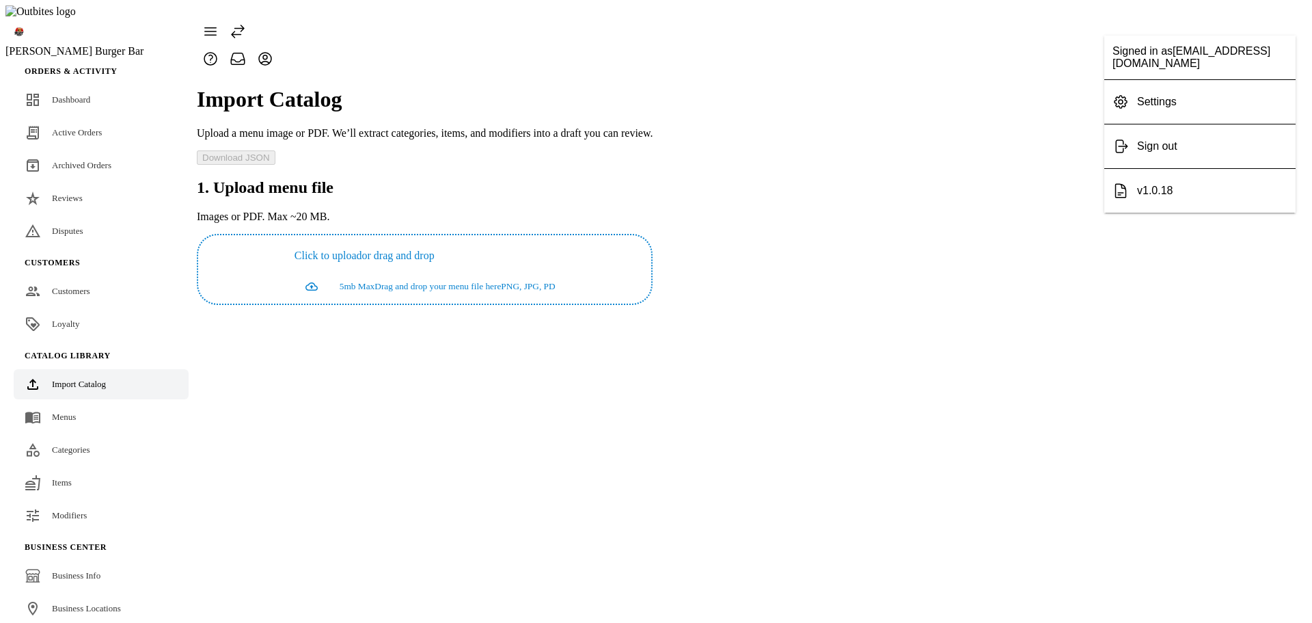
click at [1140, 454] on div at bounding box center [656, 311] width 1312 height 623
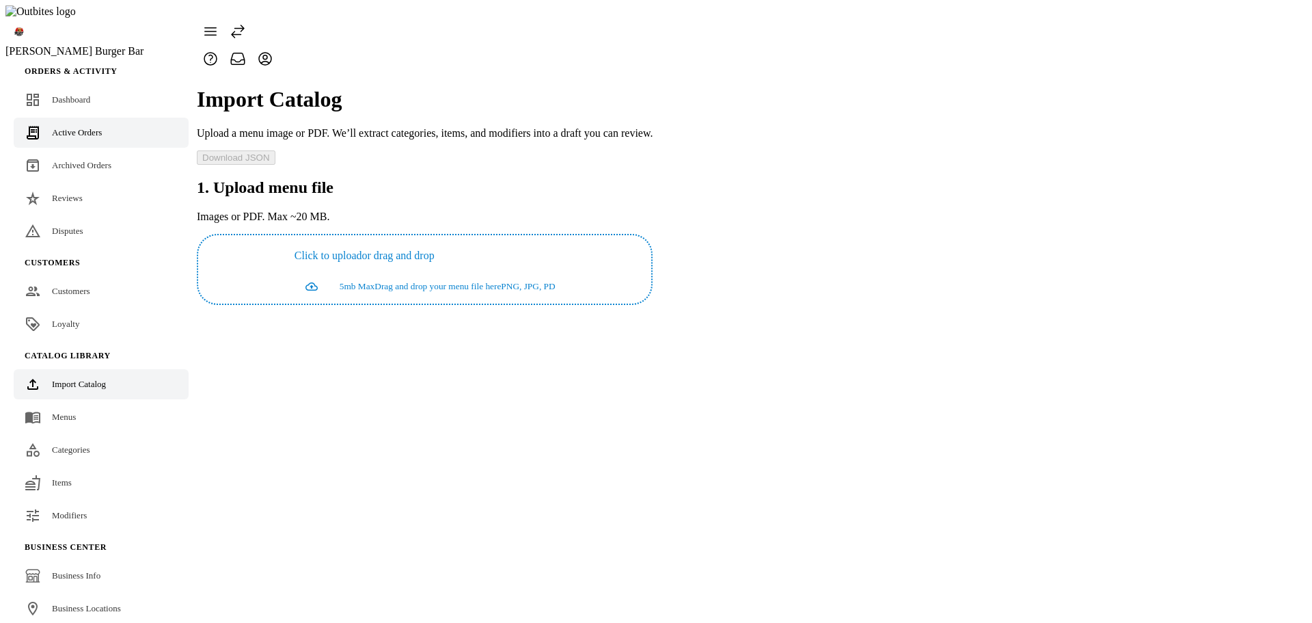
click at [90, 118] on link "Active Orders" at bounding box center [101, 133] width 175 height 30
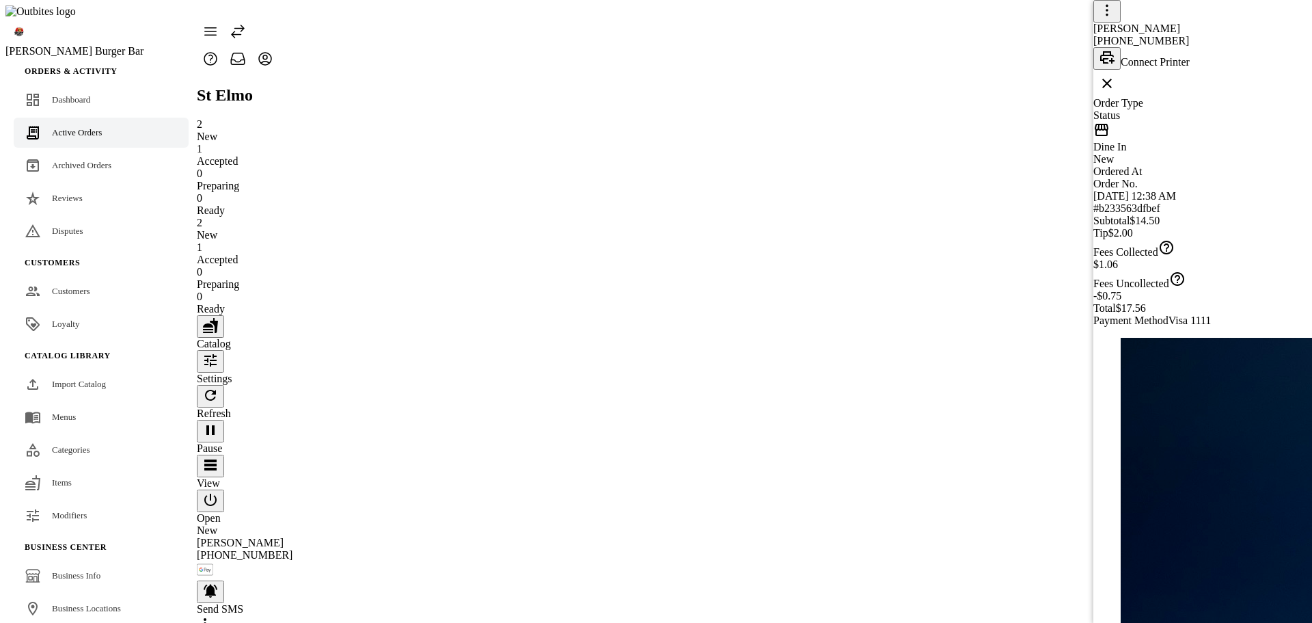
drag, startPoint x: 1256, startPoint y: 599, endPoint x: 1122, endPoint y: 514, distance: 157.9
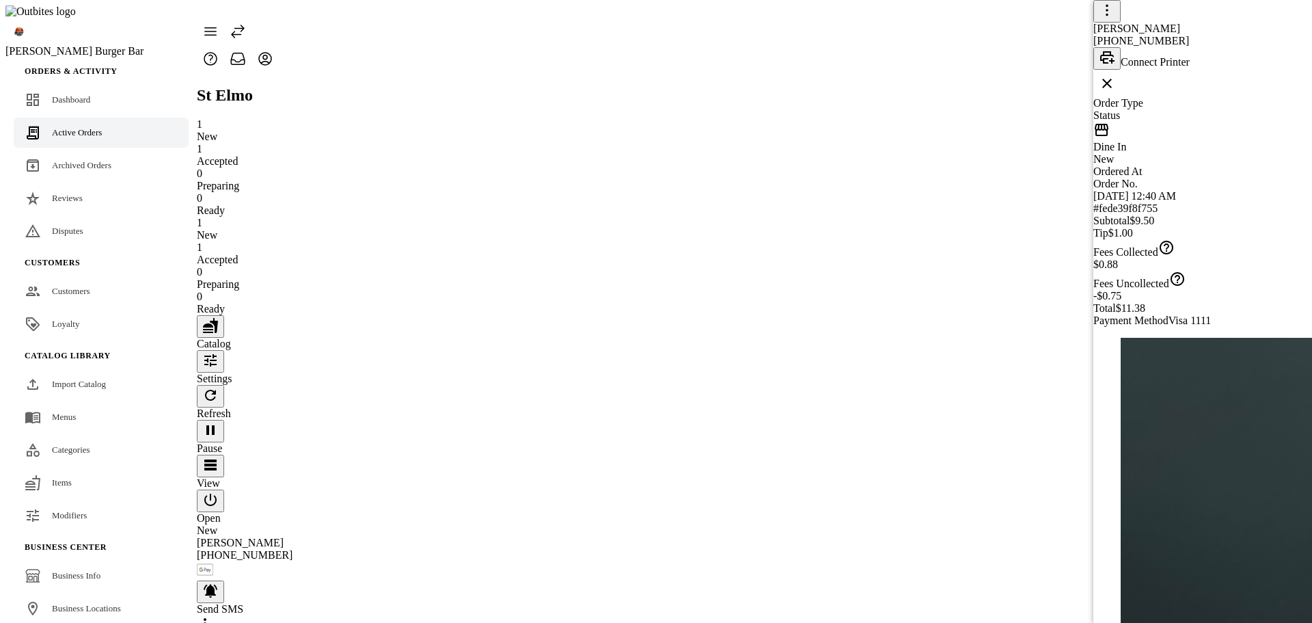
drag, startPoint x: 1247, startPoint y: 619, endPoint x: 1236, endPoint y: 597, distance: 23.8
drag, startPoint x: 1236, startPoint y: 597, endPoint x: 1229, endPoint y: 590, distance: 10.6
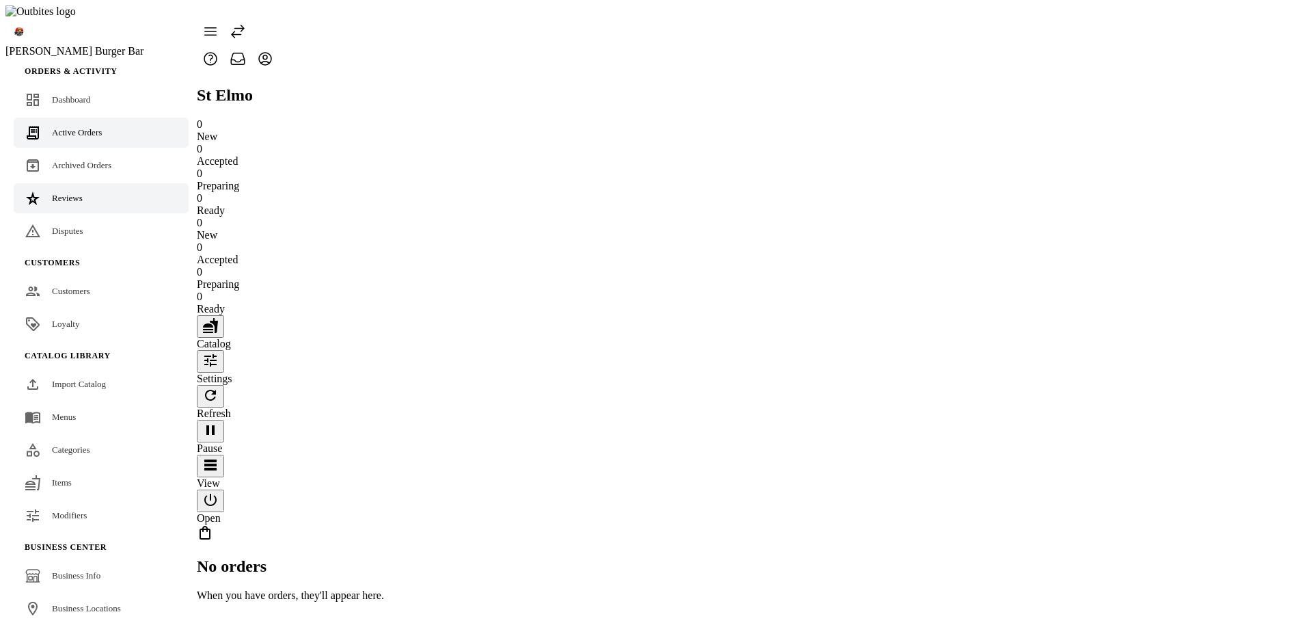
click at [85, 183] on link "Reviews" at bounding box center [101, 198] width 175 height 30
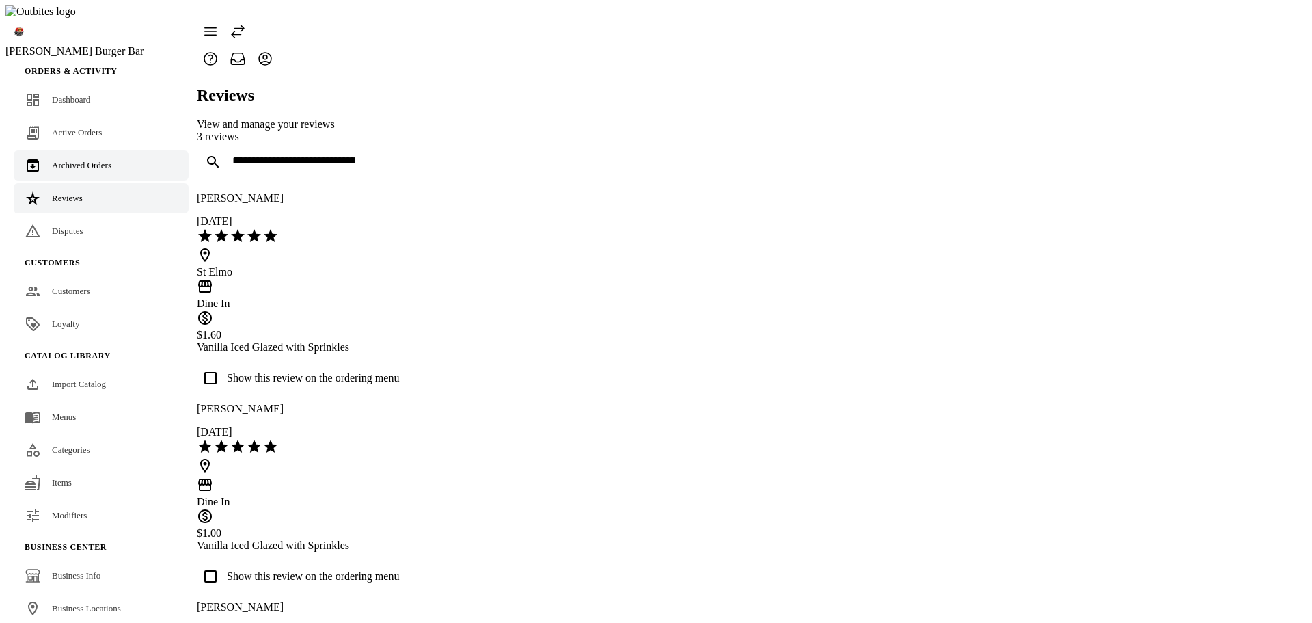
click at [84, 159] on div "Archived Orders" at bounding box center [81, 166] width 59 height 14
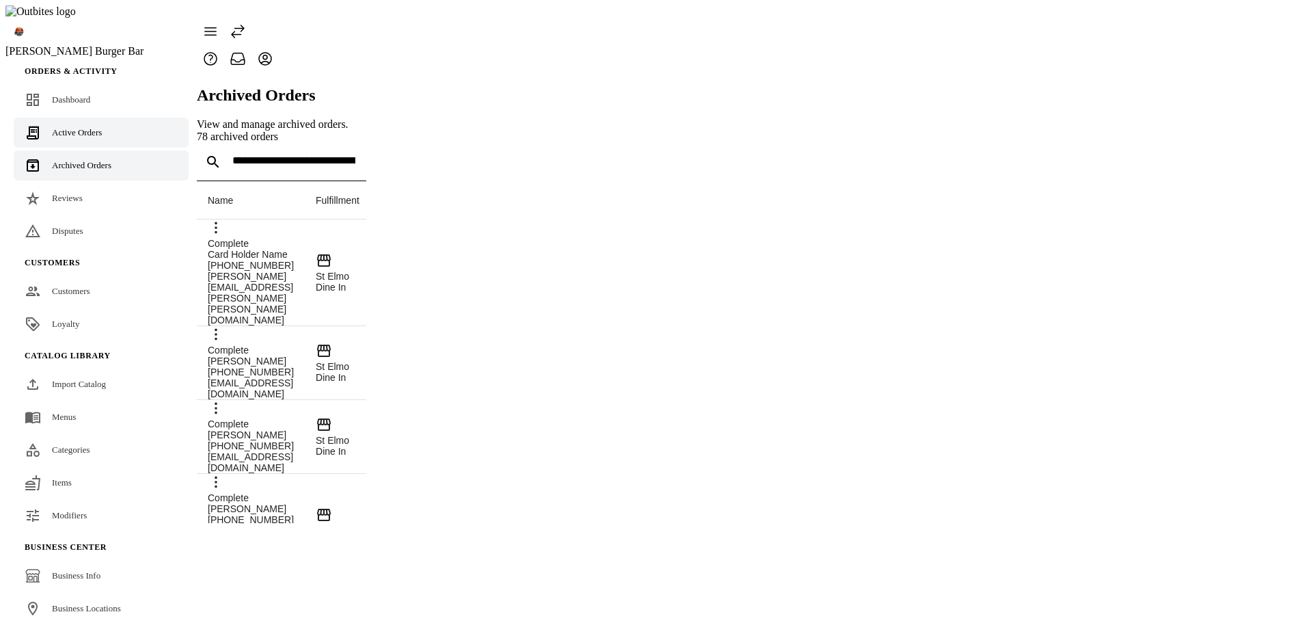
click at [93, 127] on span "Active Orders" at bounding box center [77, 132] width 50 height 10
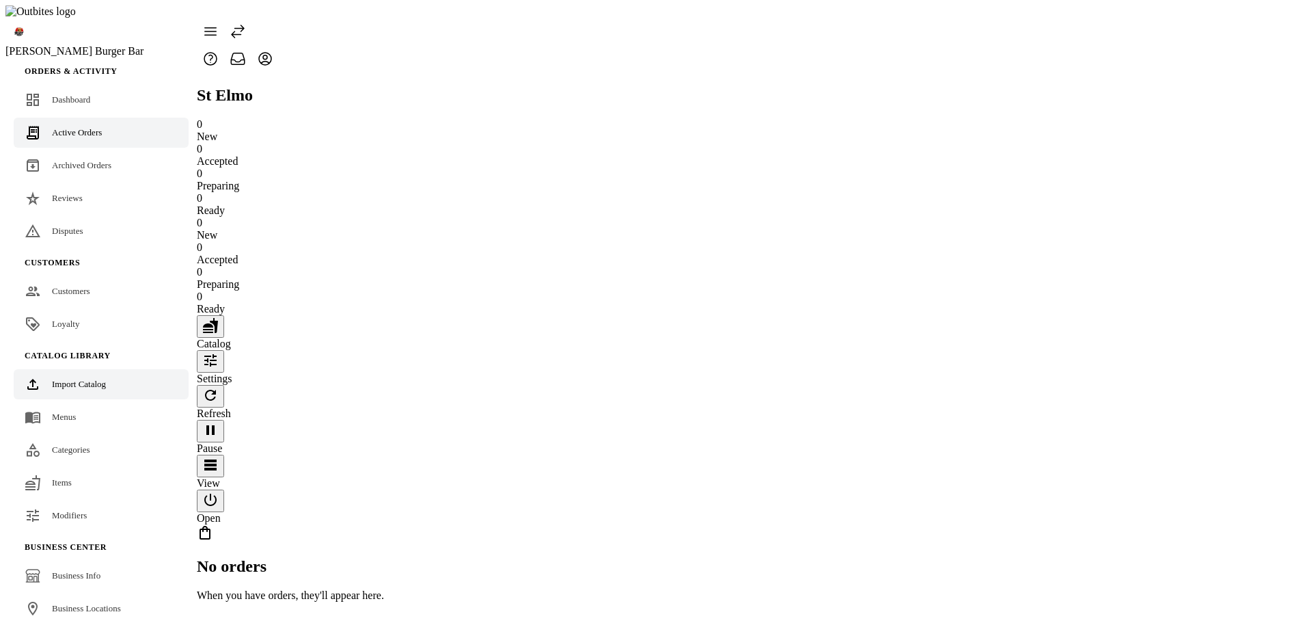
click at [106, 377] on div "Import Catalog" at bounding box center [79, 384] width 54 height 14
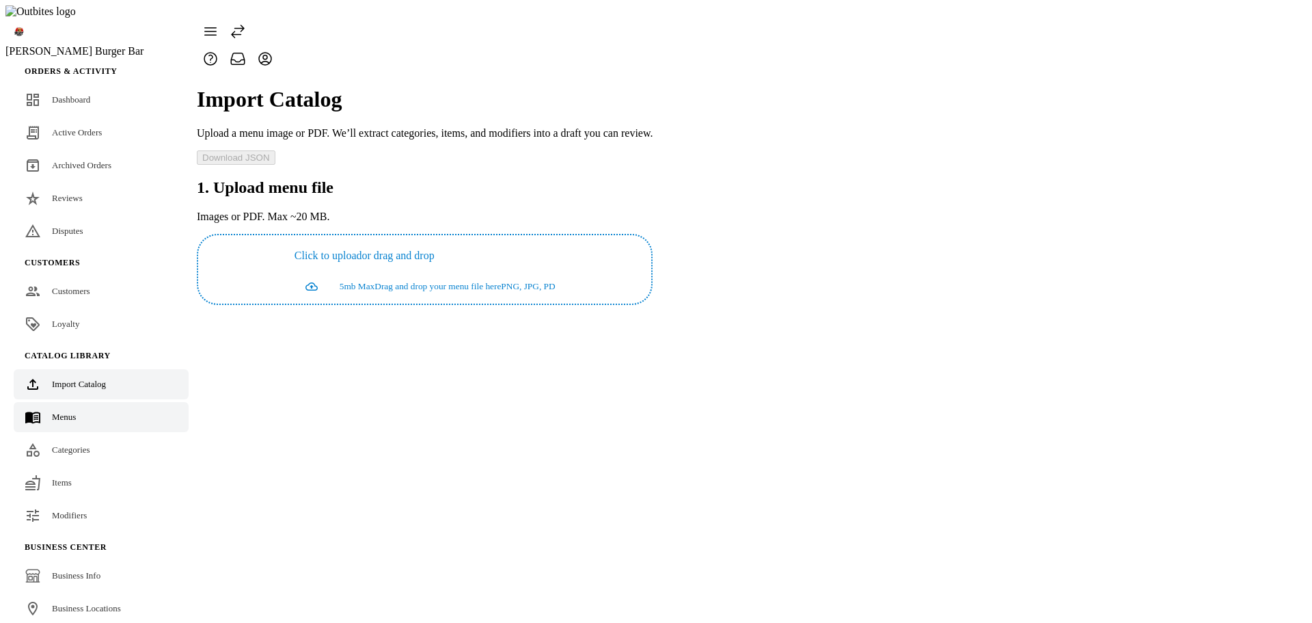
click at [79, 402] on link "Menus" at bounding box center [101, 417] width 175 height 30
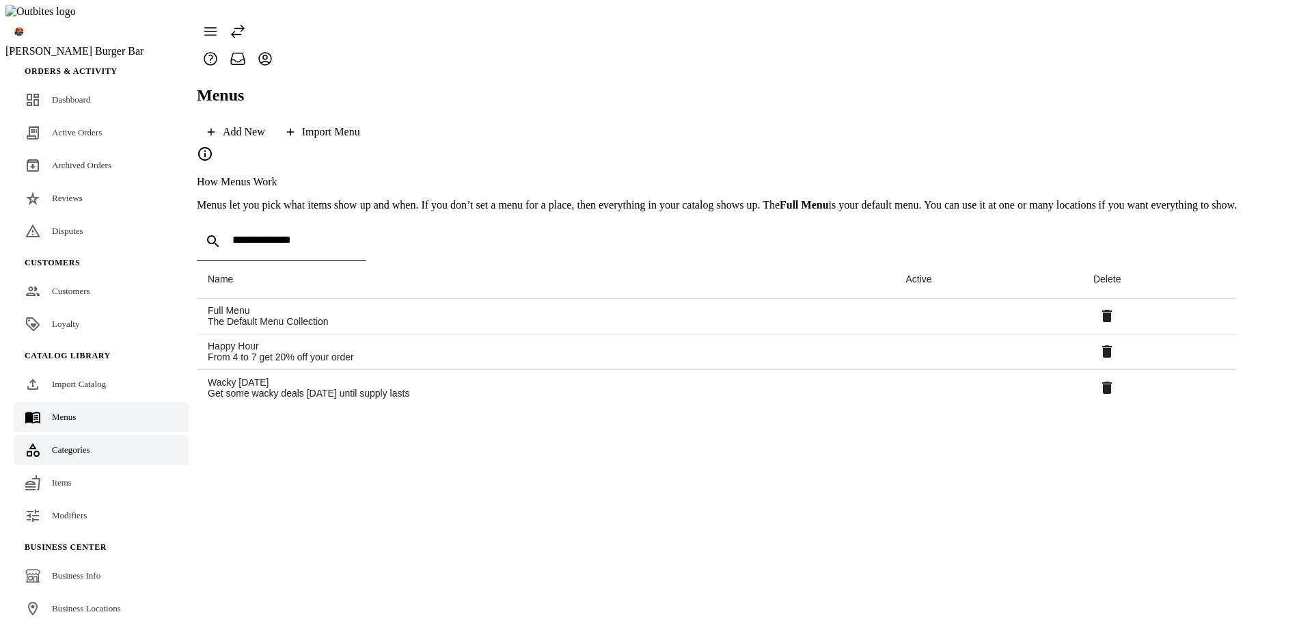
click at [65, 444] on span "Categories" at bounding box center [71, 449] width 38 height 10
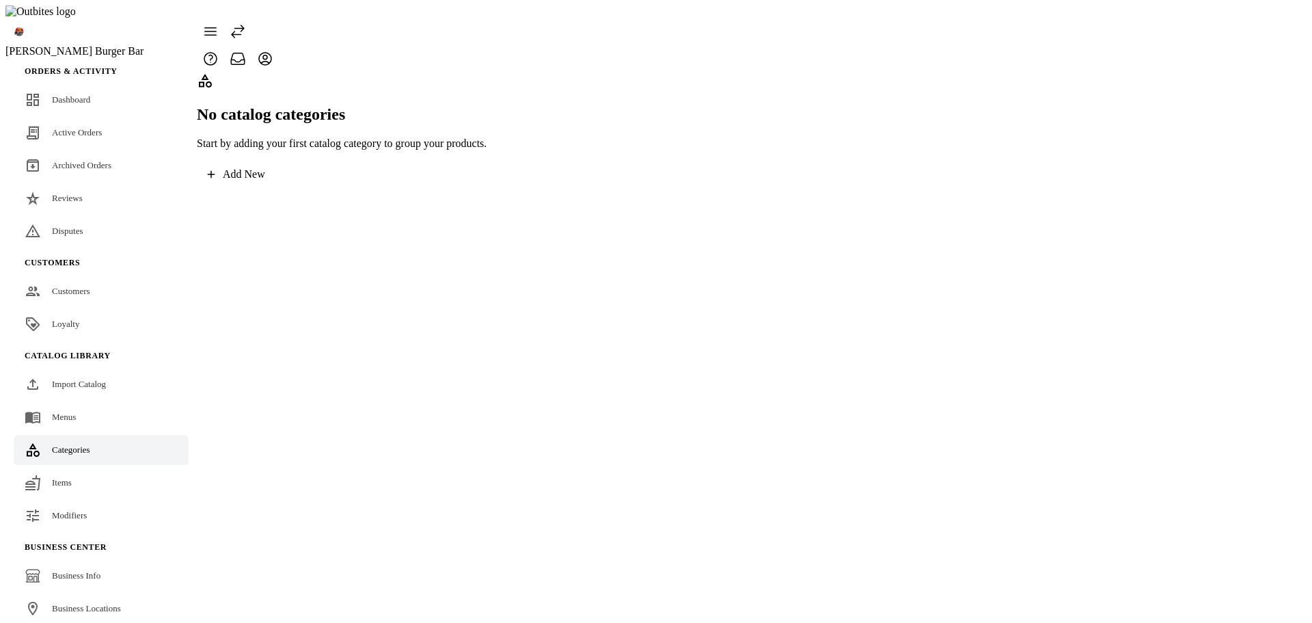
click at [62, 477] on span "Items" at bounding box center [62, 482] width 20 height 10
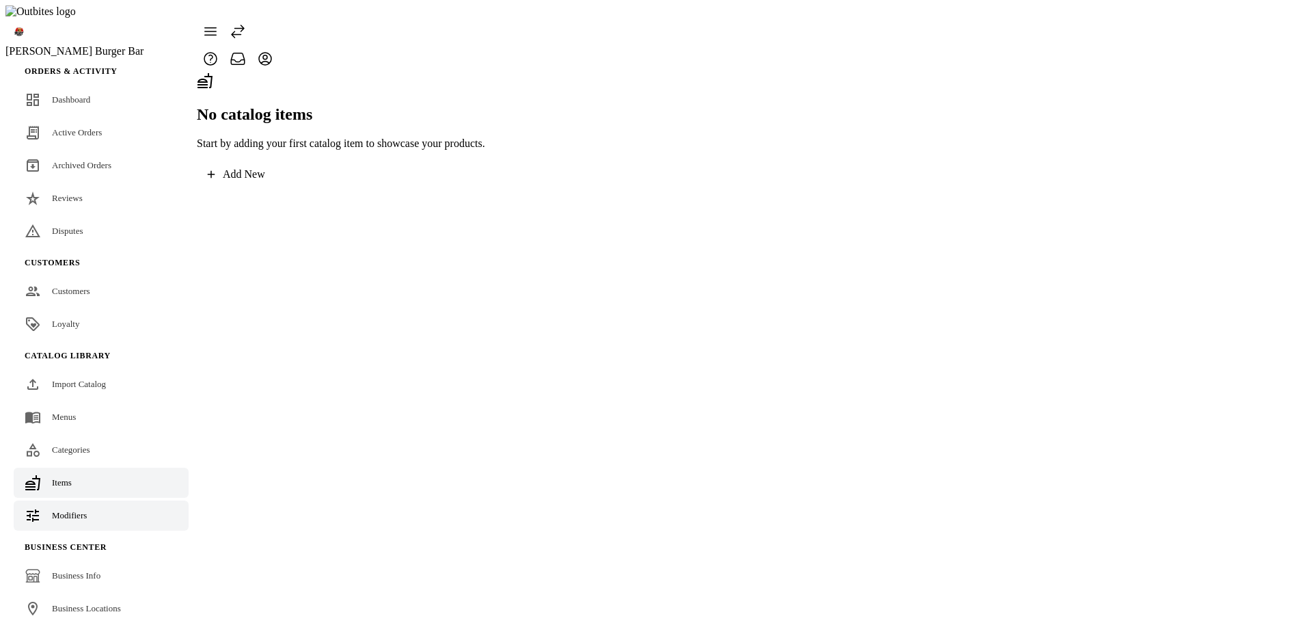
click at [68, 500] on link "Modifiers" at bounding box center [101, 515] width 175 height 30
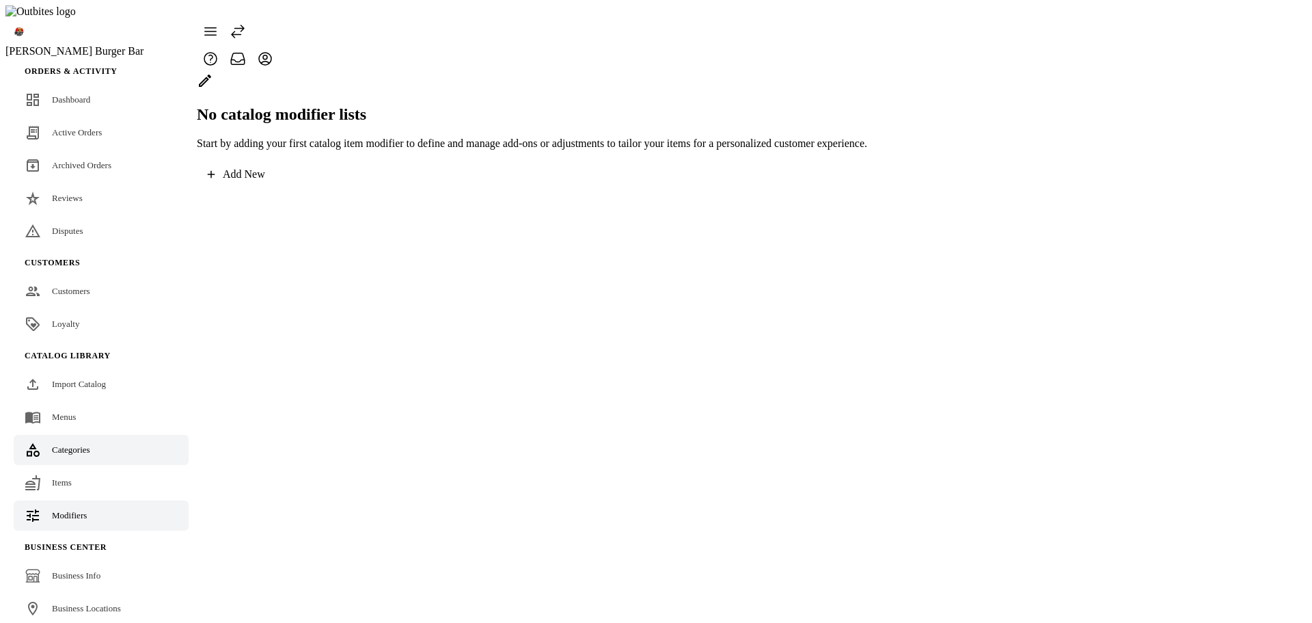
click at [73, 444] on span "Categories" at bounding box center [71, 449] width 38 height 10
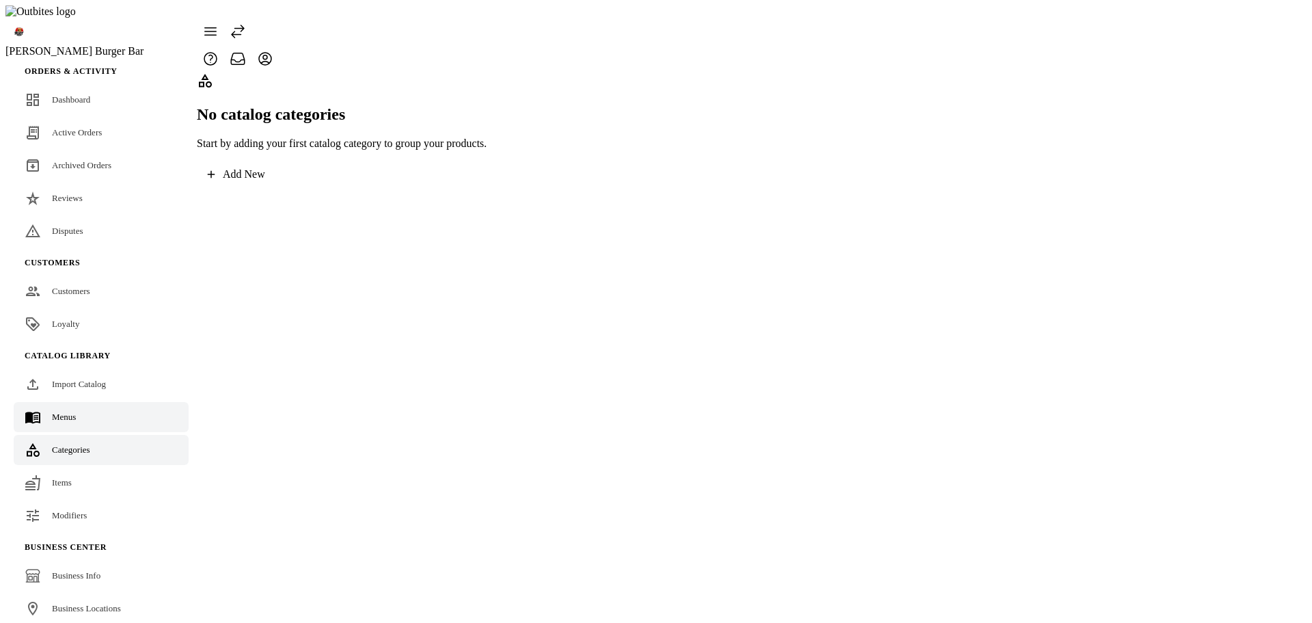
click at [72, 402] on link "Menus" at bounding box center [101, 417] width 175 height 30
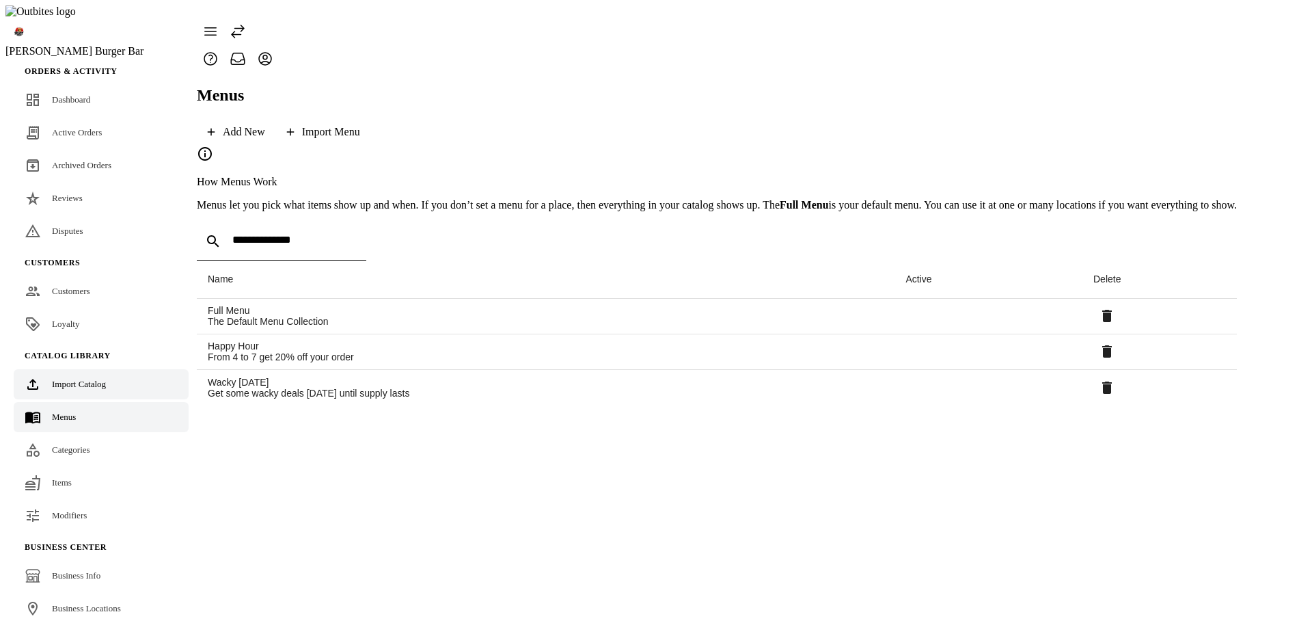
click at [85, 379] on span "Import Catalog" at bounding box center [79, 384] width 54 height 10
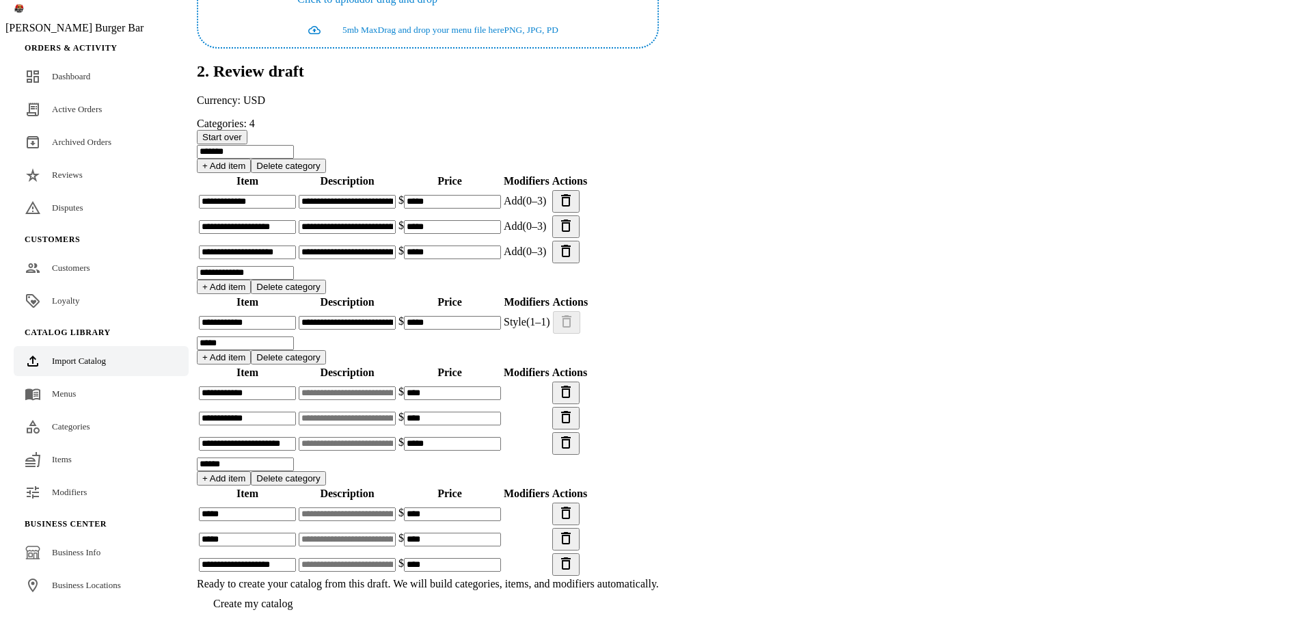
scroll to position [519, 0]
click at [293, 597] on span "Create my catalog" at bounding box center [252, 603] width 79 height 12
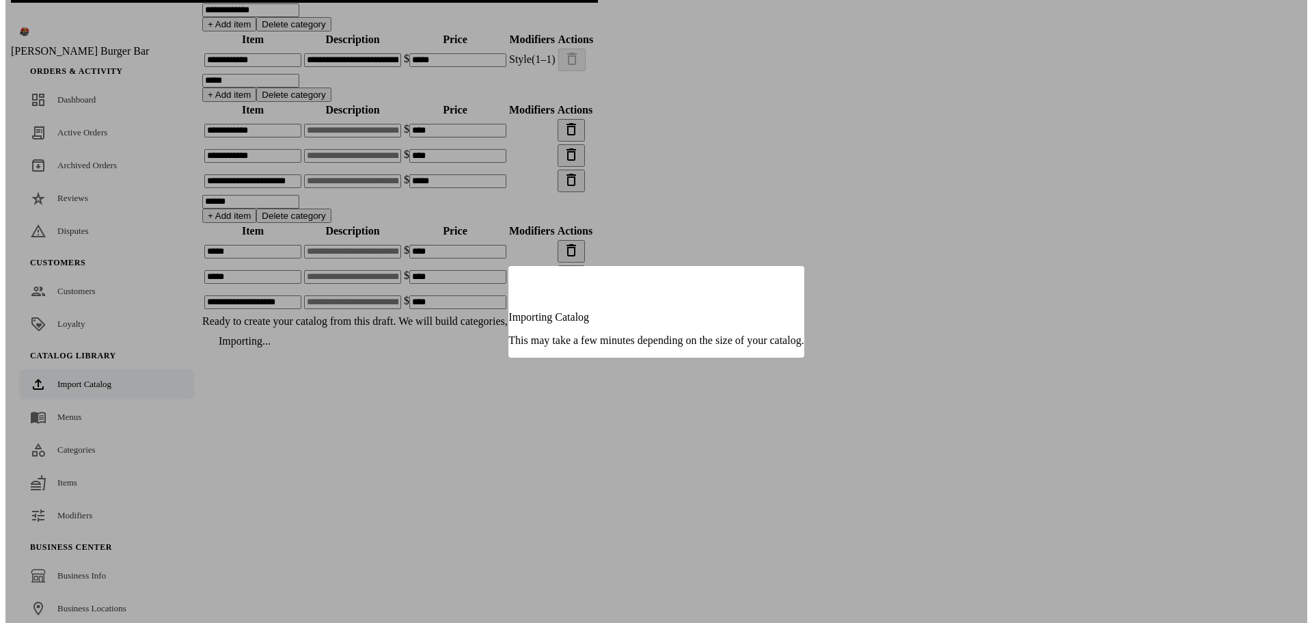
scroll to position [0, 0]
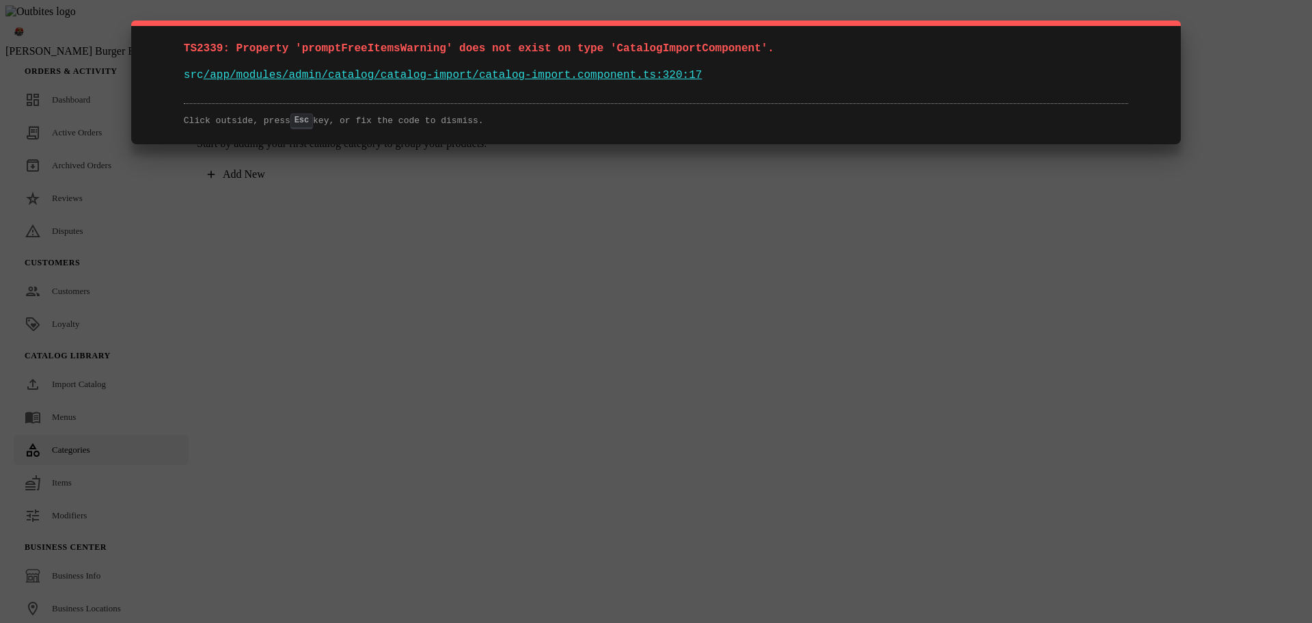
click at [368, 49] on span "TS2339: Property 'promptFreeItemsWarning' does not exist on type 'CatalogImport…" at bounding box center [479, 48] width 591 height 12
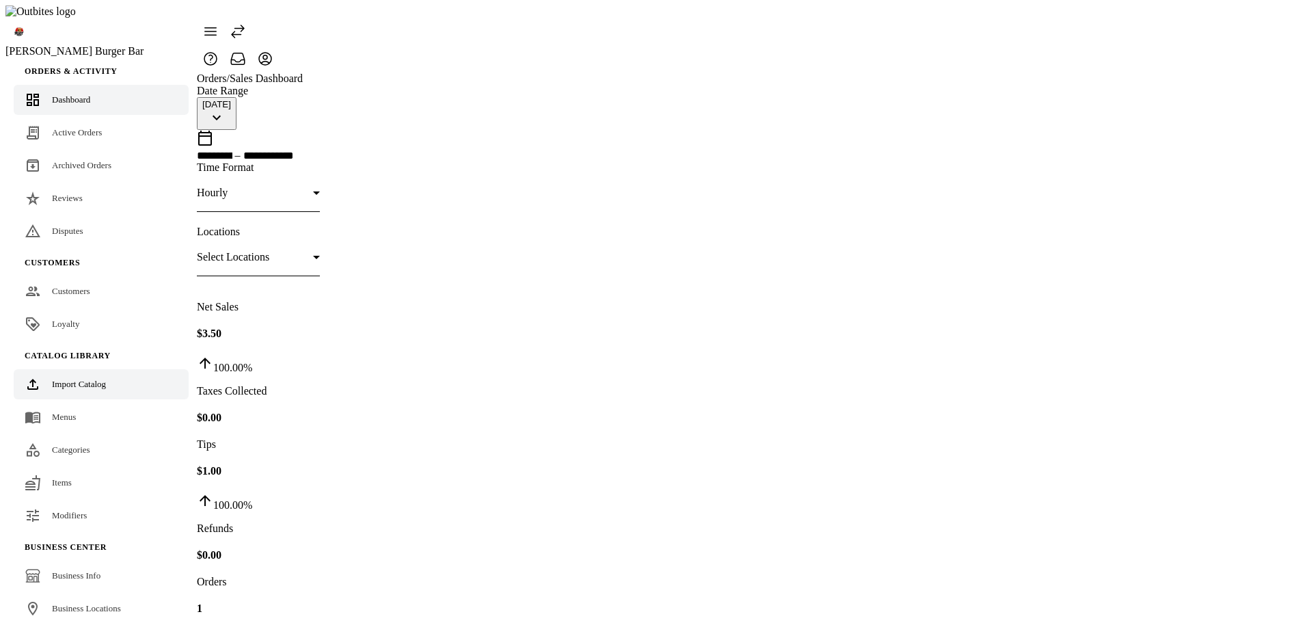
drag, startPoint x: 78, startPoint y: 357, endPoint x: 98, endPoint y: 345, distance: 23.6
click at [78, 379] on span "Import Catalog" at bounding box center [79, 384] width 54 height 10
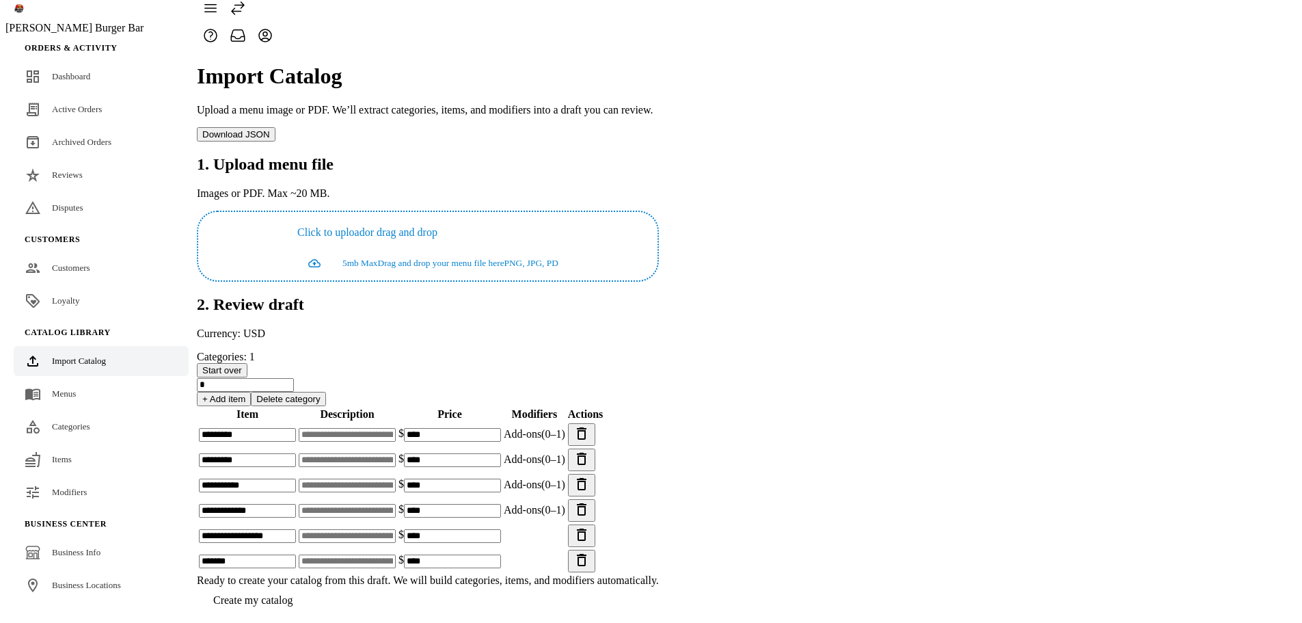
scroll to position [97, 0]
click at [242, 365] on span "Start over" at bounding box center [222, 370] width 40 height 10
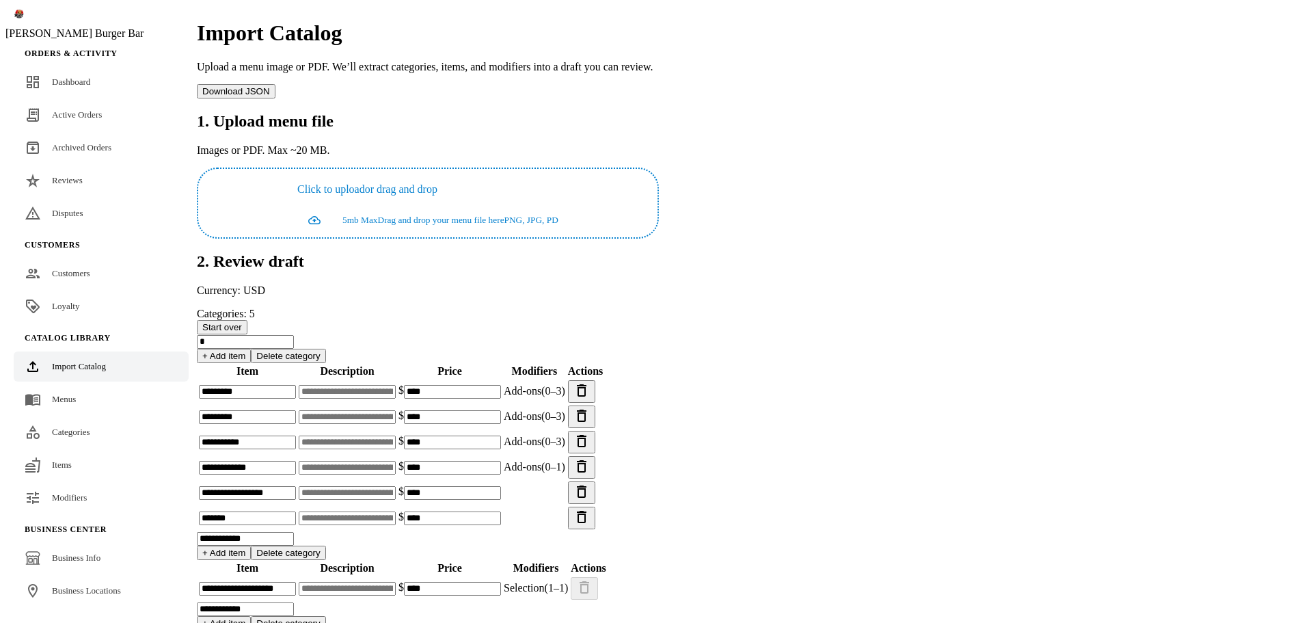
scroll to position [16, 0]
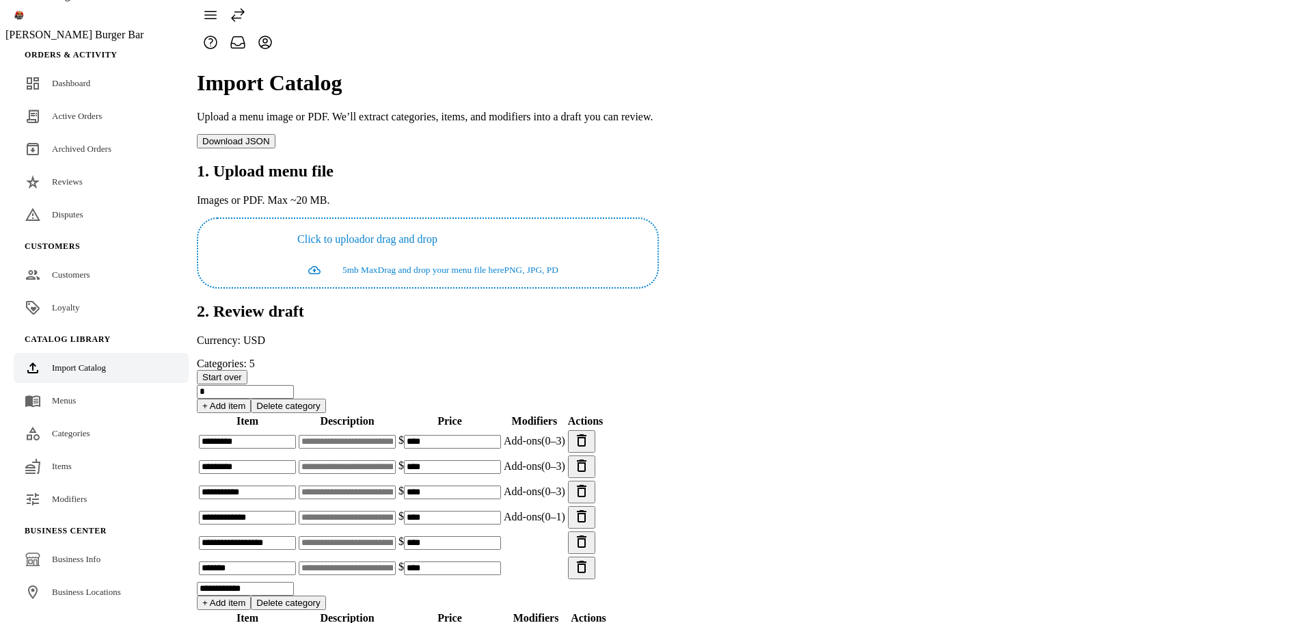
click at [294, 385] on input "*" at bounding box center [245, 392] width 97 height 14
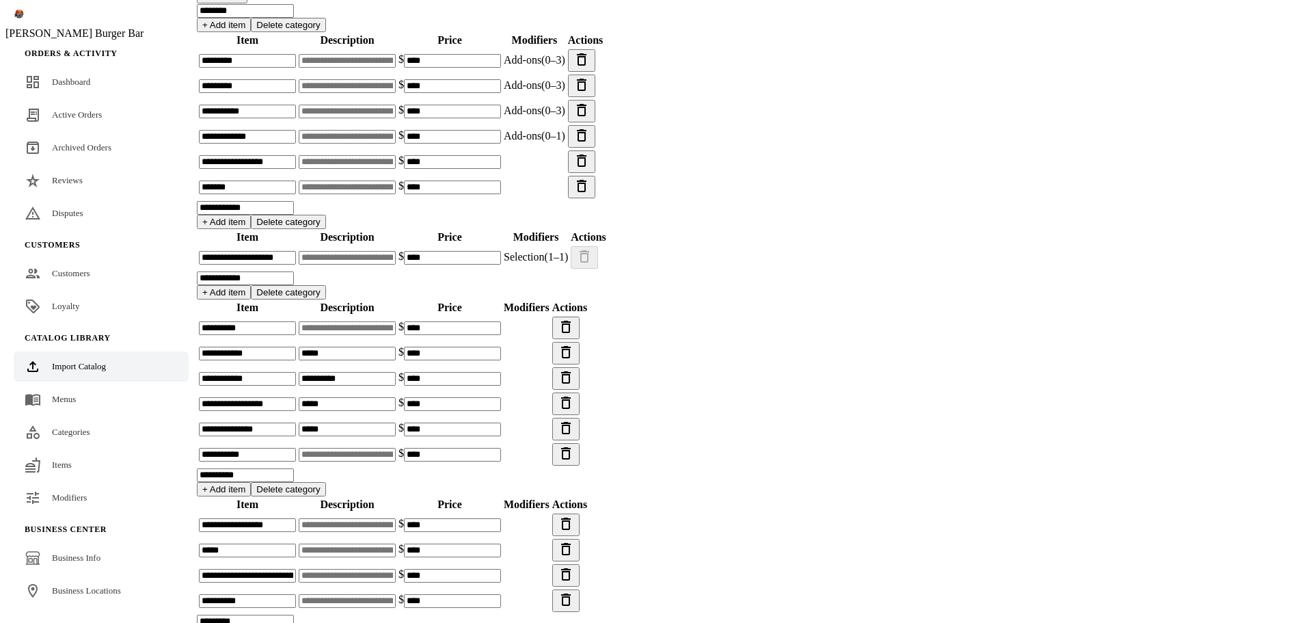
scroll to position [632, 0]
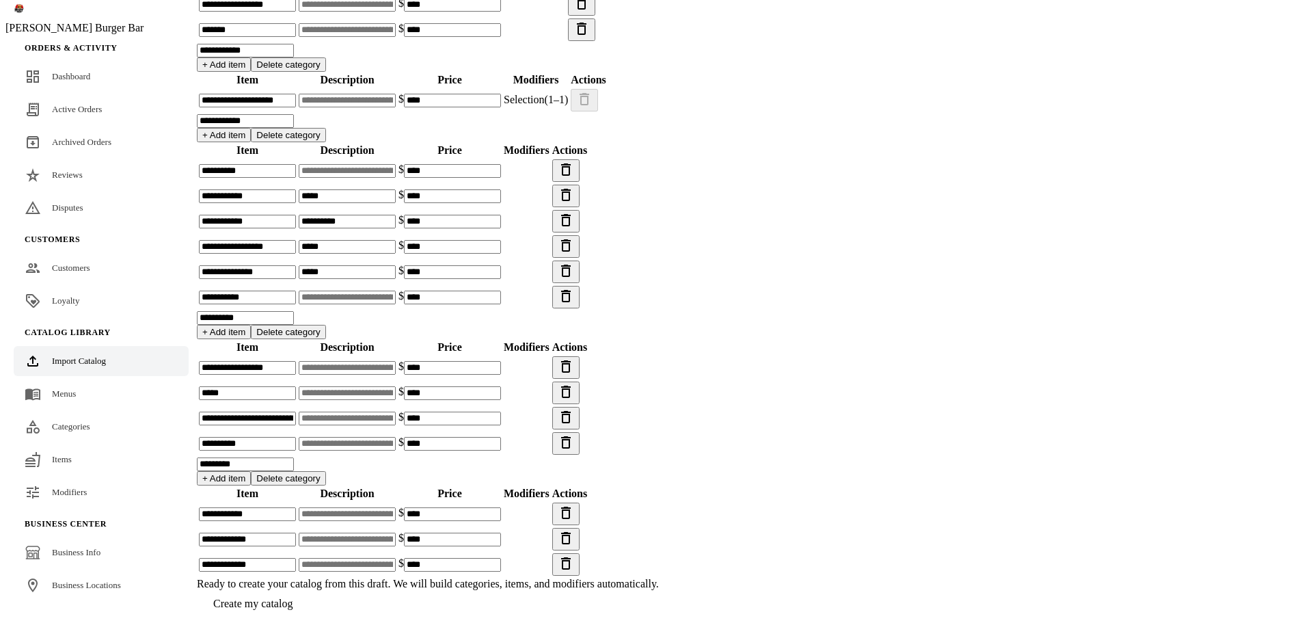
type input "********"
drag, startPoint x: 901, startPoint y: 408, endPoint x: 783, endPoint y: 406, distance: 117.6
click at [588, 309] on tr "**********" at bounding box center [393, 297] width 390 height 24
click at [659, 388] on app-catalog-import "**********" at bounding box center [428, 67] width 462 height 1099
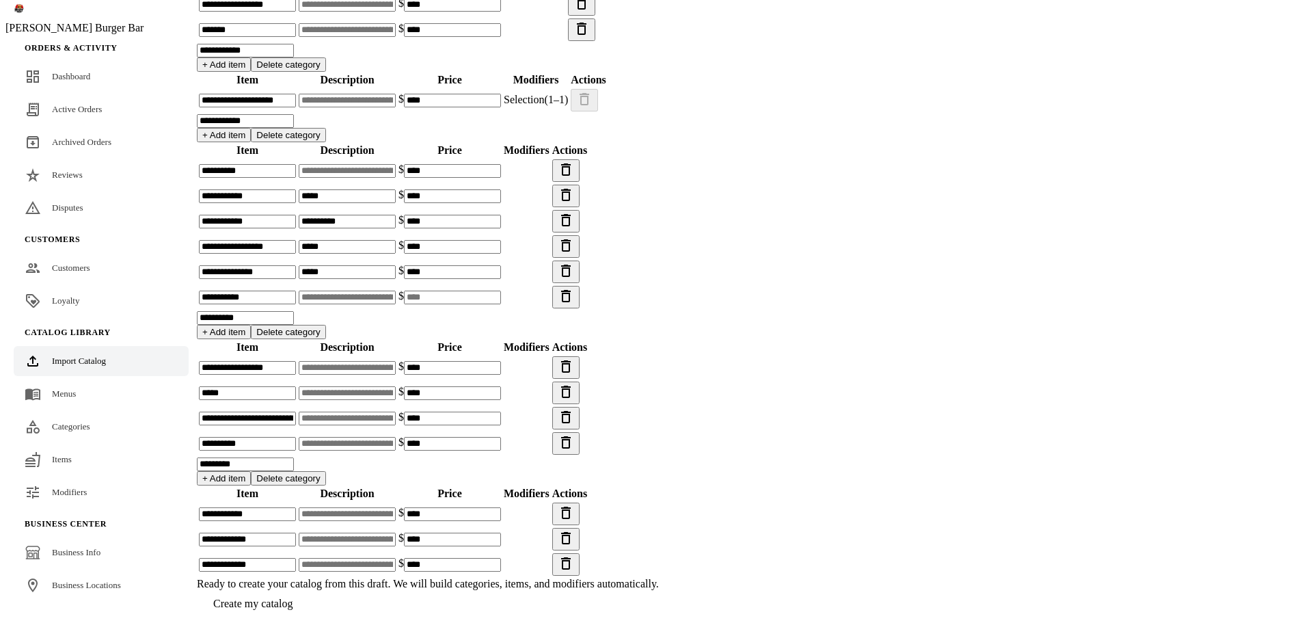
drag, startPoint x: 893, startPoint y: 302, endPoint x: 772, endPoint y: 295, distance: 121.2
click at [588, 431] on tr "**********" at bounding box center [393, 443] width 390 height 24
click at [659, 342] on app-catalog-import "**********" at bounding box center [428, 67] width 462 height 1099
click at [293, 597] on span "Create my catalog" at bounding box center [252, 603] width 79 height 12
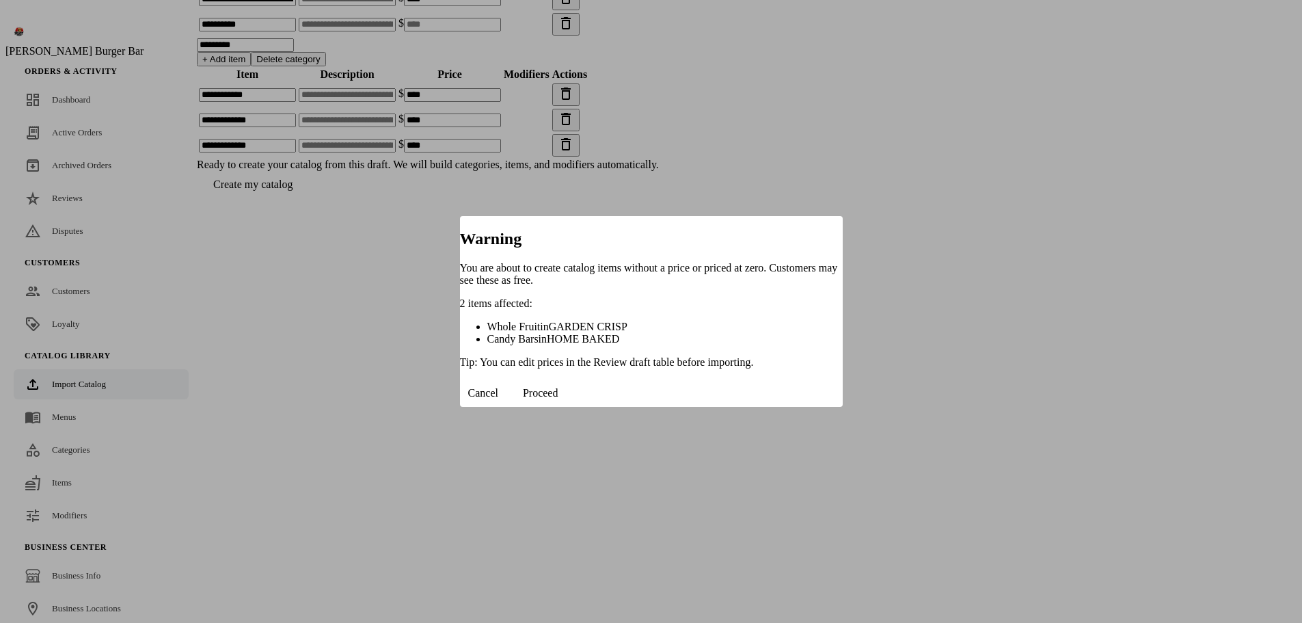
click at [540, 321] on span "in" at bounding box center [544, 327] width 8 height 12
drag, startPoint x: 720, startPoint y: 392, endPoint x: 740, endPoint y: 384, distance: 22.1
click at [498, 392] on span "Cancel" at bounding box center [483, 393] width 30 height 12
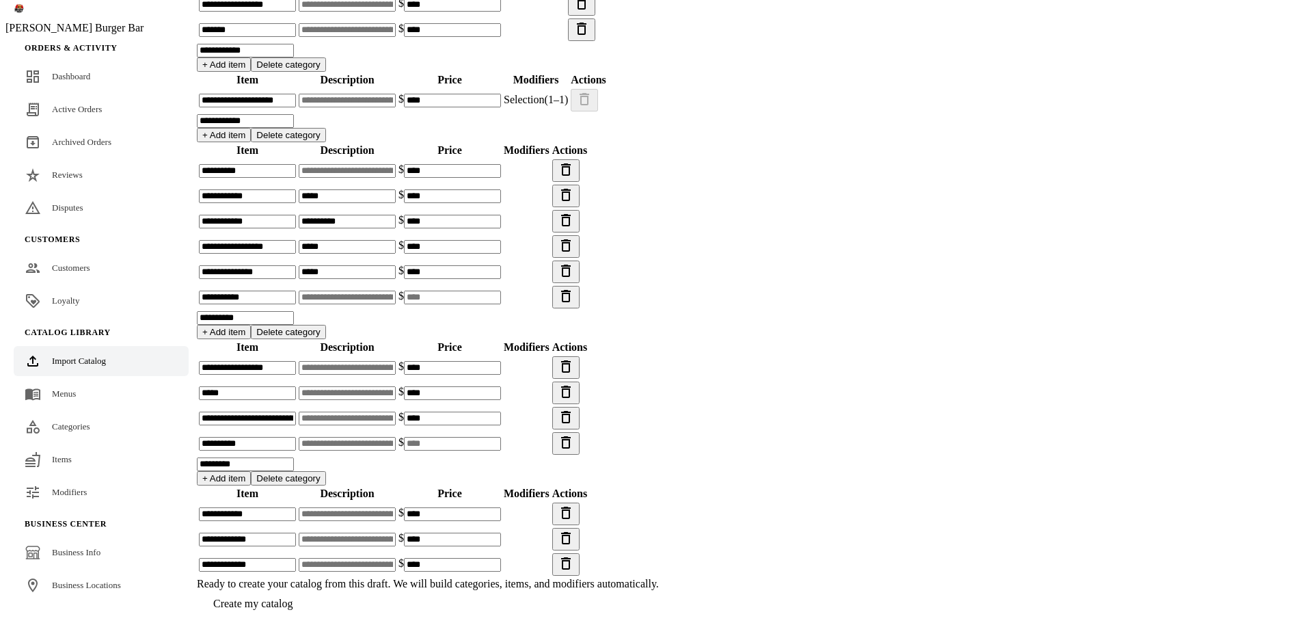
scroll to position [768, 0]
click at [501, 290] on input at bounding box center [452, 297] width 97 height 14
type input "****"
click at [501, 290] on input at bounding box center [452, 297] width 97 height 14
type input "****"
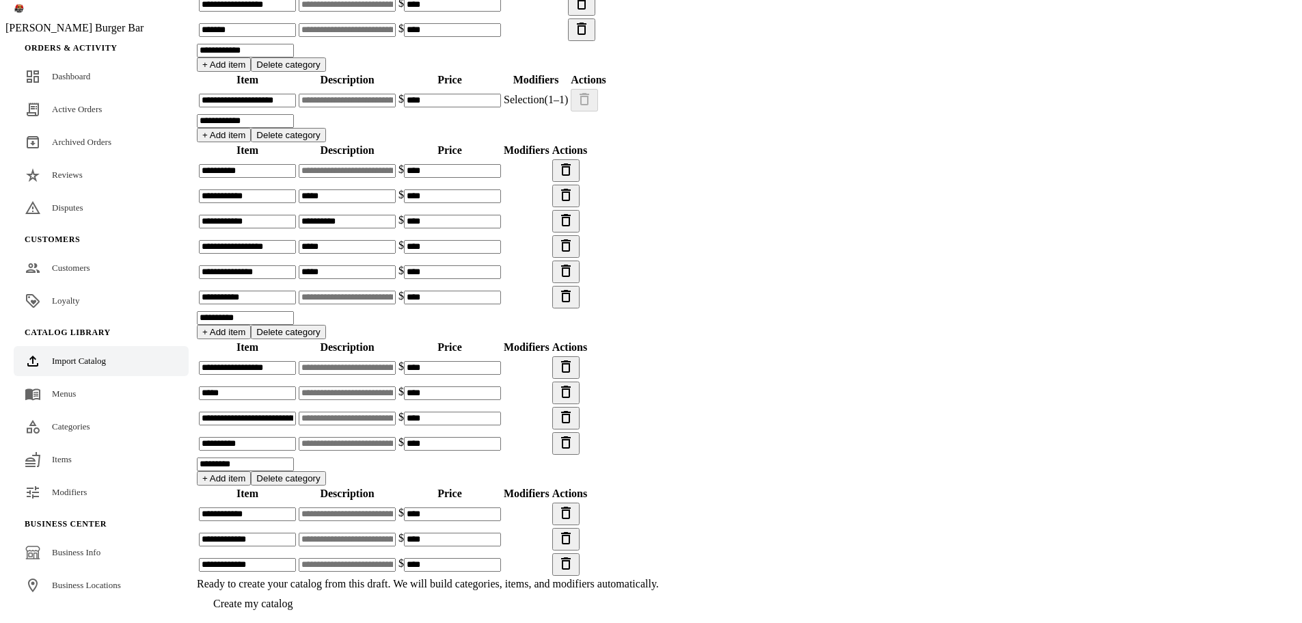
click at [659, 293] on app-catalog-import "**********" at bounding box center [428, 67] width 462 height 1099
click at [293, 597] on span "Create my catalog" at bounding box center [252, 603] width 79 height 12
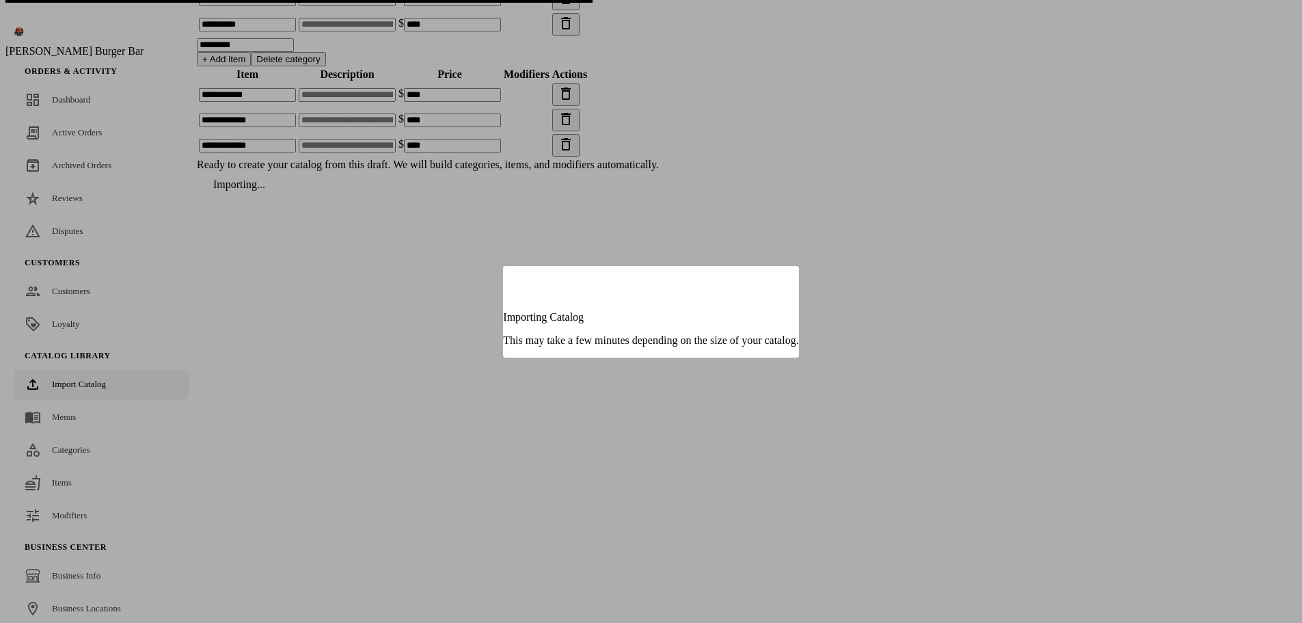
scroll to position [0, 0]
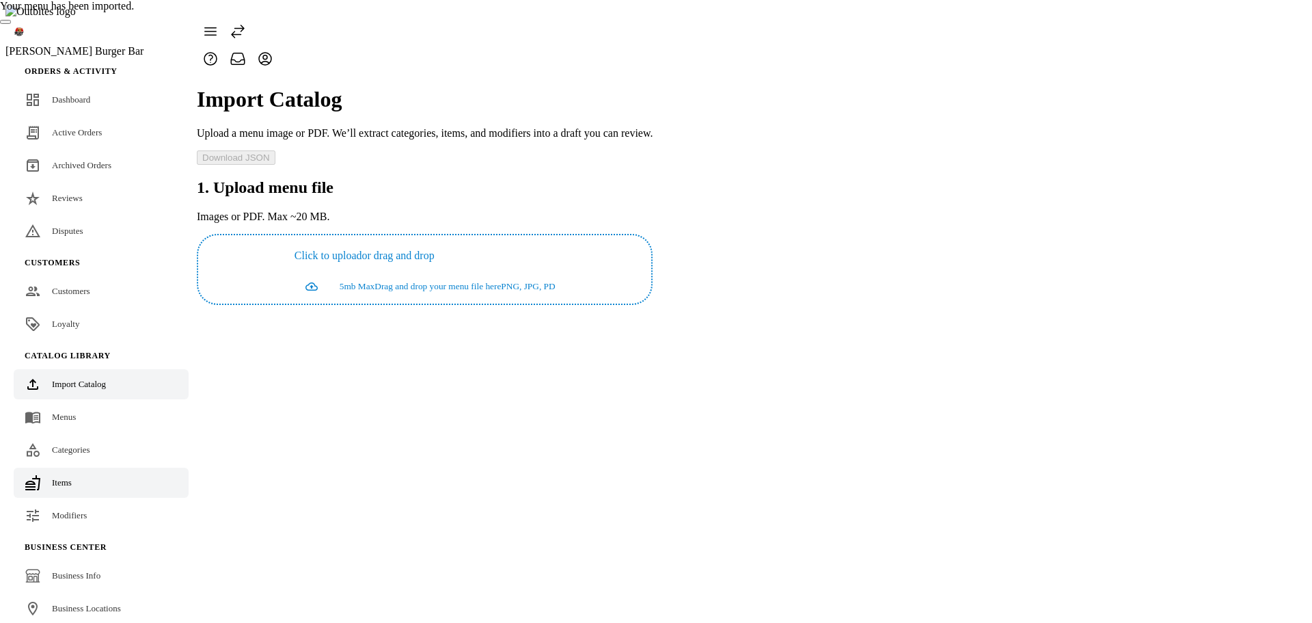
click at [87, 467] on link "Items" at bounding box center [101, 482] width 175 height 30
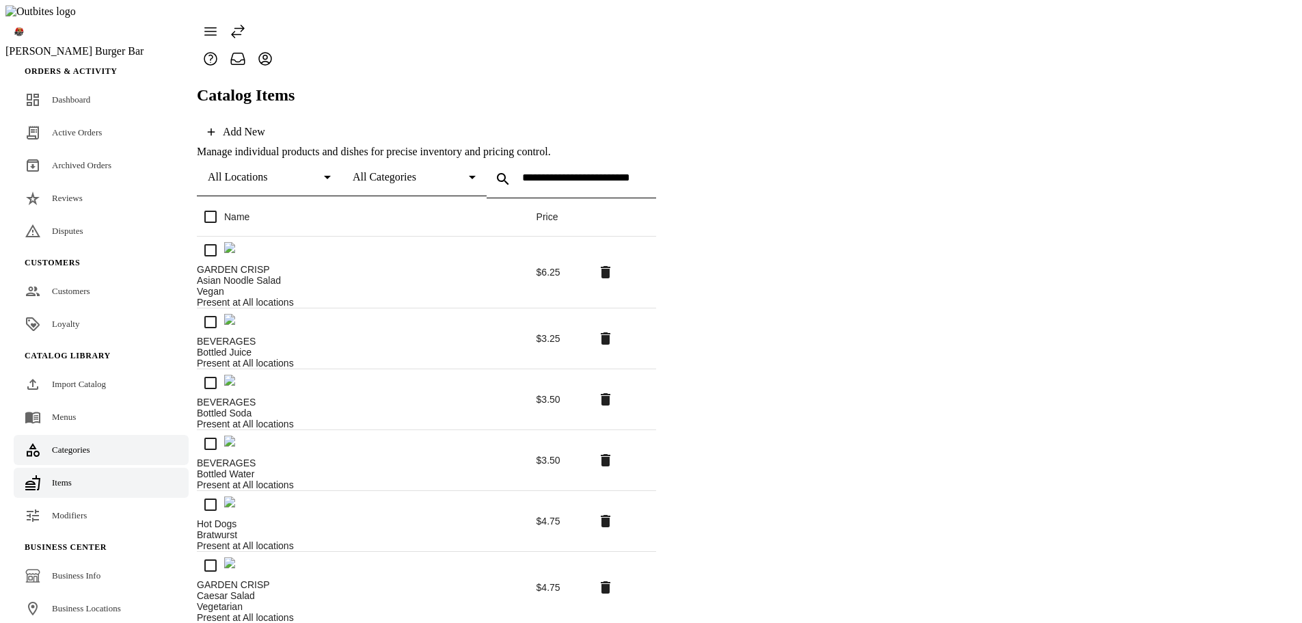
click at [85, 443] on div "Categories" at bounding box center [71, 450] width 38 height 14
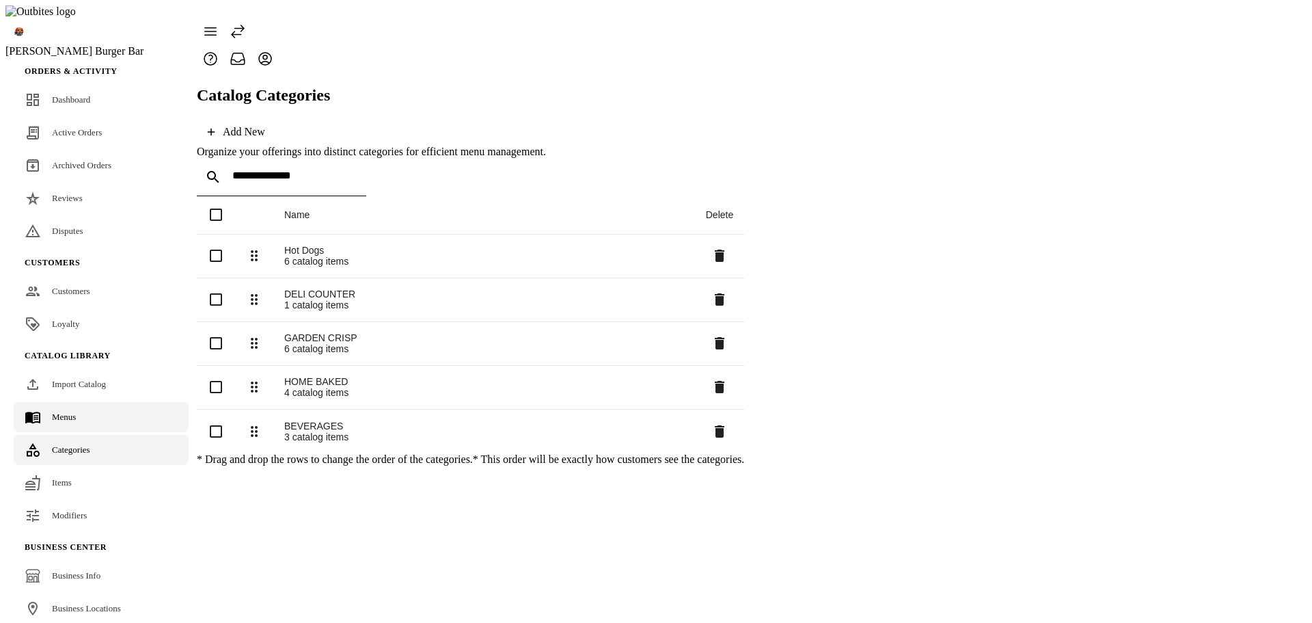
click at [79, 402] on link "Menus" at bounding box center [101, 417] width 175 height 30
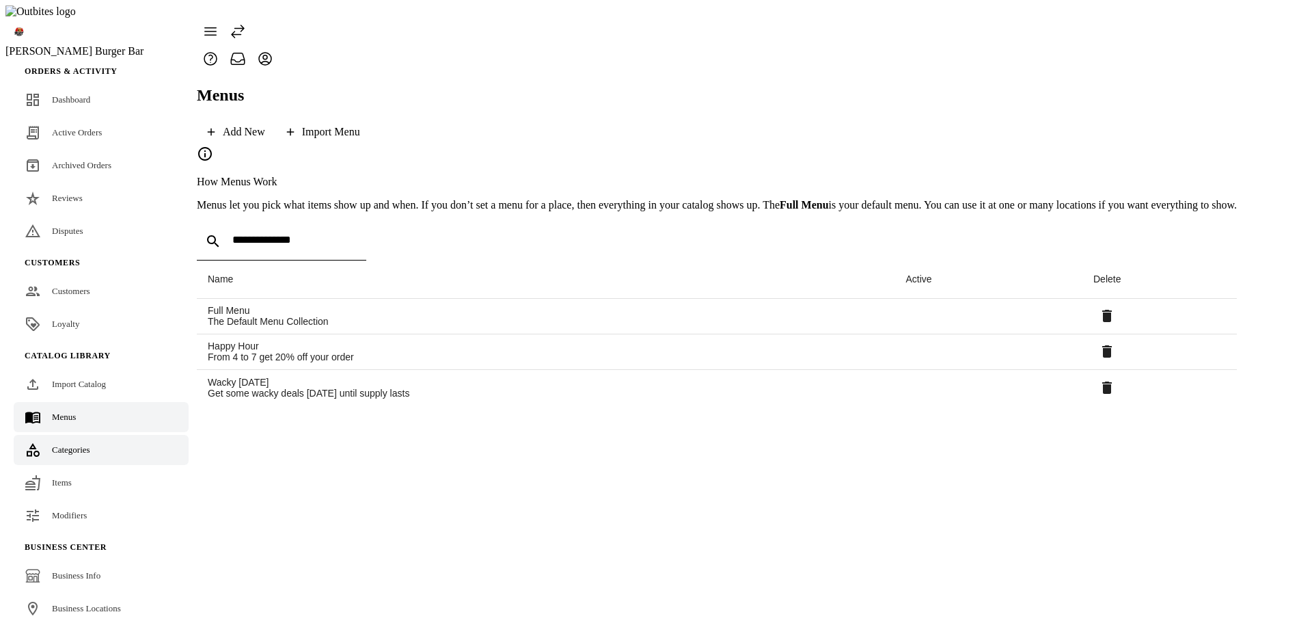
click at [79, 444] on span "Categories" at bounding box center [71, 449] width 38 height 10
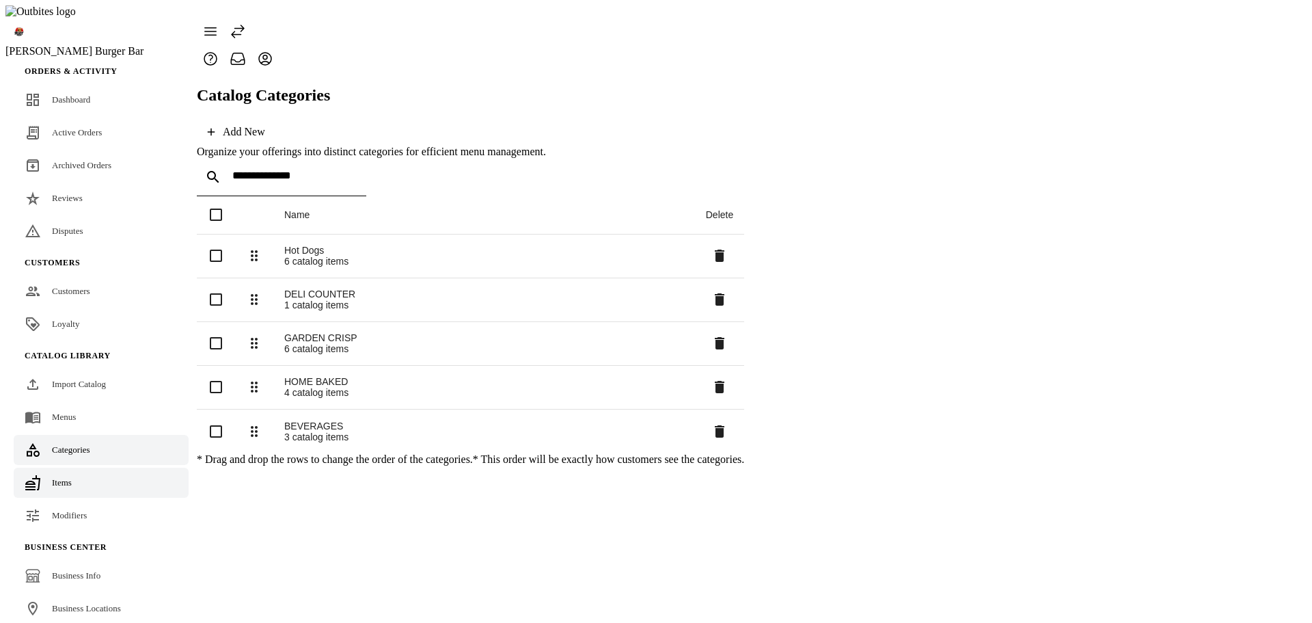
click at [76, 467] on link "Items" at bounding box center [101, 482] width 175 height 30
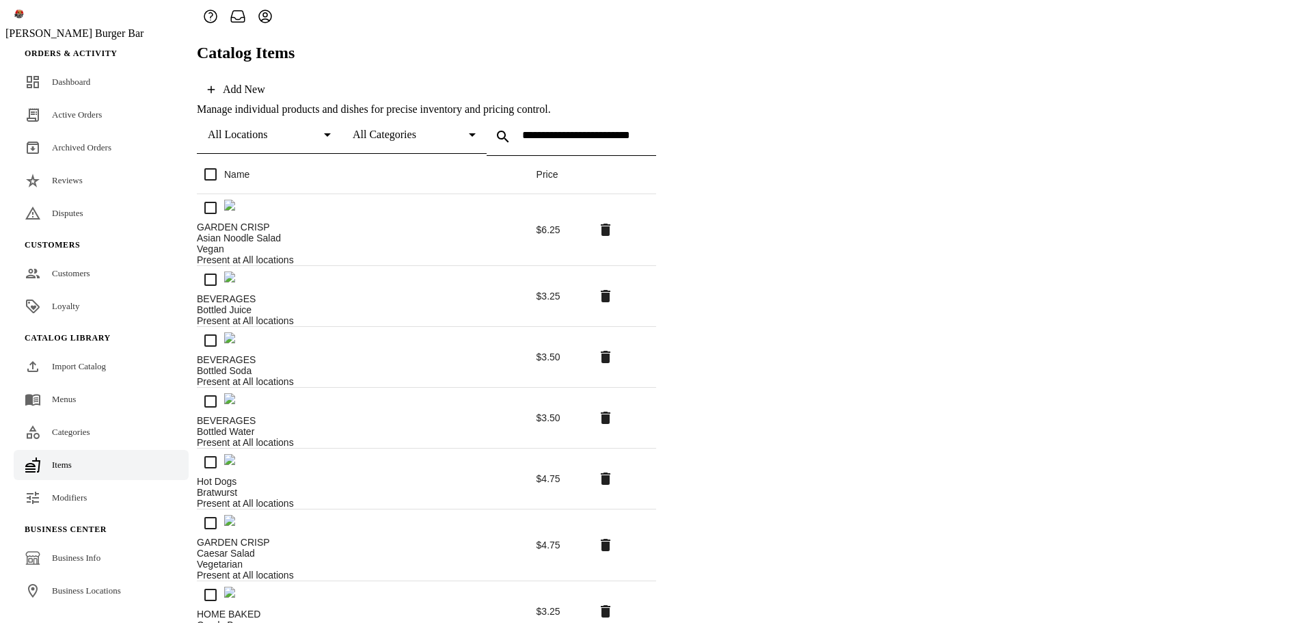
scroll to position [18, 0]
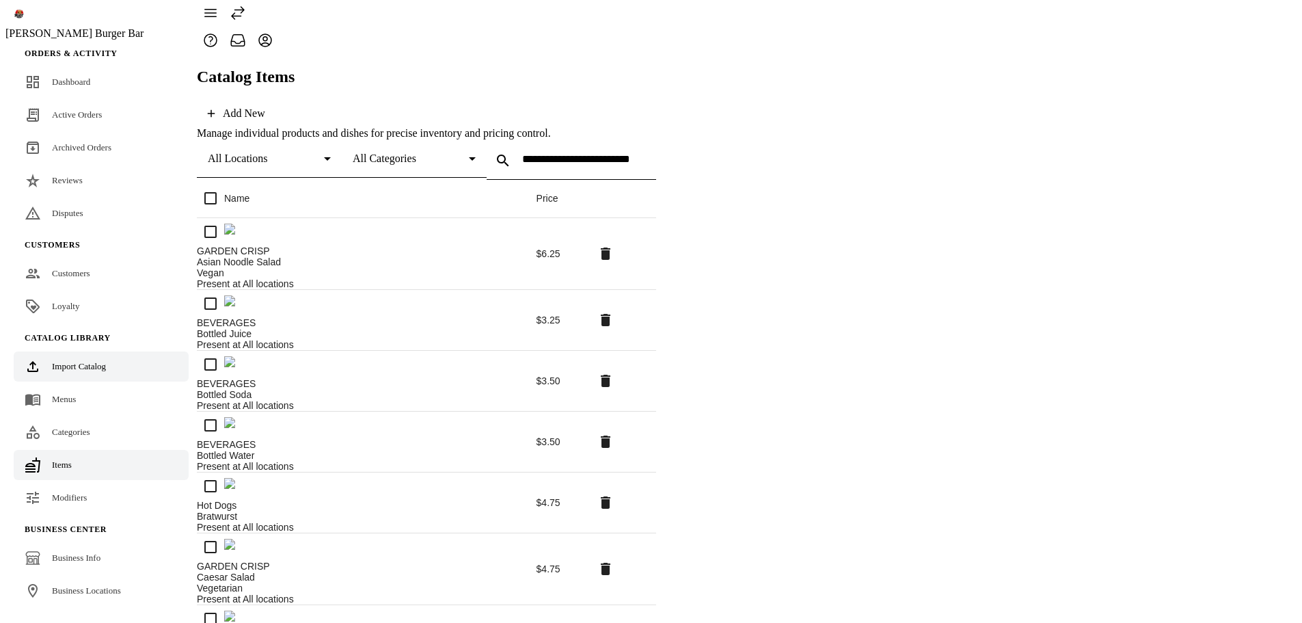
click at [98, 352] on link "Import Catalog" at bounding box center [101, 366] width 175 height 30
